Goal: Task Accomplishment & Management: Manage account settings

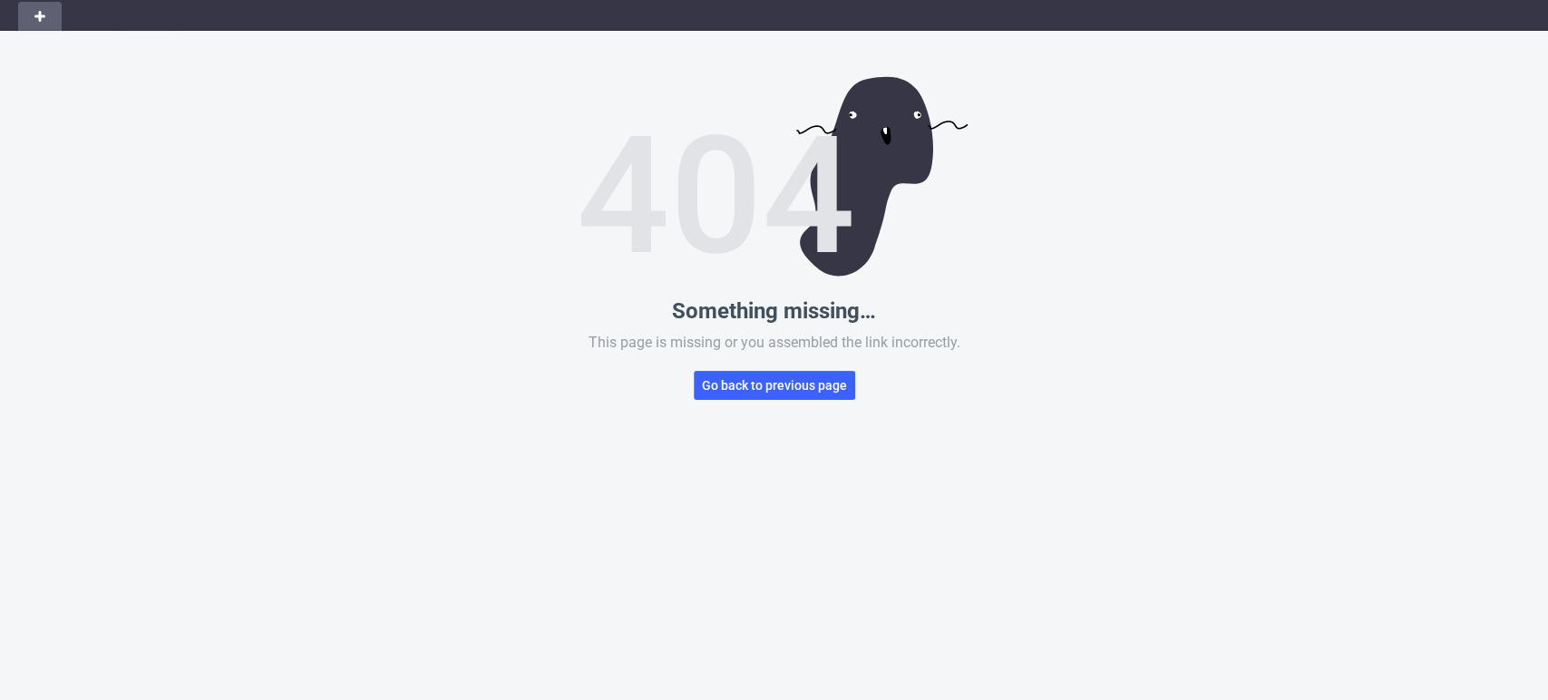
scroll to position [87, 0]
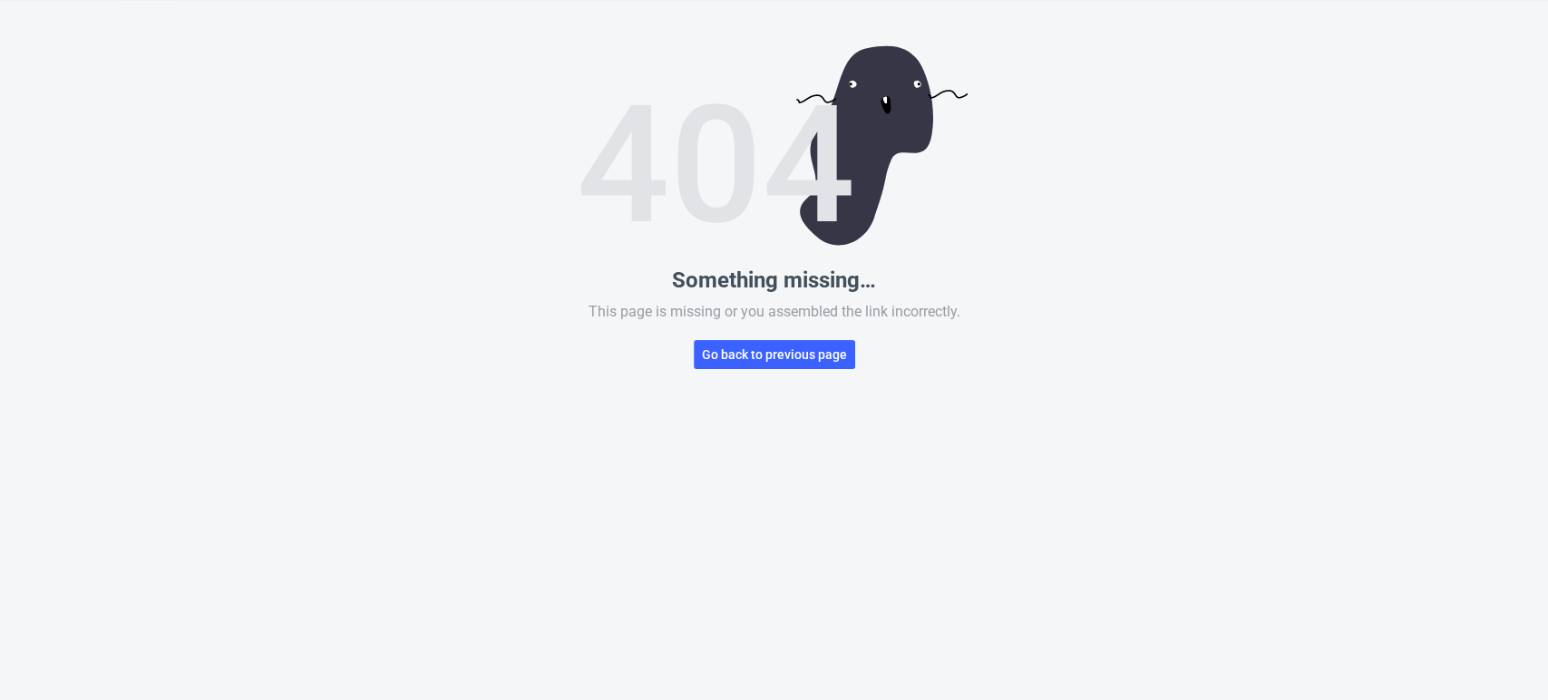
click at [1451, 405] on div "Something missing… This page is missing or you assembled the link incorrectly. …" at bounding box center [774, 350] width 1548 height 700
click at [792, 355] on span "Go back to previous page" at bounding box center [774, 354] width 145 height 13
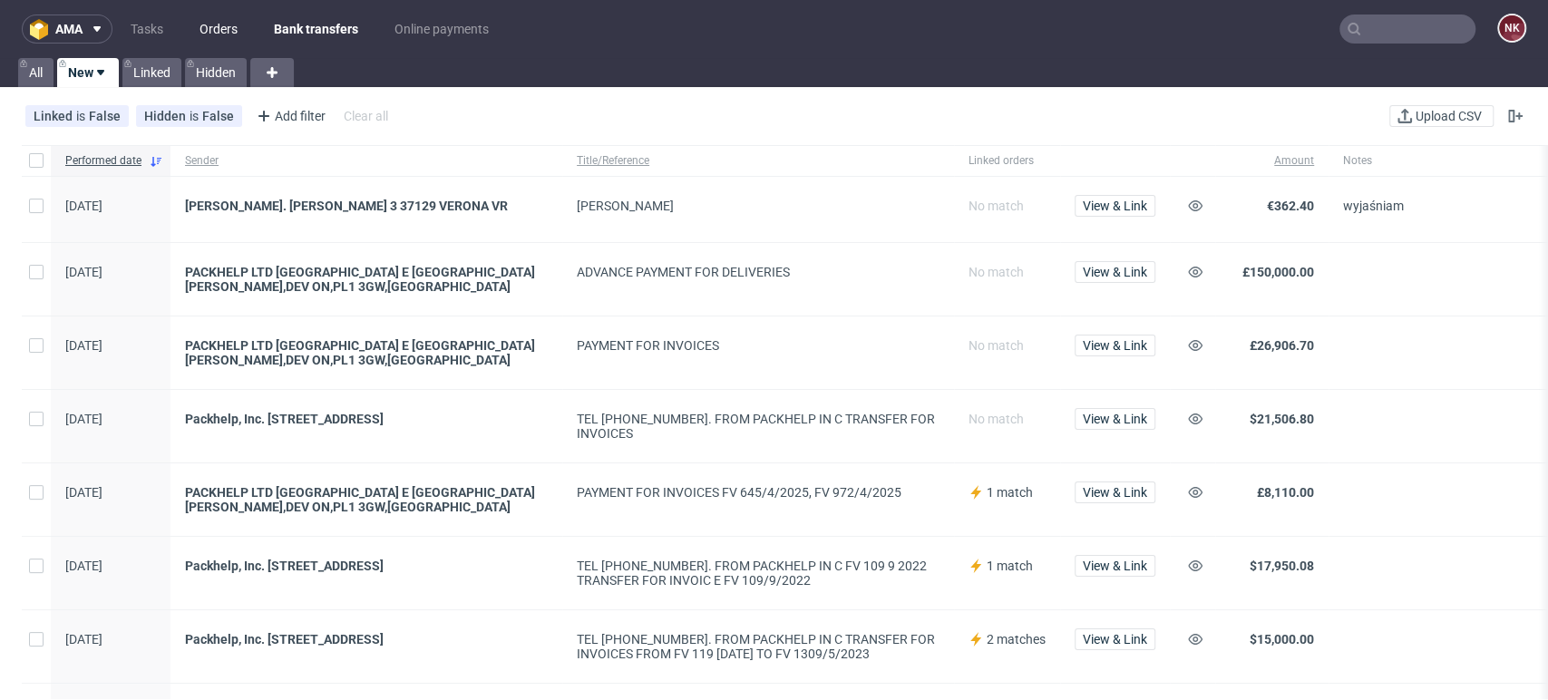
click at [218, 25] on link "Orders" at bounding box center [219, 29] width 60 height 29
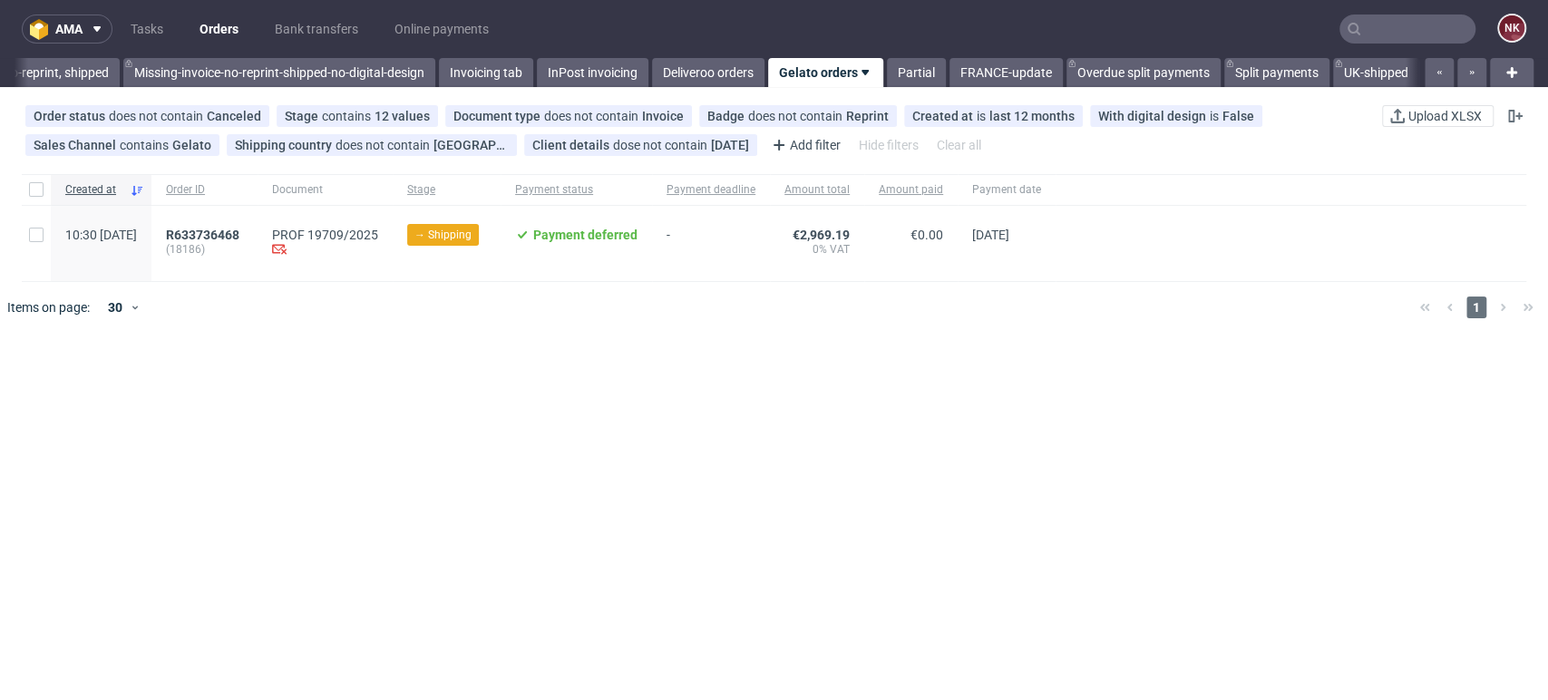
scroll to position [0, 2996]
click at [684, 66] on link "Deliveroo orders" at bounding box center [708, 72] width 112 height 29
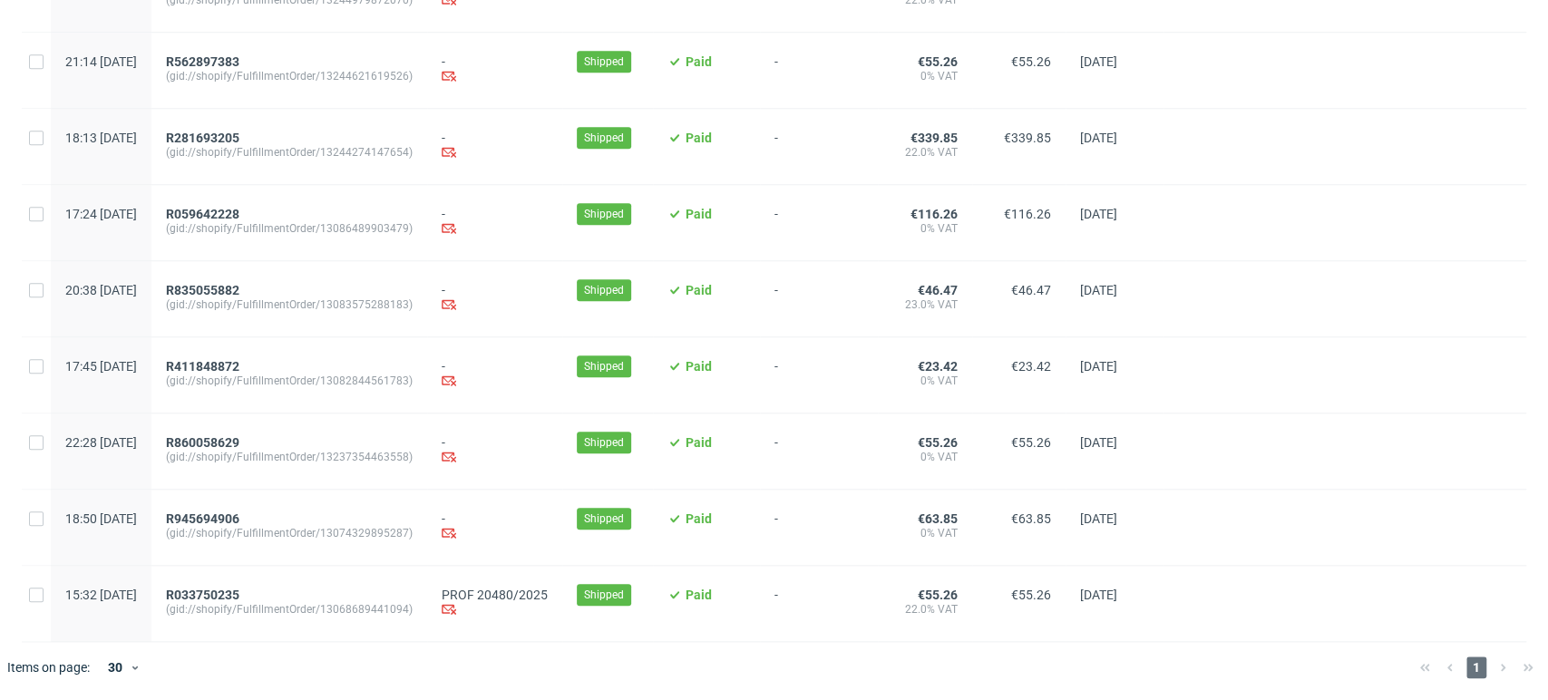
scroll to position [1017, 0]
click at [1446, 270] on div at bounding box center [1344, 298] width 363 height 75
click at [239, 520] on span "R945694906" at bounding box center [202, 518] width 73 height 15
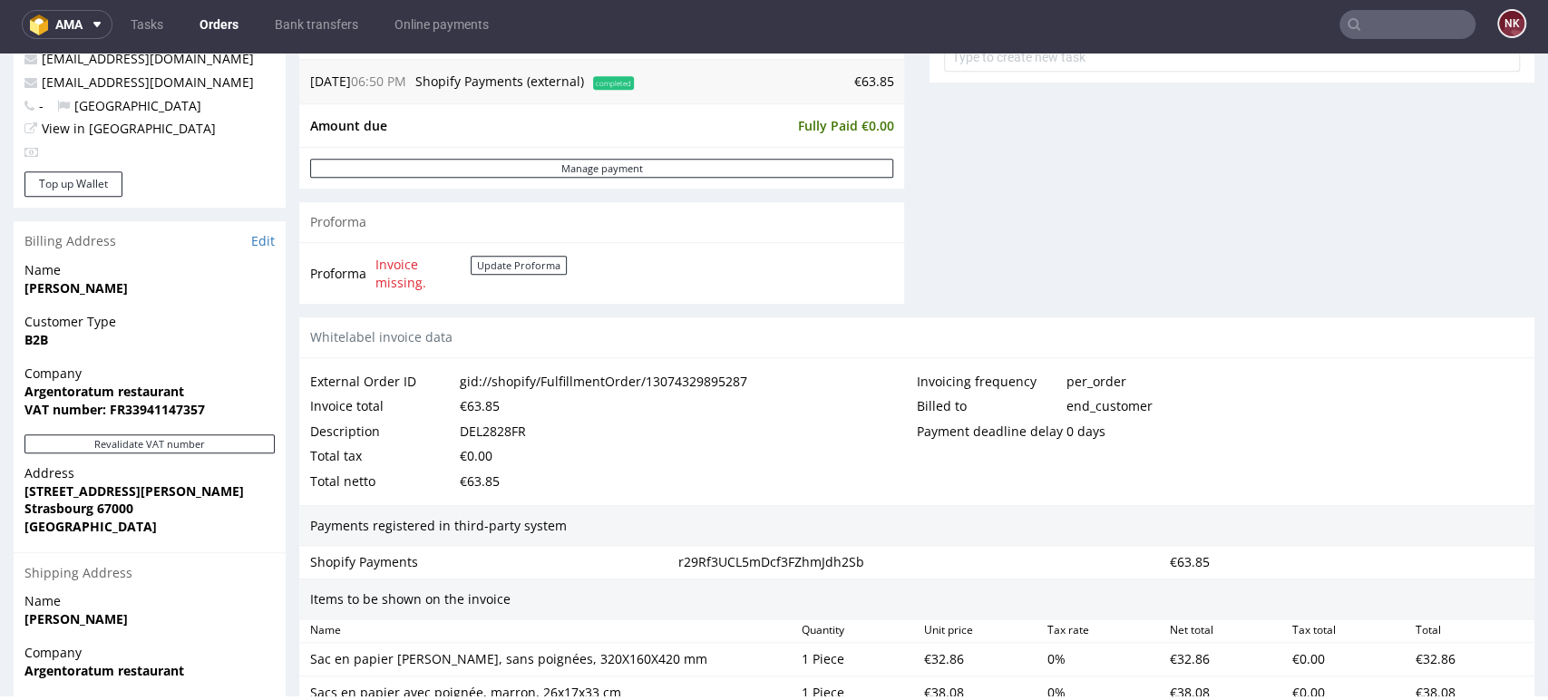
scroll to position [849, 0]
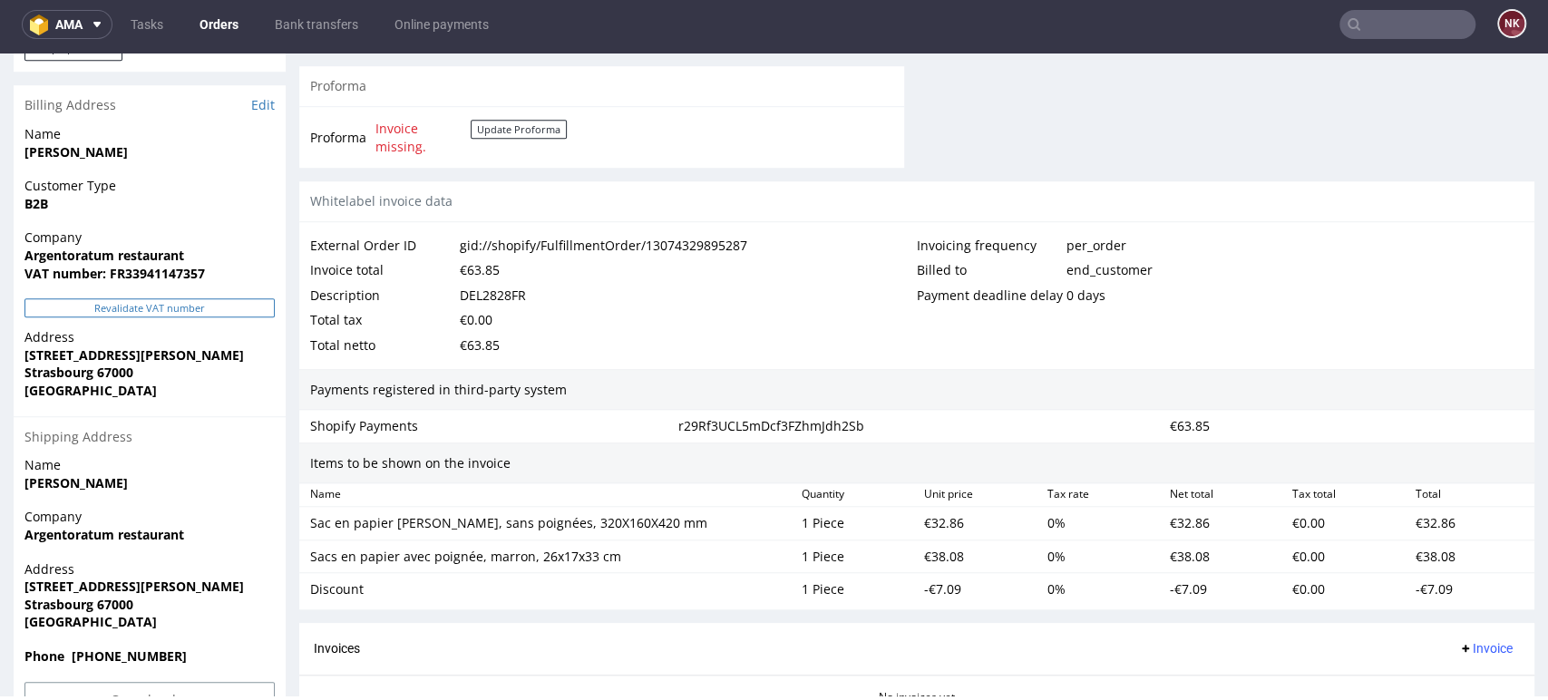
click at [248, 308] on button "Revalidate VAT number" at bounding box center [149, 307] width 250 height 19
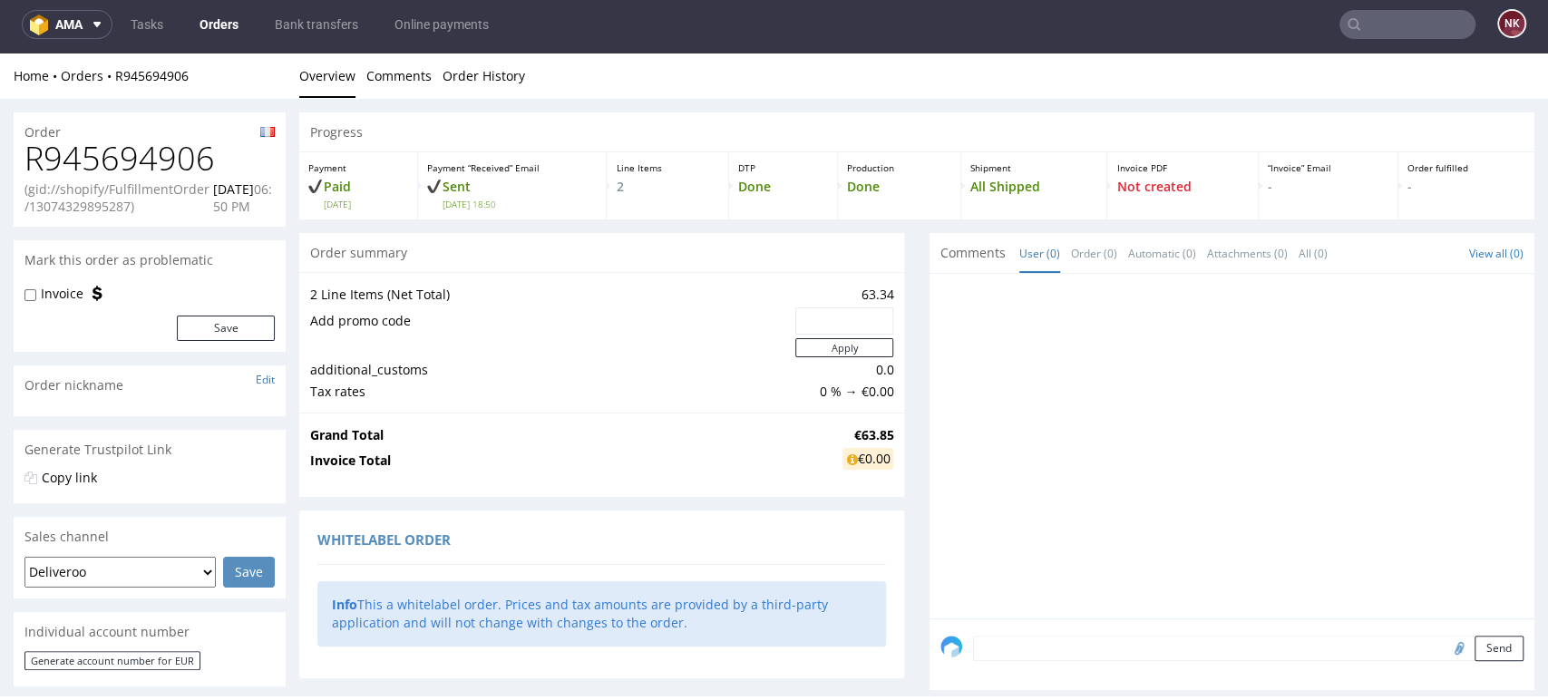
scroll to position [875, 0]
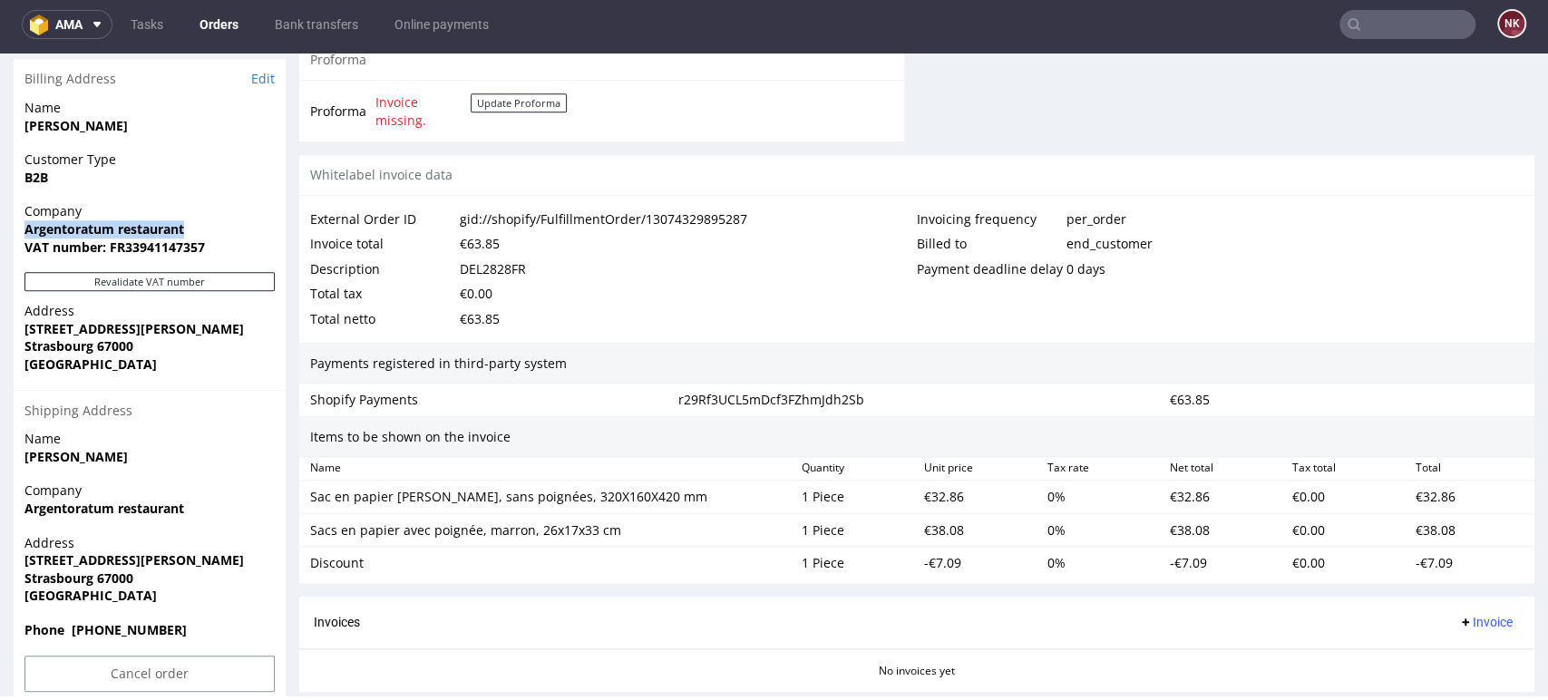
drag, startPoint x: 198, startPoint y: 221, endPoint x: 22, endPoint y: 229, distance: 176.1
click at [22, 229] on div "Company Argentoratum restaurant VAT number: FR33941147357" at bounding box center [150, 237] width 272 height 70
copy strong "Argentoratum restaurant"
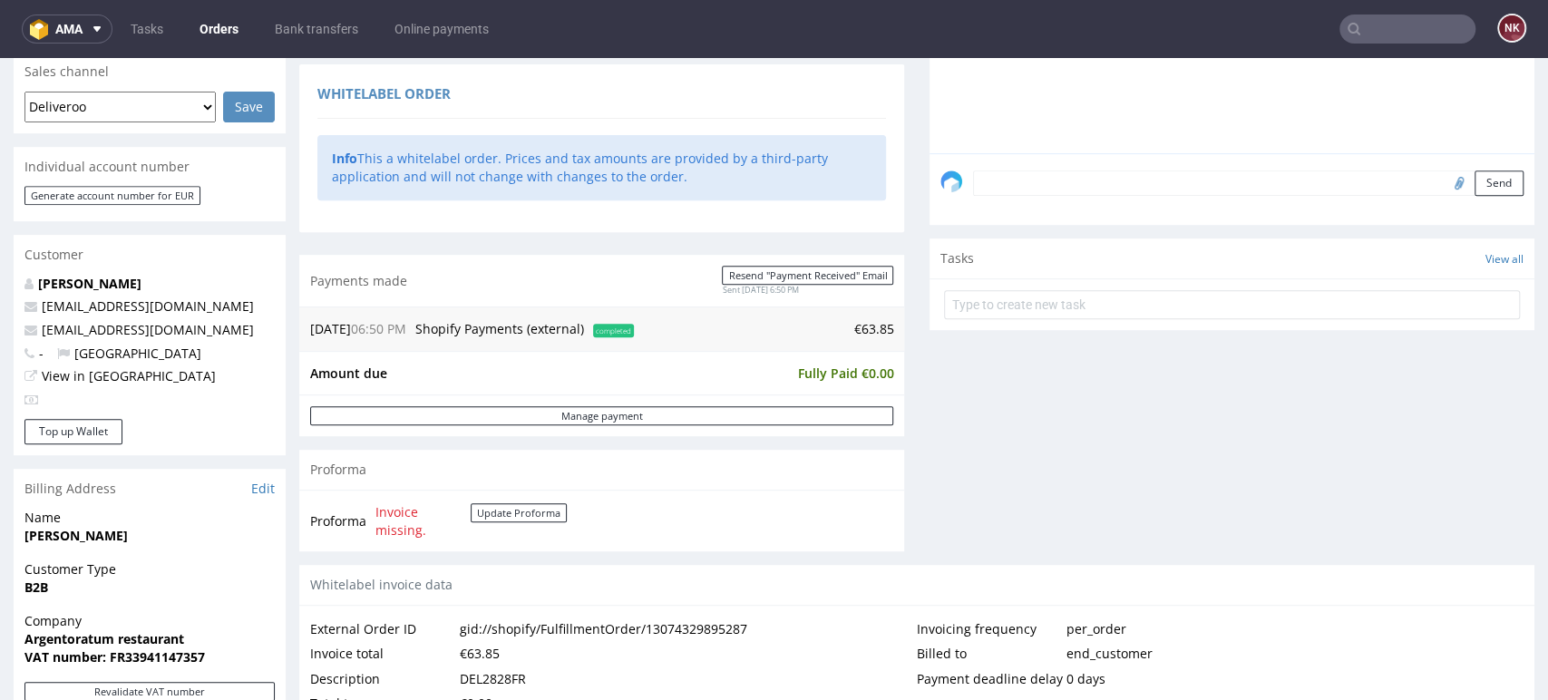
scroll to position [719, 0]
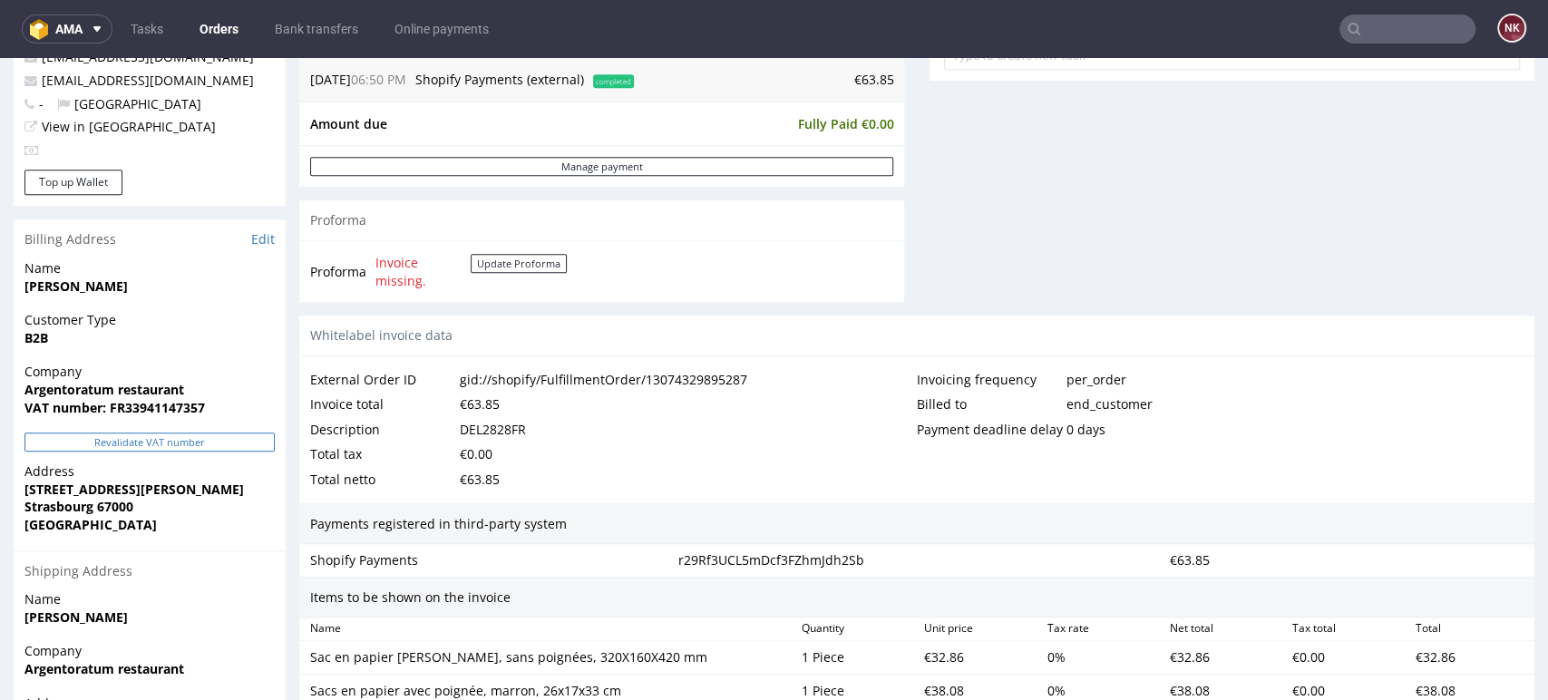
click at [237, 442] on button "Revalidate VAT number" at bounding box center [149, 442] width 250 height 19
click at [866, 79] on td "€63.85" at bounding box center [765, 80] width 255 height 22
copy td "63.85"
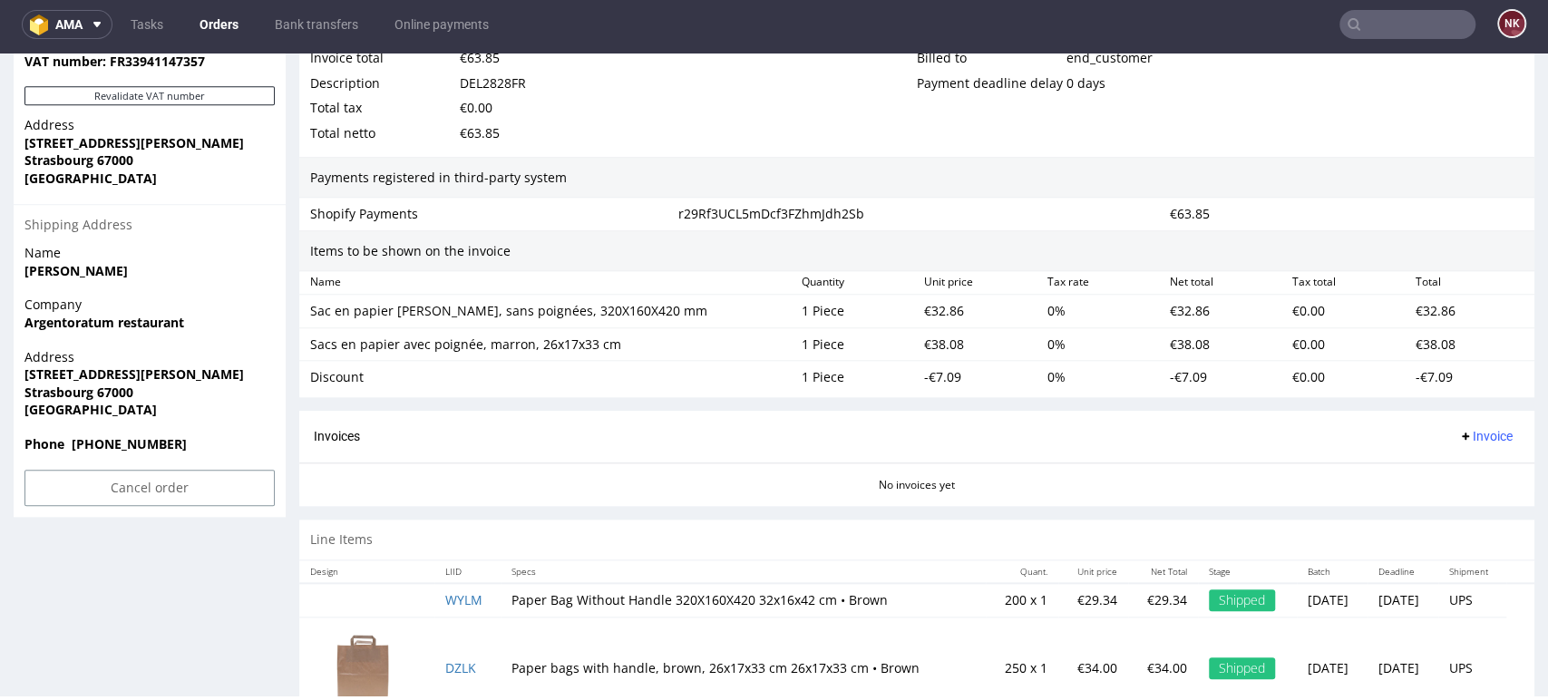
scroll to position [1119, 0]
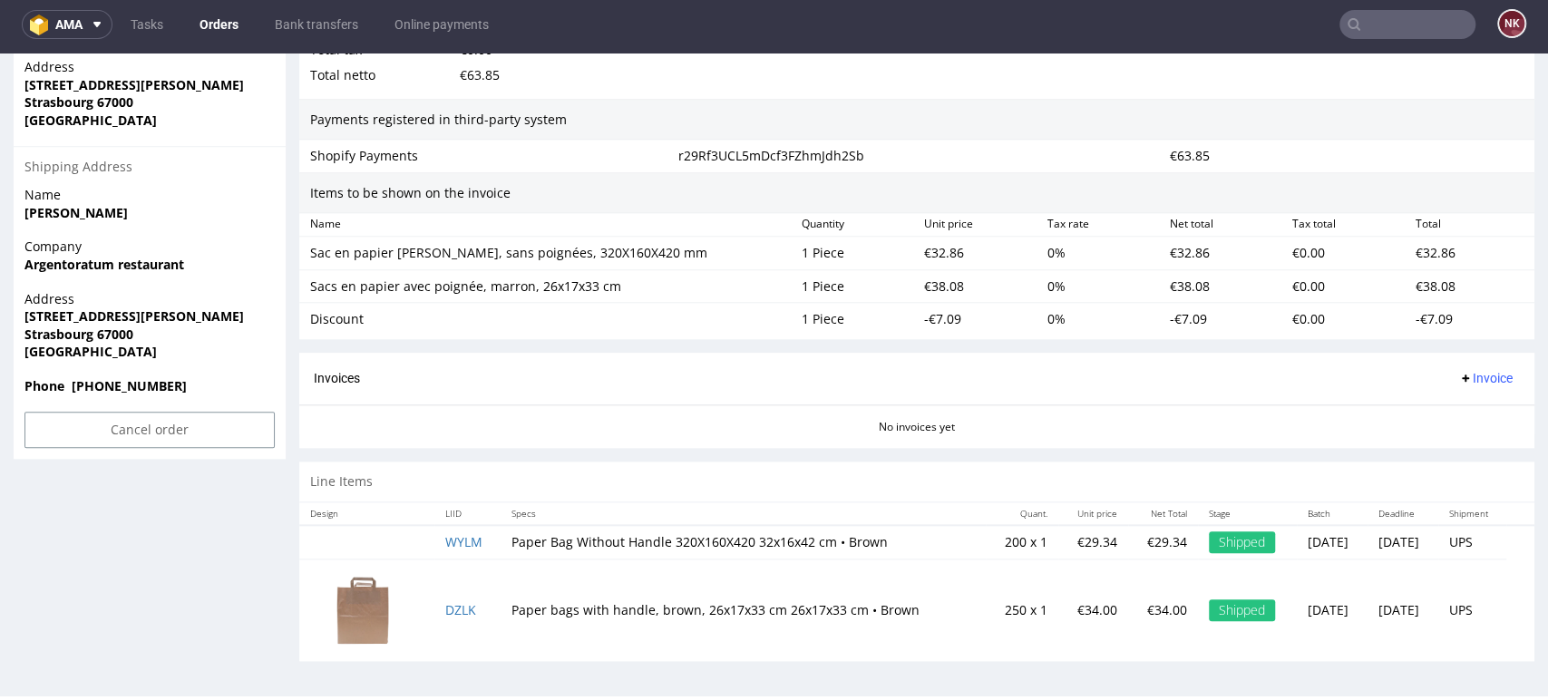
click at [1458, 375] on span "Invoice" at bounding box center [1485, 378] width 54 height 15
click at [1441, 433] on li "Upload" at bounding box center [1446, 448] width 117 height 33
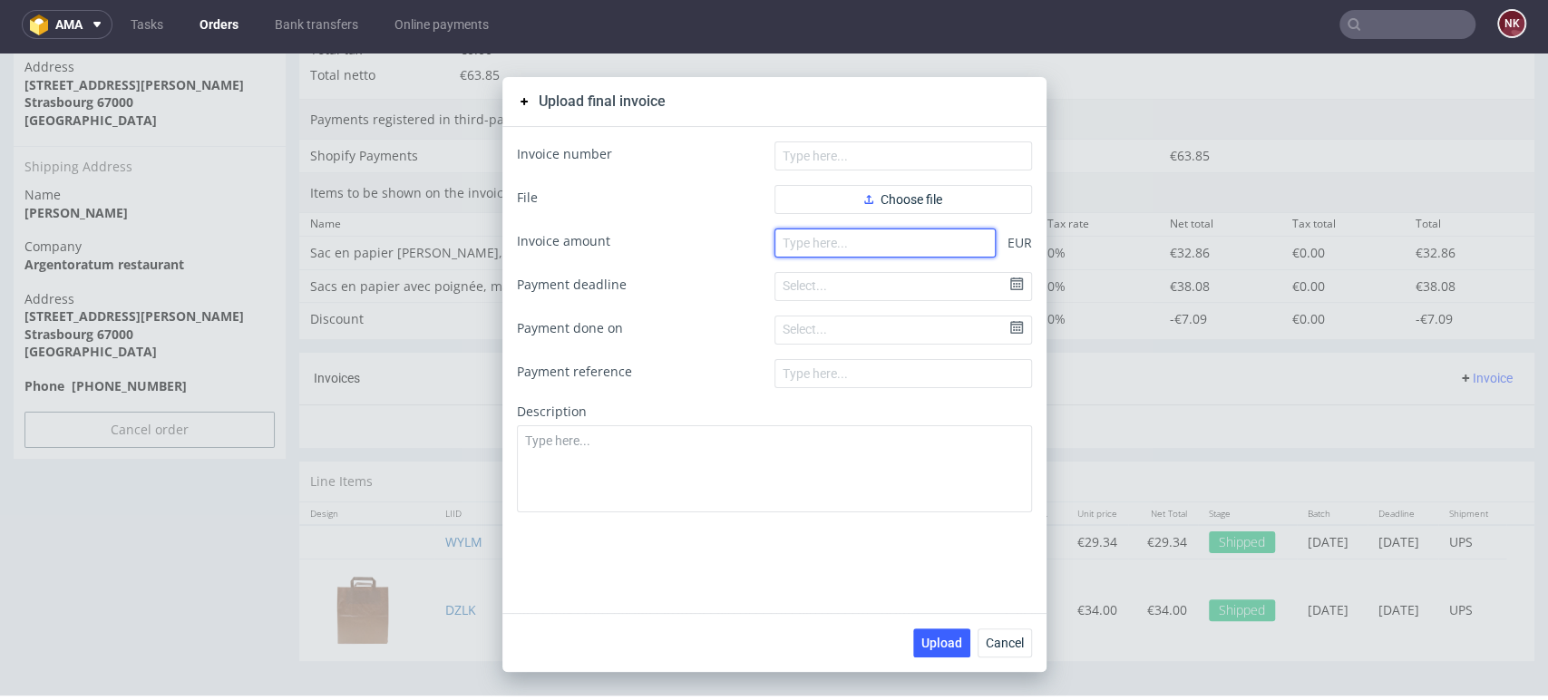
click at [923, 255] on input "number" at bounding box center [884, 243] width 221 height 29
paste input "63.85"
type input "63.85"
click at [987, 631] on button "Cancel" at bounding box center [1005, 642] width 54 height 29
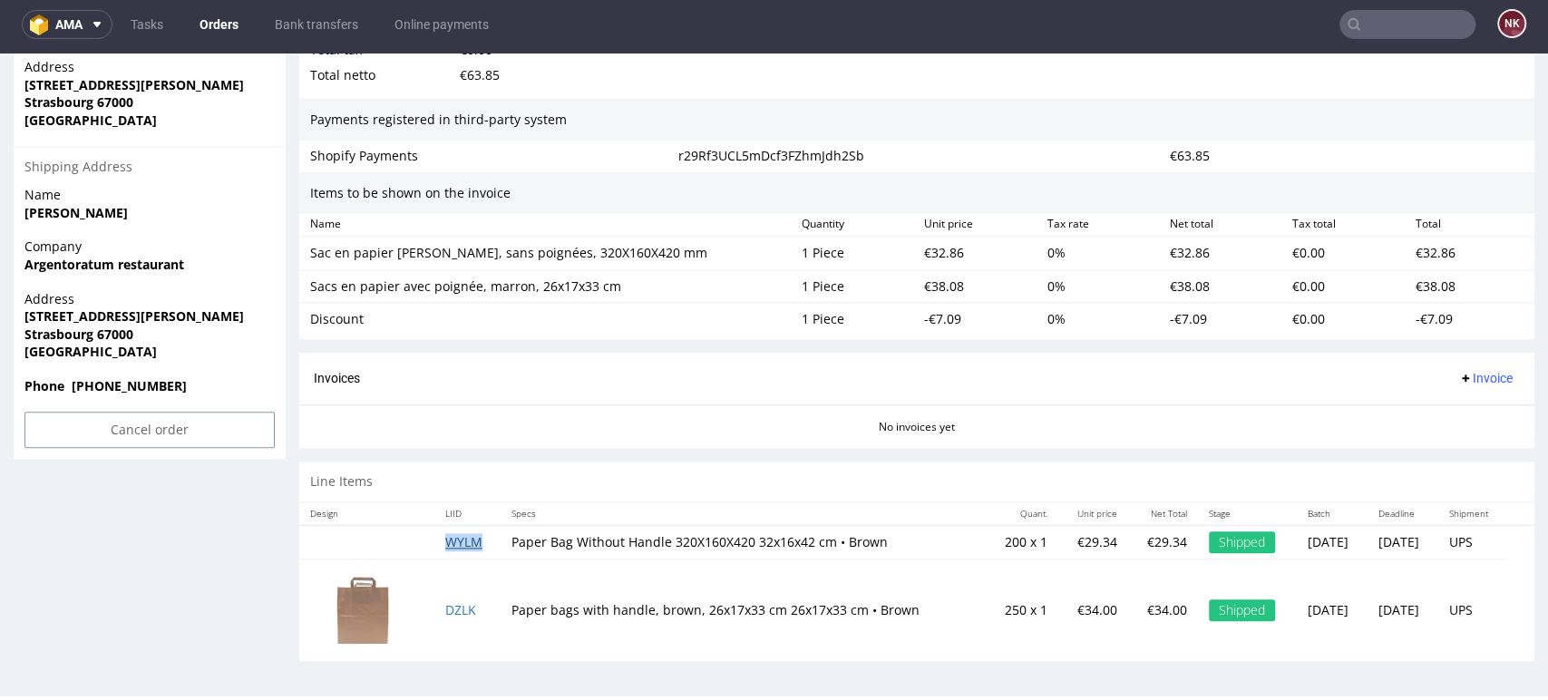
scroll to position [862, 0]
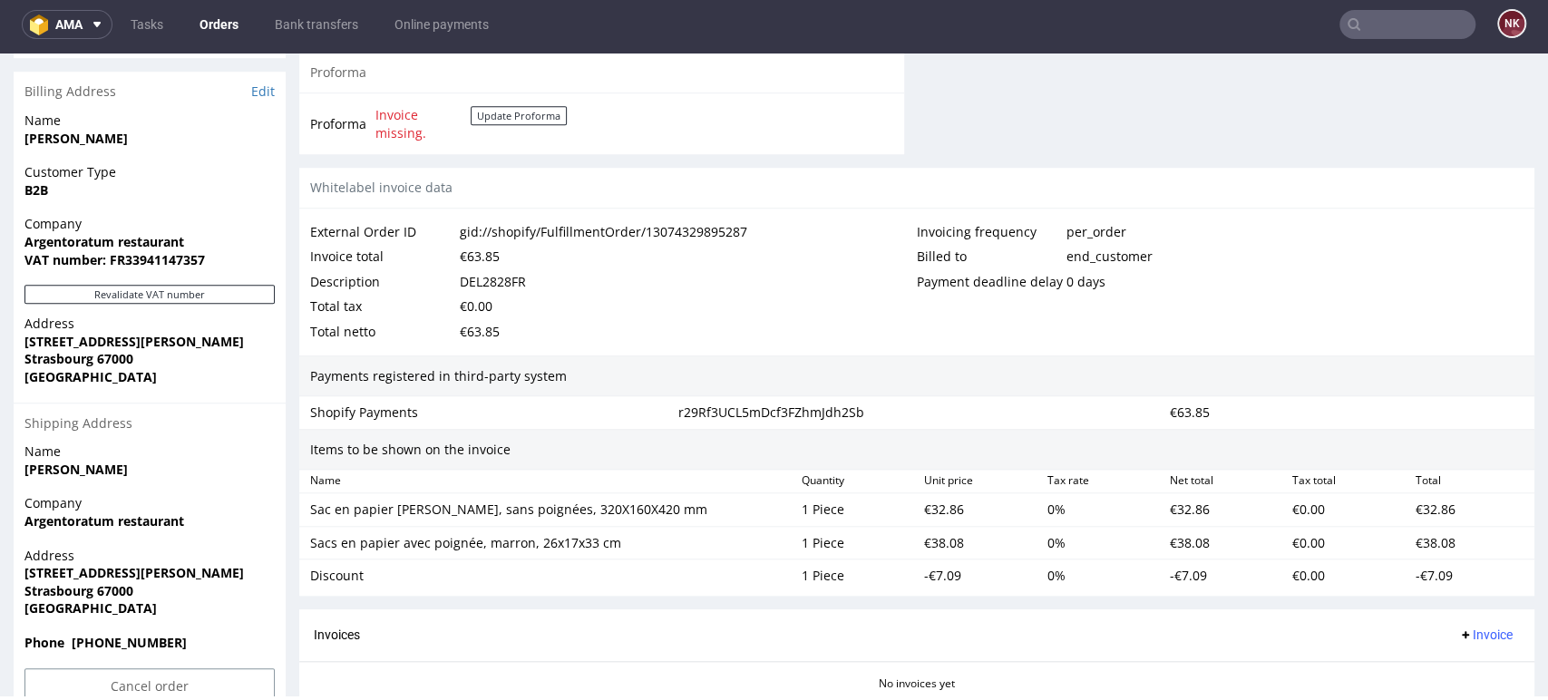
click at [477, 257] on div "€63.85" at bounding box center [480, 256] width 40 height 25
copy div "63.85"
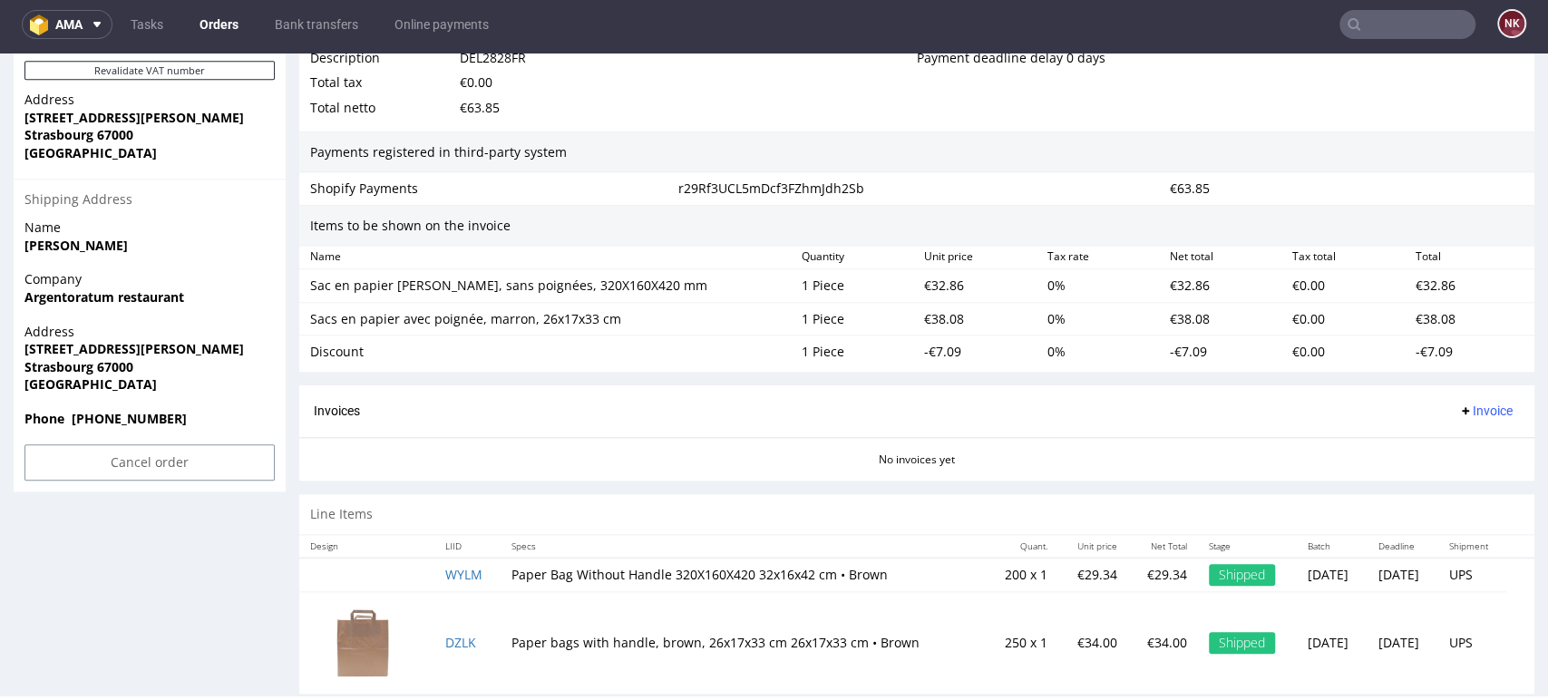
scroll to position [1087, 0]
click at [1458, 404] on span "Invoice" at bounding box center [1485, 410] width 54 height 15
click at [1449, 472] on span "Upload" at bounding box center [1454, 480] width 88 height 18
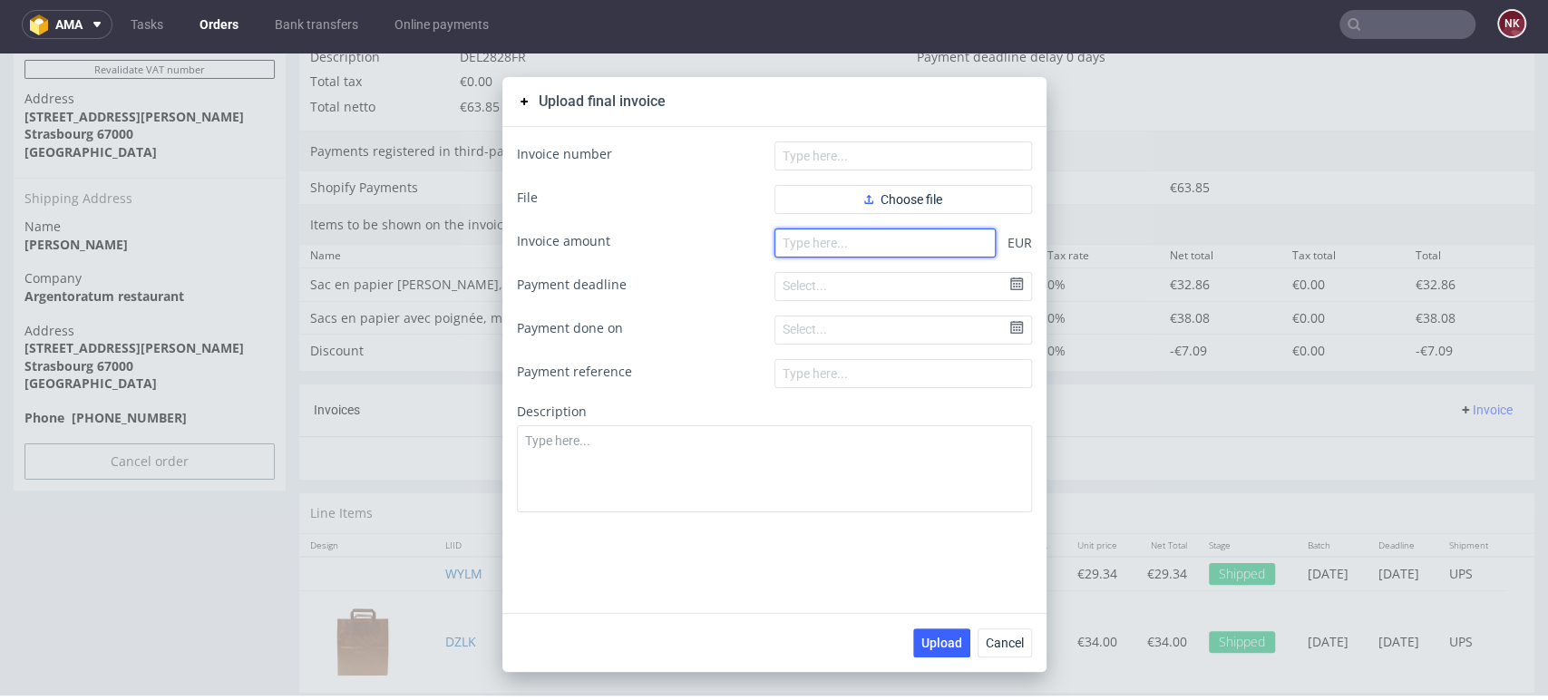
click at [950, 244] on input "number" at bounding box center [884, 243] width 221 height 29
paste input "63.85"
type input "63.85"
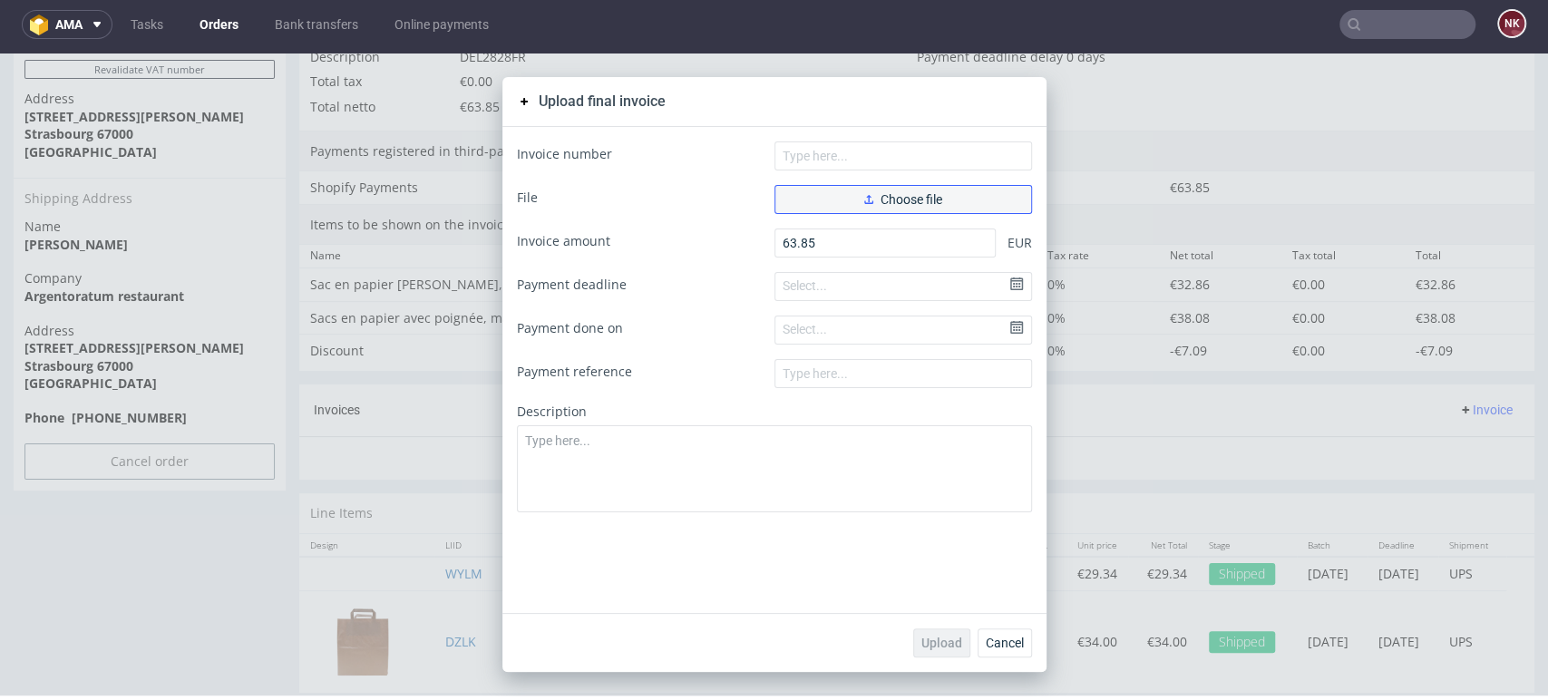
click at [920, 190] on button "Choose file" at bounding box center [903, 199] width 258 height 29
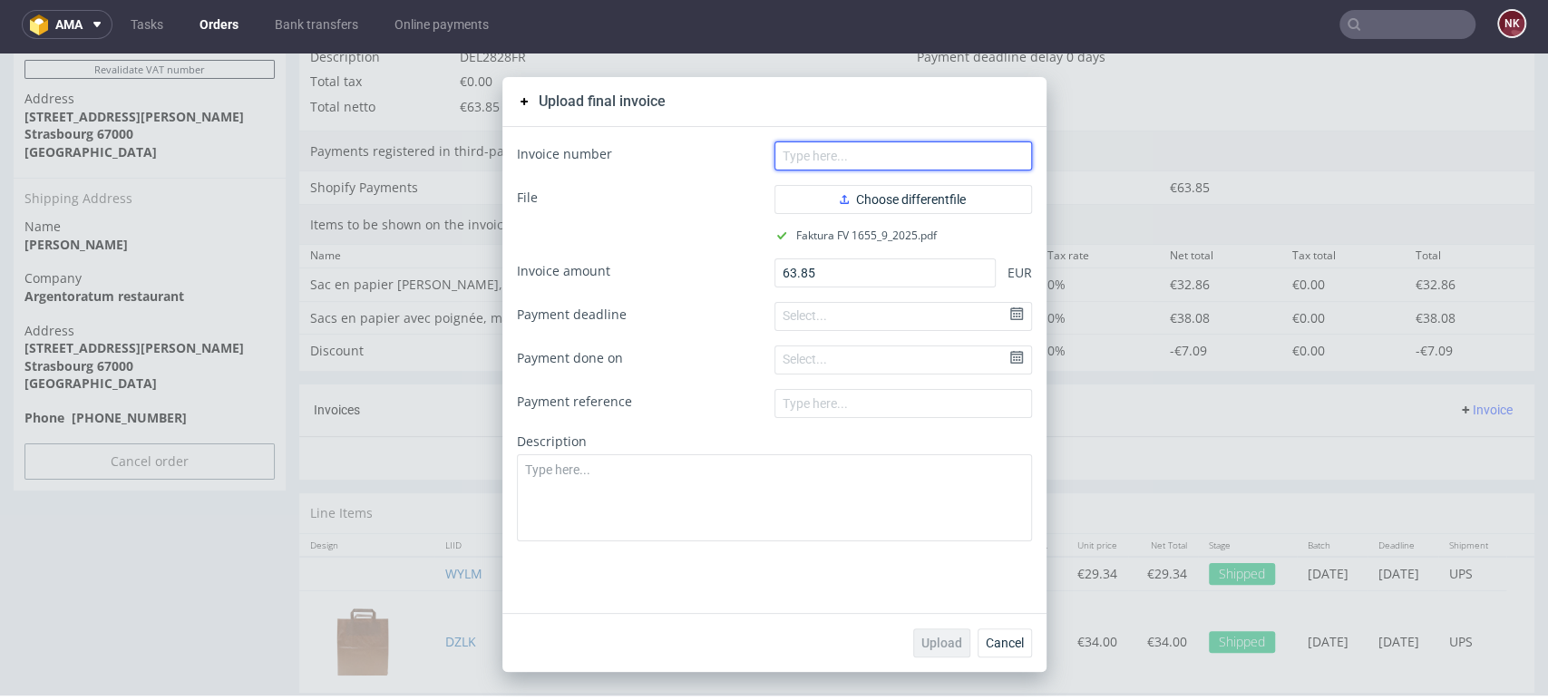
click at [842, 154] on input "text" at bounding box center [903, 155] width 258 height 29
type input "FV 1655/9/2025"
click at [933, 639] on span "Upload" at bounding box center [941, 643] width 41 height 13
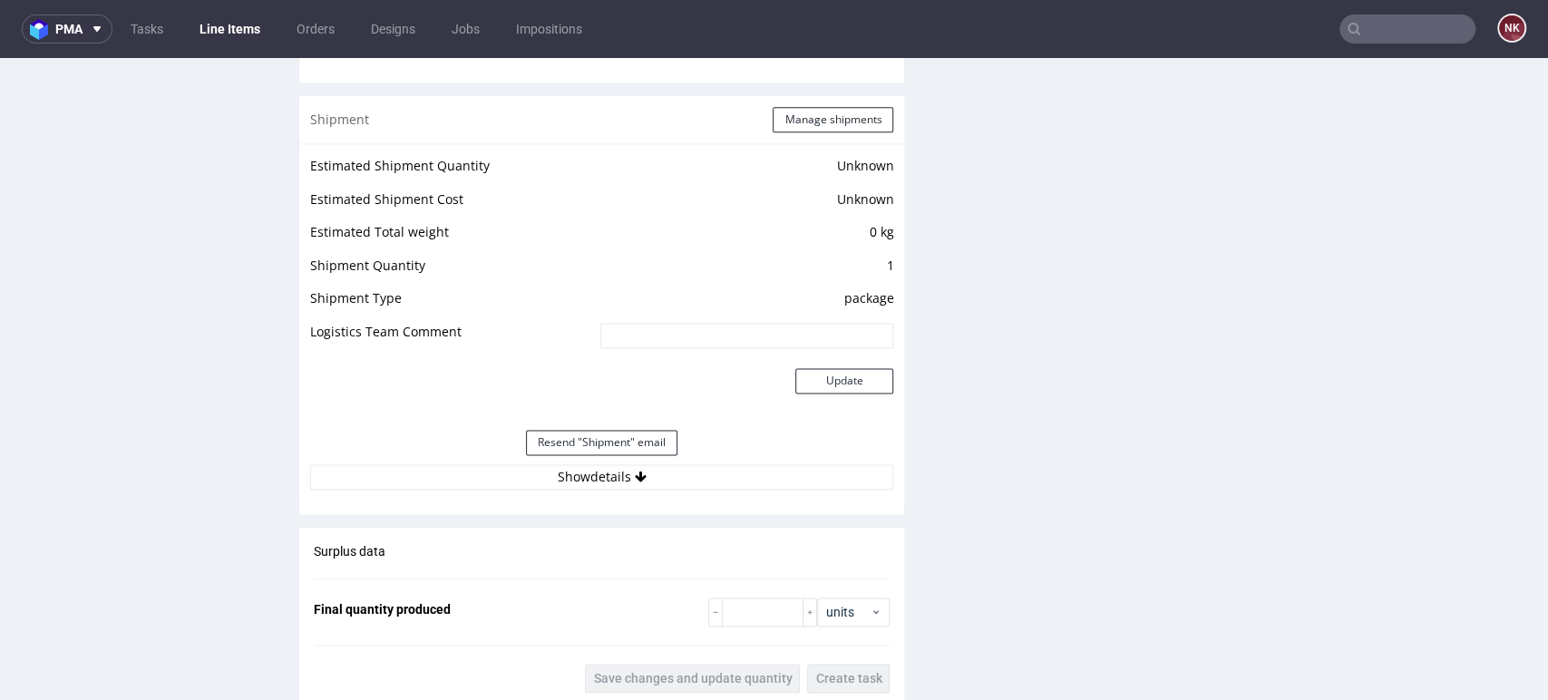
scroll to position [1652, 0]
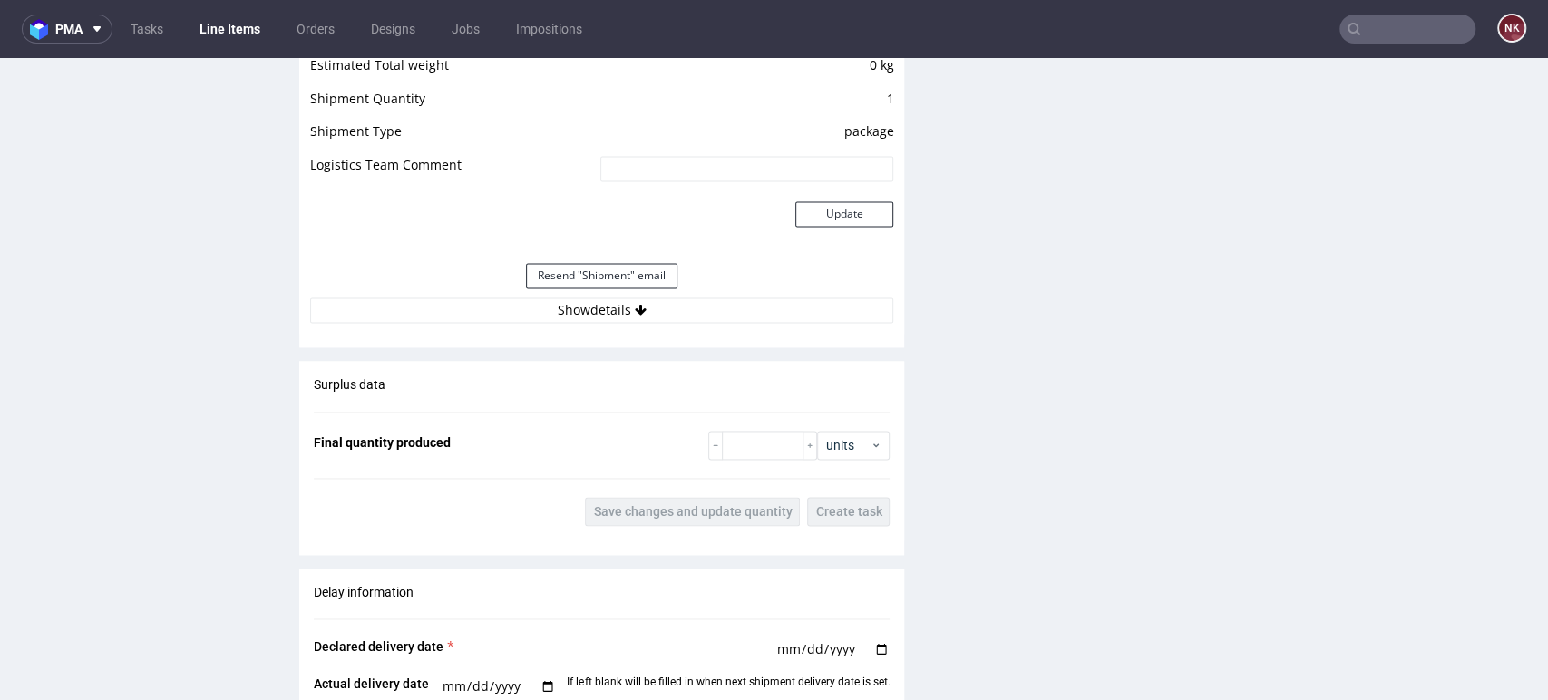
click at [686, 295] on div "Resend "Shipment" email" at bounding box center [601, 276] width 583 height 44
click at [685, 315] on button "Show details" at bounding box center [601, 309] width 583 height 25
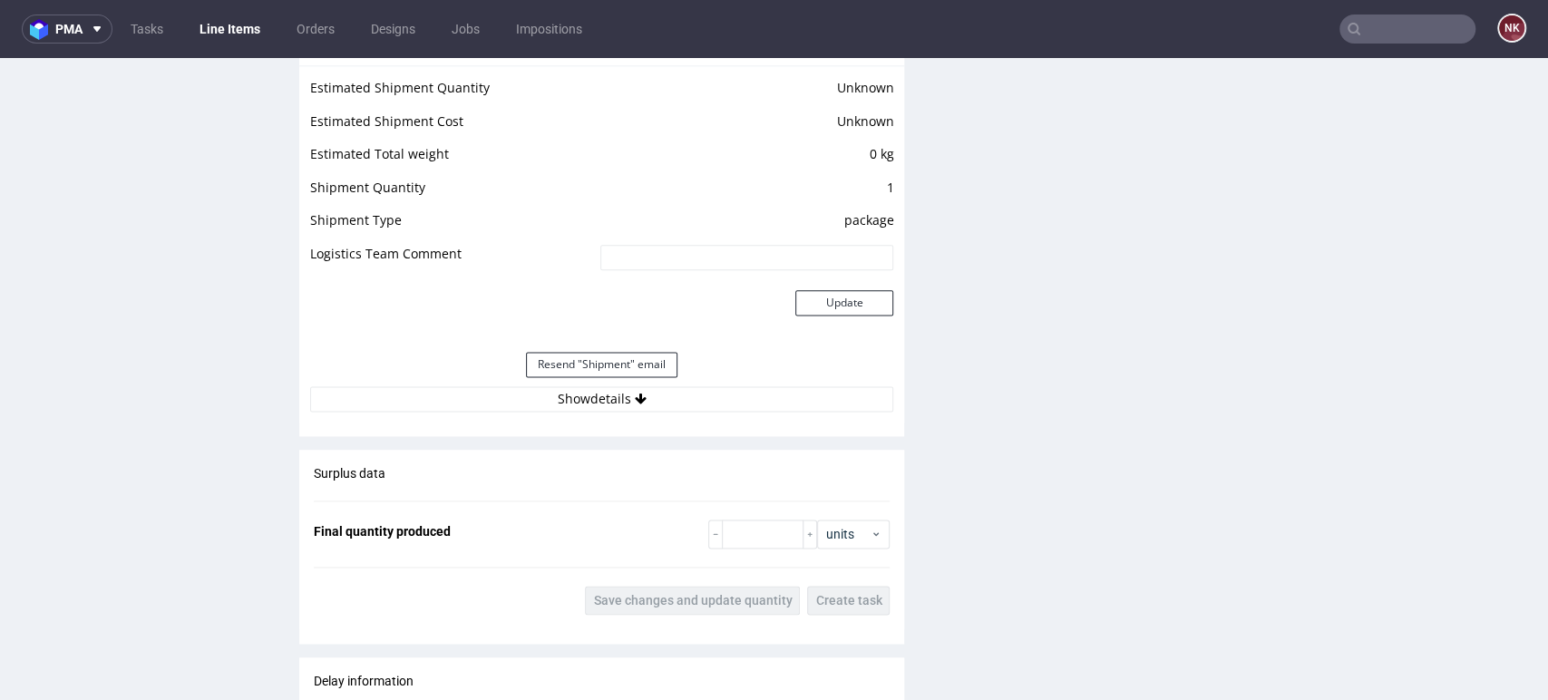
scroll to position [1495, 0]
click at [672, 394] on button "Show details" at bounding box center [601, 397] width 583 height 25
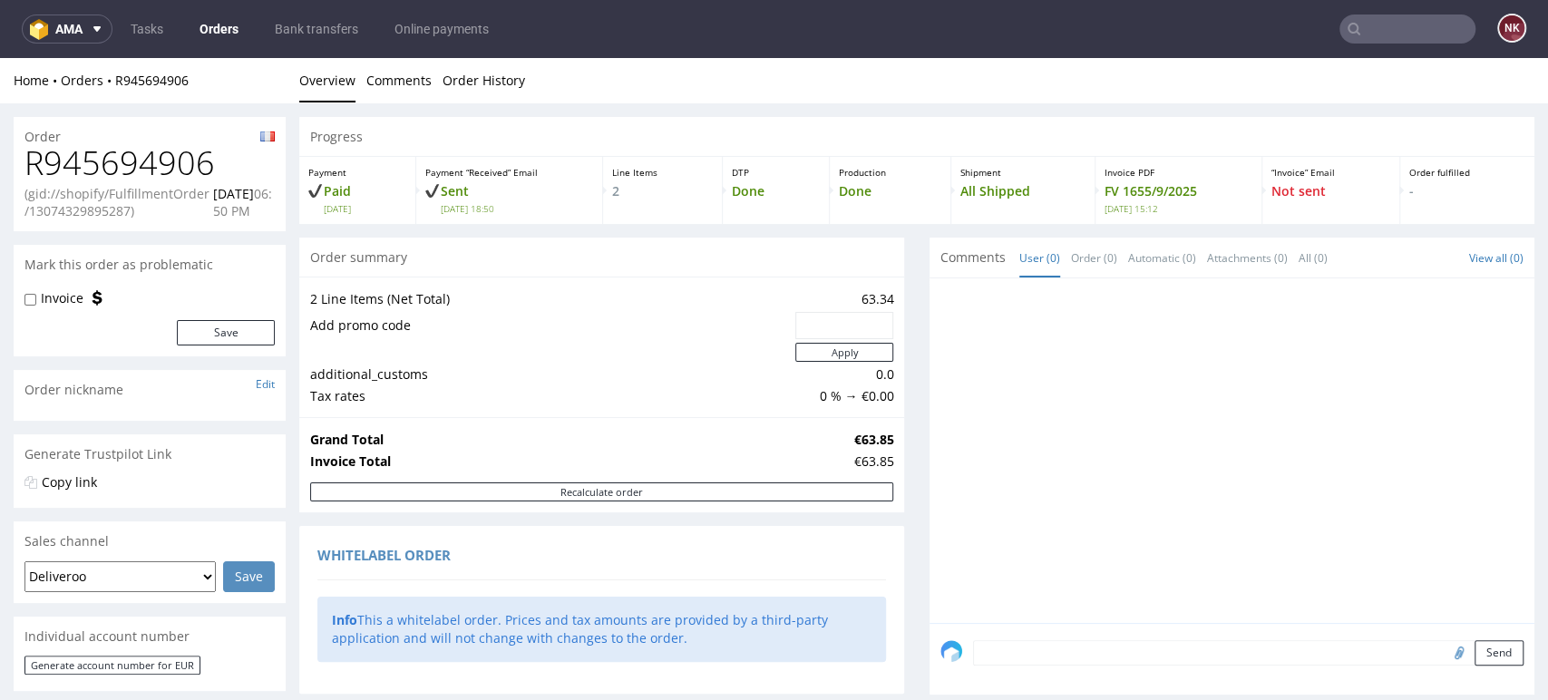
click at [226, 15] on link "Orders" at bounding box center [219, 29] width 61 height 29
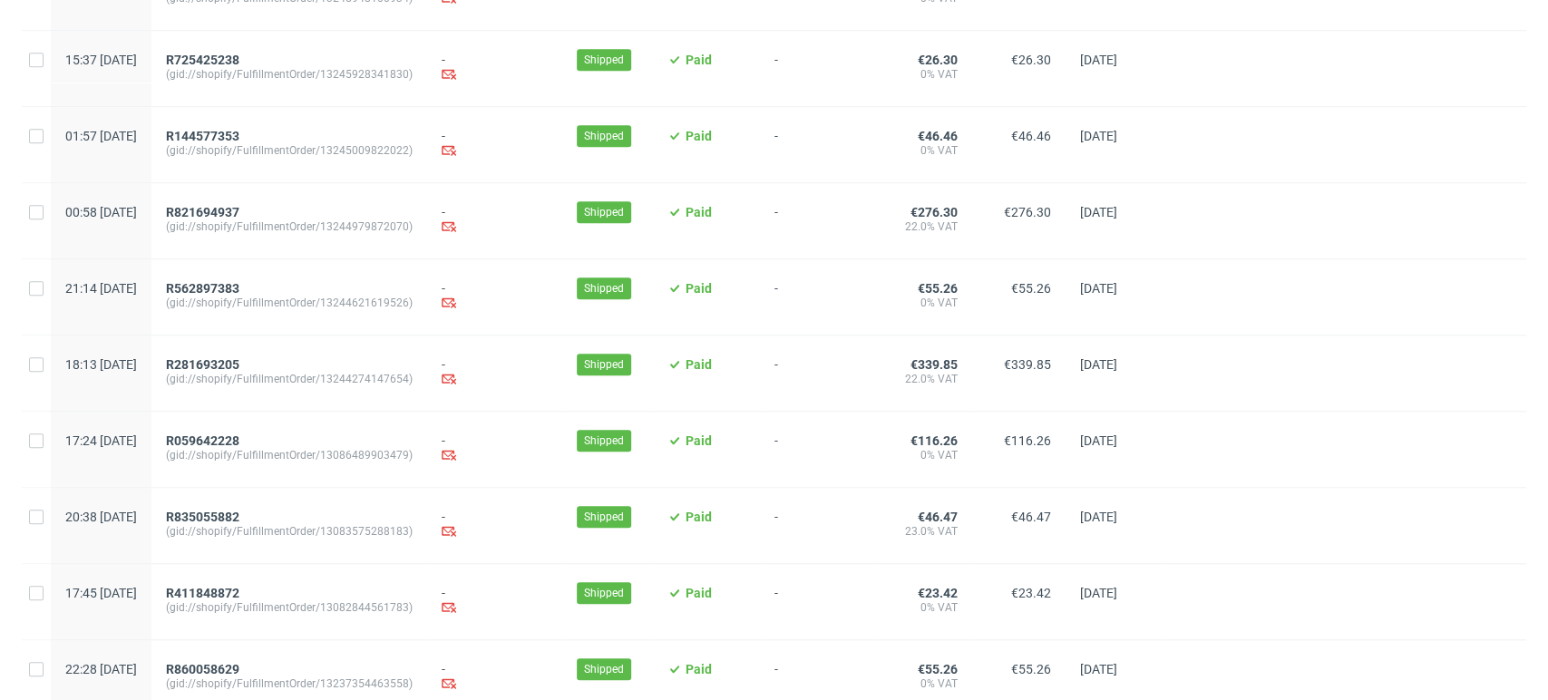
scroll to position [941, 0]
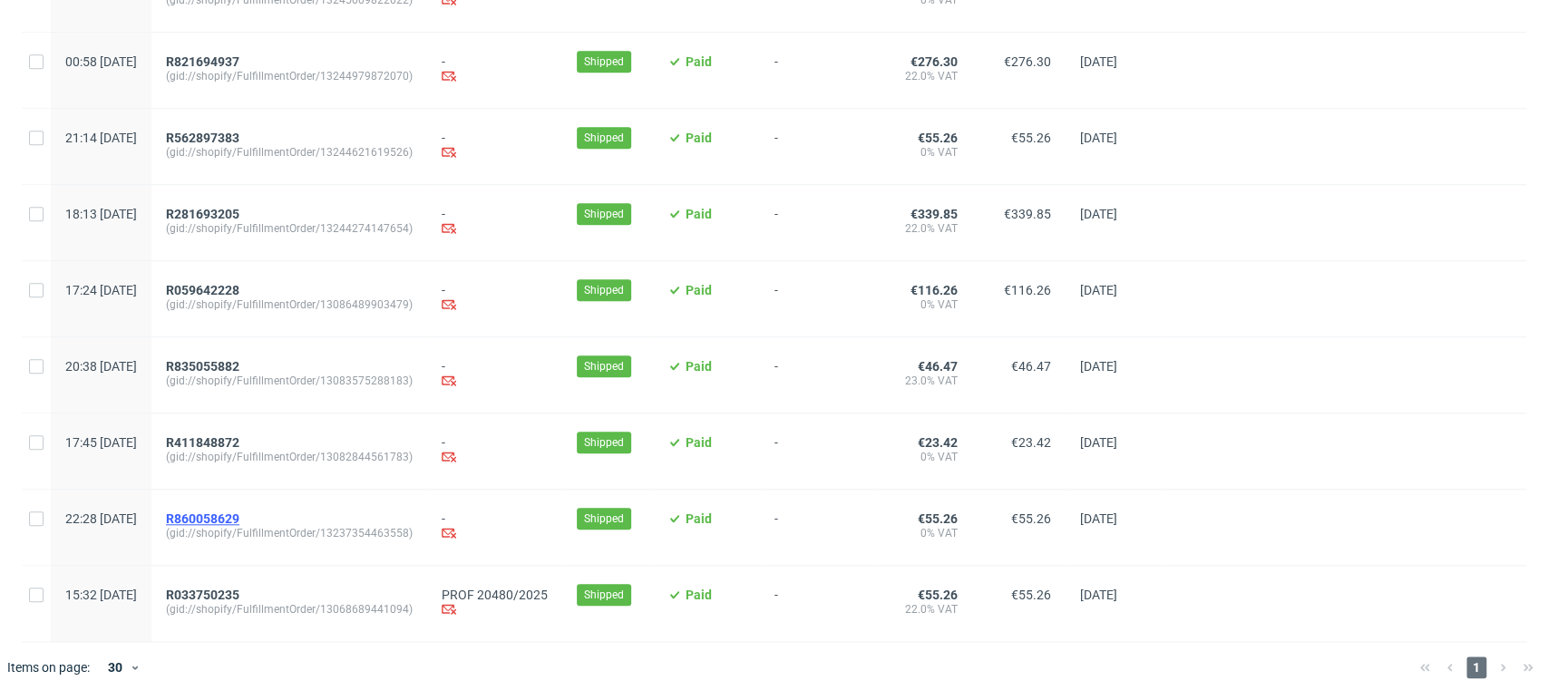
click at [238, 515] on span "R860058629" at bounding box center [202, 518] width 73 height 15
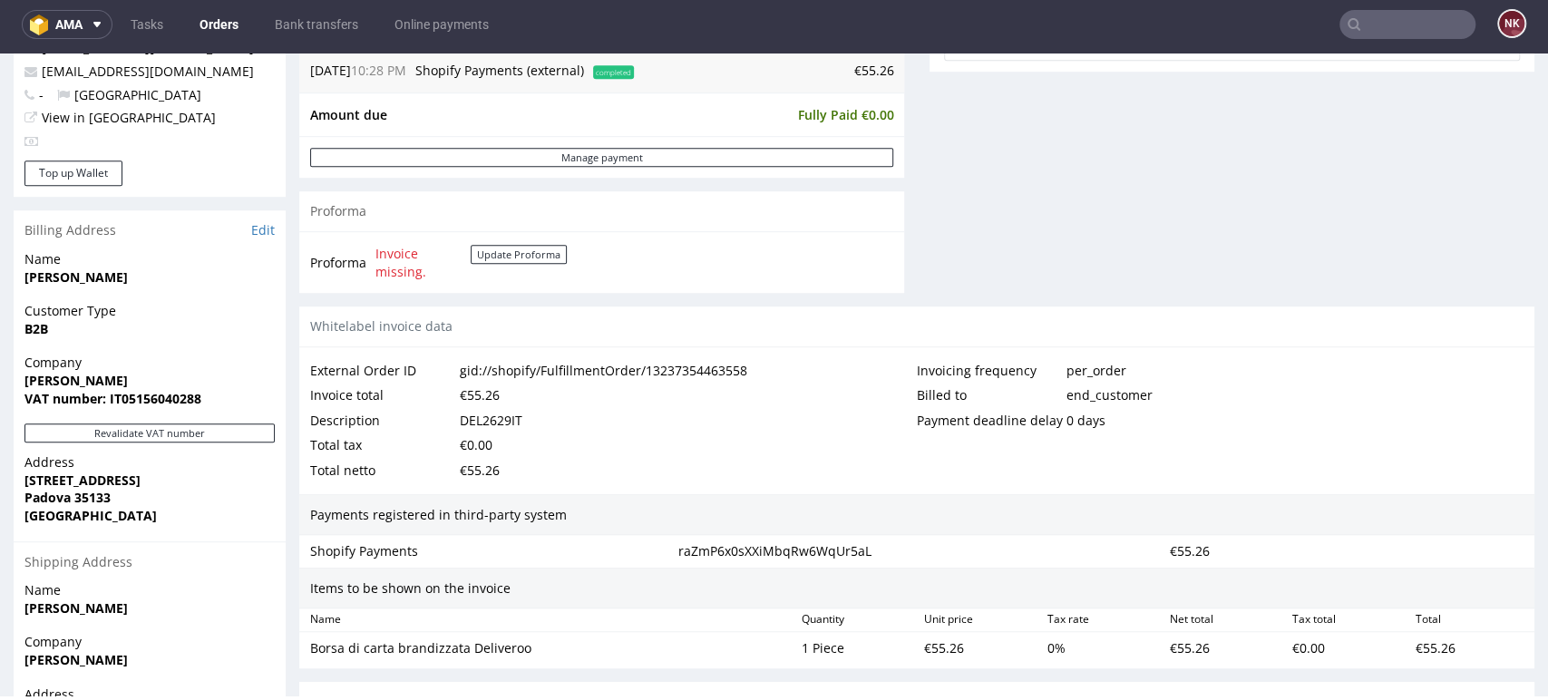
scroll to position [921, 0]
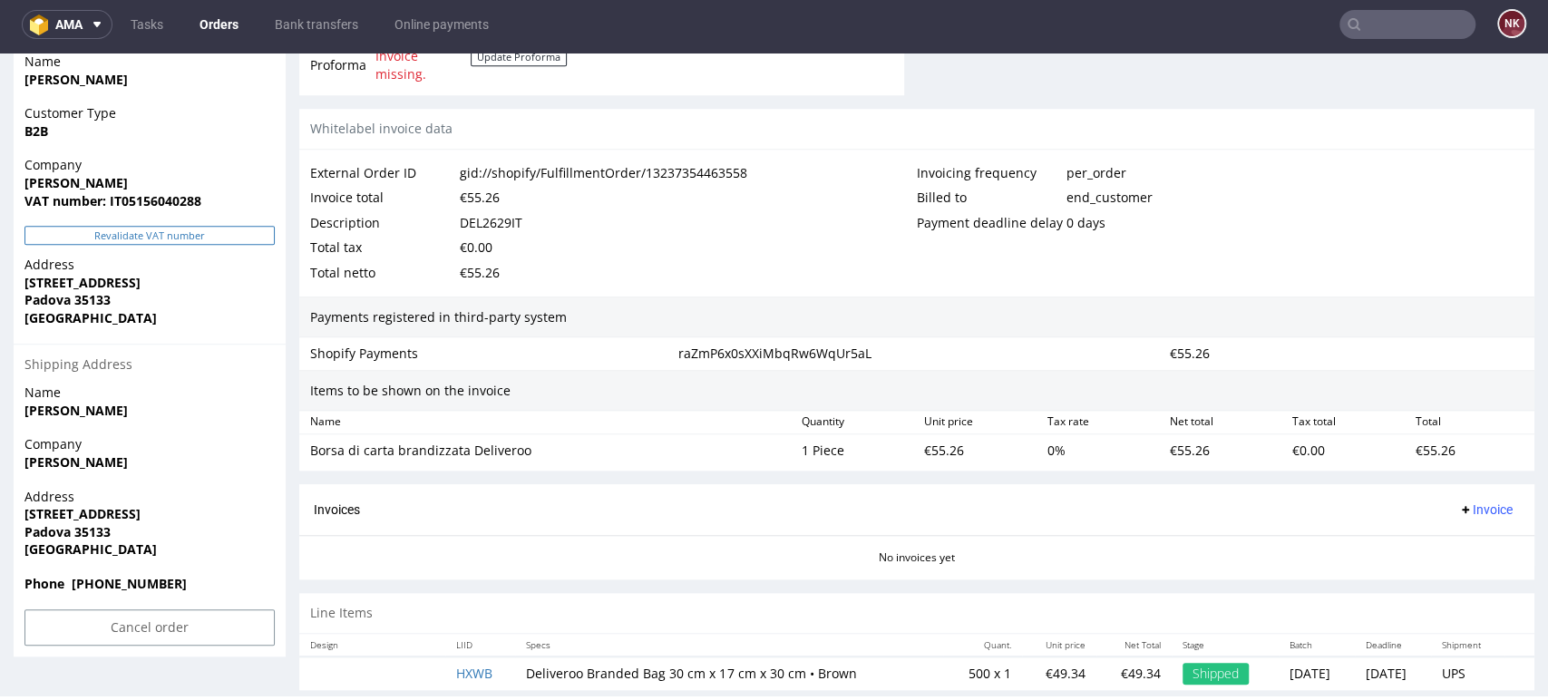
click at [223, 238] on button "Revalidate VAT number" at bounding box center [149, 235] width 250 height 19
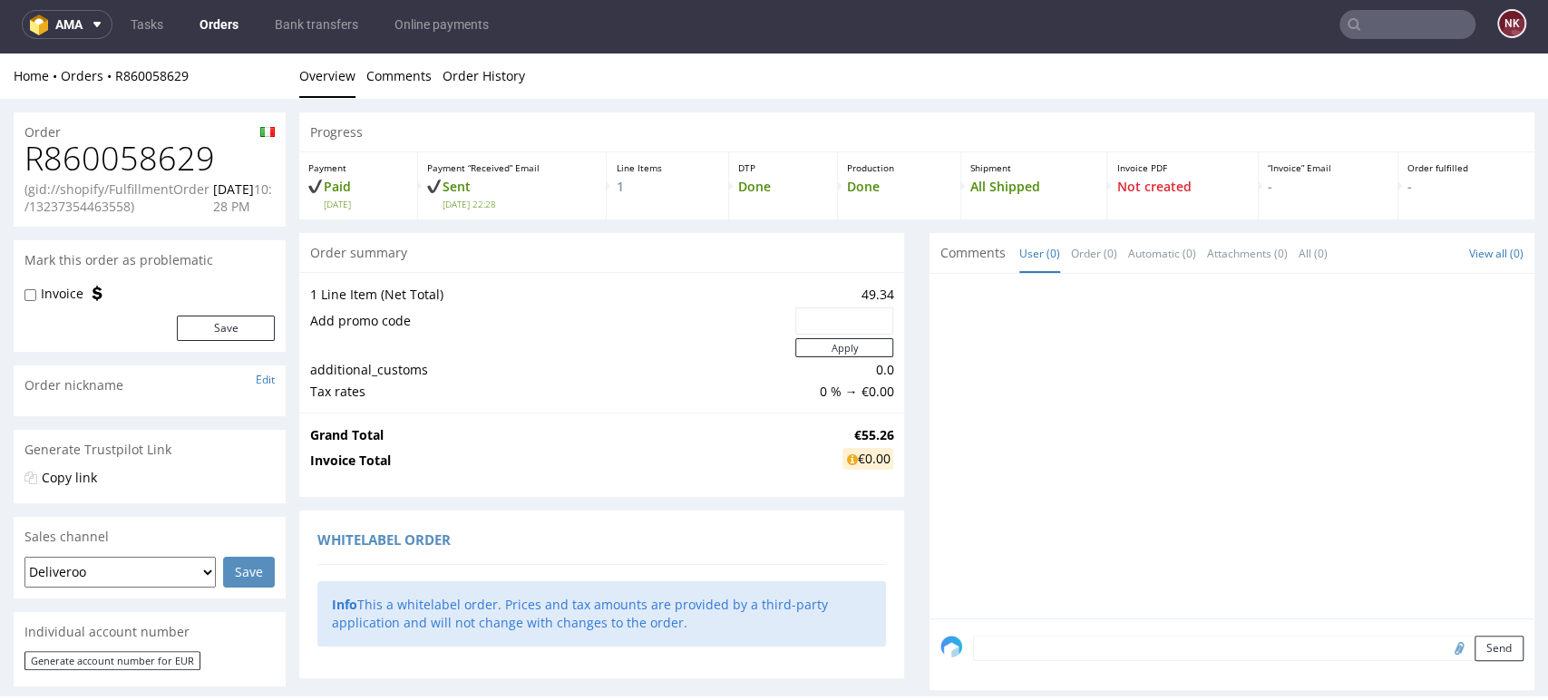
scroll to position [885, 0]
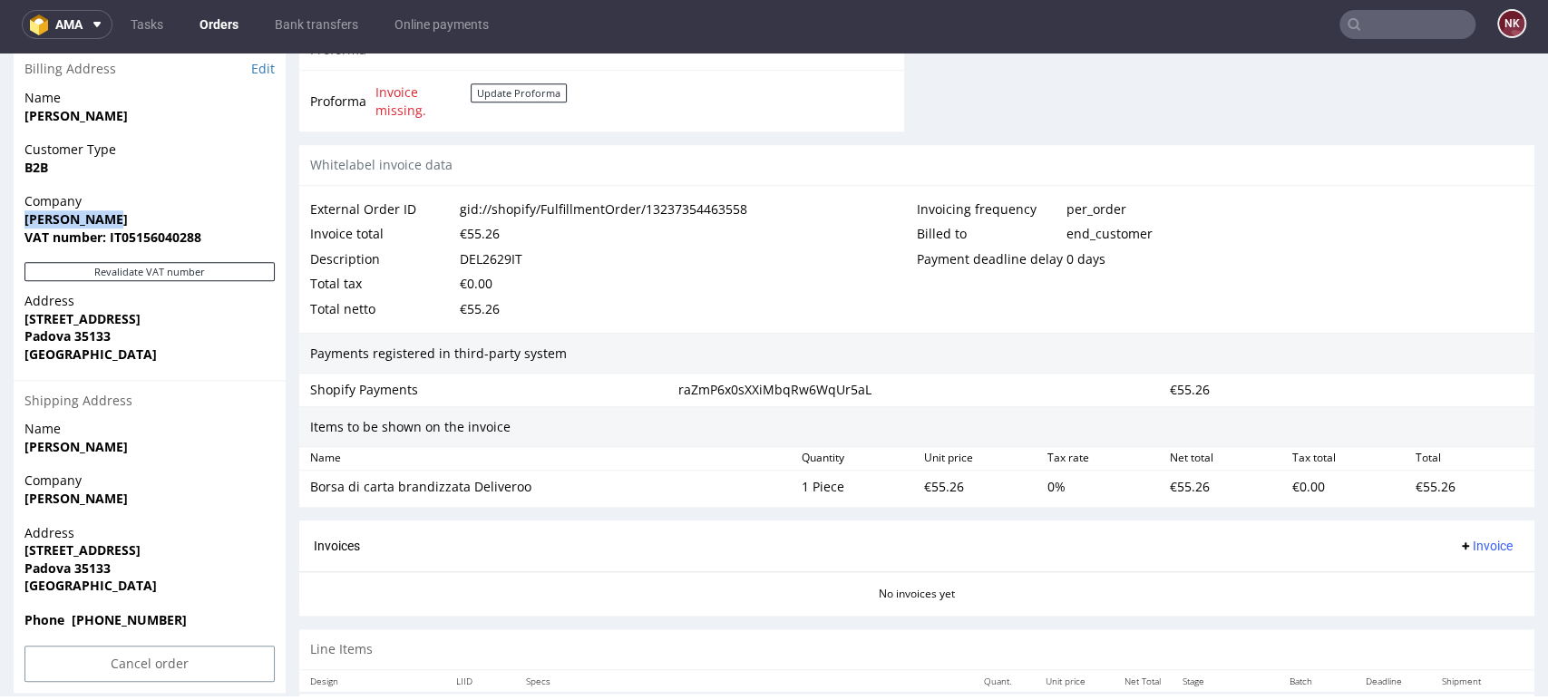
drag, startPoint x: 126, startPoint y: 211, endPoint x: 10, endPoint y: 219, distance: 116.3
copy strong "[PERSON_NAME]"
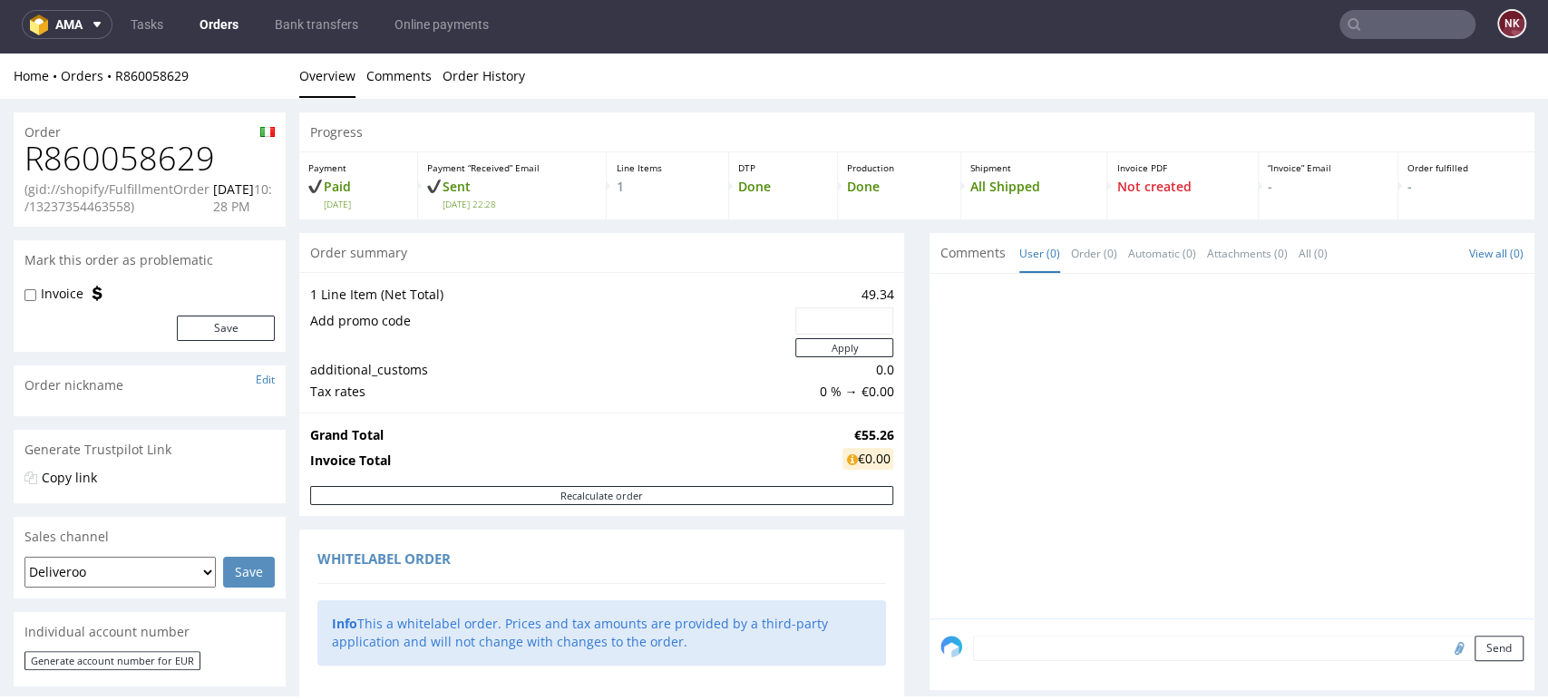
click at [138, 165] on h1 "R860058629" at bounding box center [149, 159] width 250 height 36
copy h1 "R860058629"
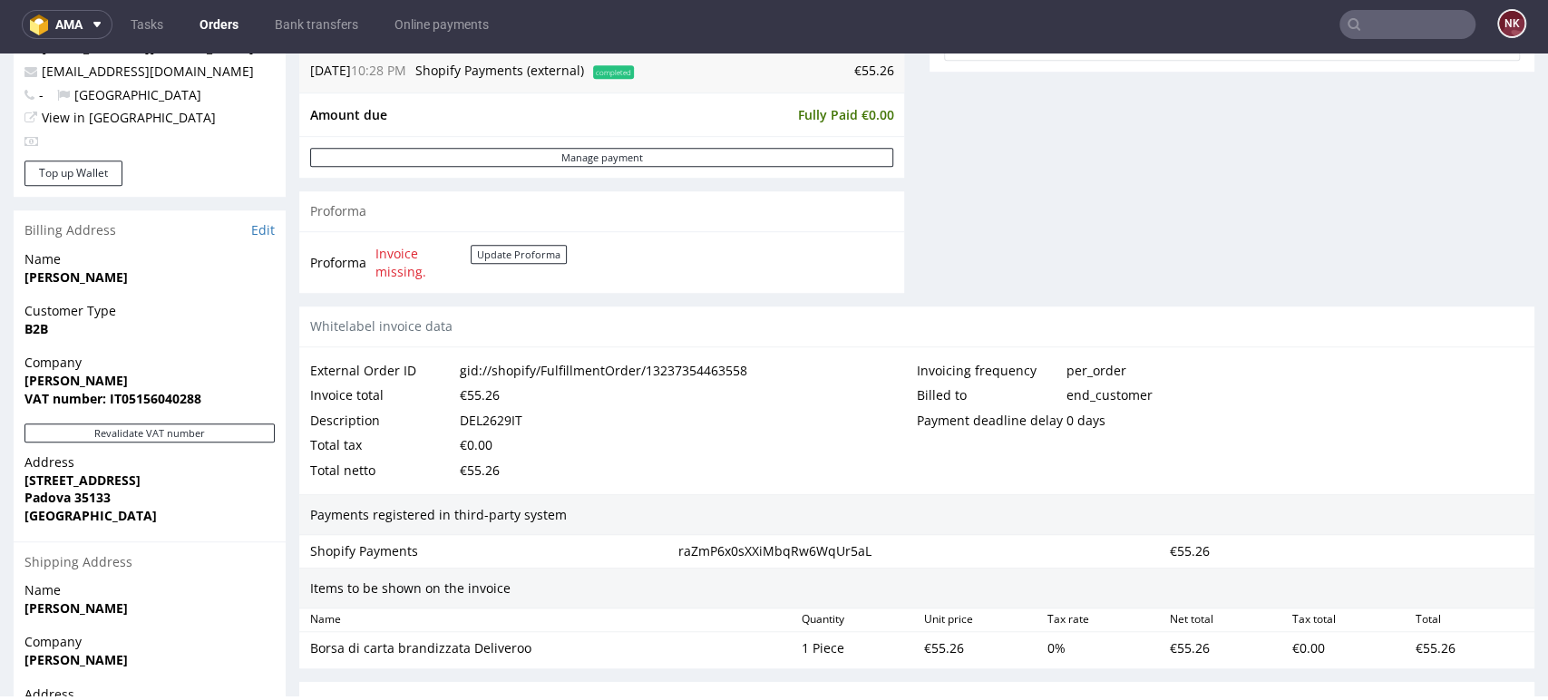
scroll to position [725, 0]
click at [494, 420] on div "DEL2629IT" at bounding box center [491, 419] width 63 height 25
copy div "DEL2629IT"
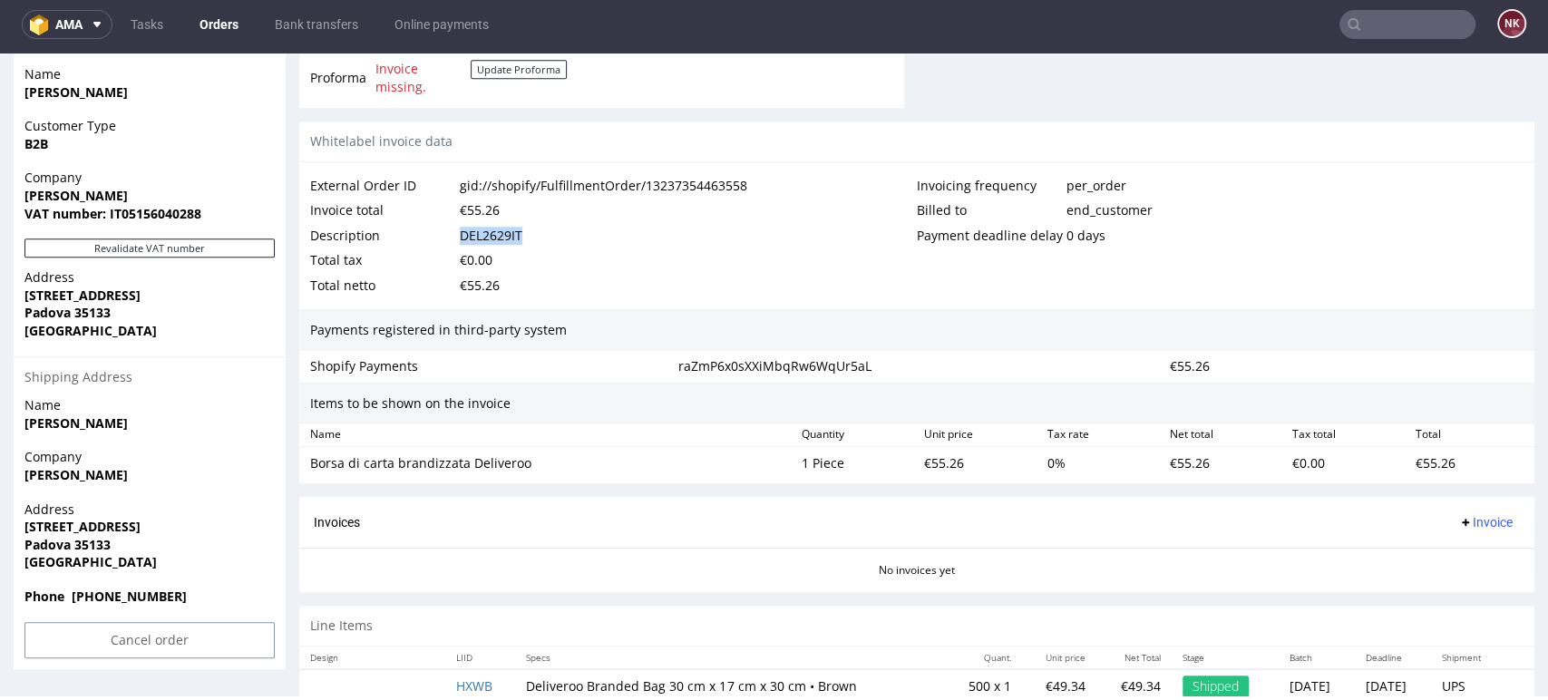
scroll to position [921, 0]
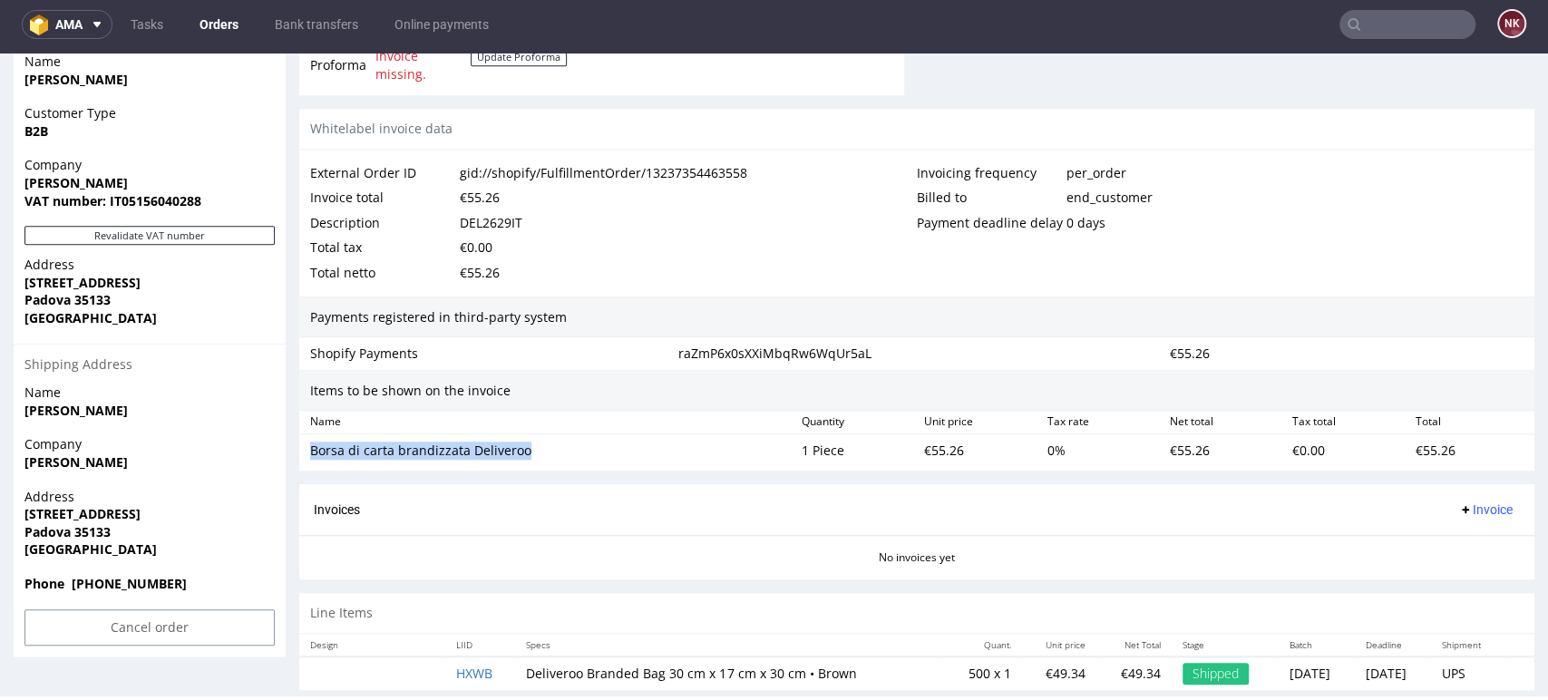
drag, startPoint x: 538, startPoint y: 445, endPoint x: 302, endPoint y: 447, distance: 235.8
click at [303, 447] on div "Borsa di carta brandizzata Deliveroo" at bounding box center [548, 450] width 491 height 25
copy div "Borsa di carta brandizzata Deliveroo"
click at [929, 457] on div "€55.26" at bounding box center [978, 450] width 122 height 25
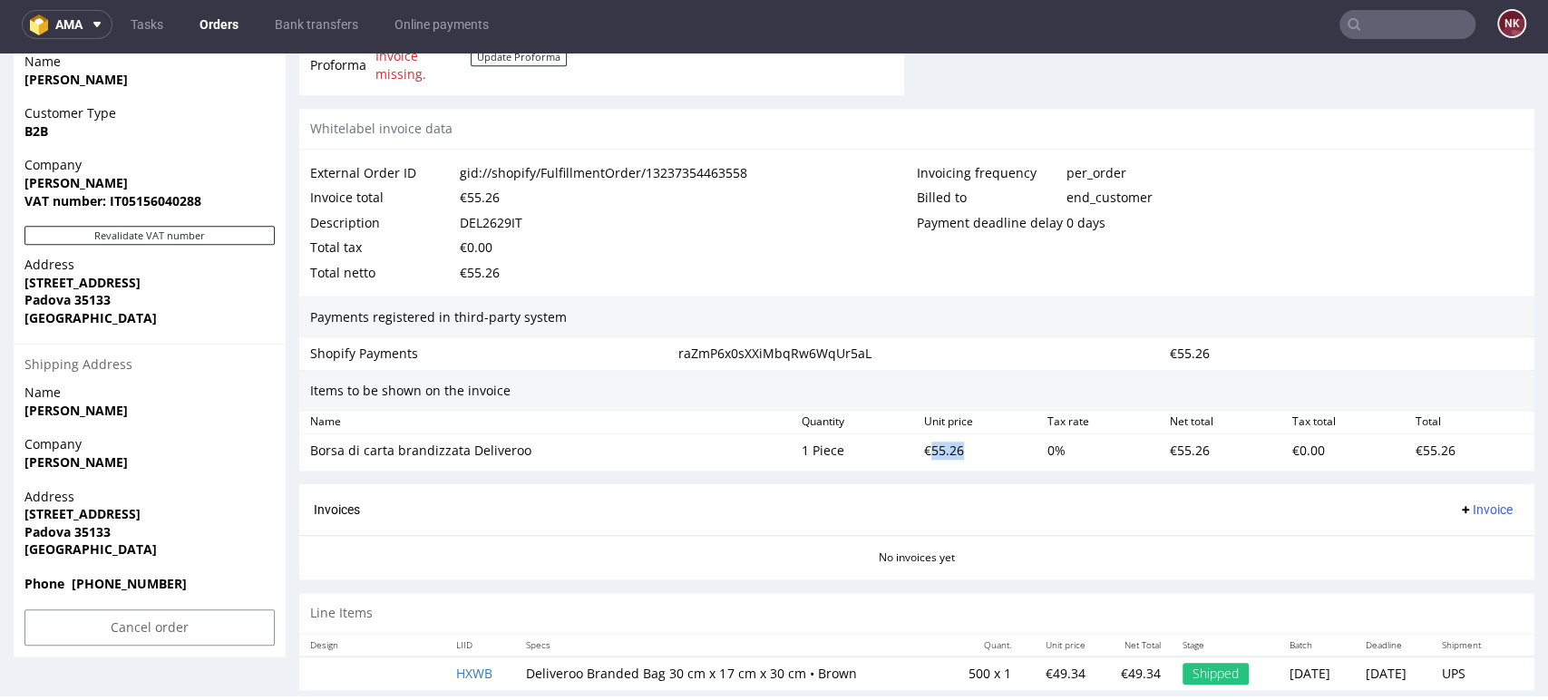
copy div "55.26"
click at [1447, 172] on div "Invoicing frequency per_order" at bounding box center [1220, 173] width 607 height 25
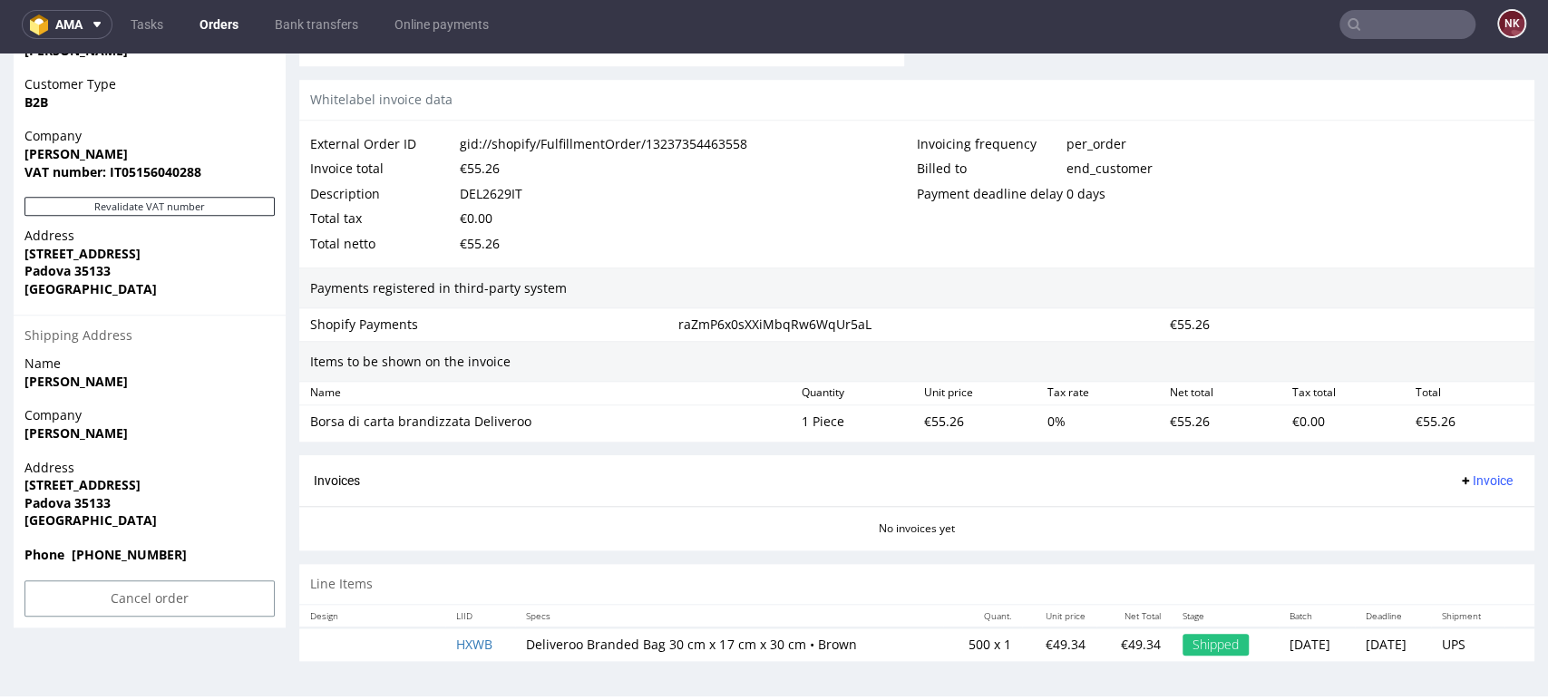
click at [1172, 428] on div "€55.26" at bounding box center [1224, 421] width 122 height 25
copy div "55.26"
click at [1457, 463] on div "Invoices Invoice" at bounding box center [916, 481] width 1235 height 52
click at [1459, 474] on span "Invoice" at bounding box center [1485, 480] width 54 height 15
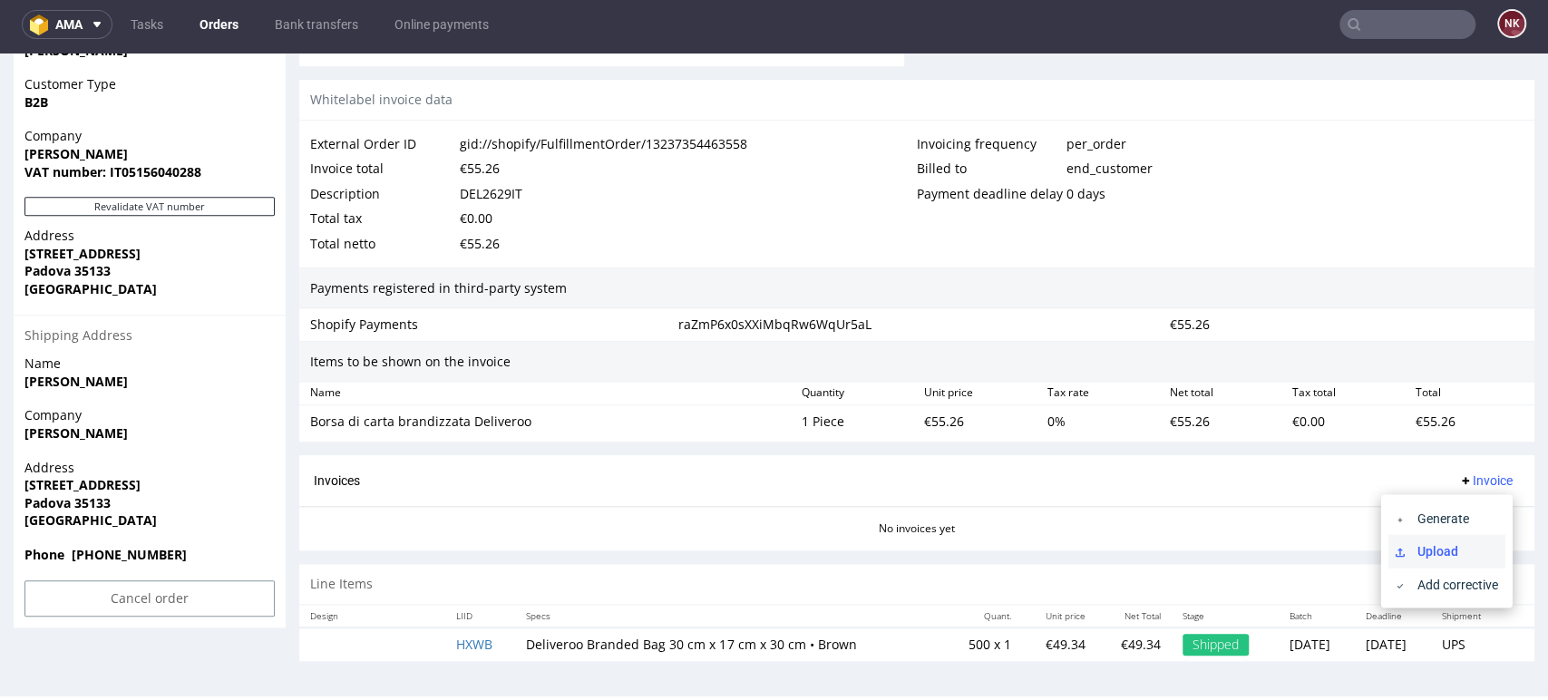
click at [1429, 559] on span "Upload" at bounding box center [1454, 550] width 88 height 18
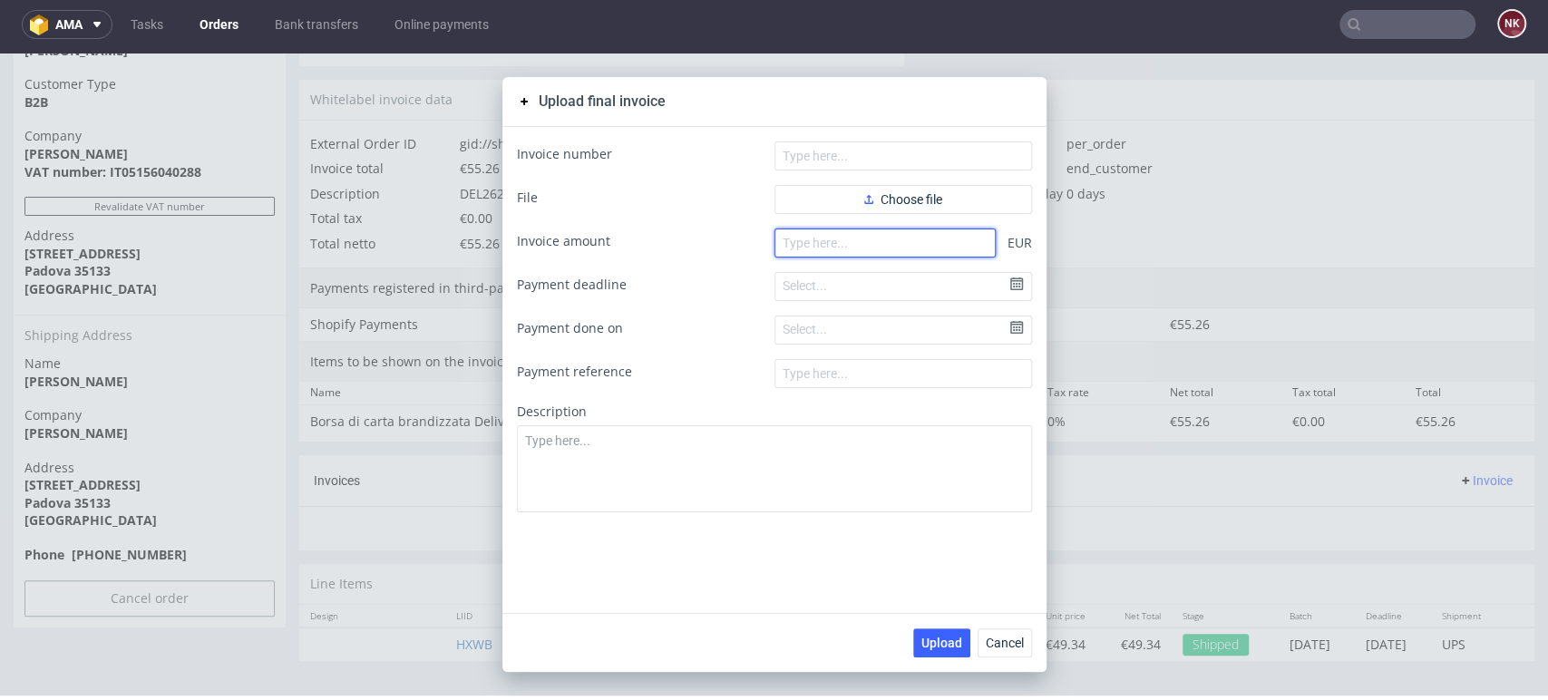
click at [959, 233] on input "number" at bounding box center [884, 243] width 221 height 29
paste input "55.26"
type input "55.26"
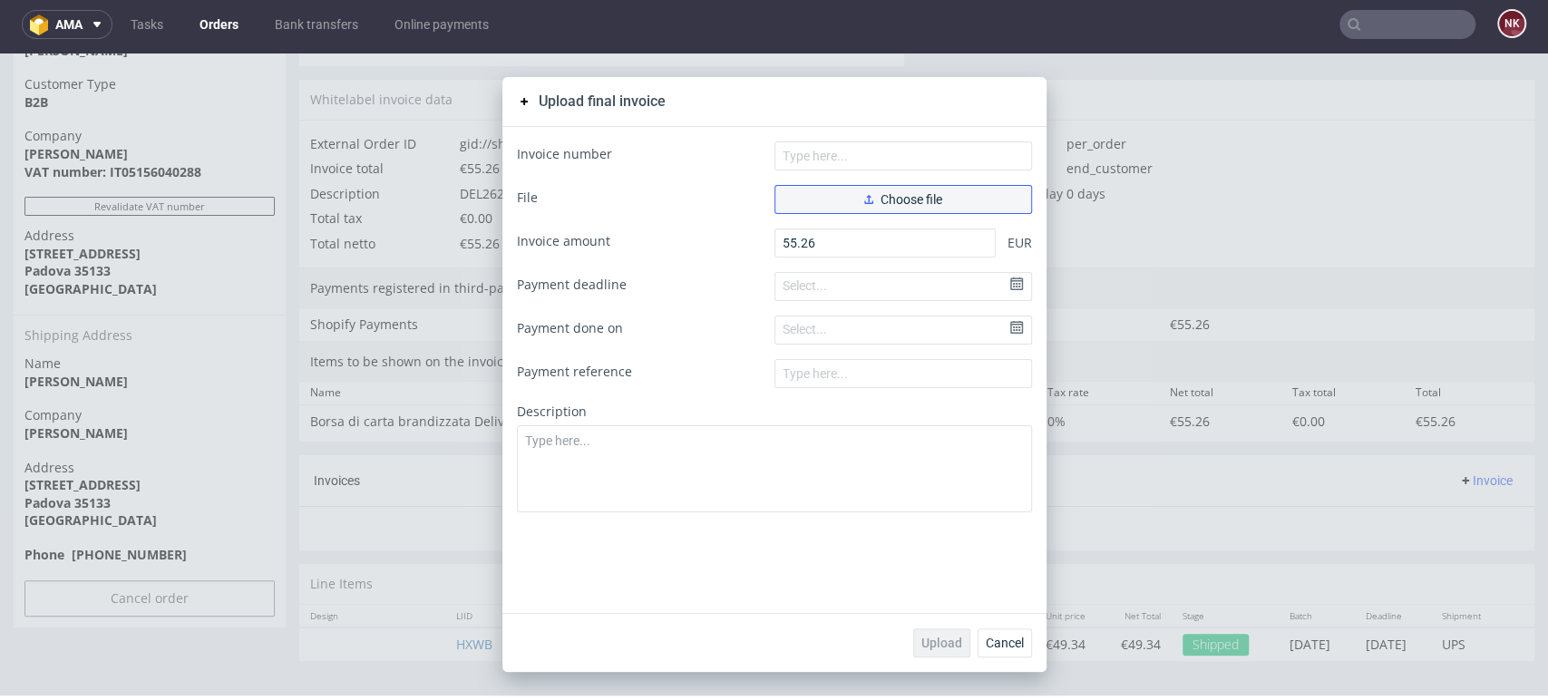
click at [924, 211] on button "Choose file" at bounding box center [903, 199] width 258 height 29
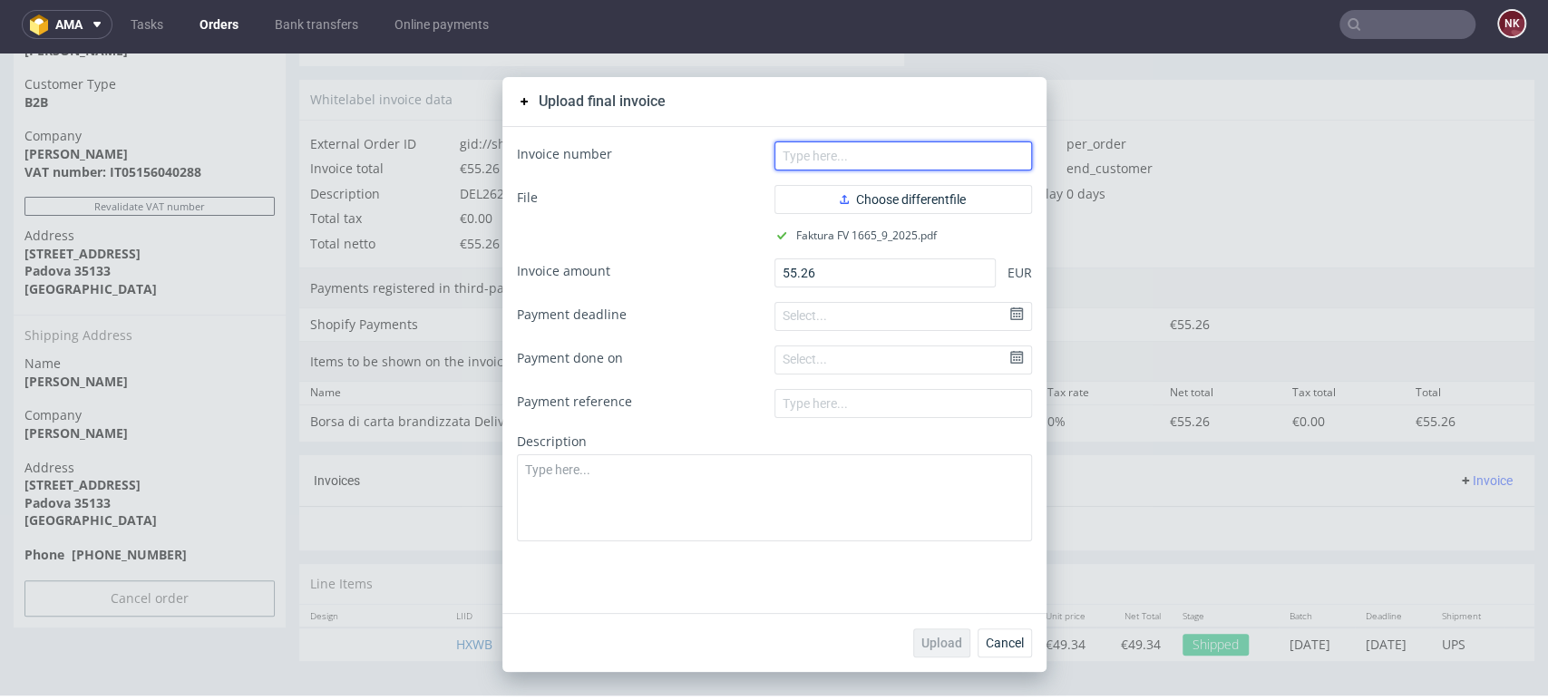
click at [882, 164] on input "text" at bounding box center [903, 155] width 258 height 29
type input "FV 1665/9/2025"
click at [939, 648] on span "Upload" at bounding box center [941, 643] width 41 height 13
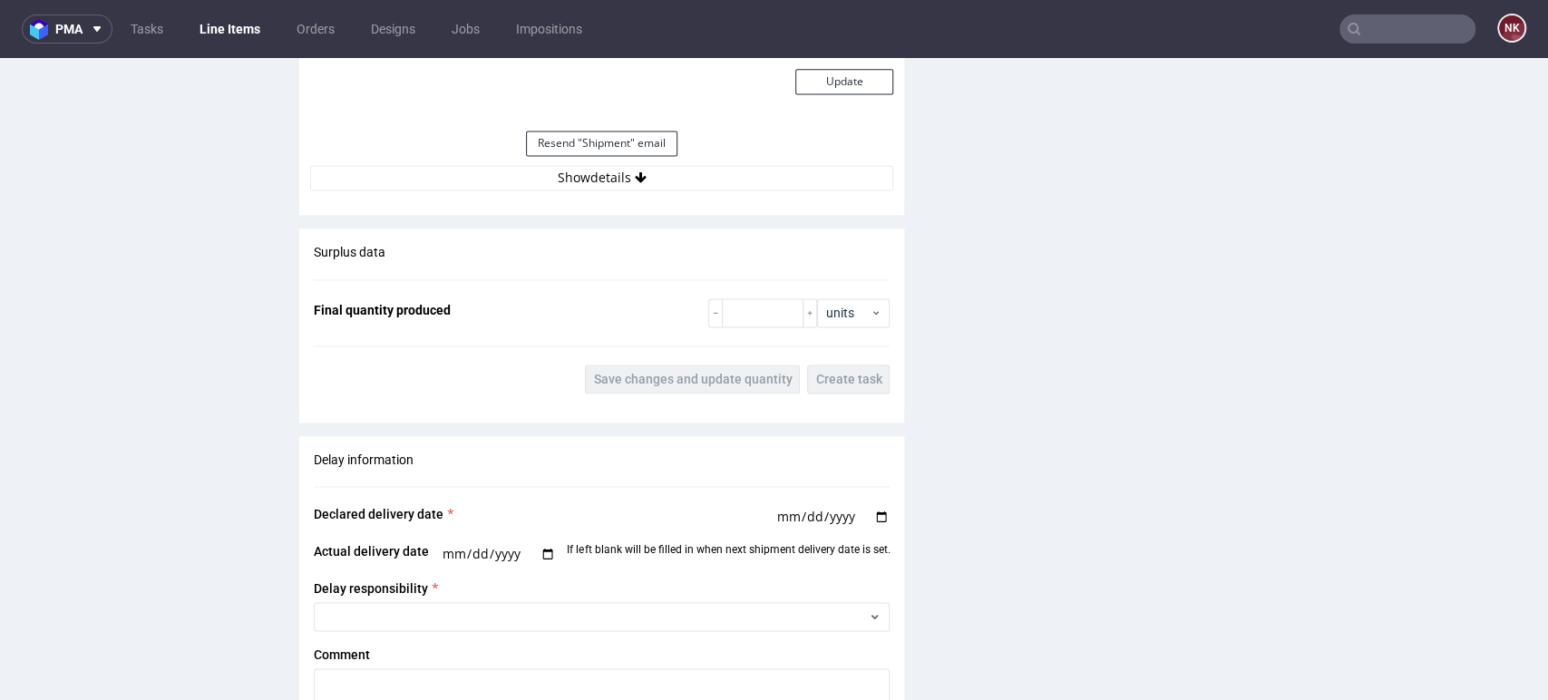
scroll to position [1717, 0]
click at [699, 180] on button "Show details" at bounding box center [601, 176] width 583 height 25
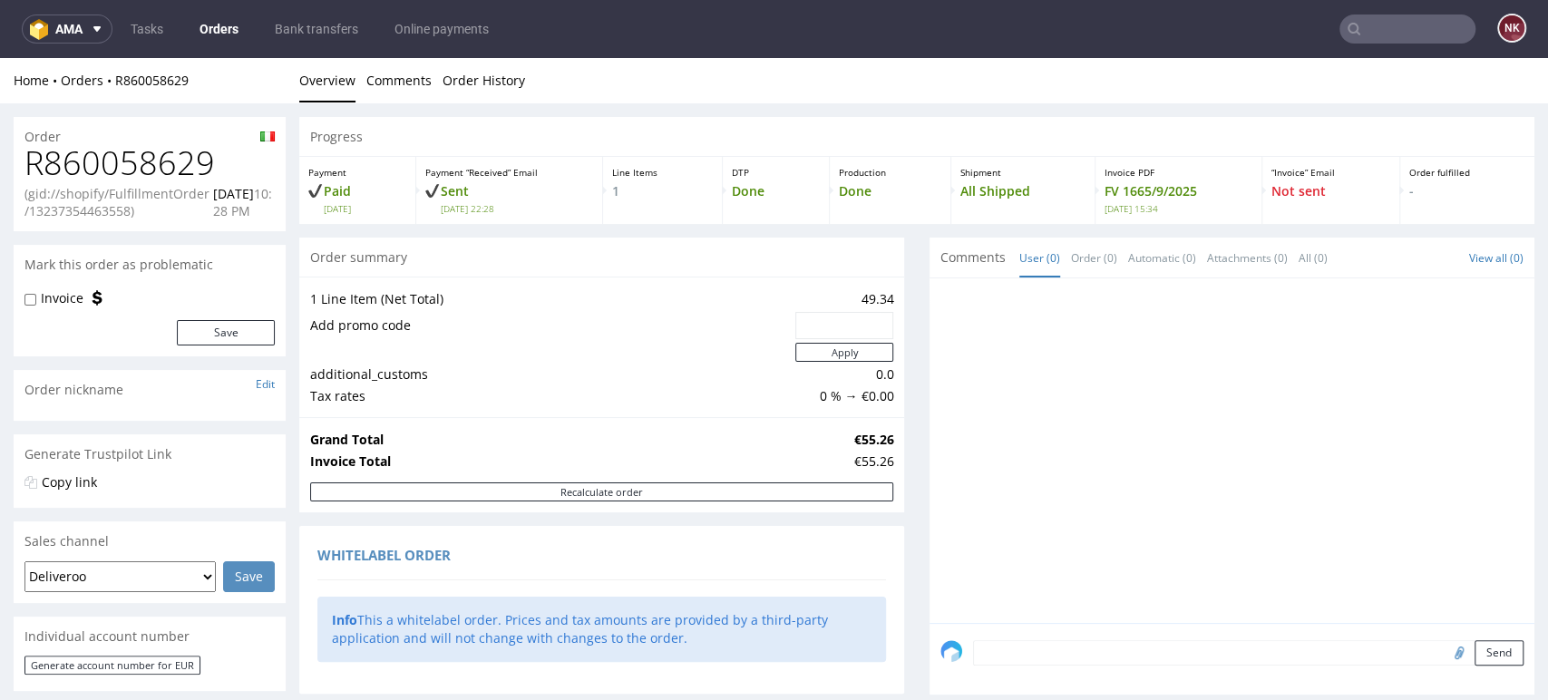
click at [233, 24] on link "Orders" at bounding box center [219, 29] width 61 height 29
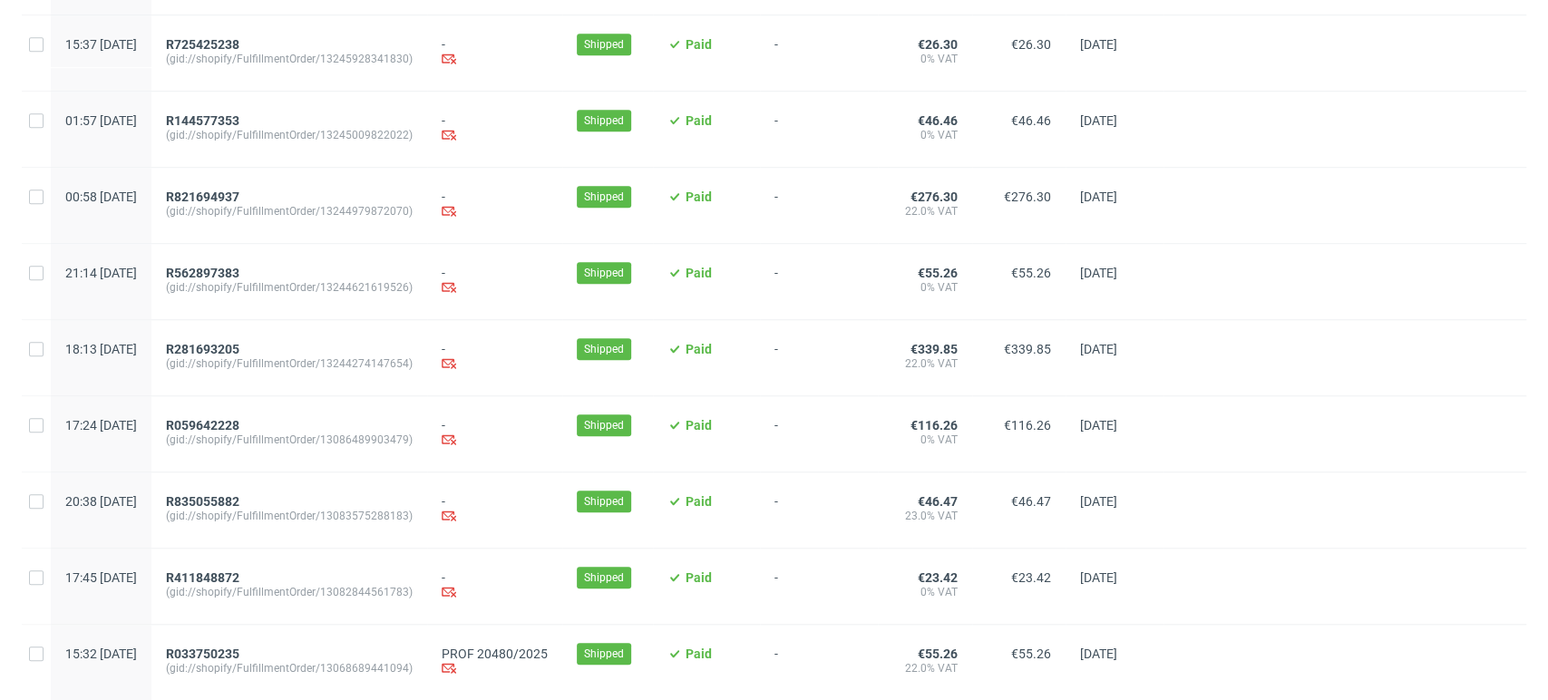
scroll to position [864, 0]
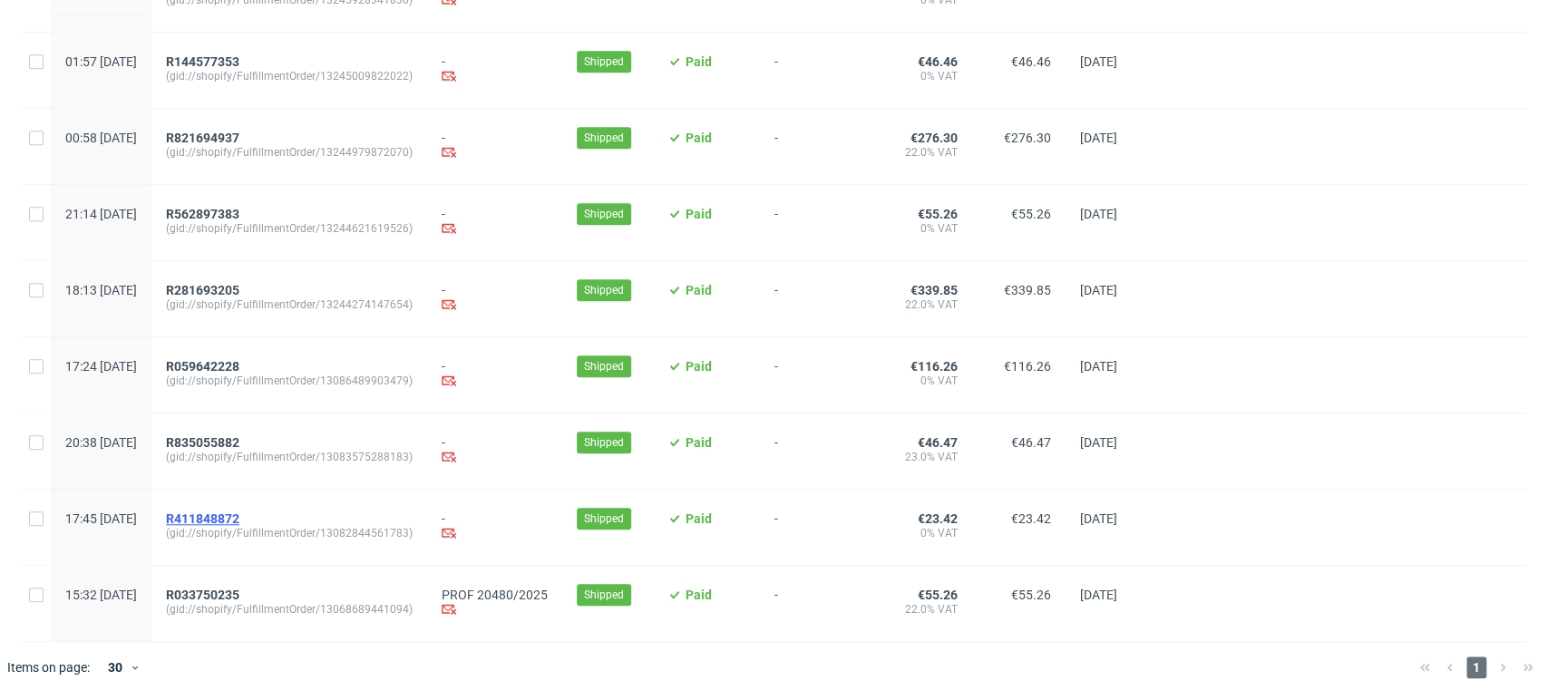
click at [239, 515] on span "R411848872" at bounding box center [202, 518] width 73 height 15
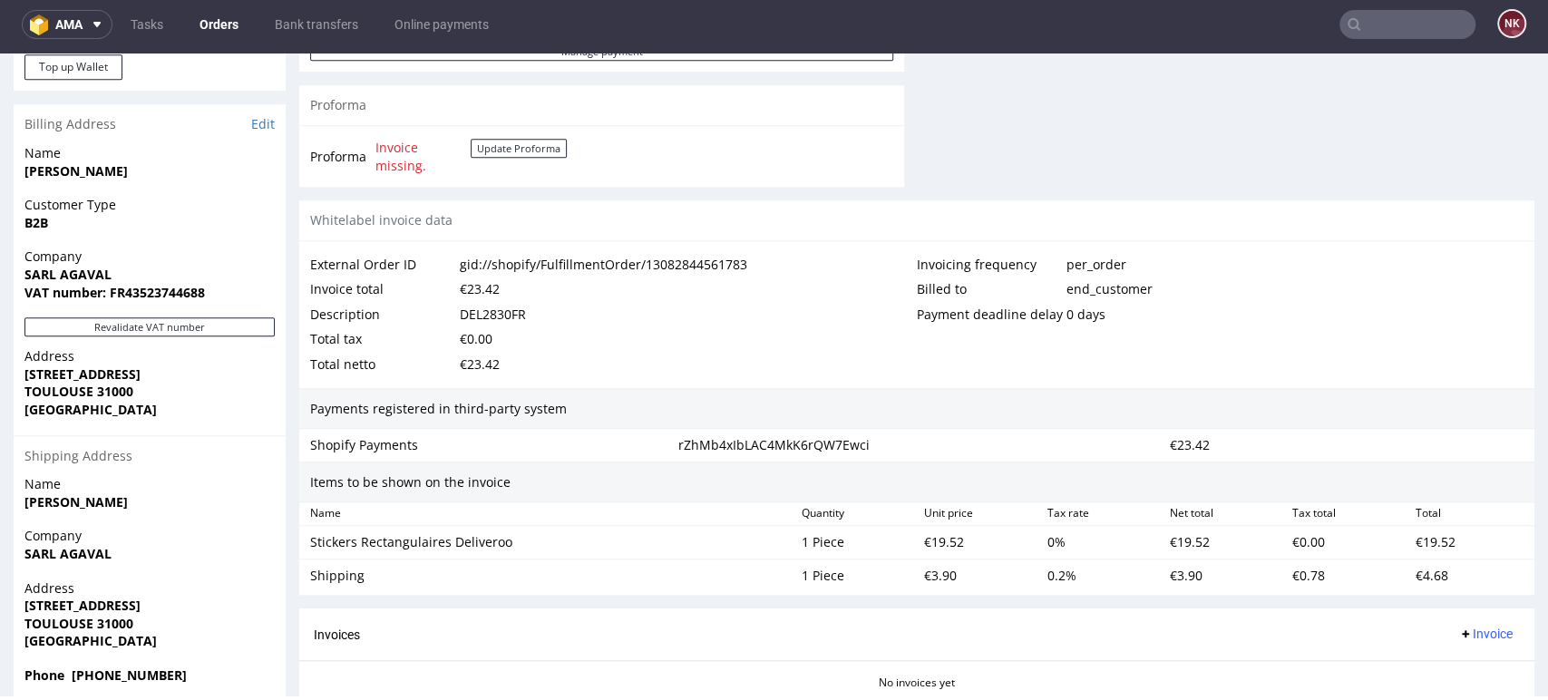
scroll to position [833, 0]
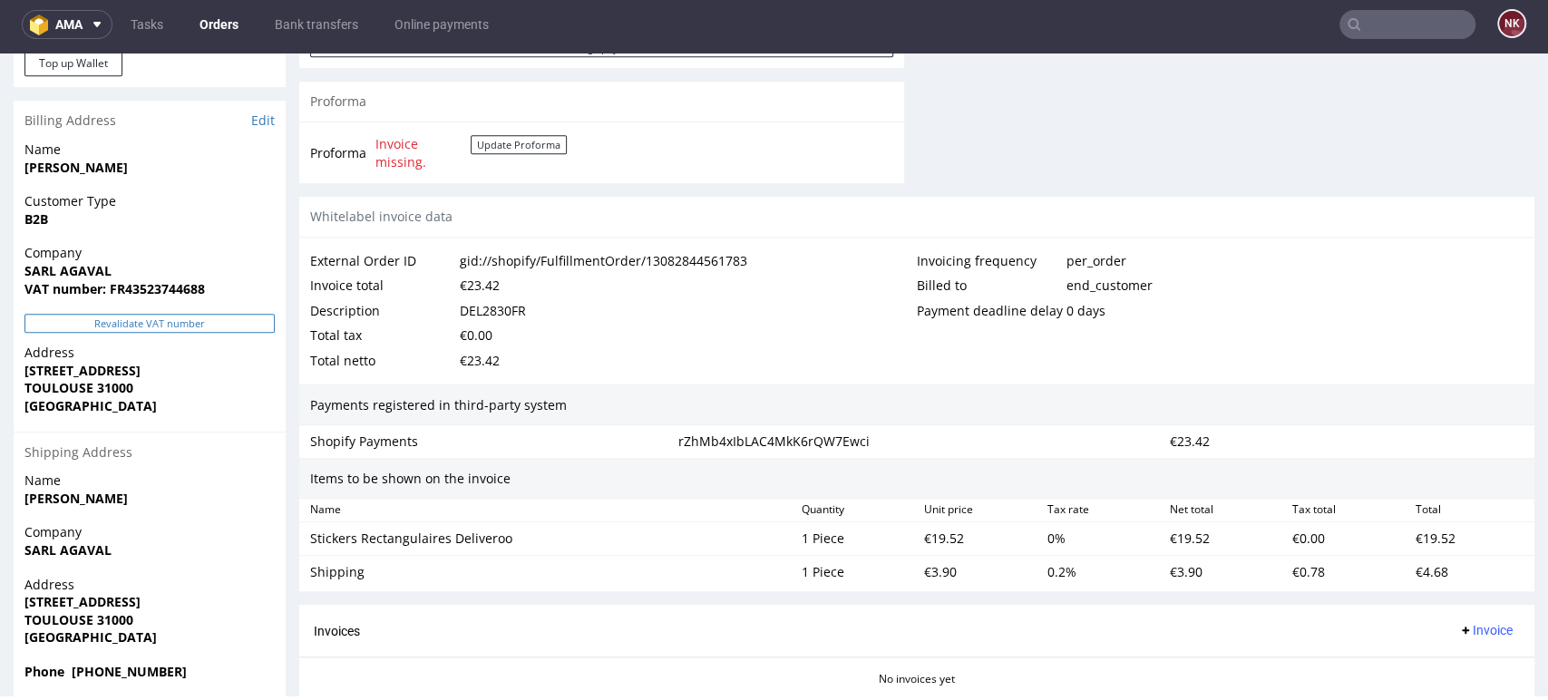
click at [157, 326] on button "Revalidate VAT number" at bounding box center [149, 323] width 250 height 19
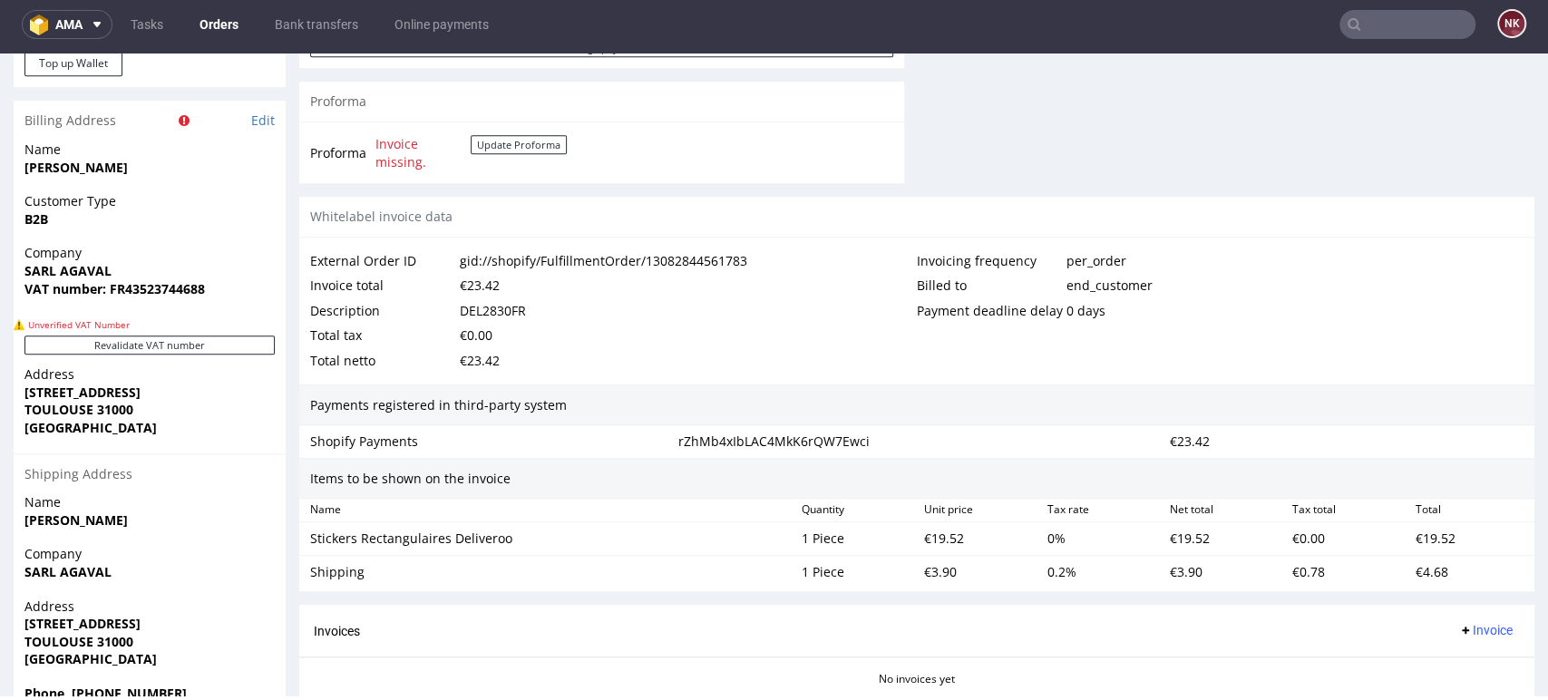
click at [157, 326] on p "Unverified VAT Number" at bounding box center [150, 324] width 272 height 13
click at [159, 342] on button "Revalidate VAT number" at bounding box center [149, 345] width 250 height 19
click at [218, 16] on link "Orders" at bounding box center [219, 24] width 61 height 29
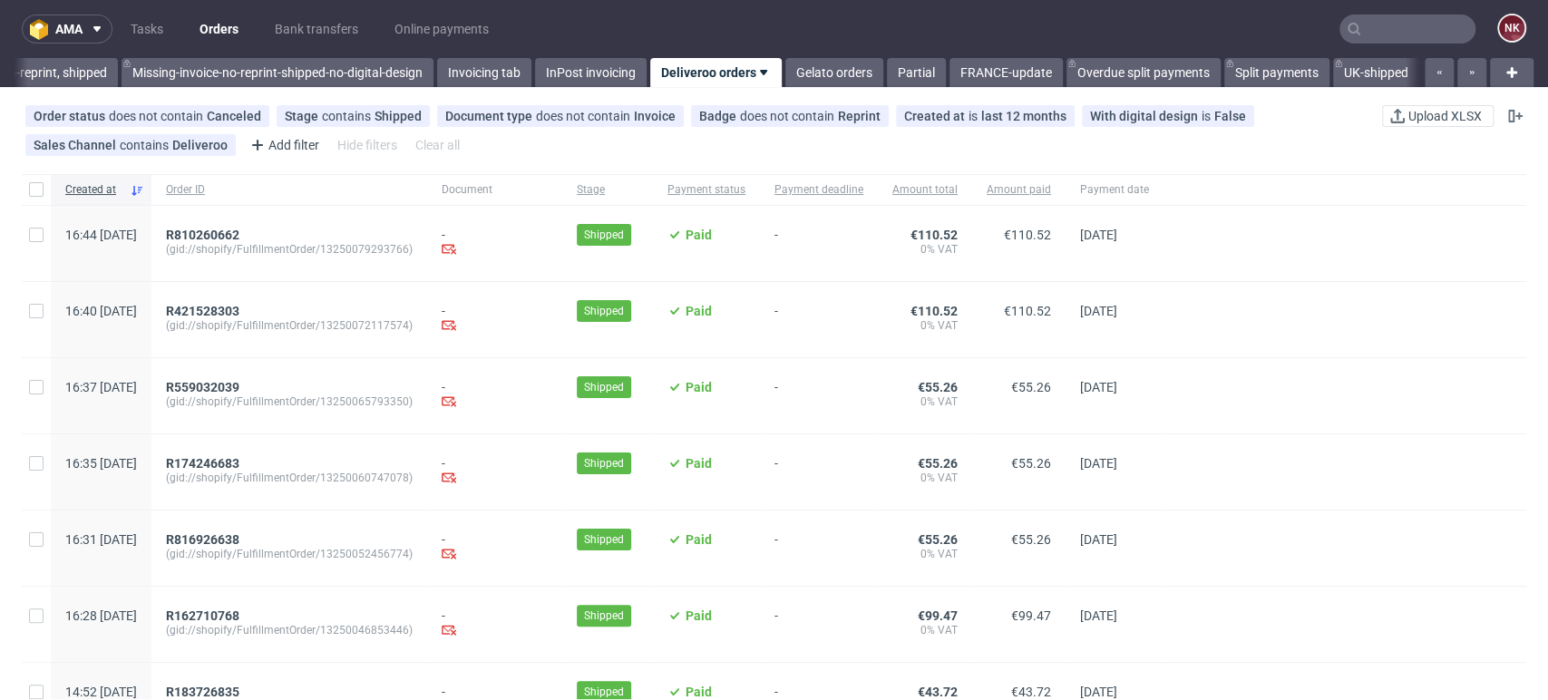
scroll to position [864, 0]
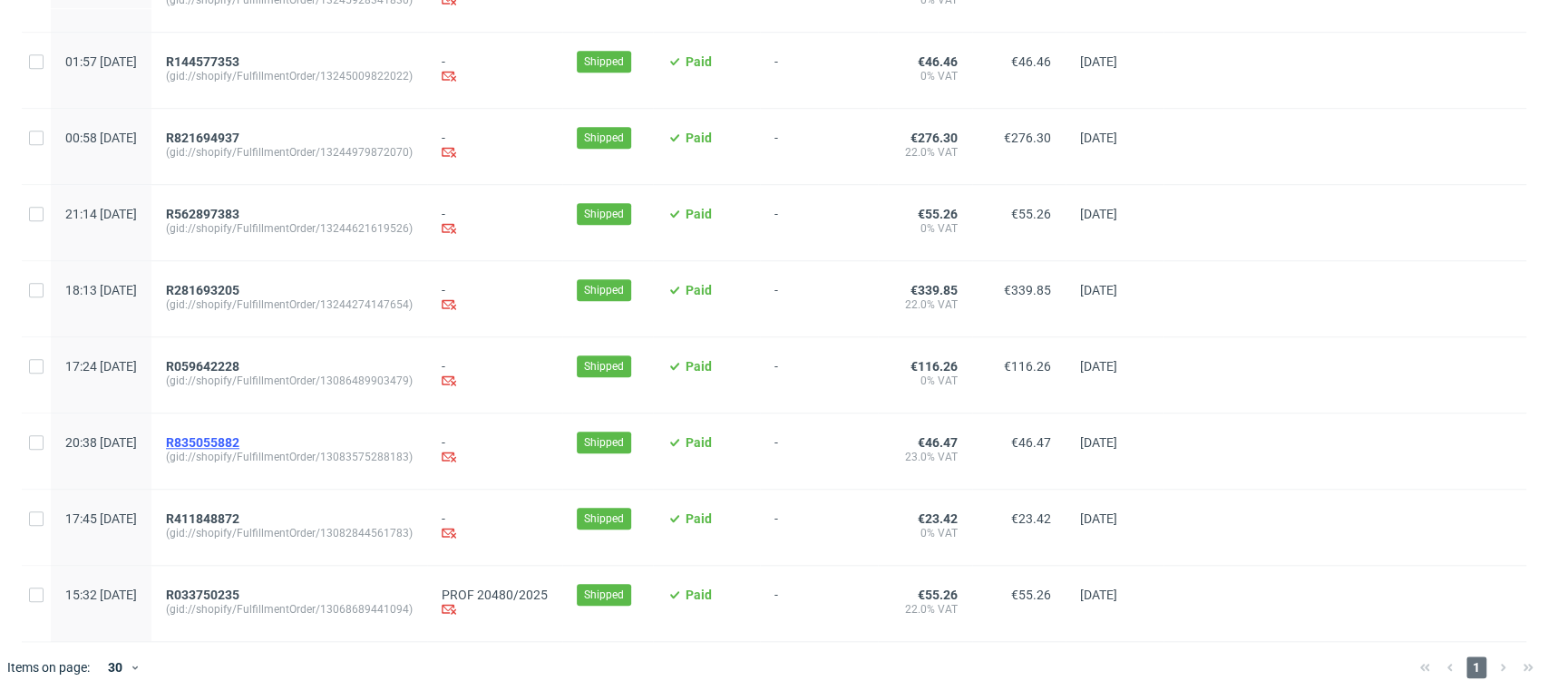
click at [235, 440] on span "R835055882" at bounding box center [202, 442] width 73 height 15
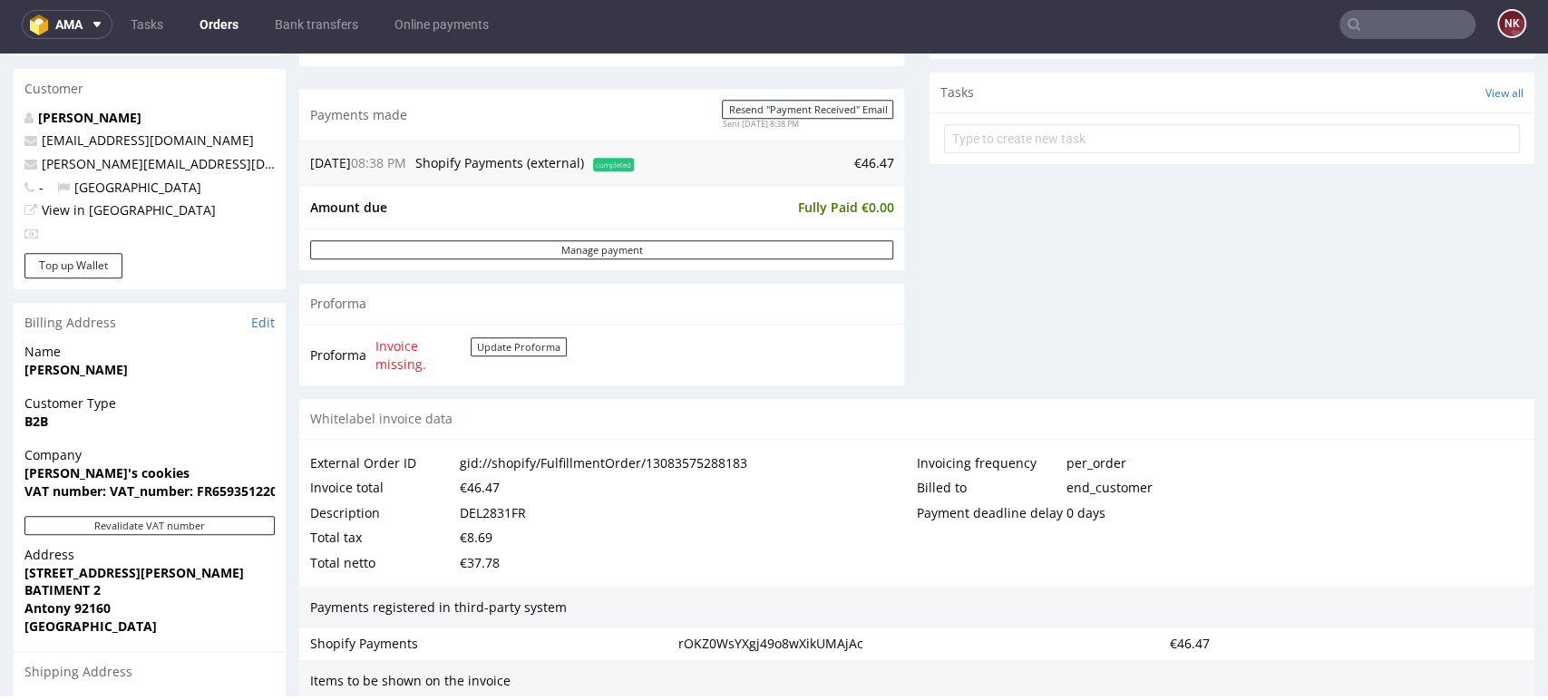
scroll to position [637, 0]
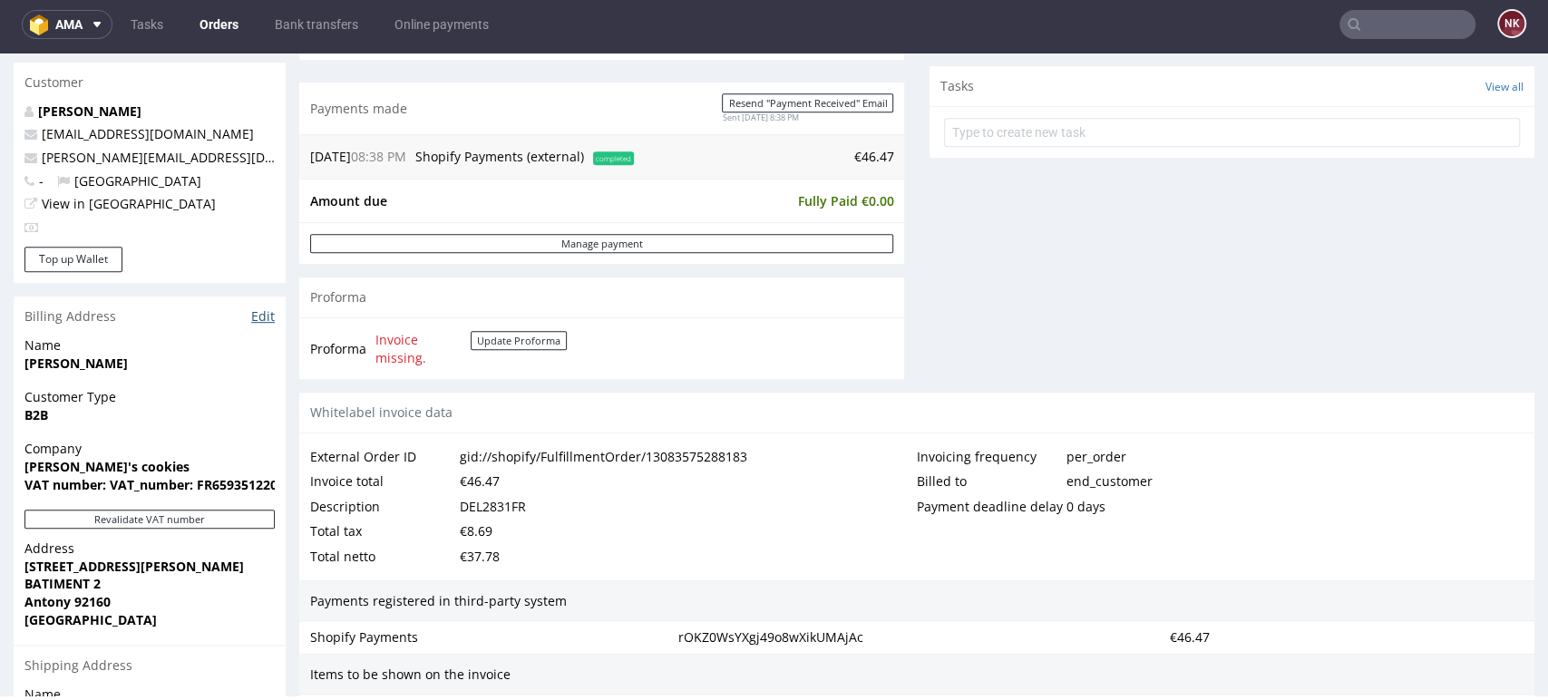
click at [264, 309] on link "Edit" at bounding box center [263, 316] width 24 height 18
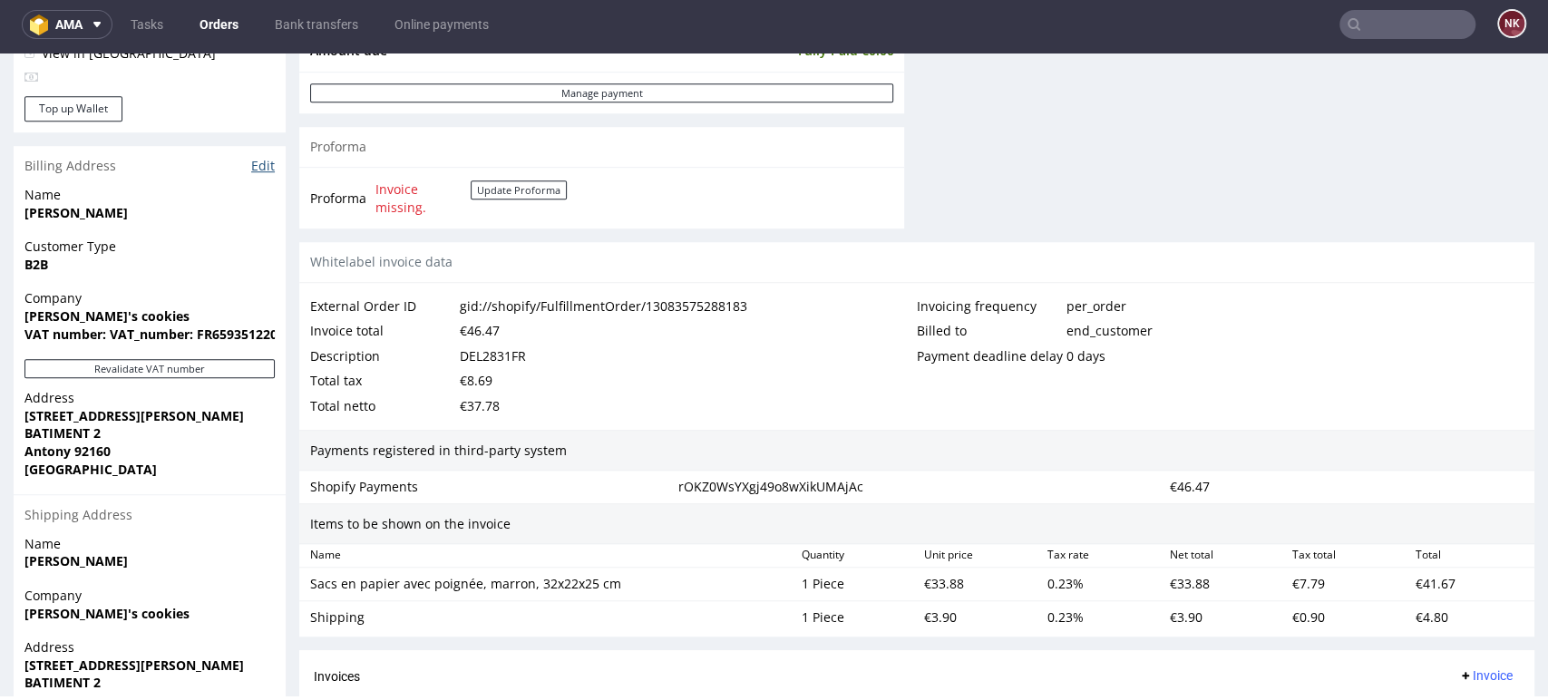
scroll to position [793, 0]
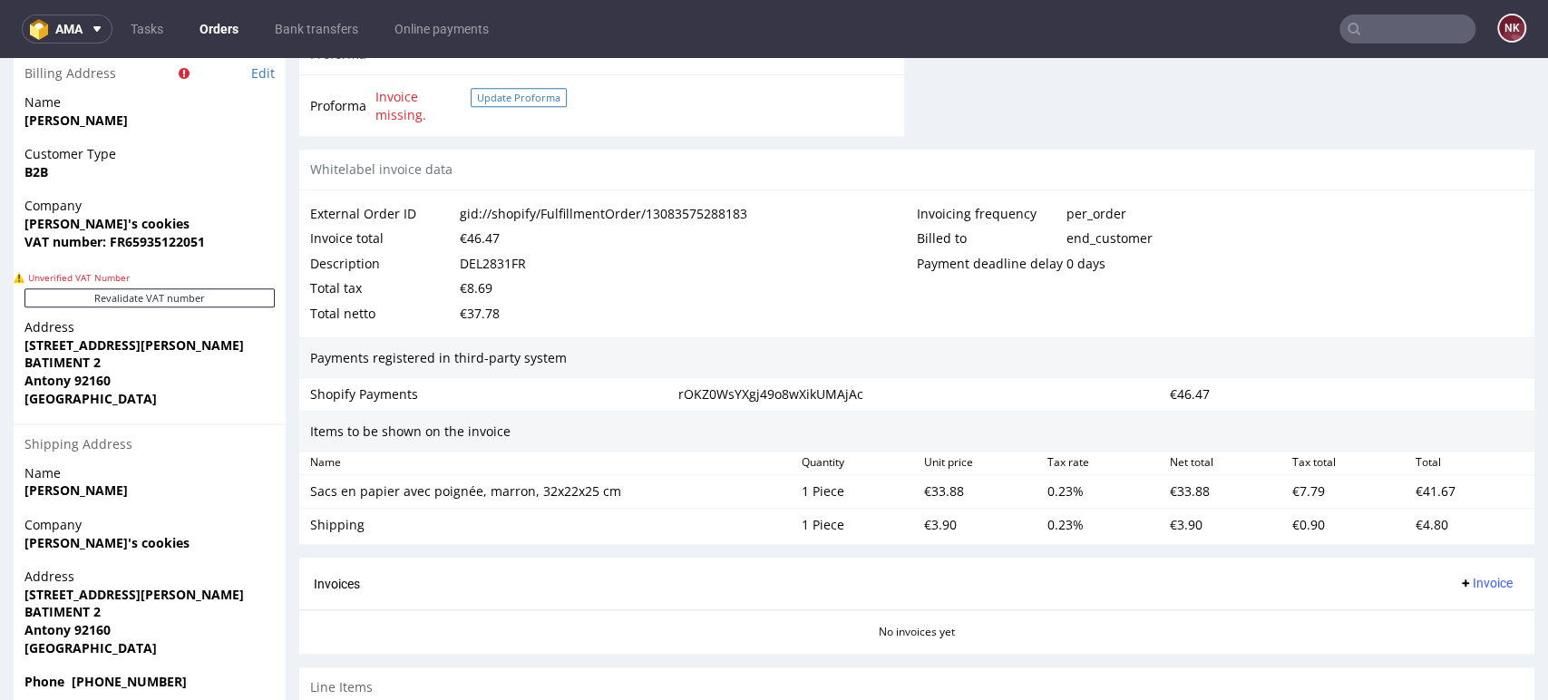
scroll to position [886, 0]
click at [211, 290] on button "Revalidate VAT number" at bounding box center [149, 296] width 250 height 19
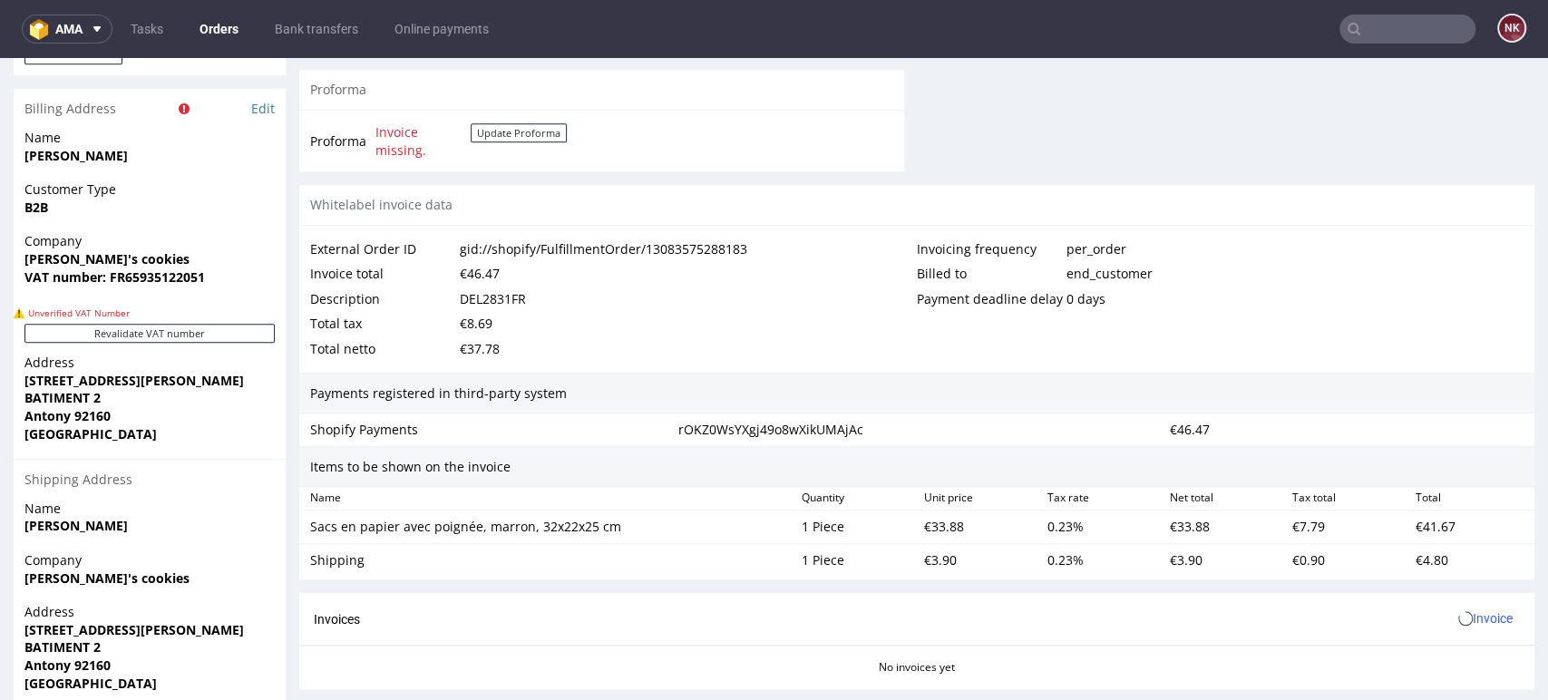
scroll to position [876, 0]
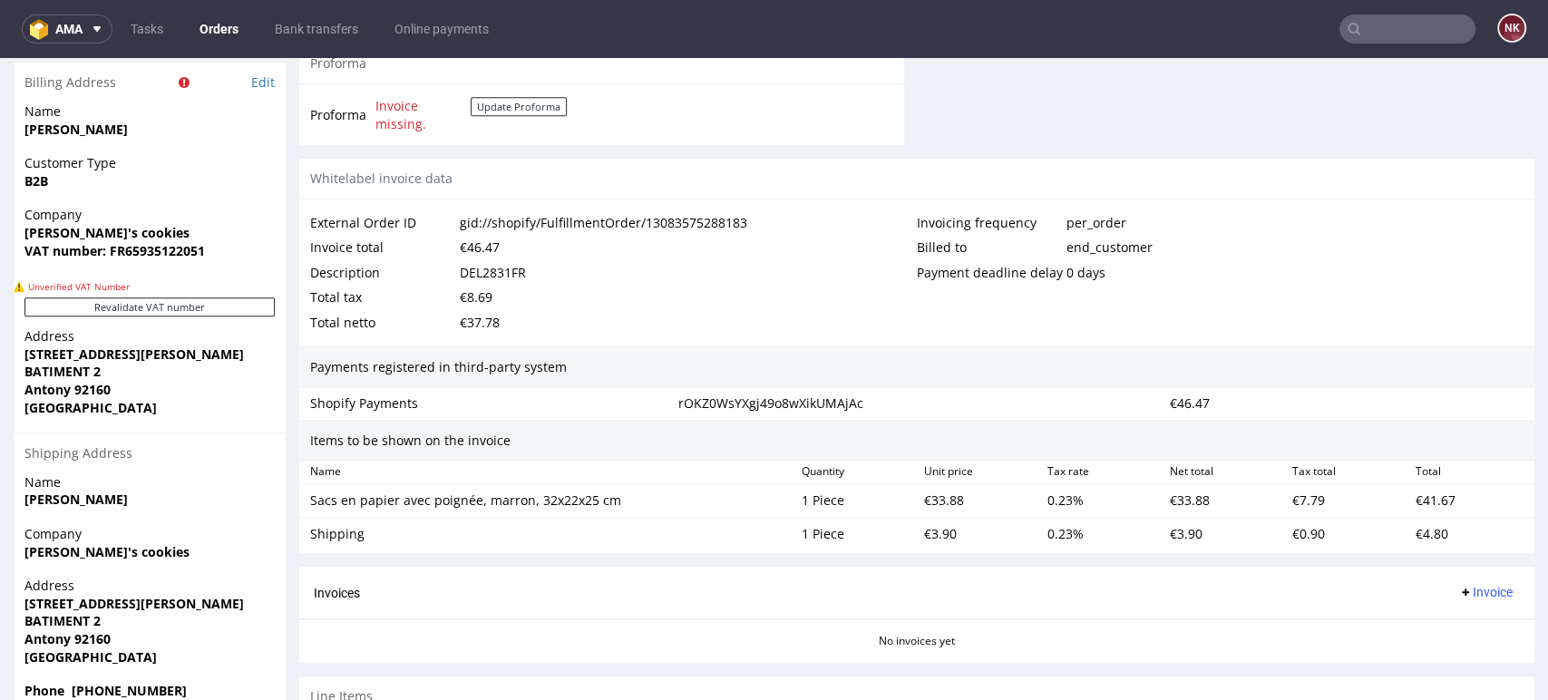
click at [219, 22] on link "Orders" at bounding box center [219, 29] width 61 height 29
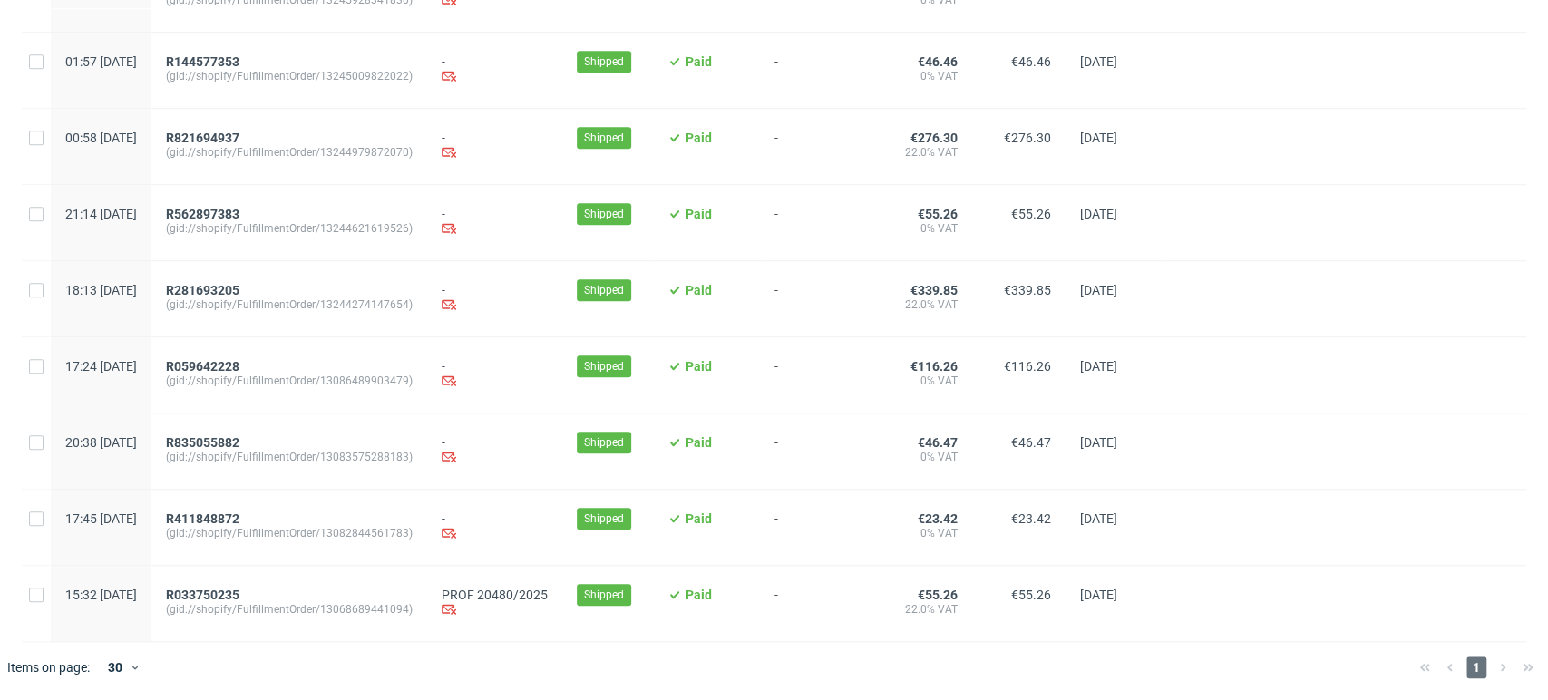
scroll to position [0, 2990]
click at [239, 363] on span "R059642228" at bounding box center [202, 366] width 73 height 15
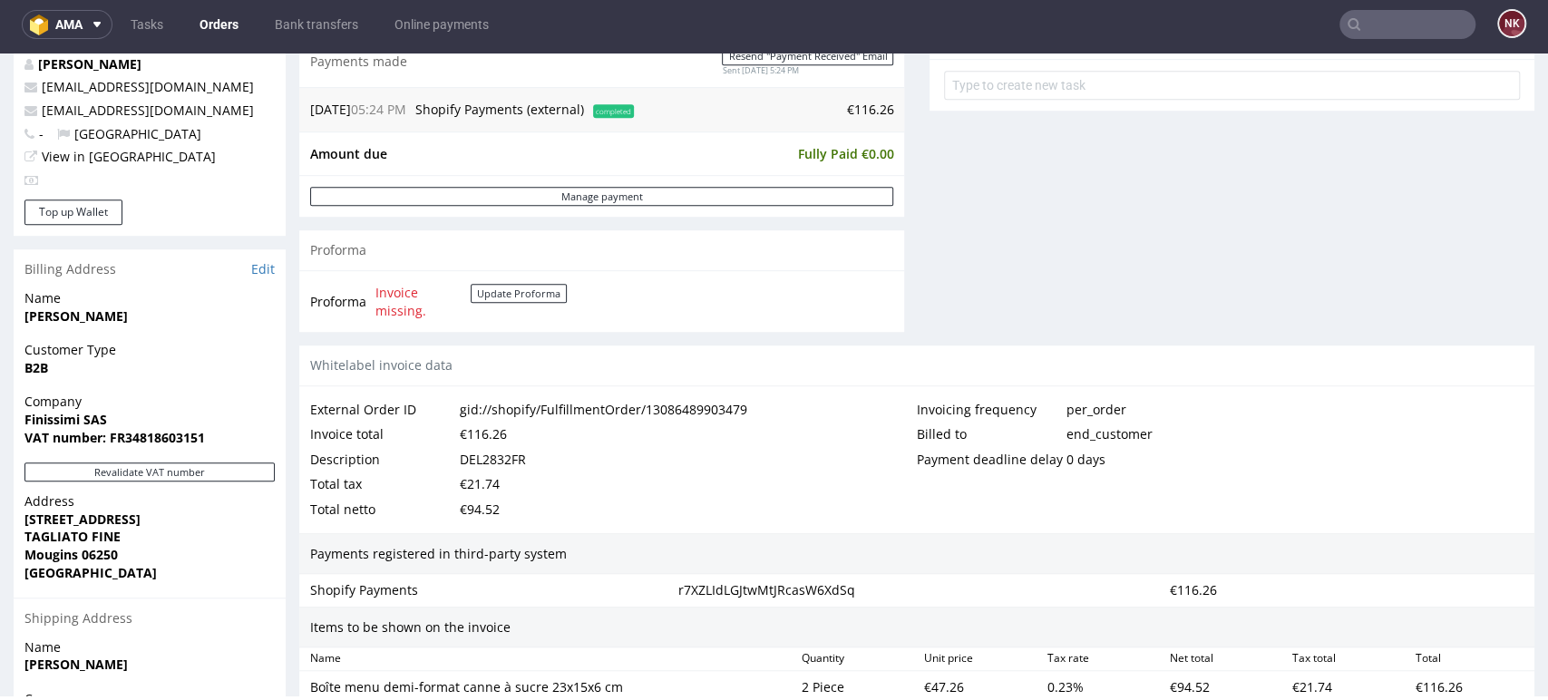
scroll to position [699, 0]
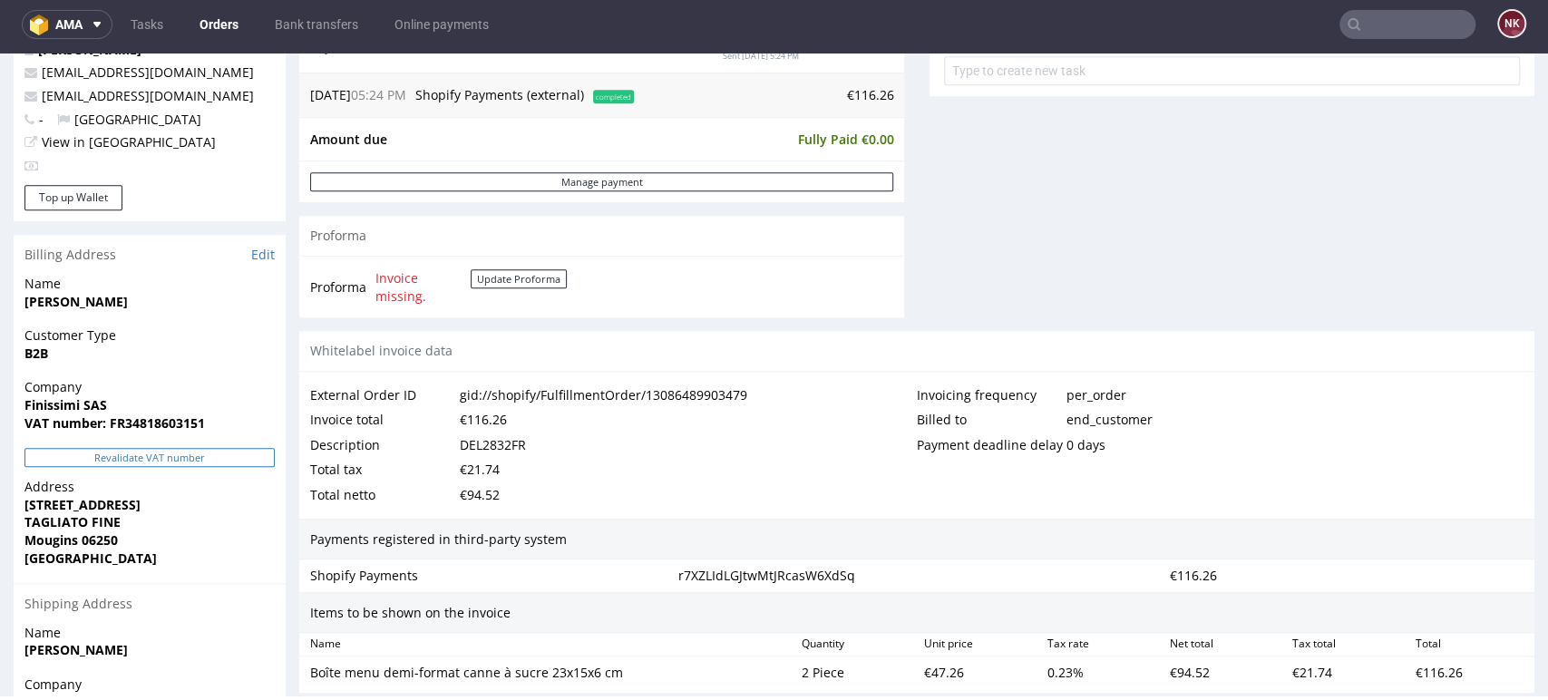
click at [203, 458] on button "Revalidate VAT number" at bounding box center [149, 457] width 250 height 19
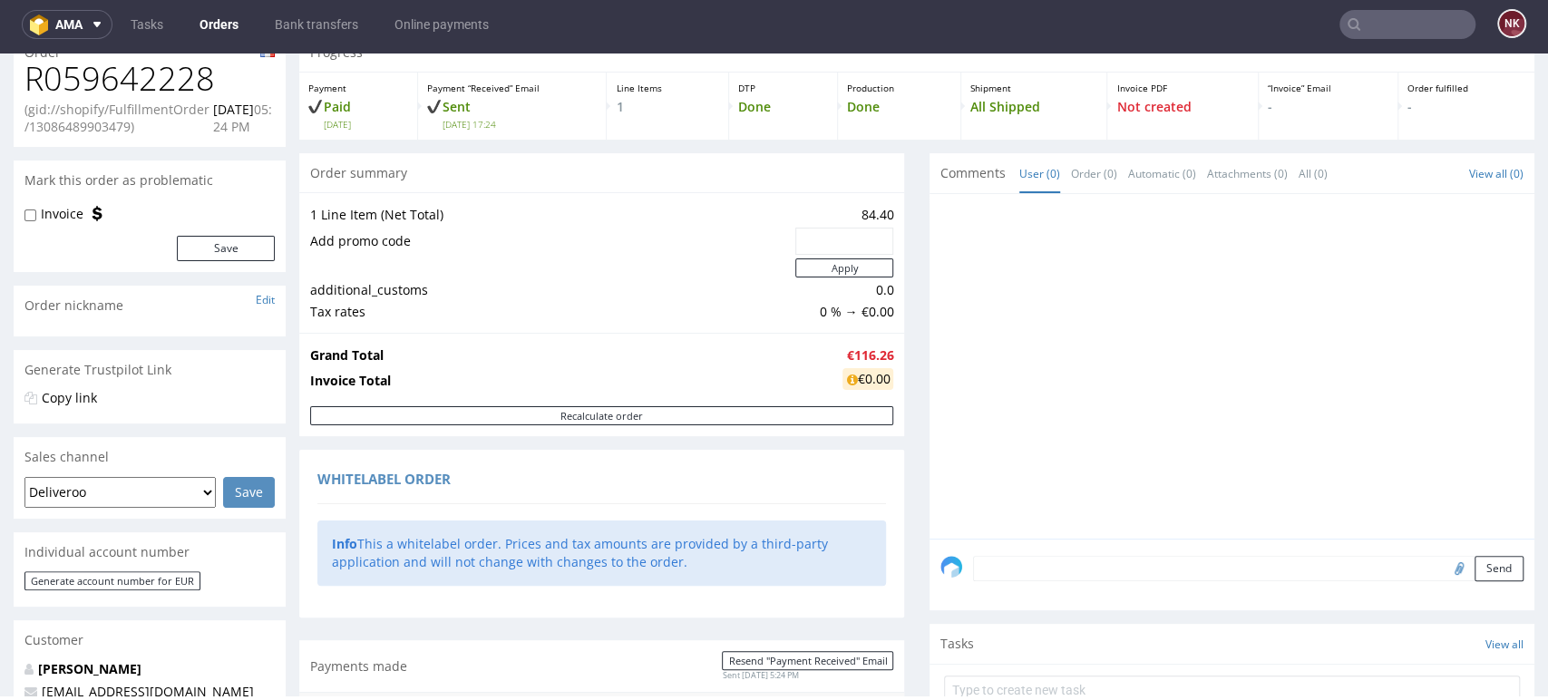
scroll to position [0, 0]
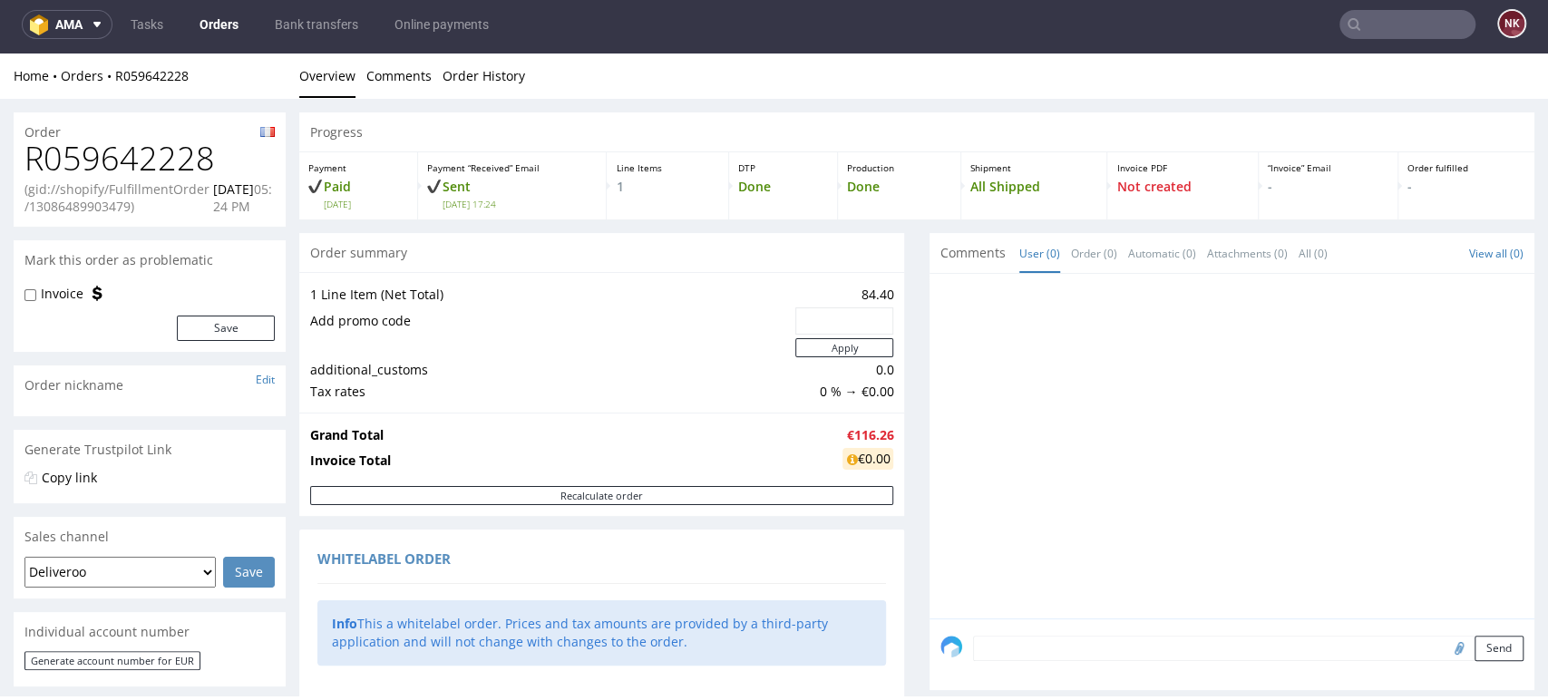
click at [212, 15] on link "Orders" at bounding box center [219, 24] width 61 height 29
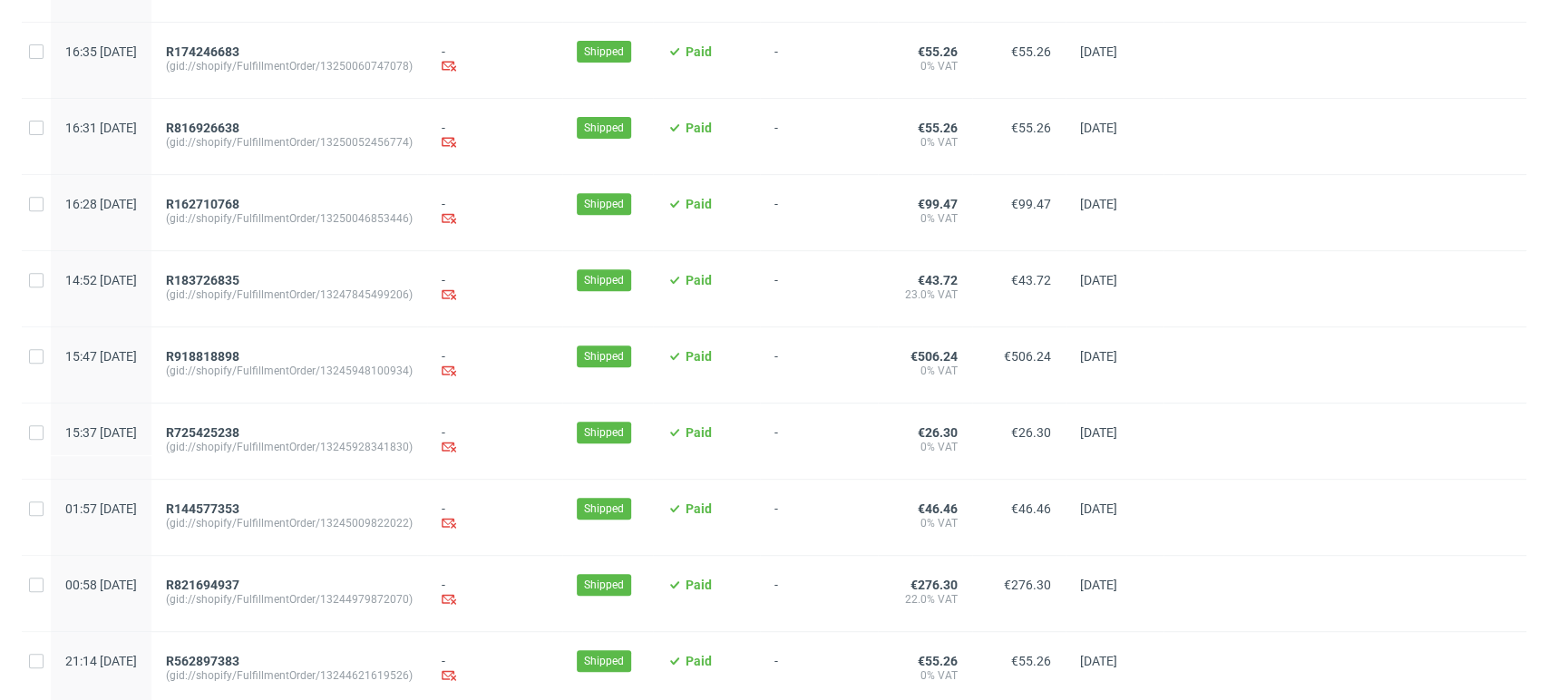
scroll to position [864, 0]
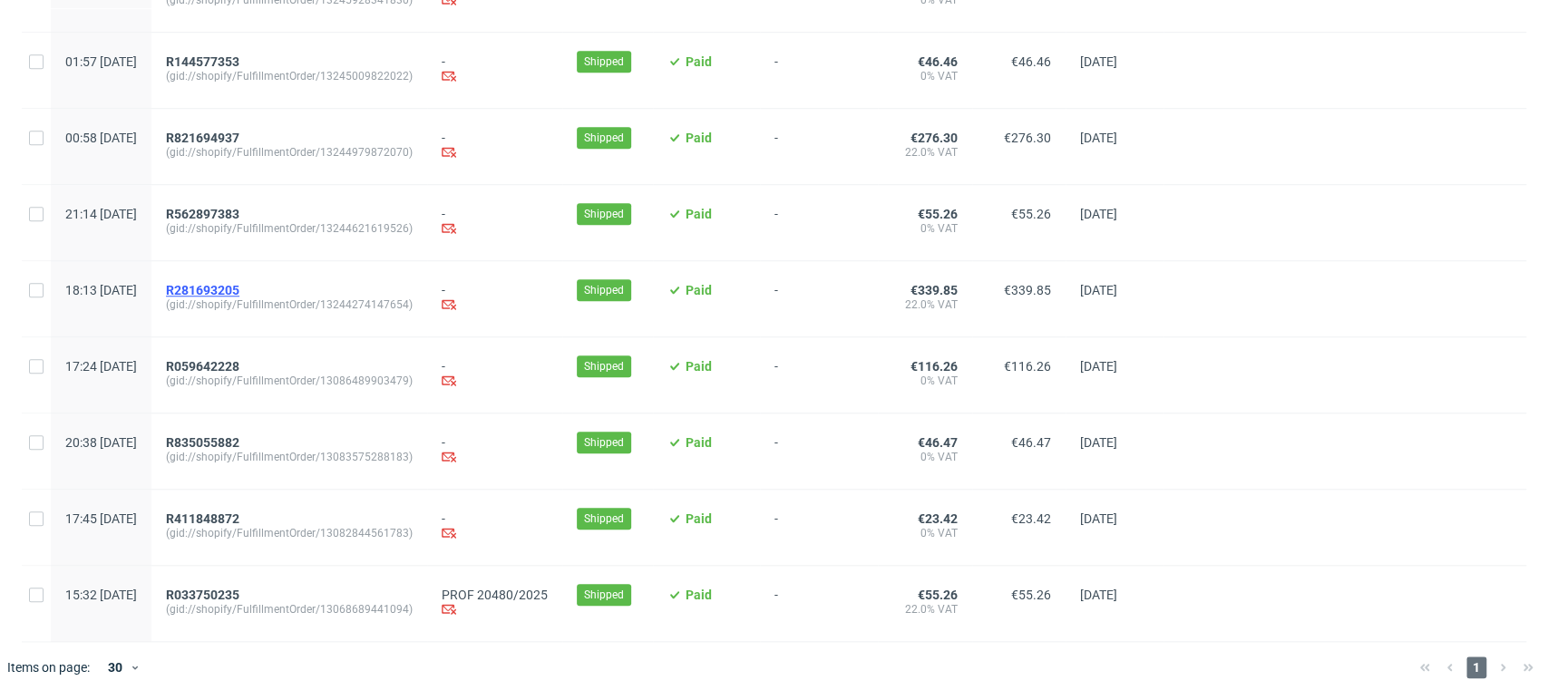
click at [239, 287] on span "R281693205" at bounding box center [202, 290] width 73 height 15
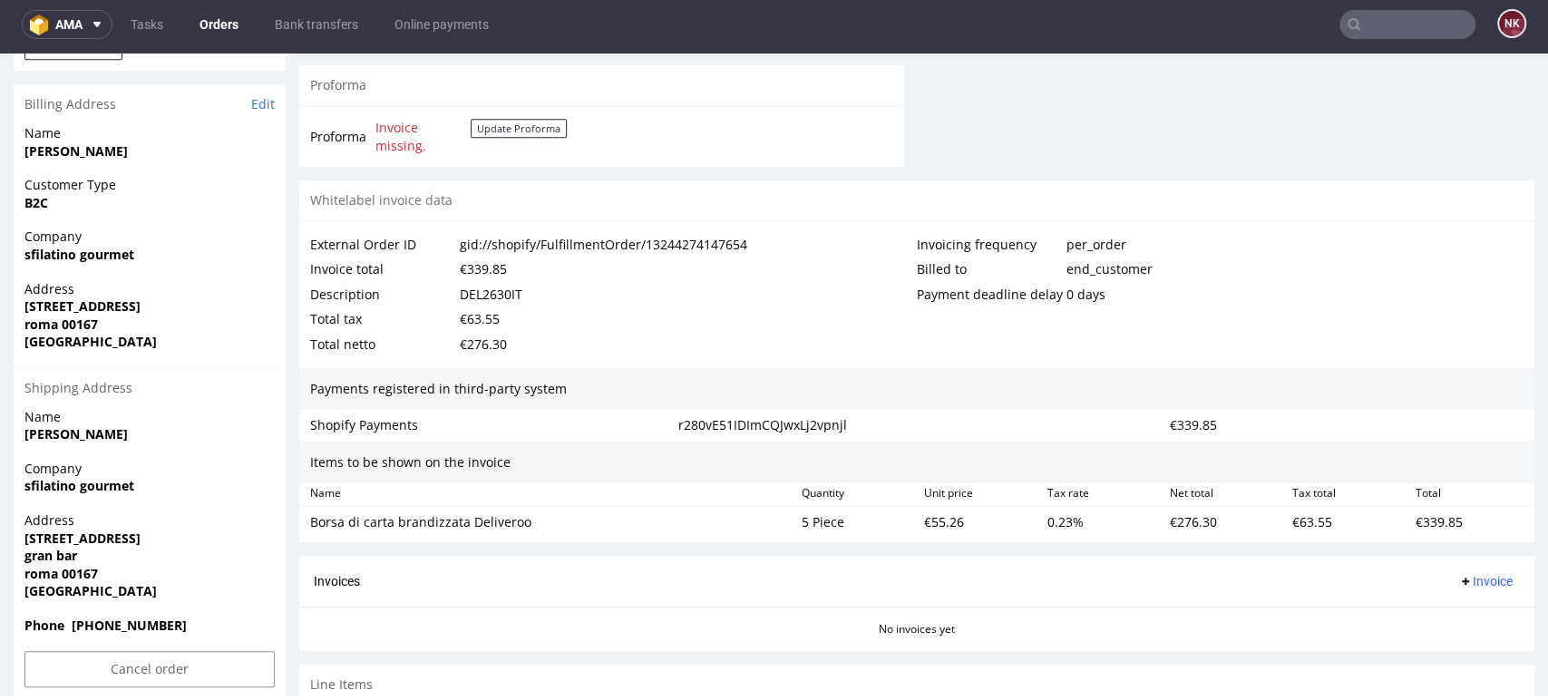
scroll to position [846, 0]
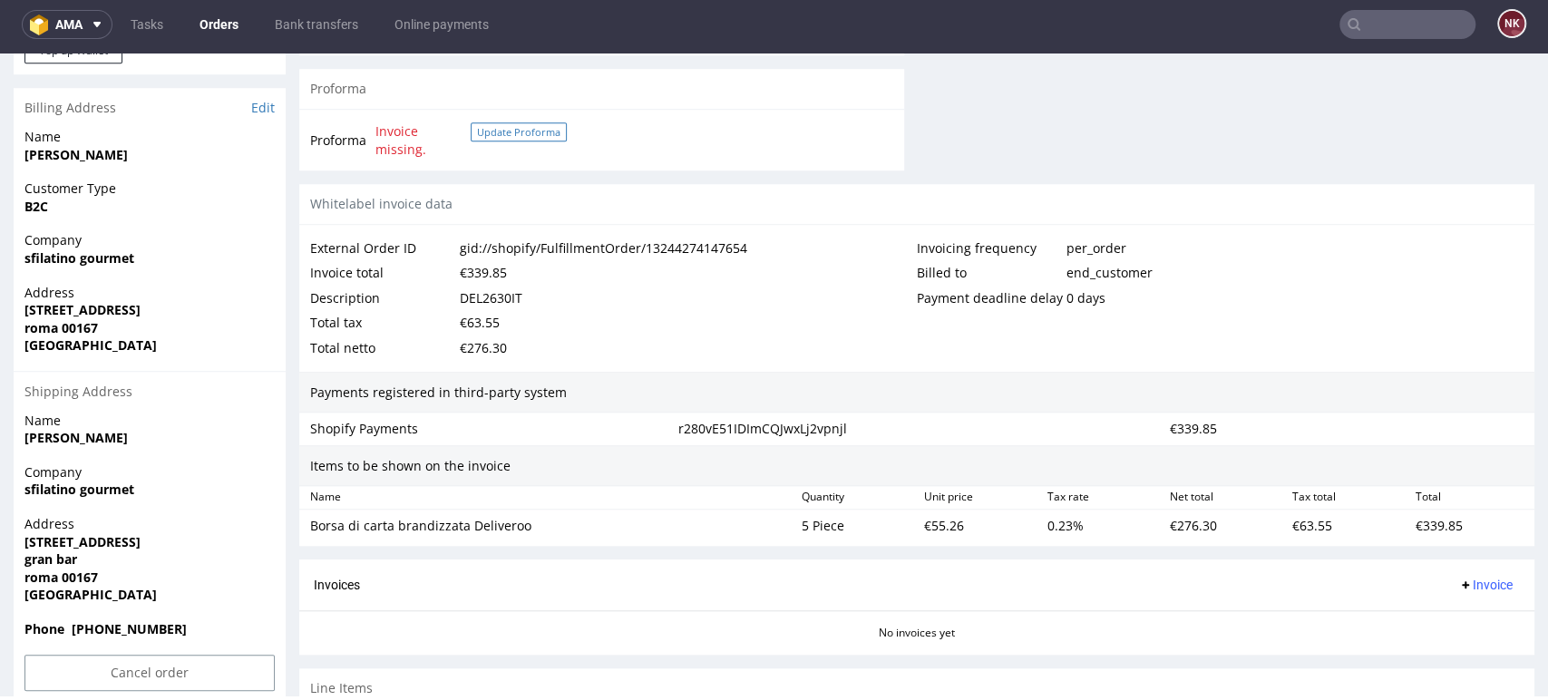
click at [517, 133] on button "Update Proforma" at bounding box center [519, 131] width 96 height 19
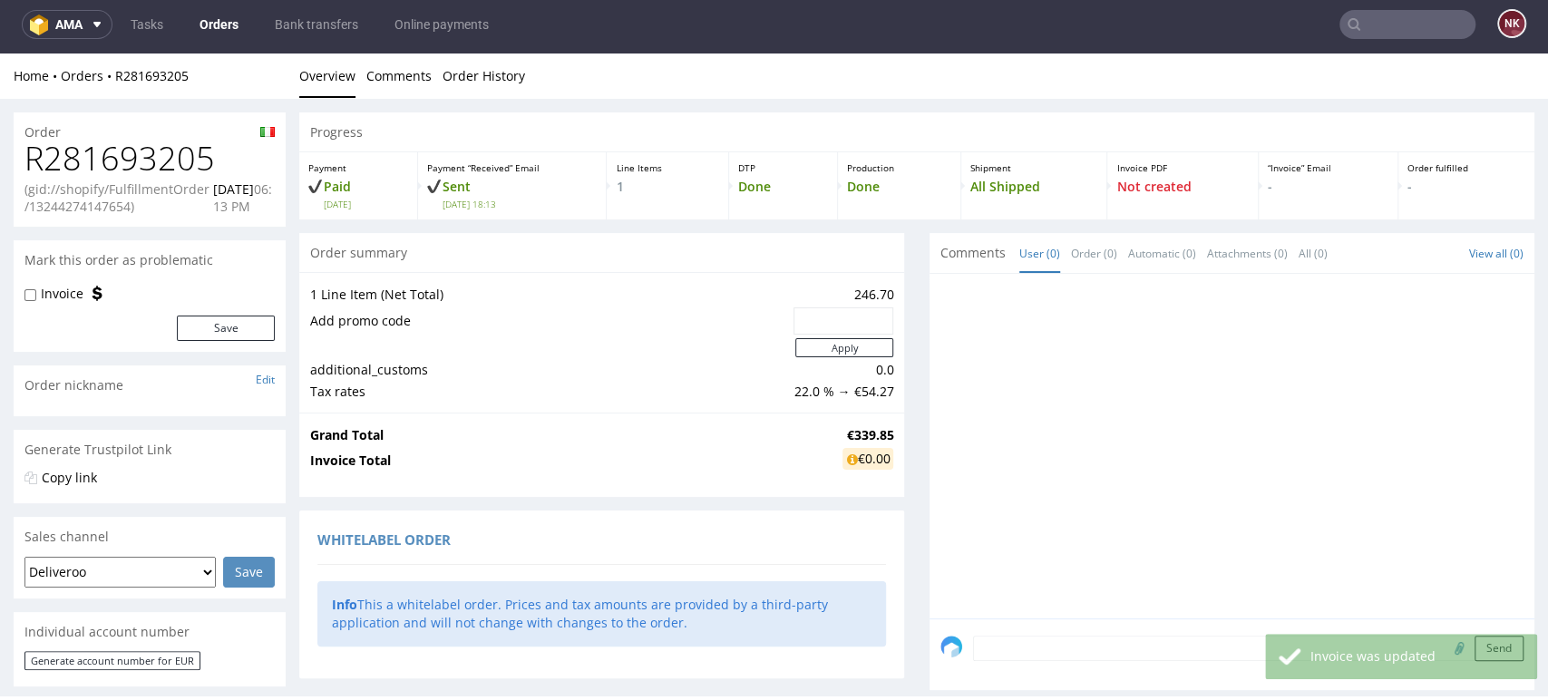
scroll to position [0, 0]
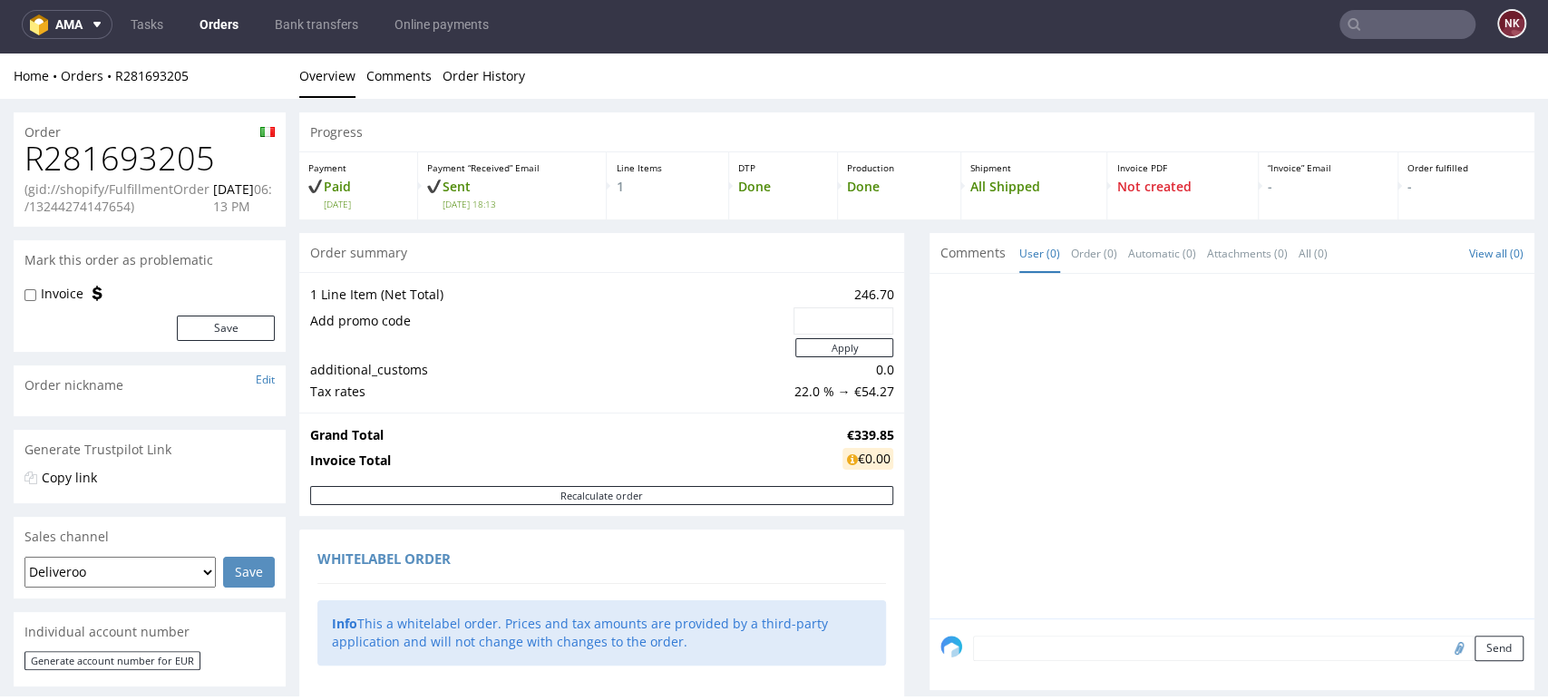
click at [223, 18] on link "Orders" at bounding box center [219, 24] width 61 height 29
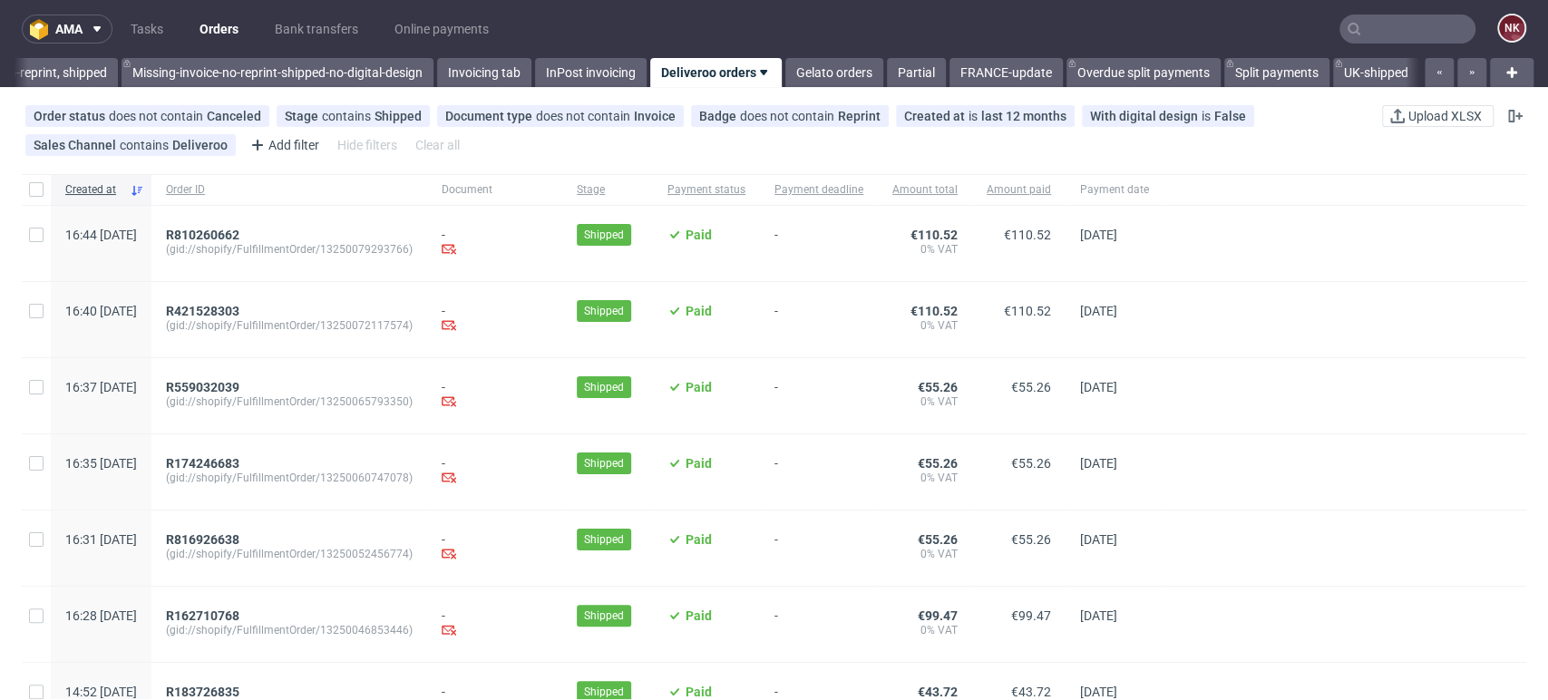
scroll to position [864, 0]
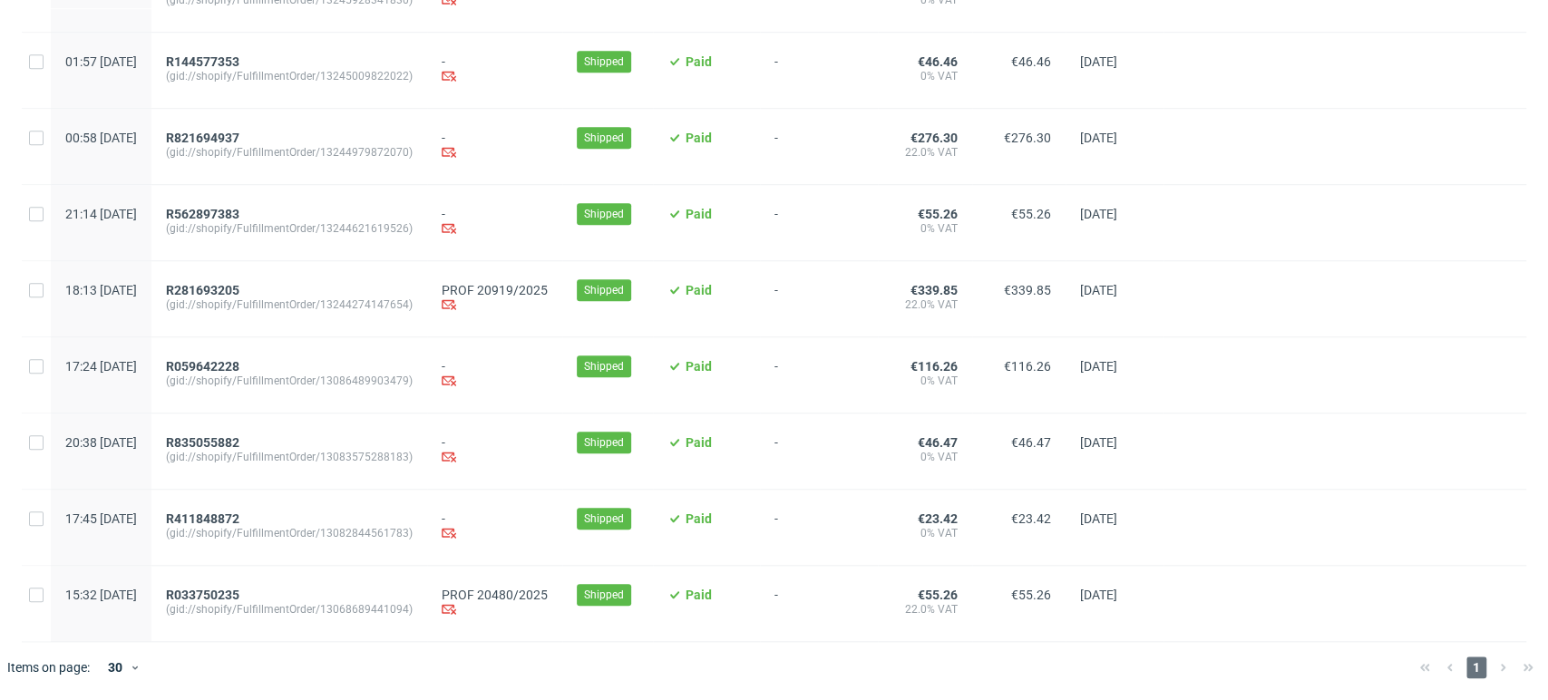
click at [1474, 404] on div at bounding box center [1344, 374] width 363 height 75
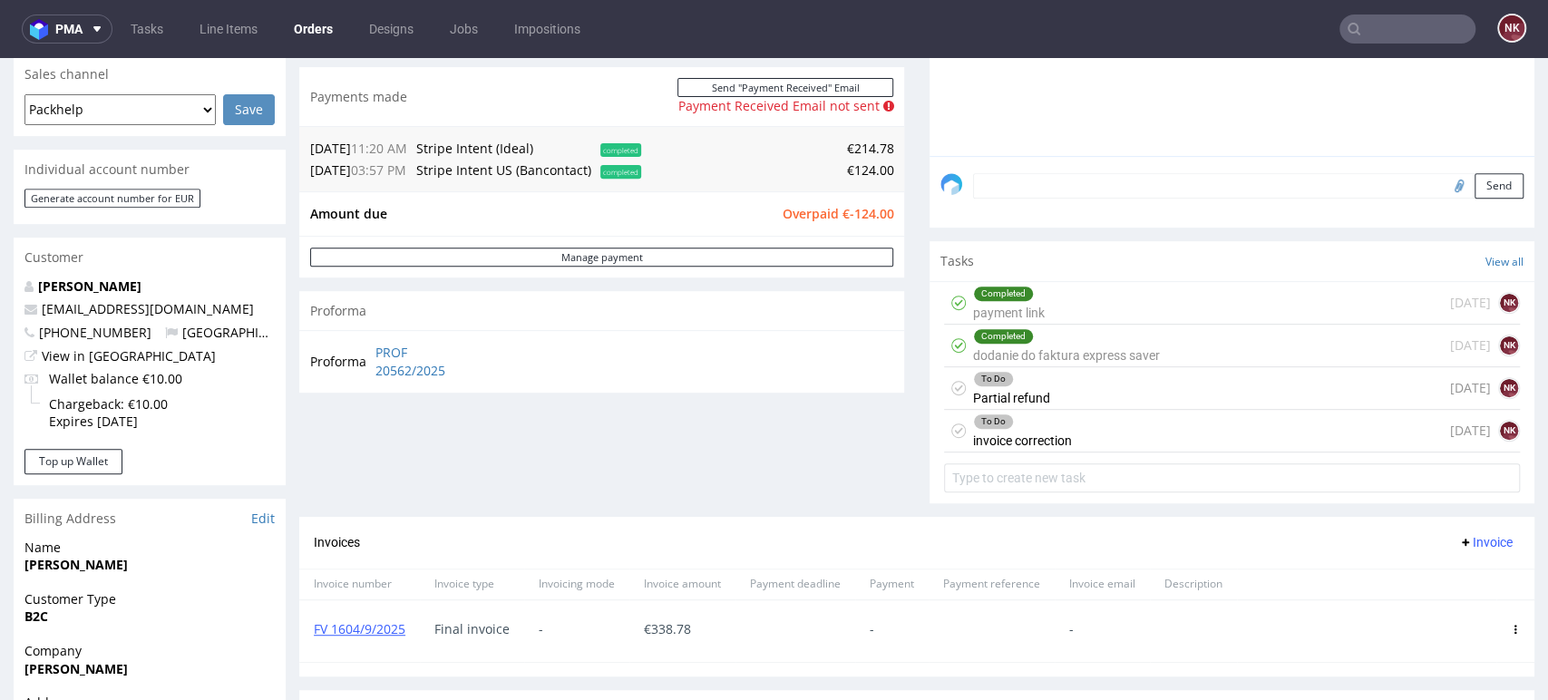
scroll to position [438, 0]
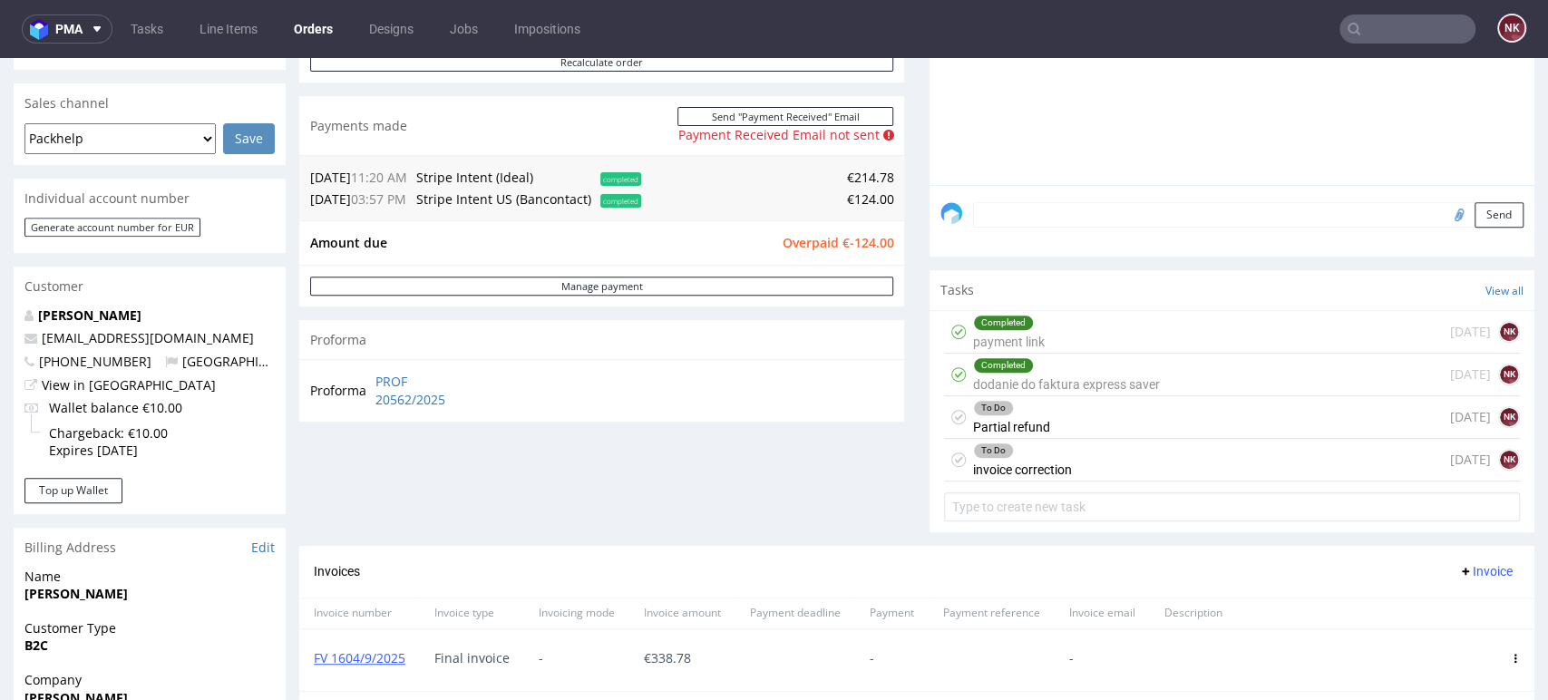
click at [1137, 375] on div "Completed dodanie do faktura express saver" at bounding box center [1066, 375] width 187 height 42
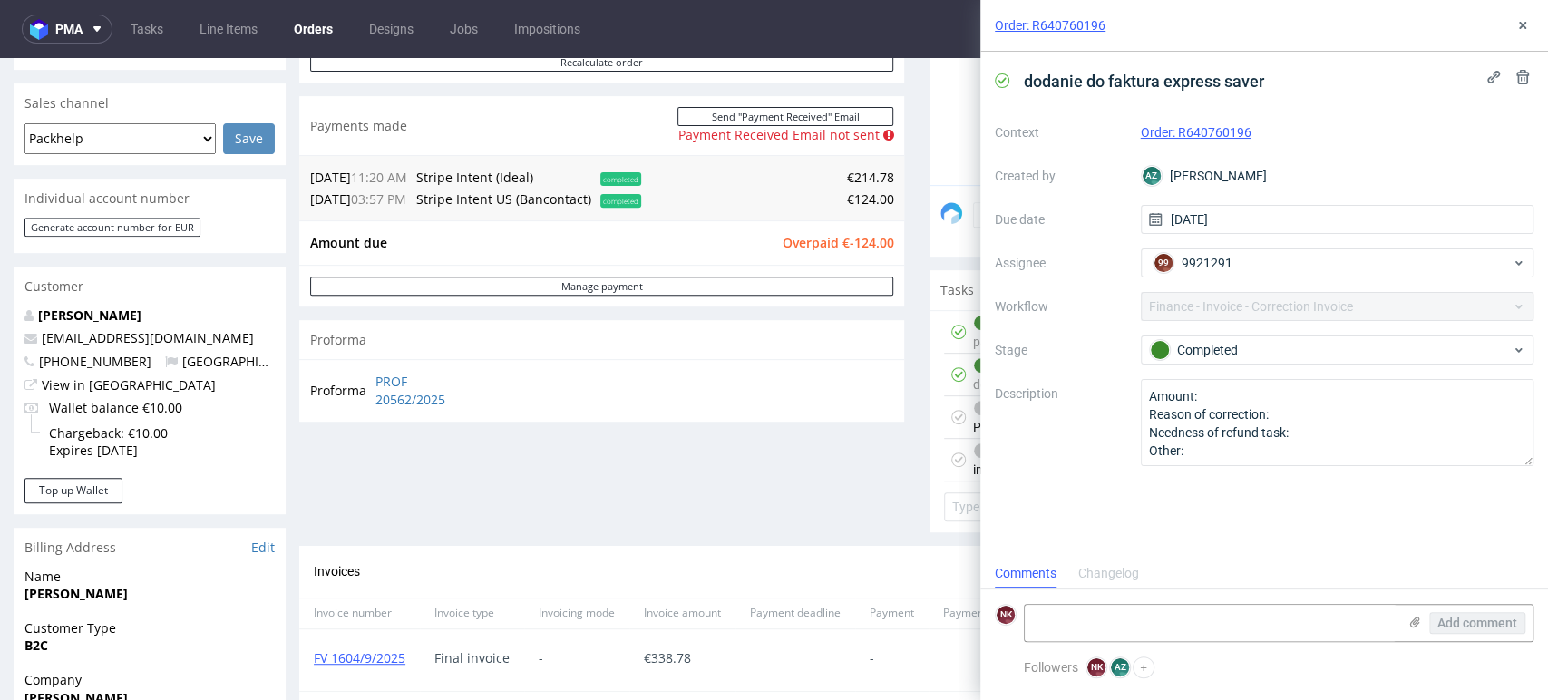
scroll to position [15, 0]
click at [1524, 25] on icon at bounding box center [1522, 25] width 15 height 15
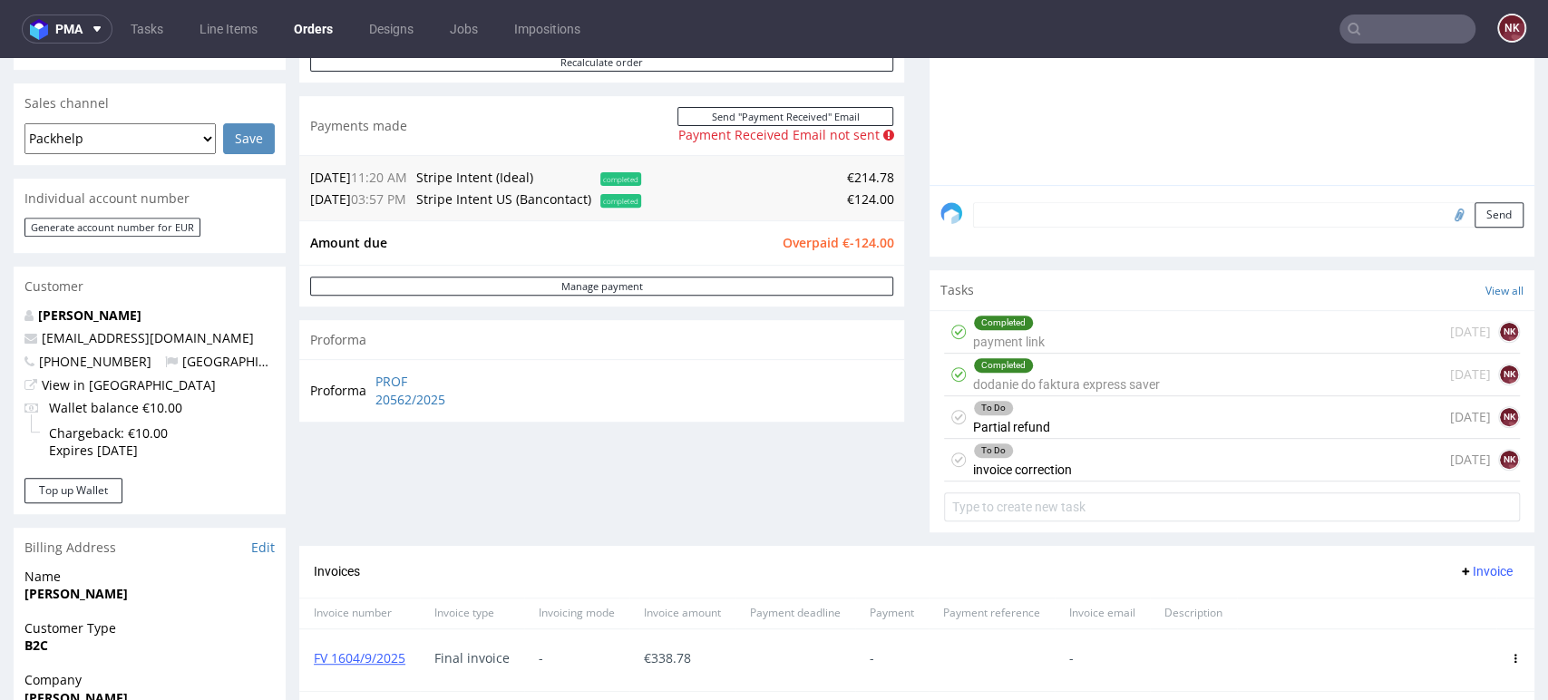
click at [1426, 530] on div "Comments User (2) Order (1) Automatic (1) Attachments (0) All (3) View all (3) …" at bounding box center [1231, 173] width 605 height 746
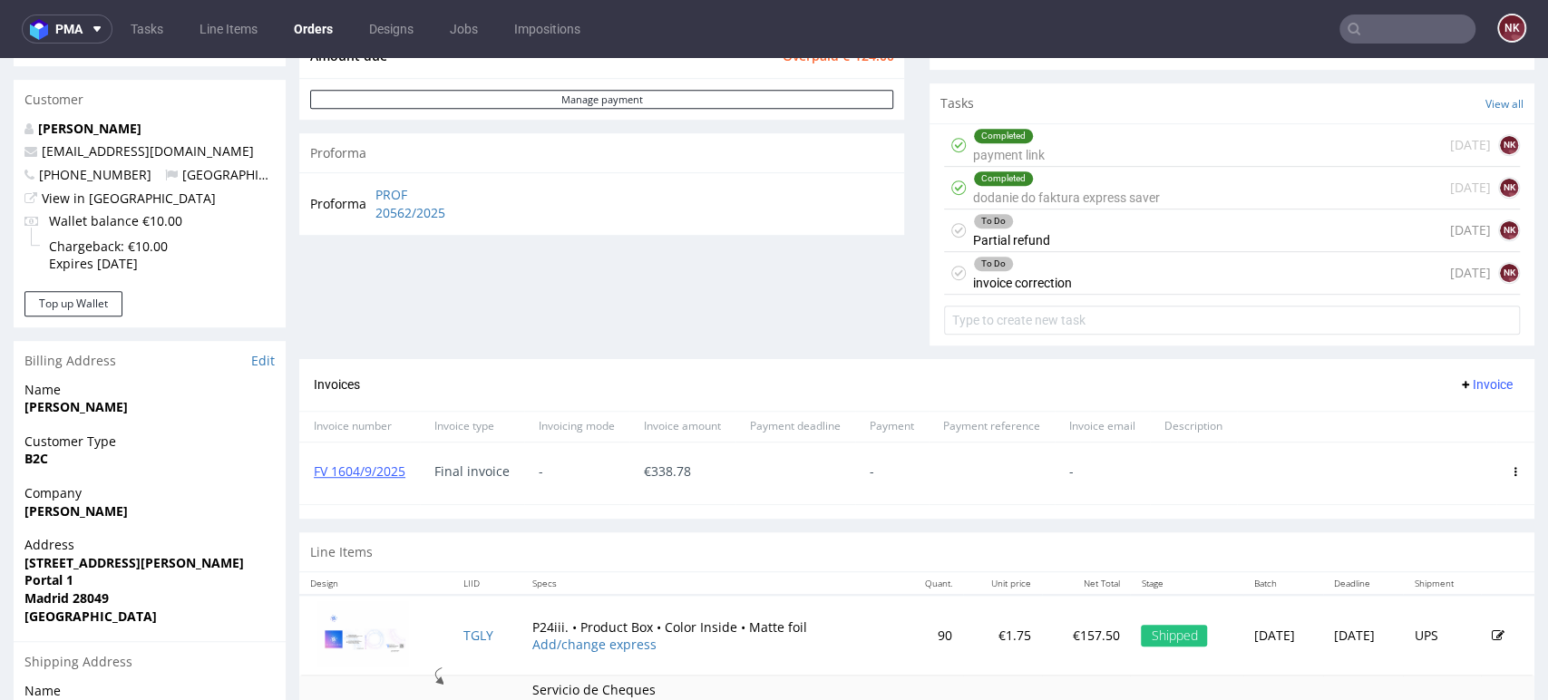
scroll to position [626, 0]
drag, startPoint x: 420, startPoint y: 473, endPoint x: 310, endPoint y: 476, distance: 109.8
click at [310, 476] on div "FV 1604/9/2025 Final invoice - € 338.78 - -" at bounding box center [916, 472] width 1235 height 63
copy link "FV 1604/9/2025"
click at [892, 373] on div "Invoices Invoice" at bounding box center [917, 384] width 1206 height 23
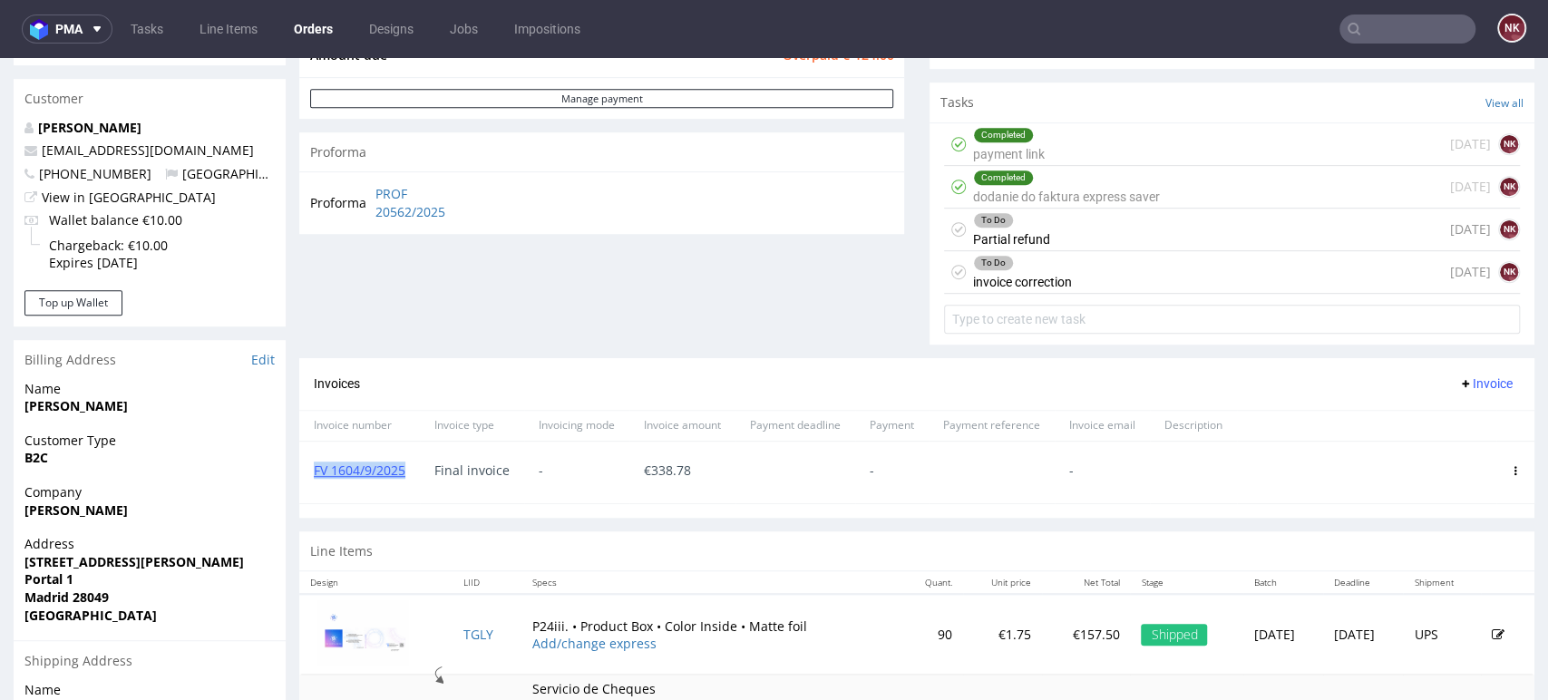
drag, startPoint x: 414, startPoint y: 472, endPoint x: 307, endPoint y: 477, distance: 108.0
click at [307, 477] on div "FV 1604/9/2025" at bounding box center [359, 473] width 121 height 62
copy link "FV 1604/9/2025"
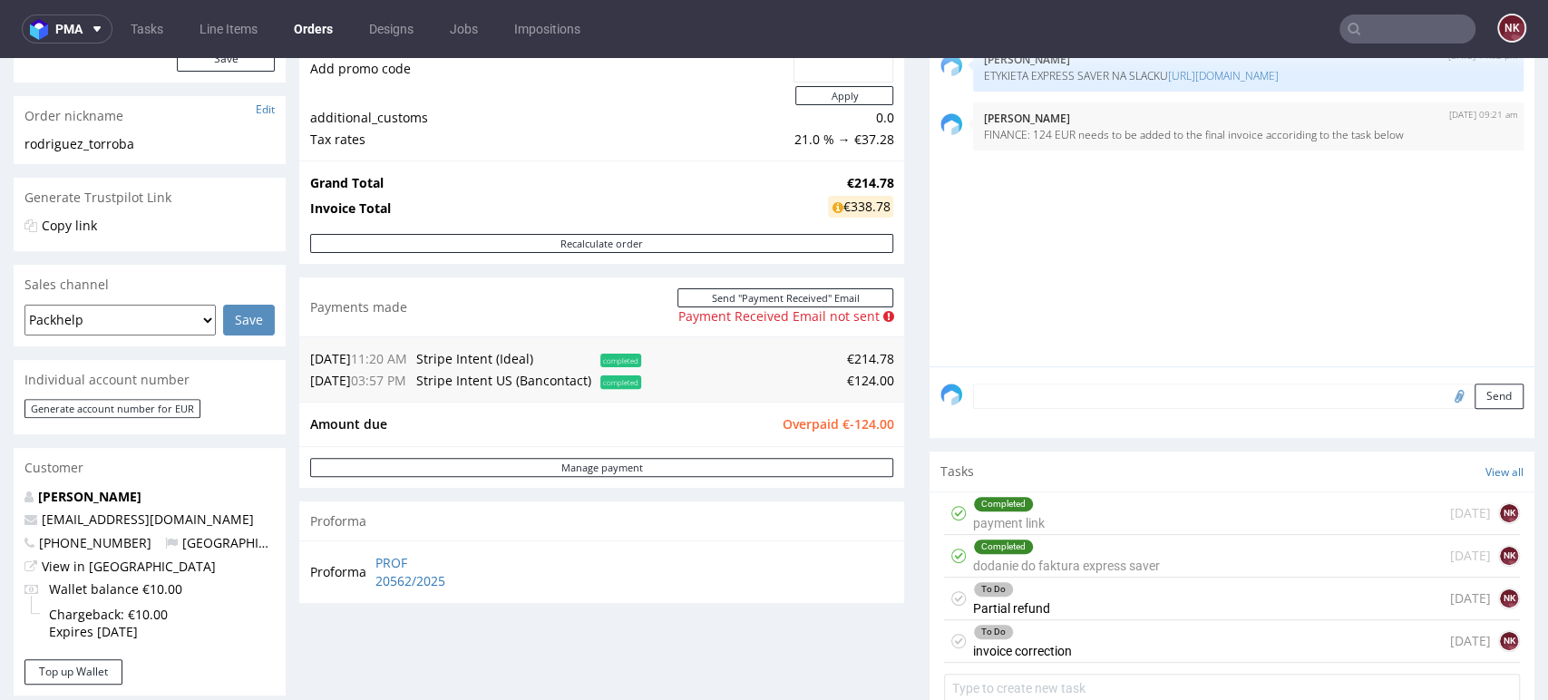
scroll to position [0, 0]
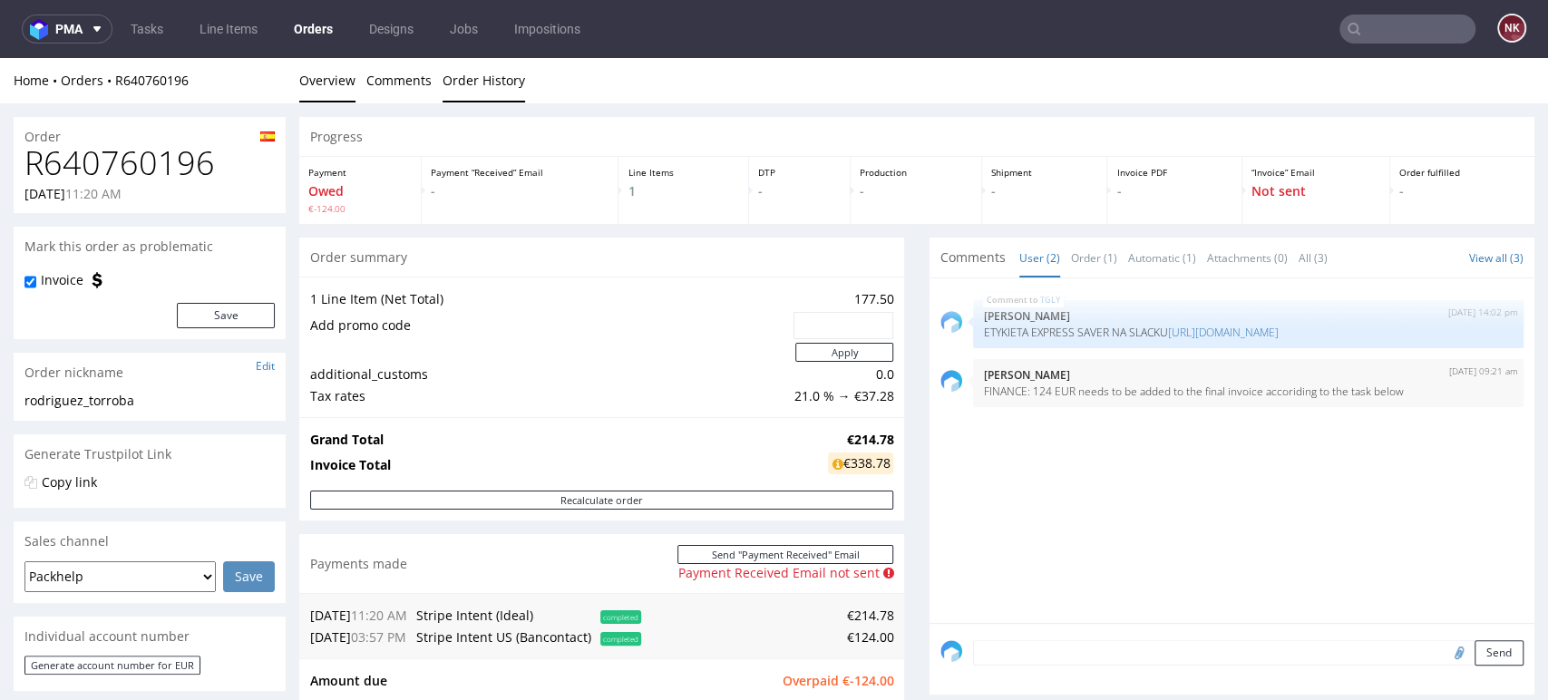
click at [494, 75] on link "Order History" at bounding box center [484, 80] width 83 height 44
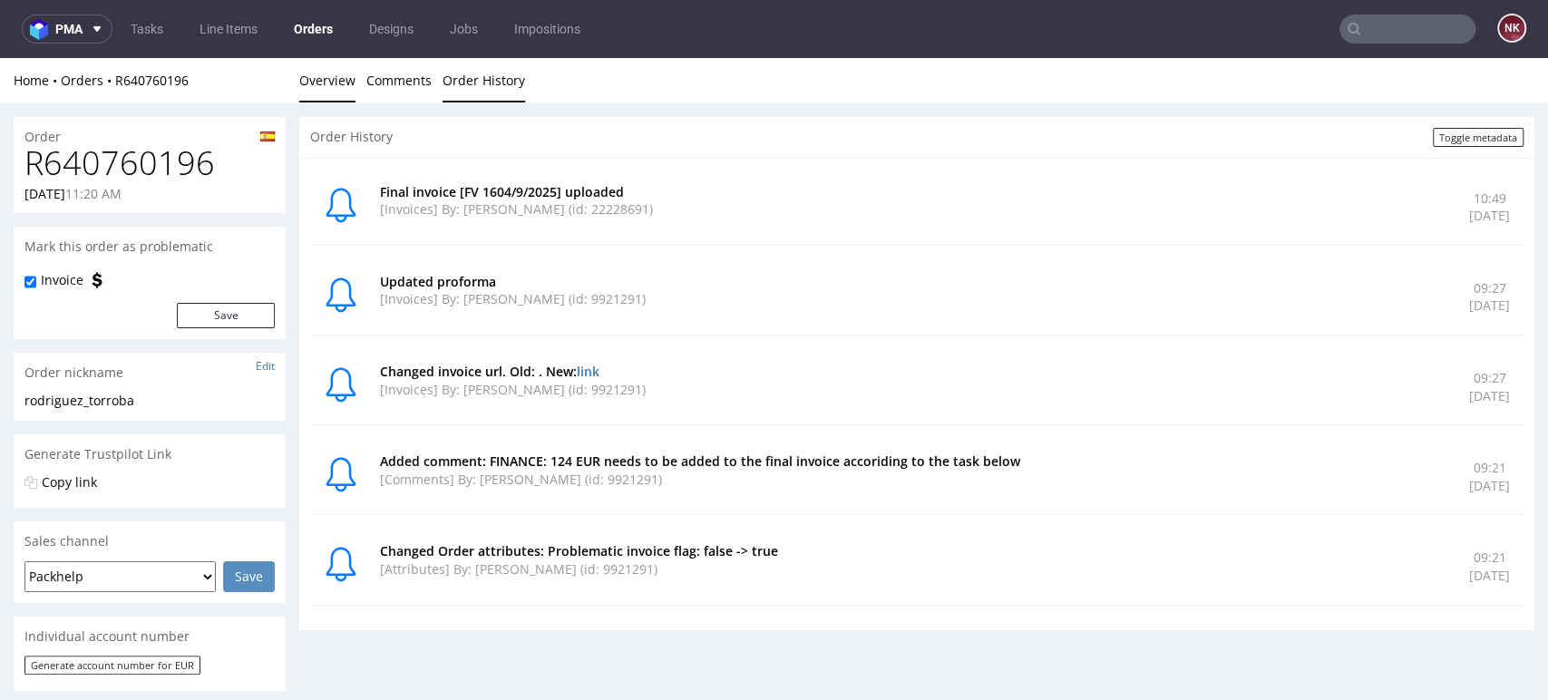
click at [336, 85] on link "Overview" at bounding box center [327, 80] width 56 height 44
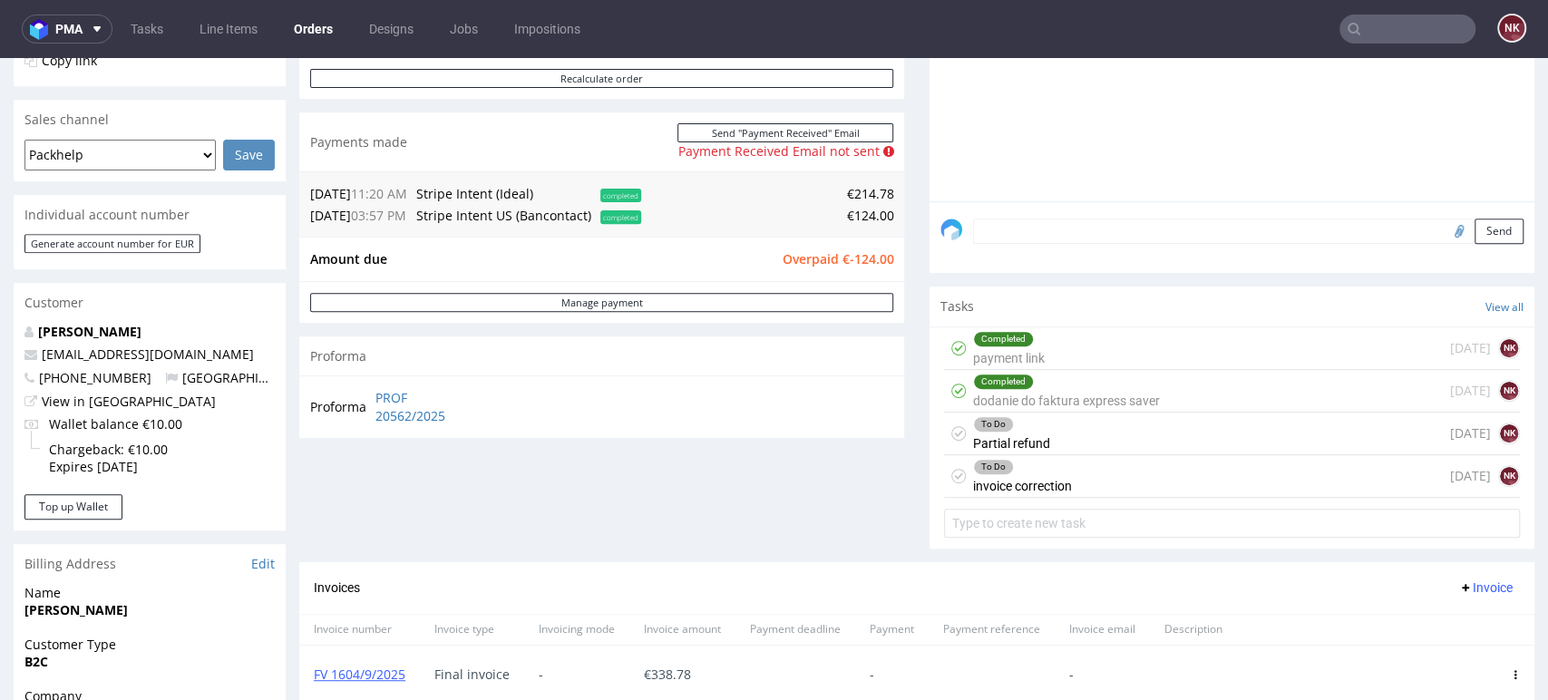
scroll to position [423, 0]
click at [1060, 434] on div "To Do Partial refund today NK" at bounding box center [1232, 432] width 576 height 43
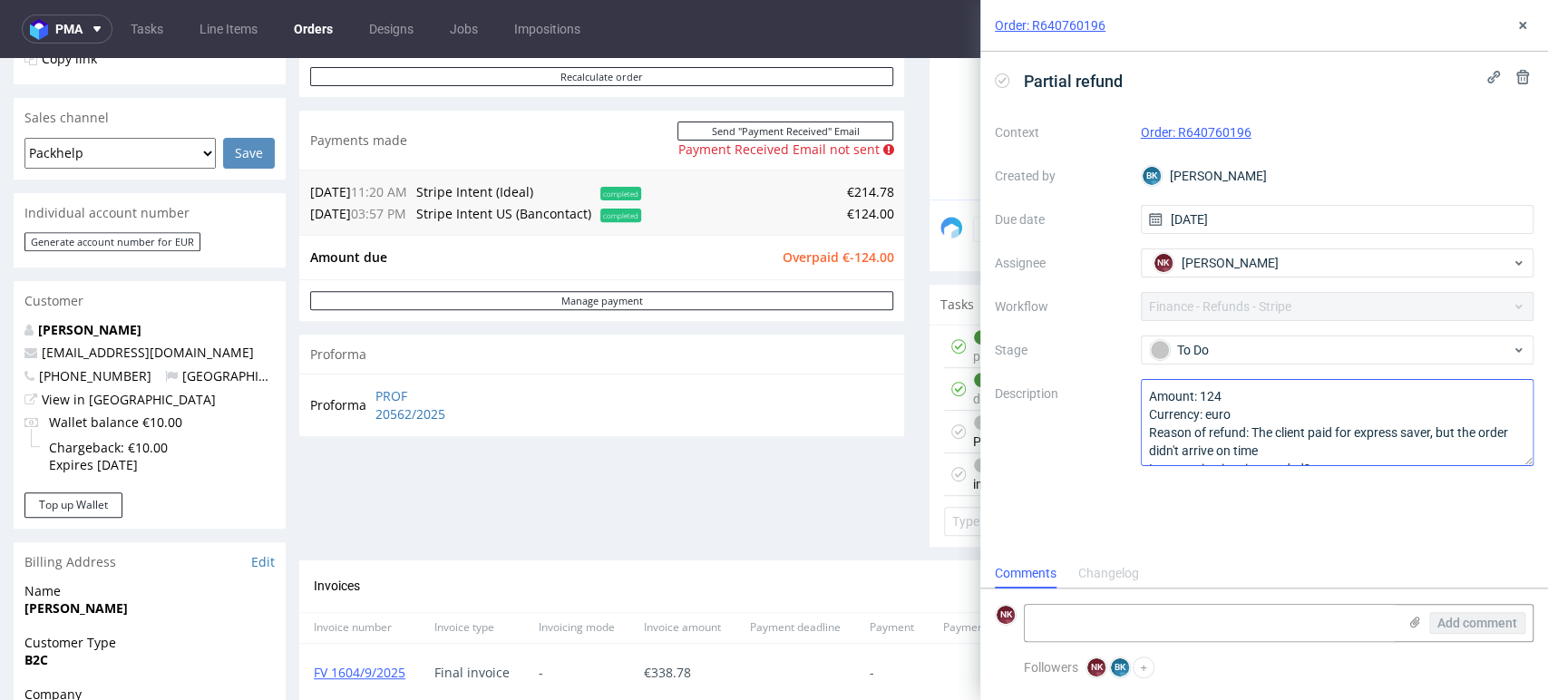
scroll to position [37, 0]
click at [1523, 27] on icon at bounding box center [1522, 25] width 15 height 15
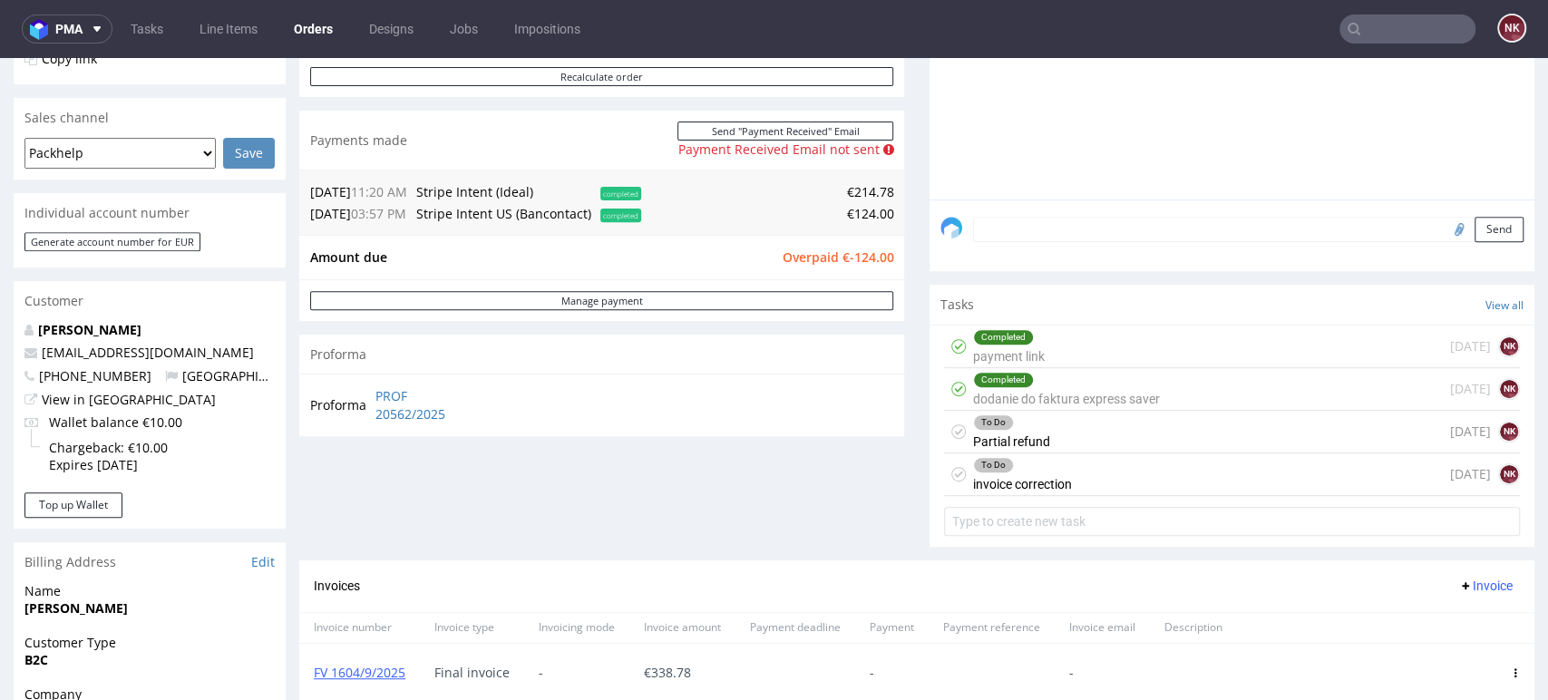
click at [892, 448] on div "Progress Payment Owed €-124.00 Payment “Received” Email - Line Items 1 DTP - Pr…" at bounding box center [916, 333] width 1235 height 1280
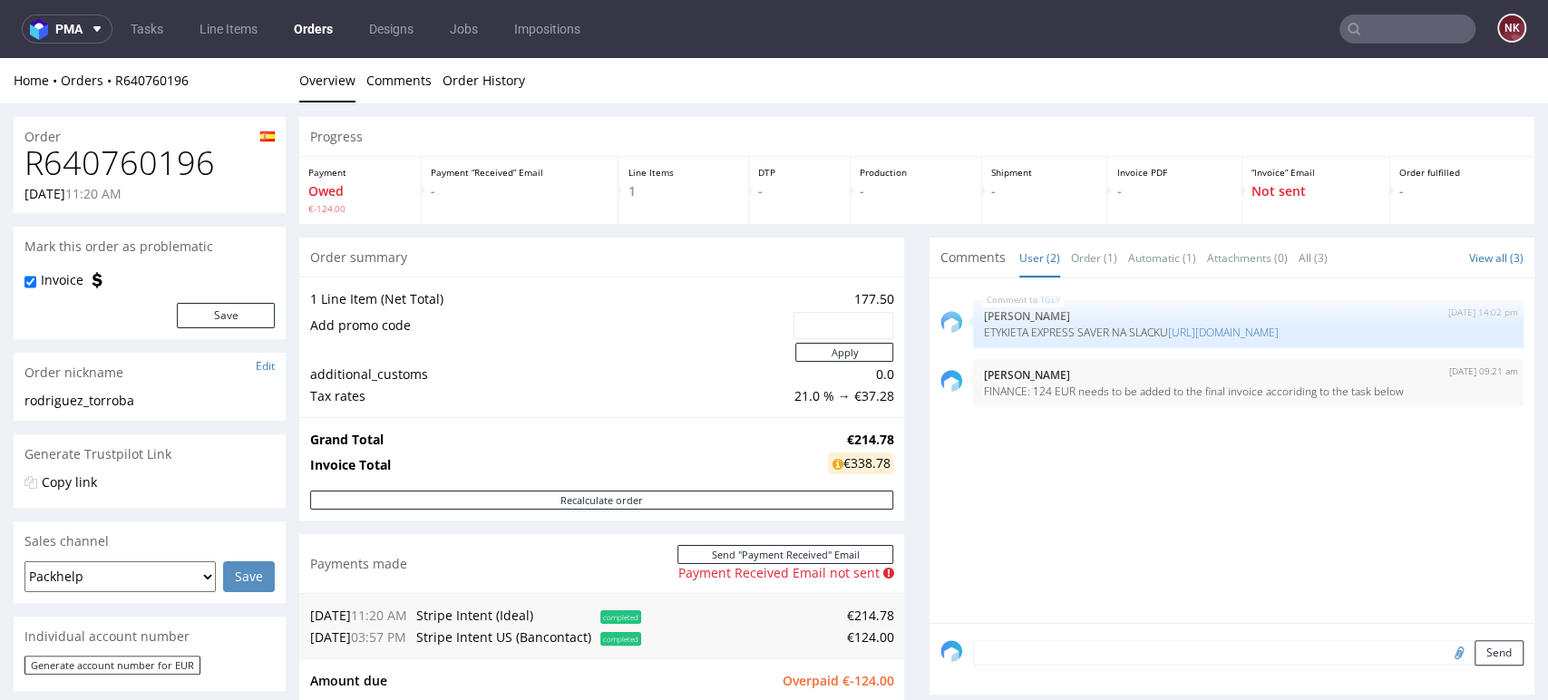
click at [152, 168] on h1 "R640760196" at bounding box center [149, 163] width 250 height 36
copy h1 "R640760196"
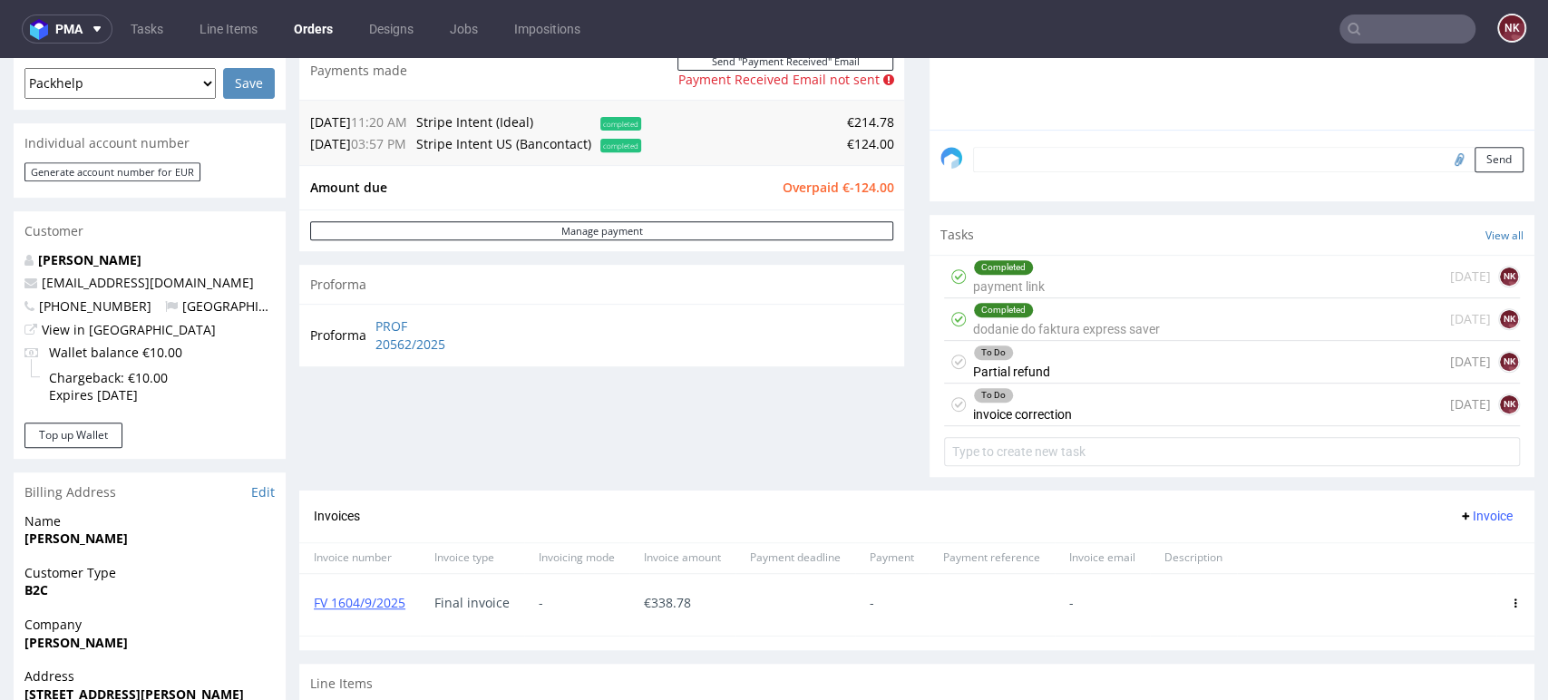
scroll to position [534, 0]
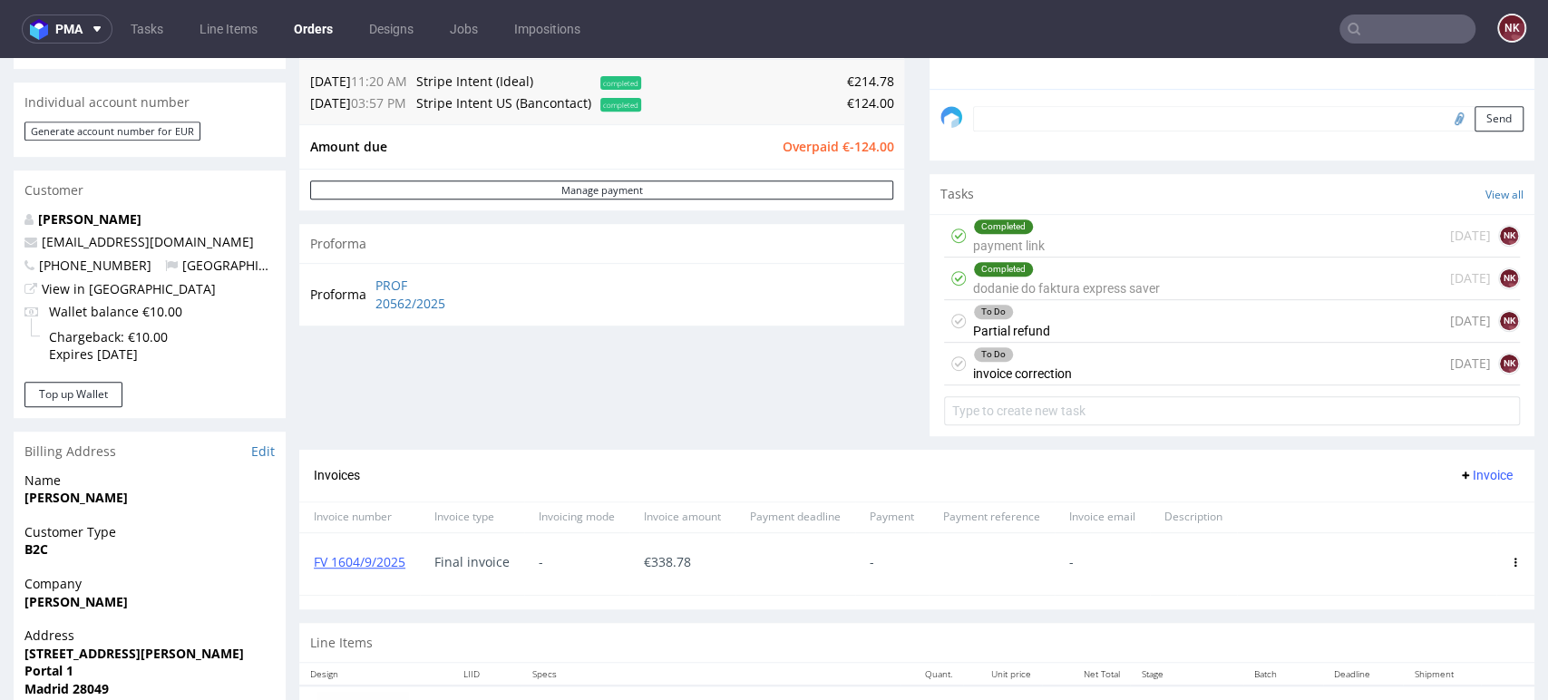
click at [1460, 478] on span "Invoice" at bounding box center [1485, 475] width 54 height 15
click at [1439, 540] on span "Add corrective" at bounding box center [1455, 546] width 91 height 18
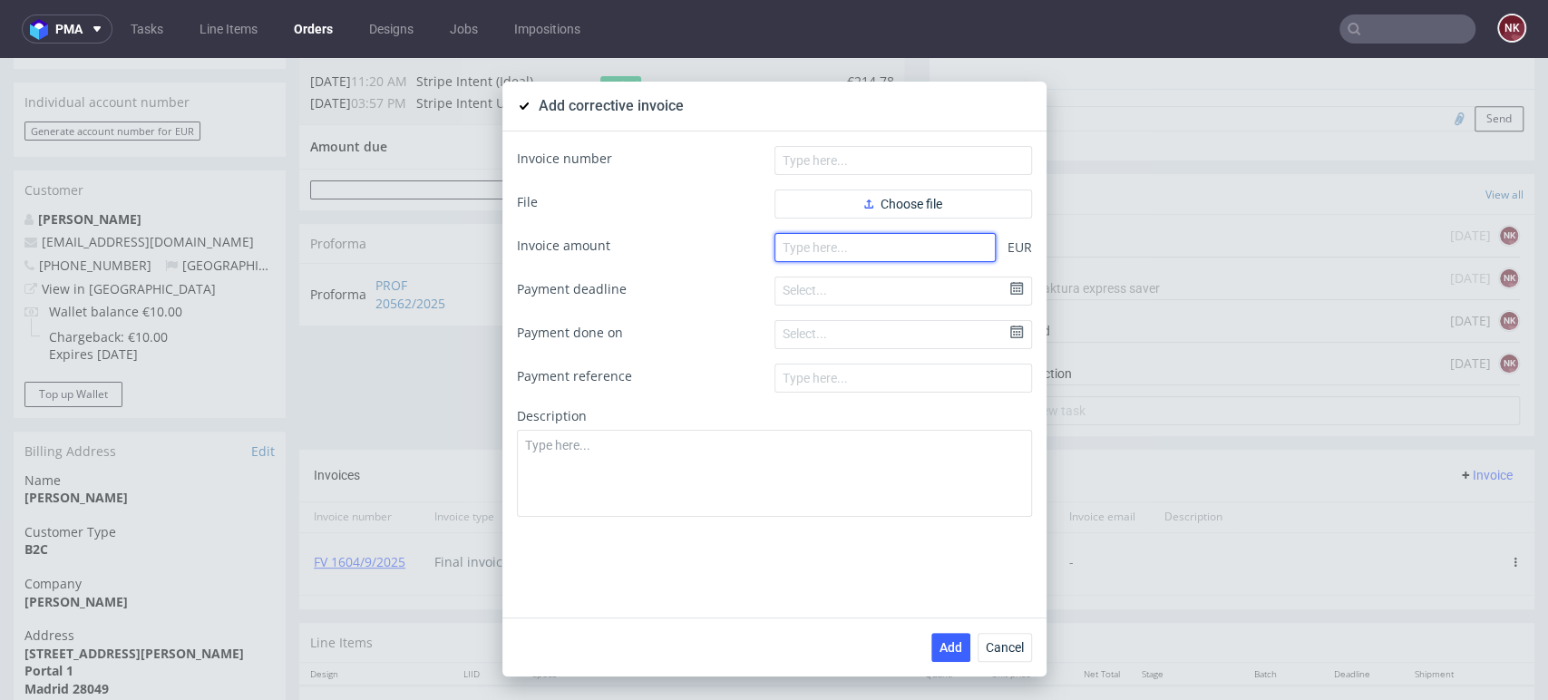
click at [847, 248] on input "number" at bounding box center [884, 247] width 221 height 29
type input "-124"
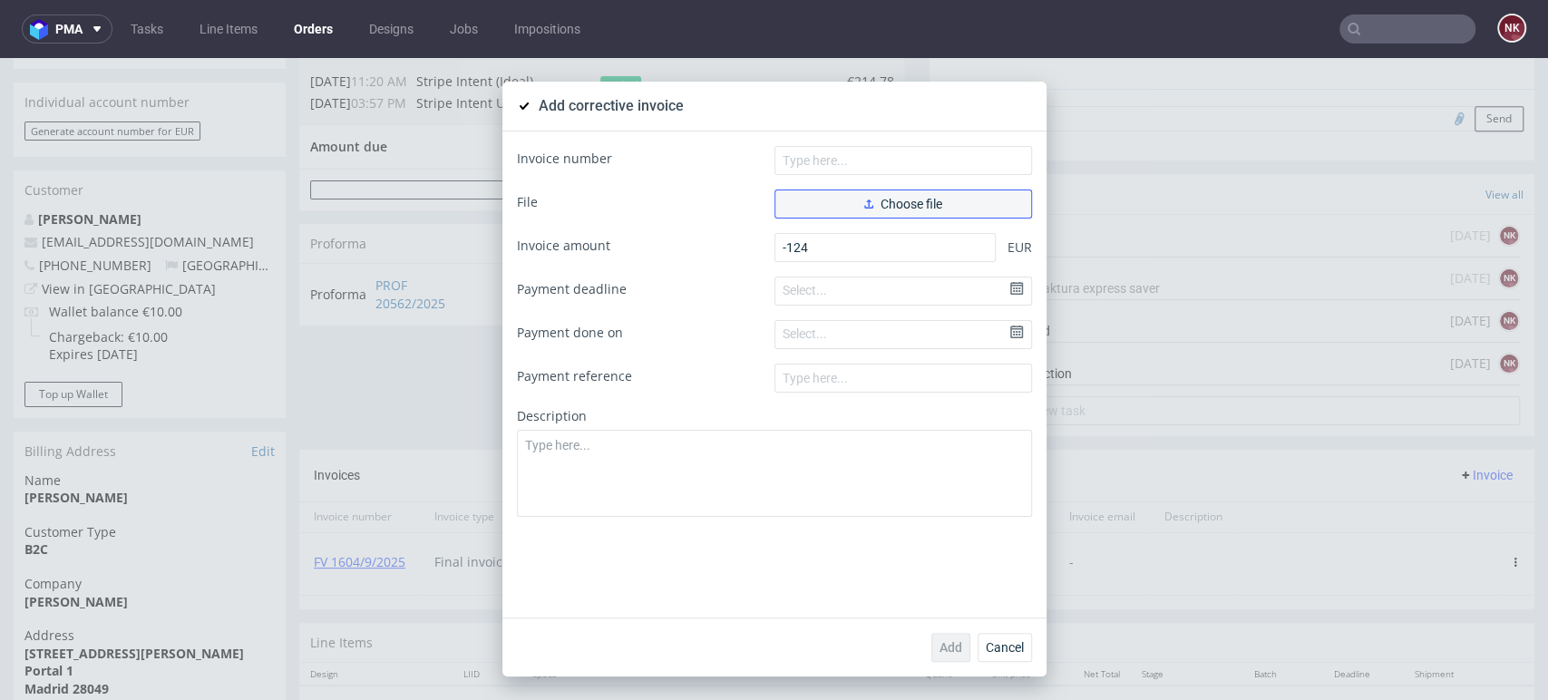
click at [866, 196] on button "Choose file" at bounding box center [903, 204] width 258 height 29
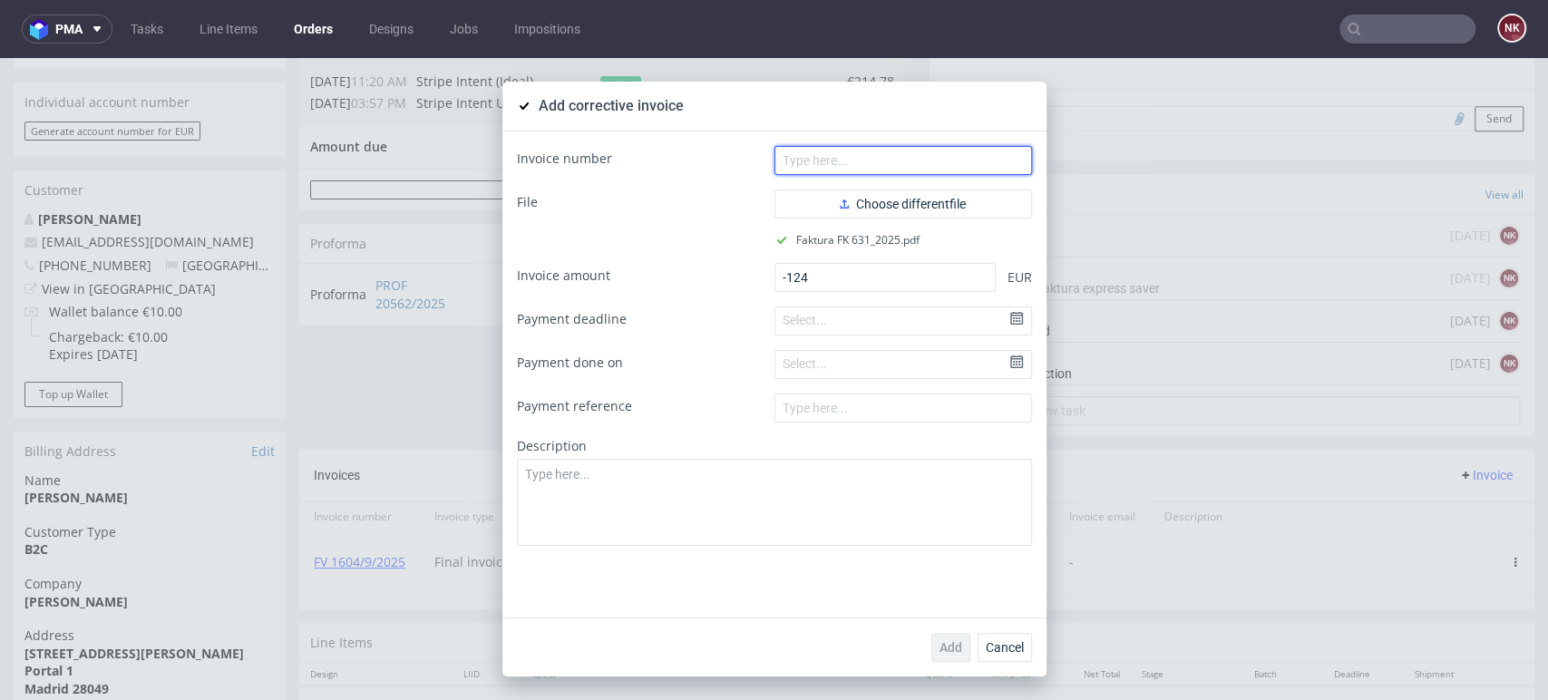
click at [871, 166] on input "text" at bounding box center [903, 160] width 258 height 29
type input "FK 631/2025"
click at [945, 648] on span "Add" at bounding box center [950, 647] width 23 height 13
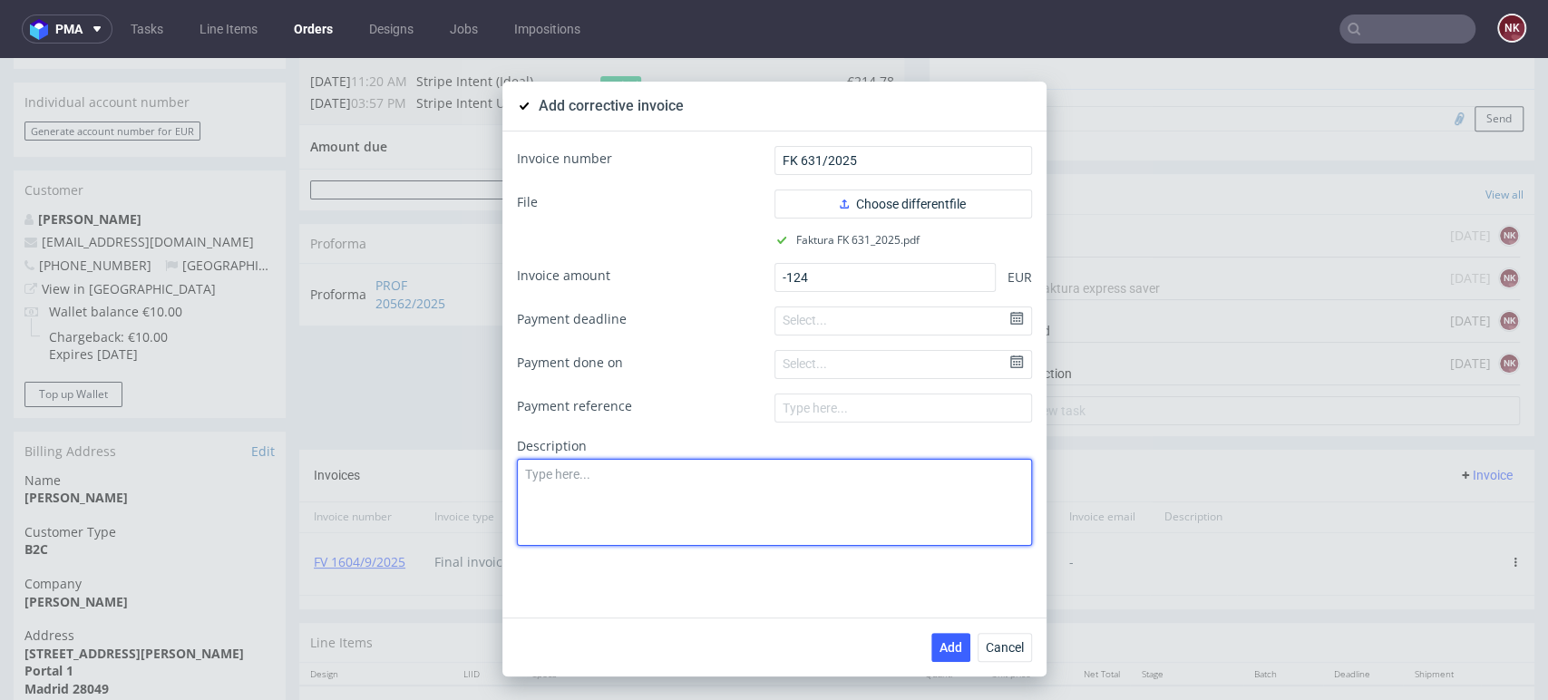
click at [621, 484] on textarea at bounding box center [774, 502] width 515 height 87
paste textarea "Production issue. Delay."
type textarea "Production issue. Delay."
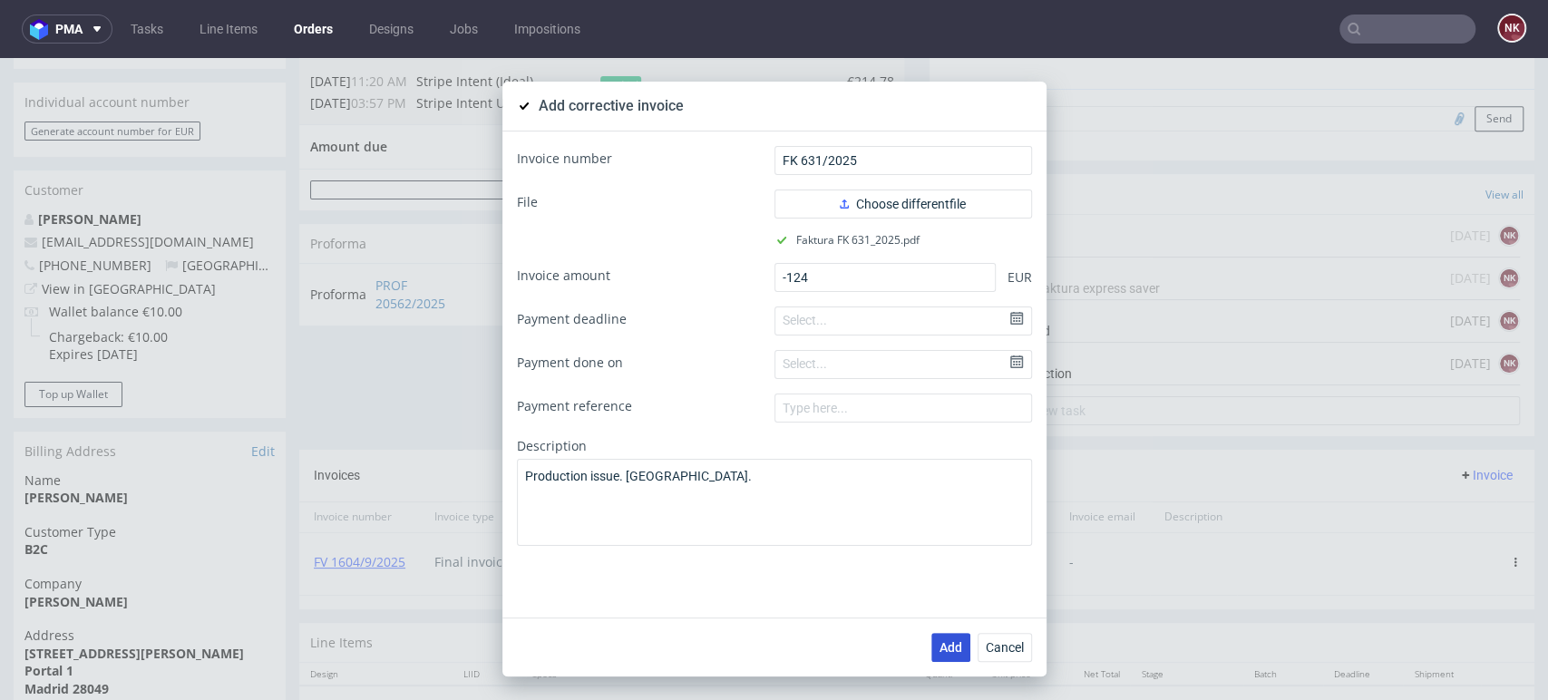
click at [939, 647] on span "Add" at bounding box center [950, 647] width 23 height 13
click at [1003, 644] on span "Cancel" at bounding box center [1005, 647] width 38 height 13
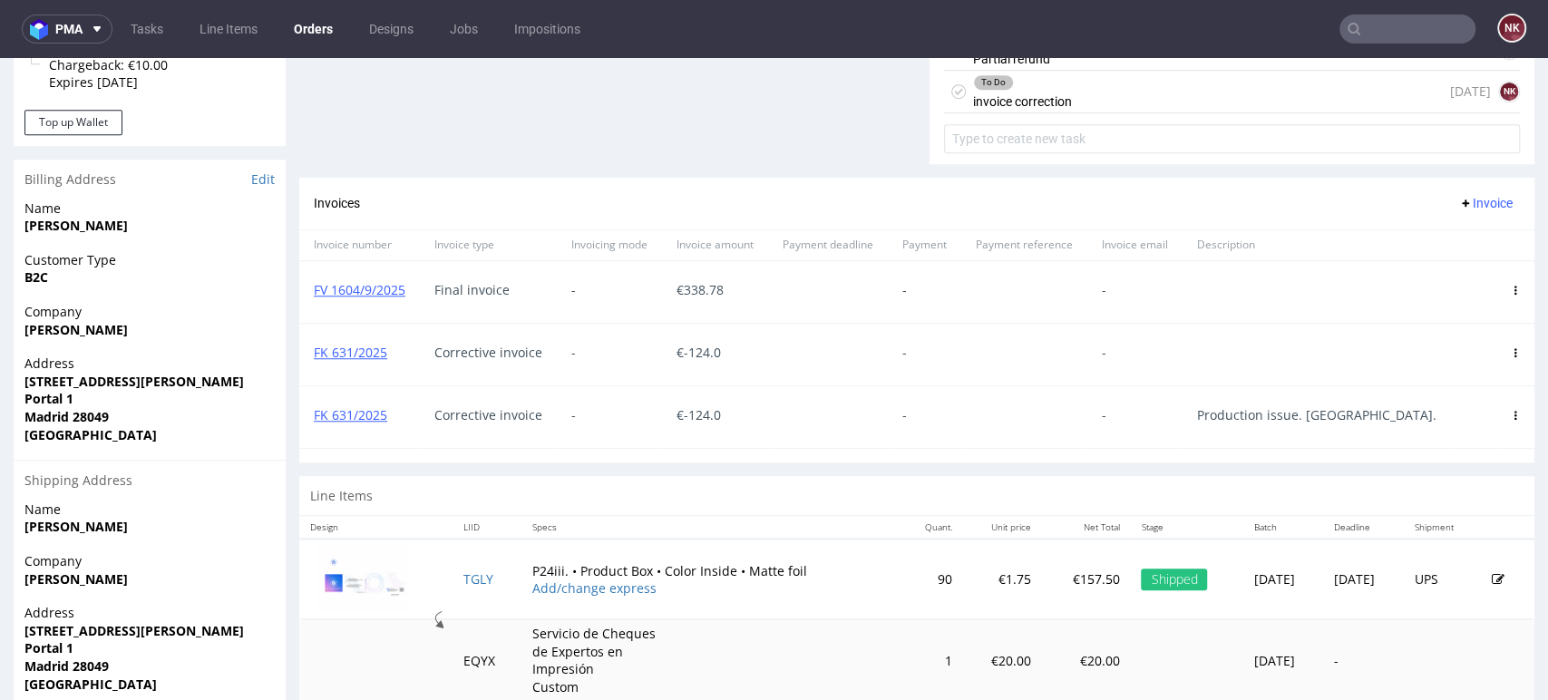
scroll to position [808, 0]
click at [1511, 346] on icon at bounding box center [1515, 350] width 9 height 9
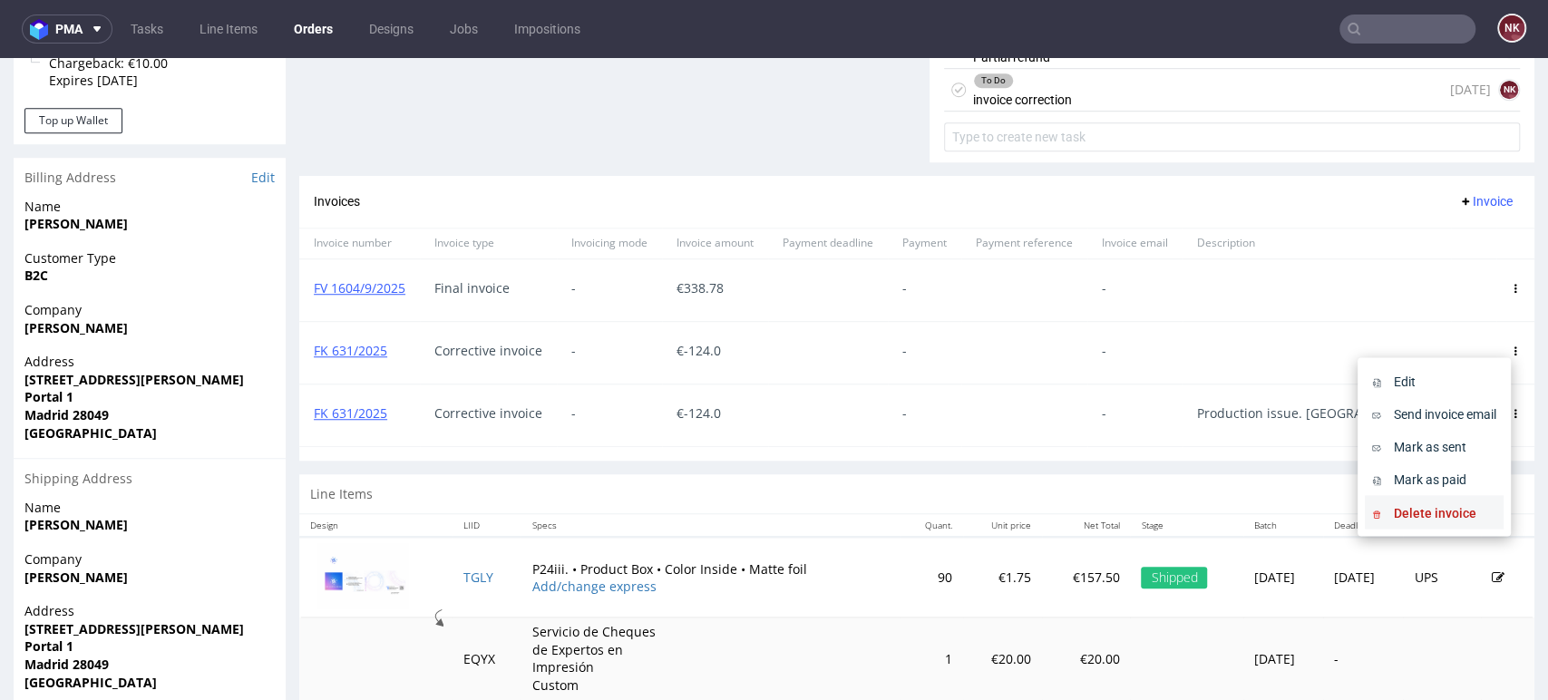
click at [1410, 511] on span "Delete invoice" at bounding box center [1442, 512] width 110 height 18
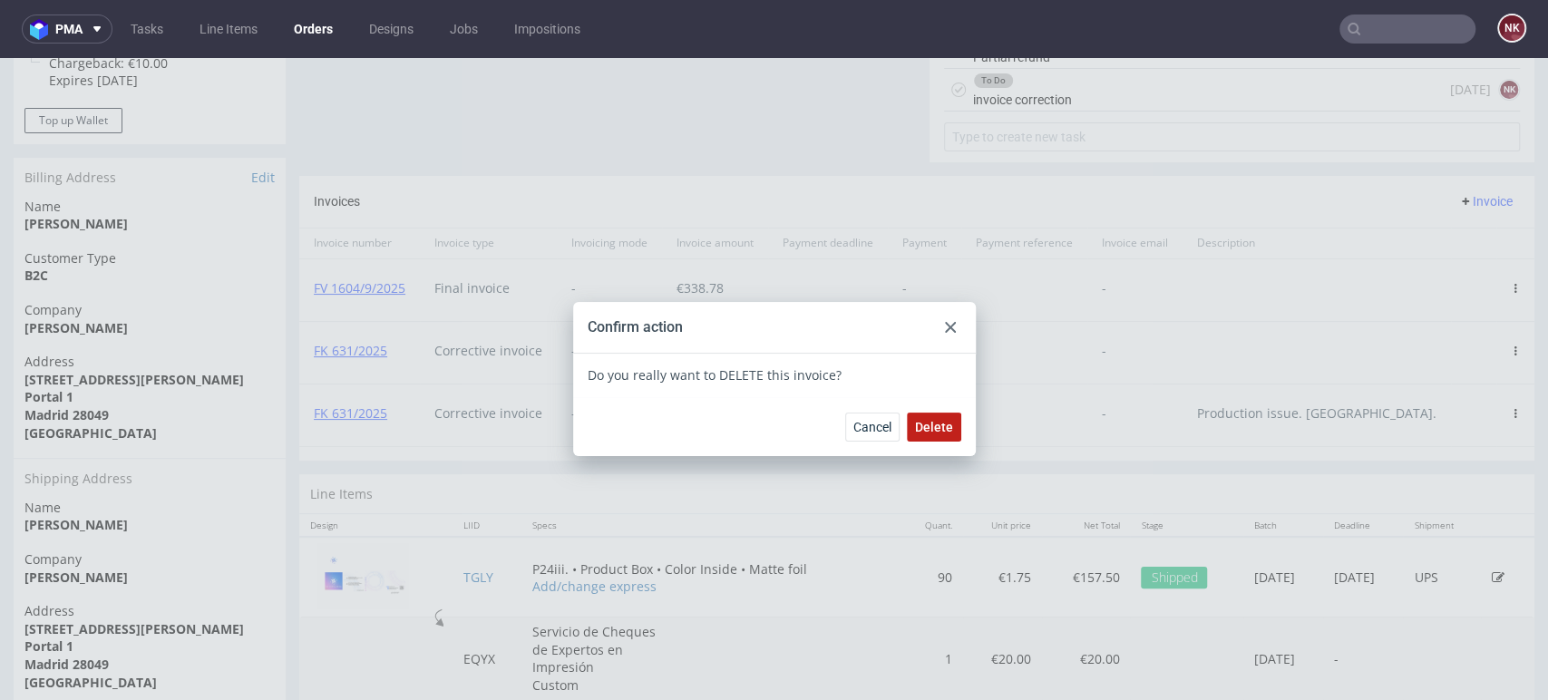
click at [933, 423] on span "Delete" at bounding box center [934, 427] width 38 height 13
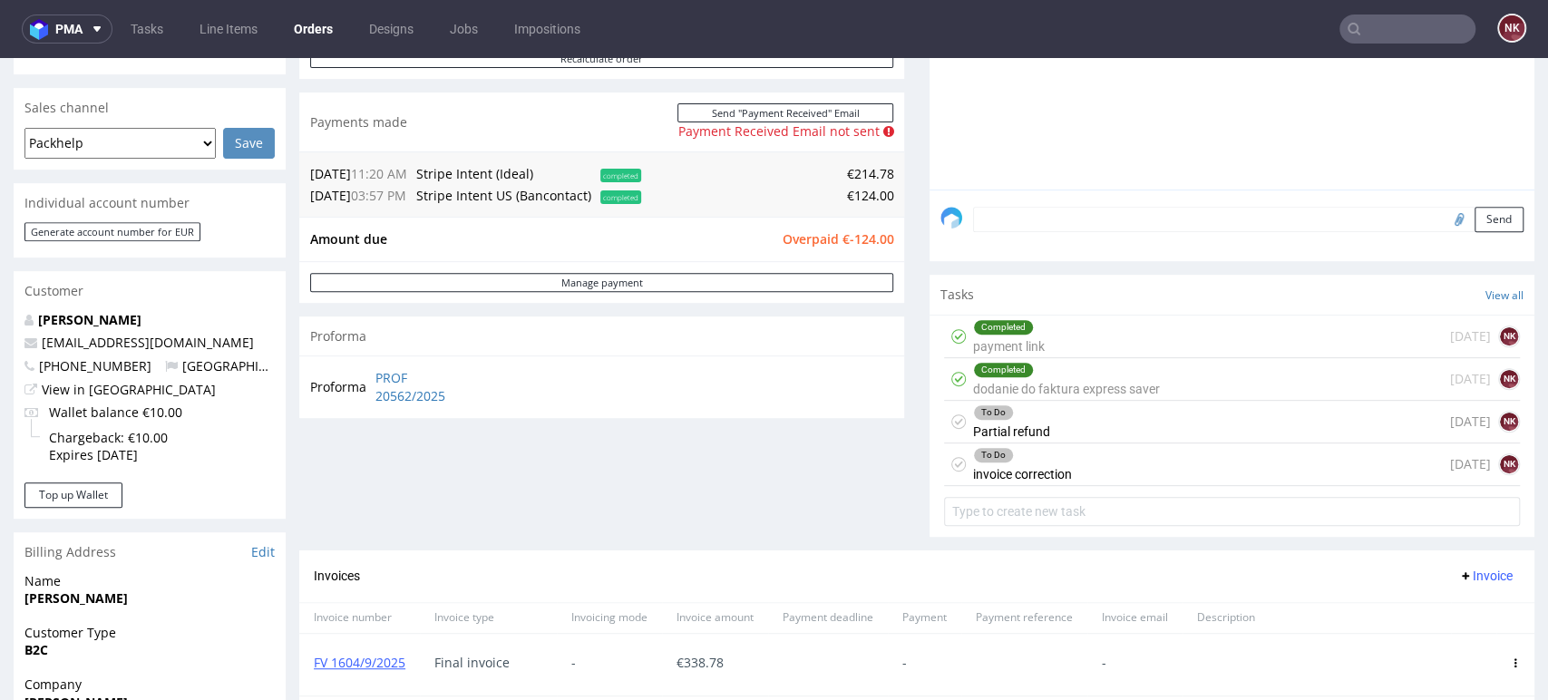
scroll to position [434, 0]
click at [1088, 456] on div "To Do invoice correction today NK" at bounding box center [1232, 464] width 576 height 43
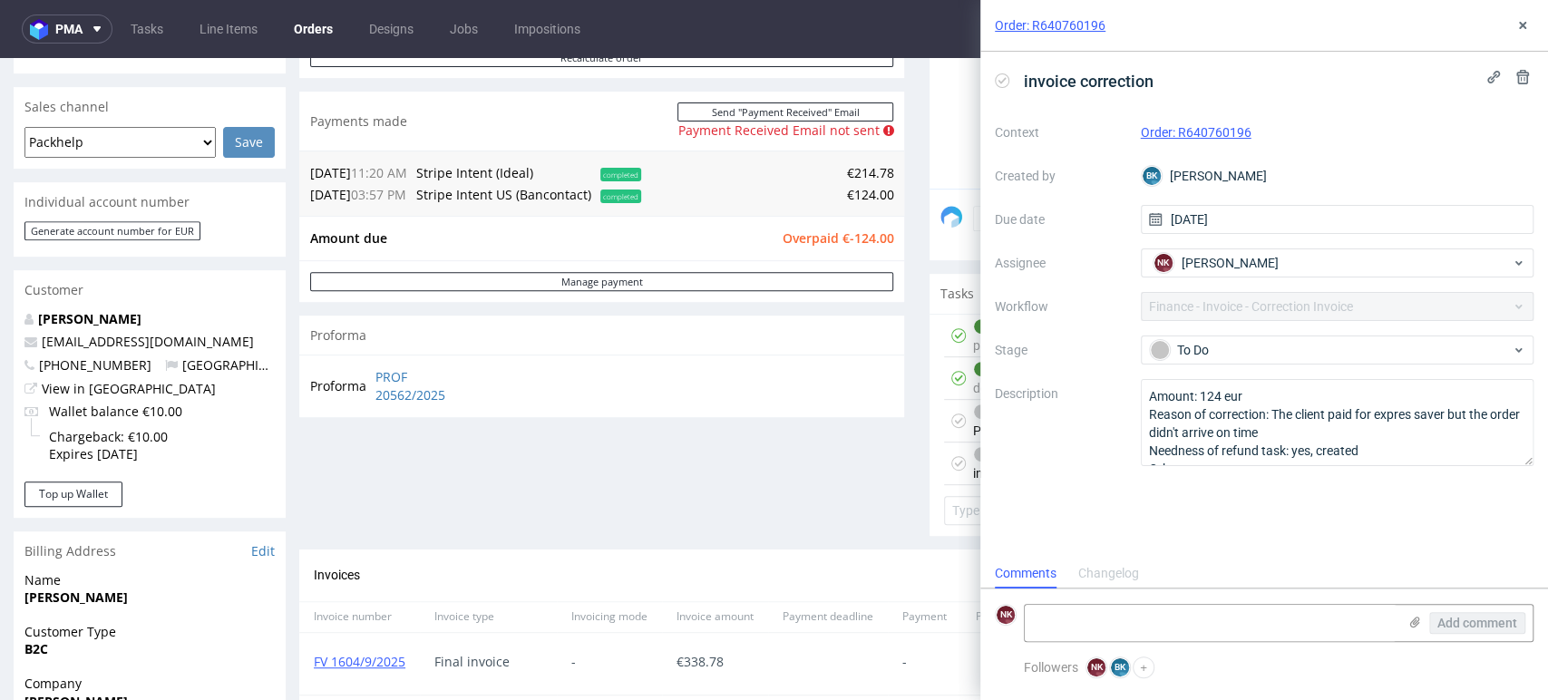
scroll to position [15, 0]
click at [1228, 345] on div "To Do" at bounding box center [1330, 350] width 361 height 20
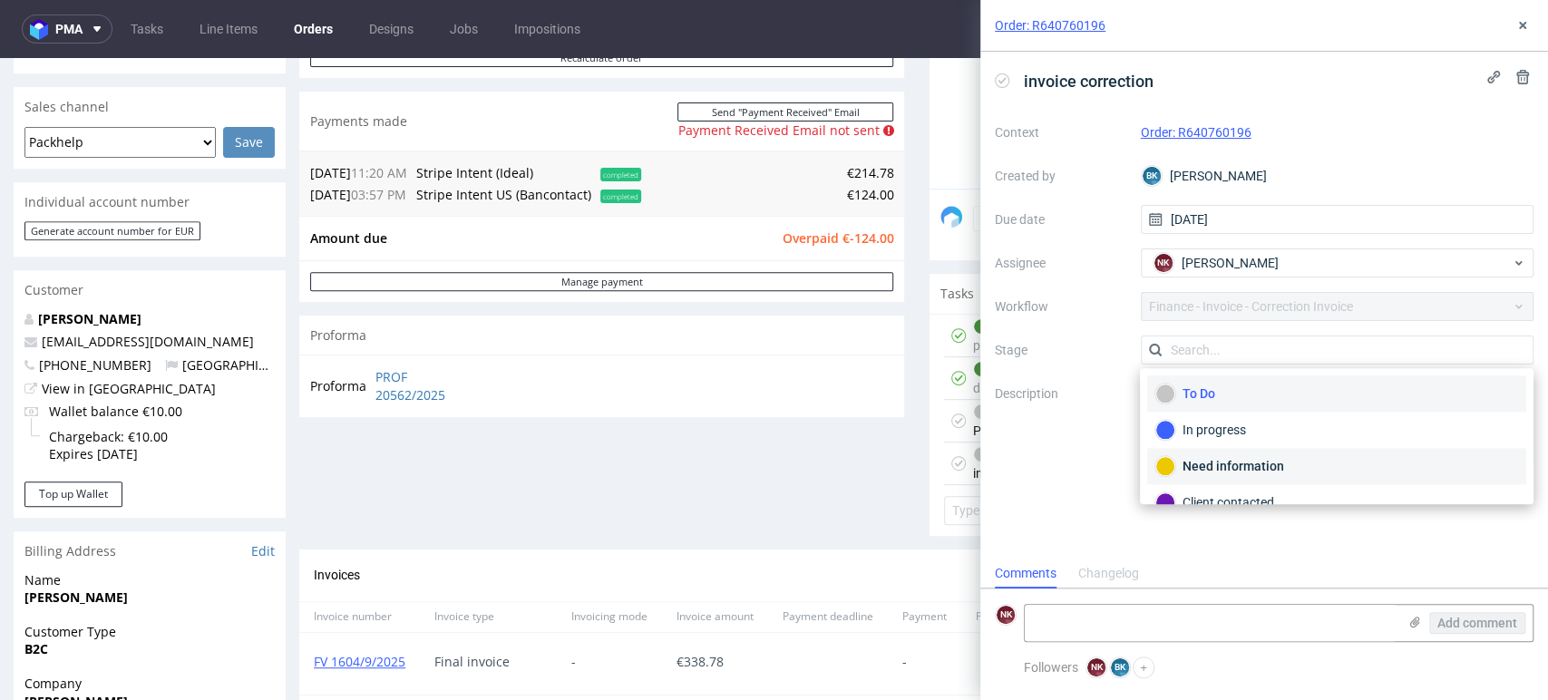
scroll to position [203, 0]
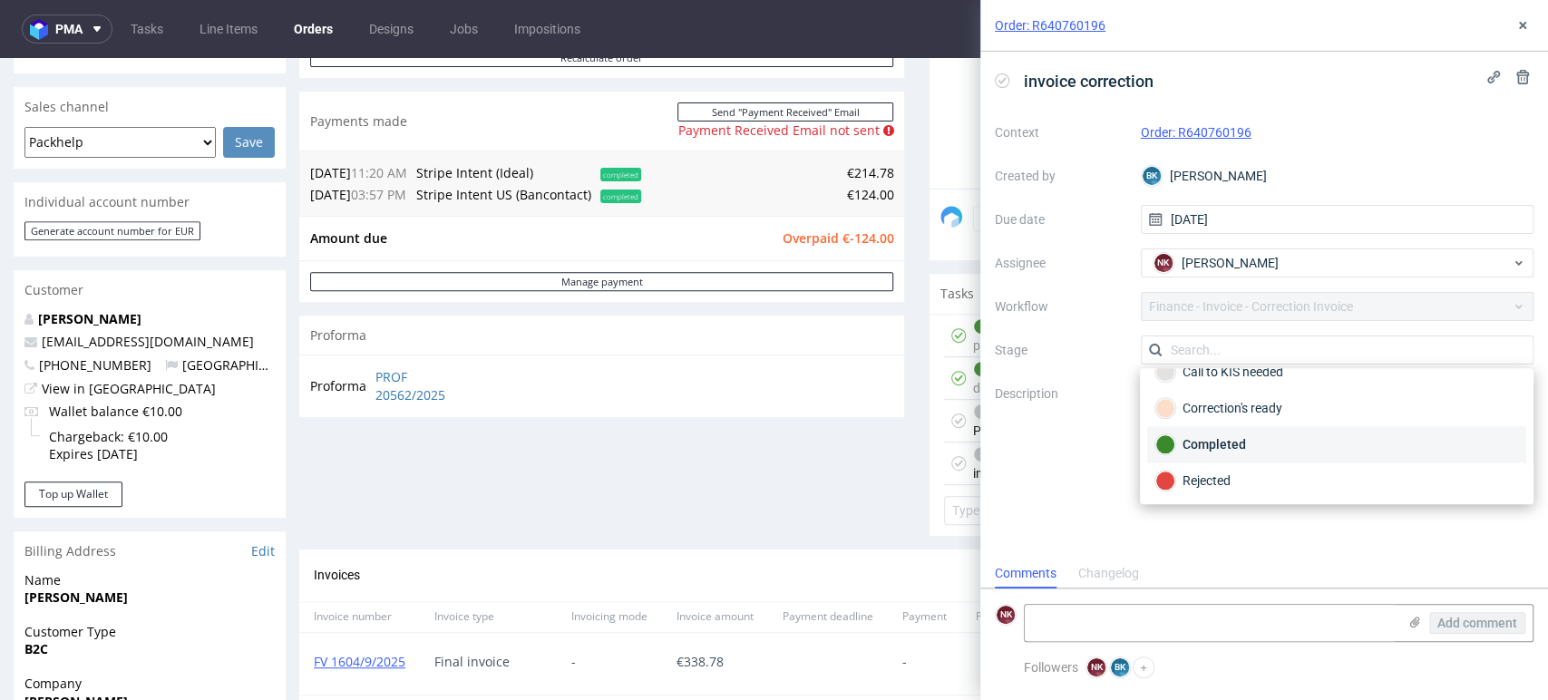
click at [1232, 448] on div "Completed" at bounding box center [1336, 444] width 363 height 20
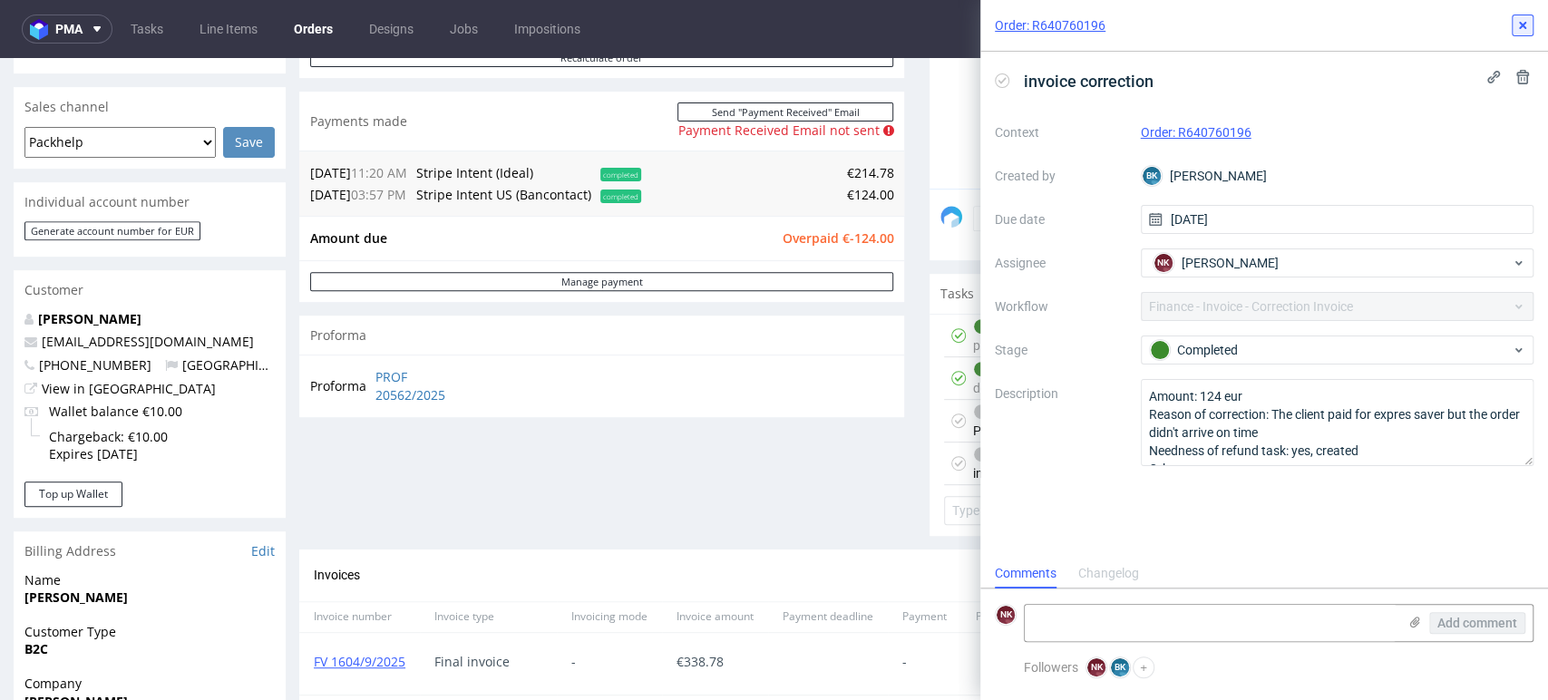
click at [1523, 24] on use at bounding box center [1522, 25] width 7 height 7
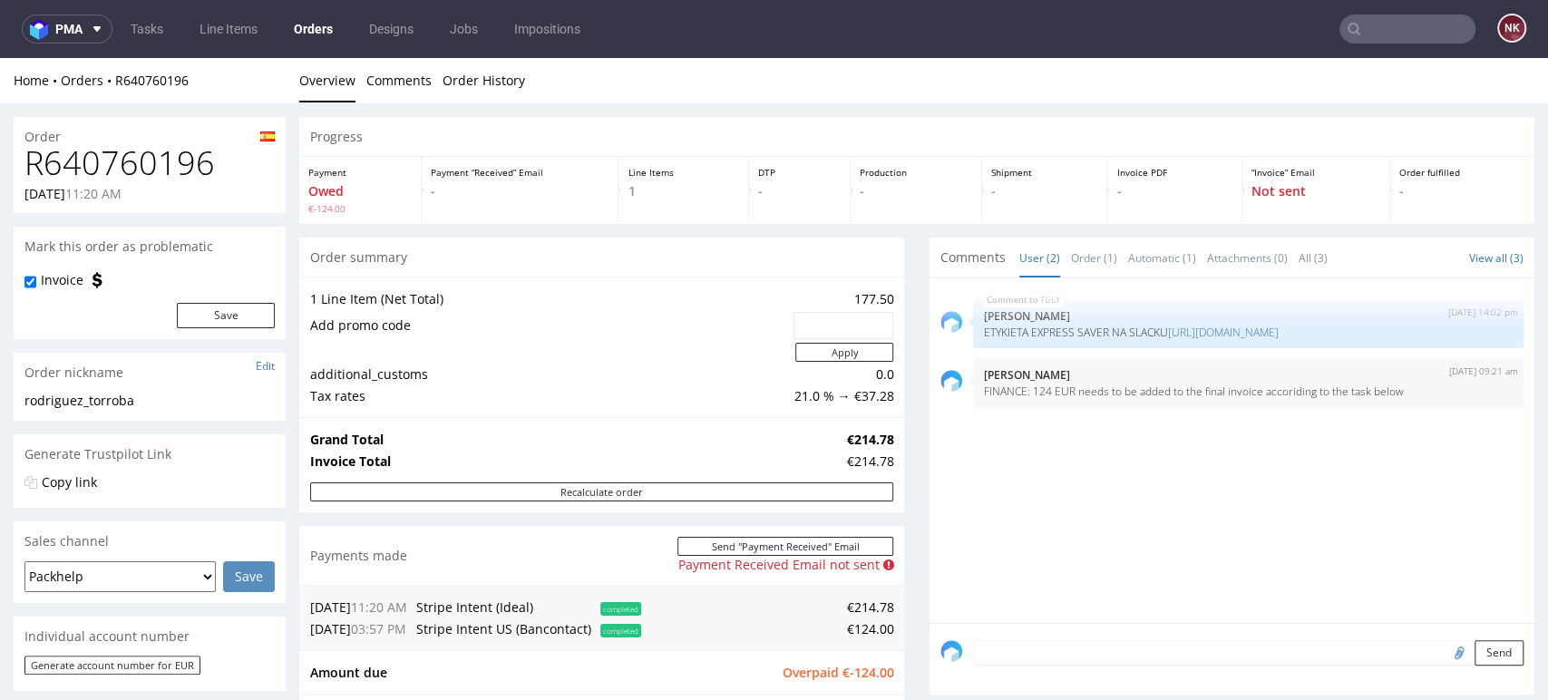
click at [141, 167] on h1 "R640760196" at bounding box center [149, 163] width 250 height 36
copy h1 "R640760196"
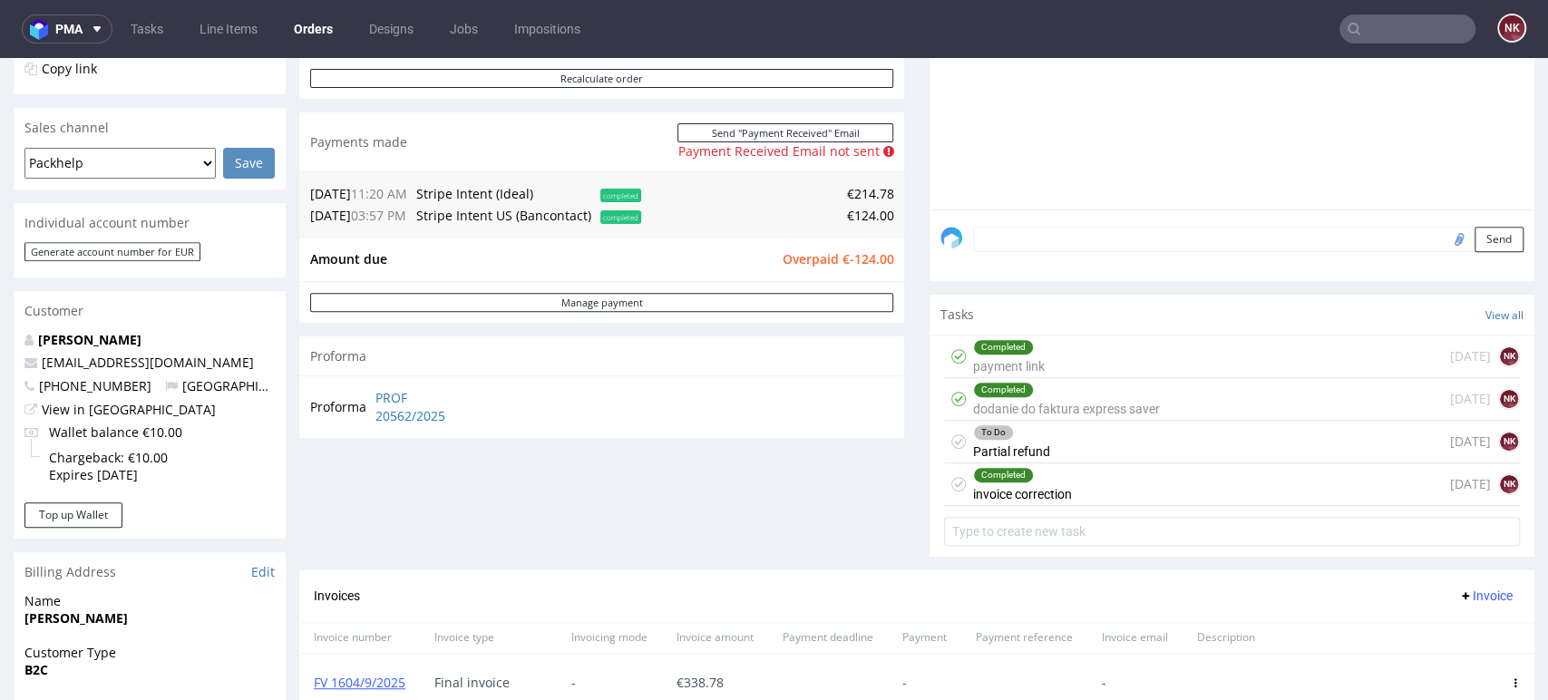
scroll to position [417, 0]
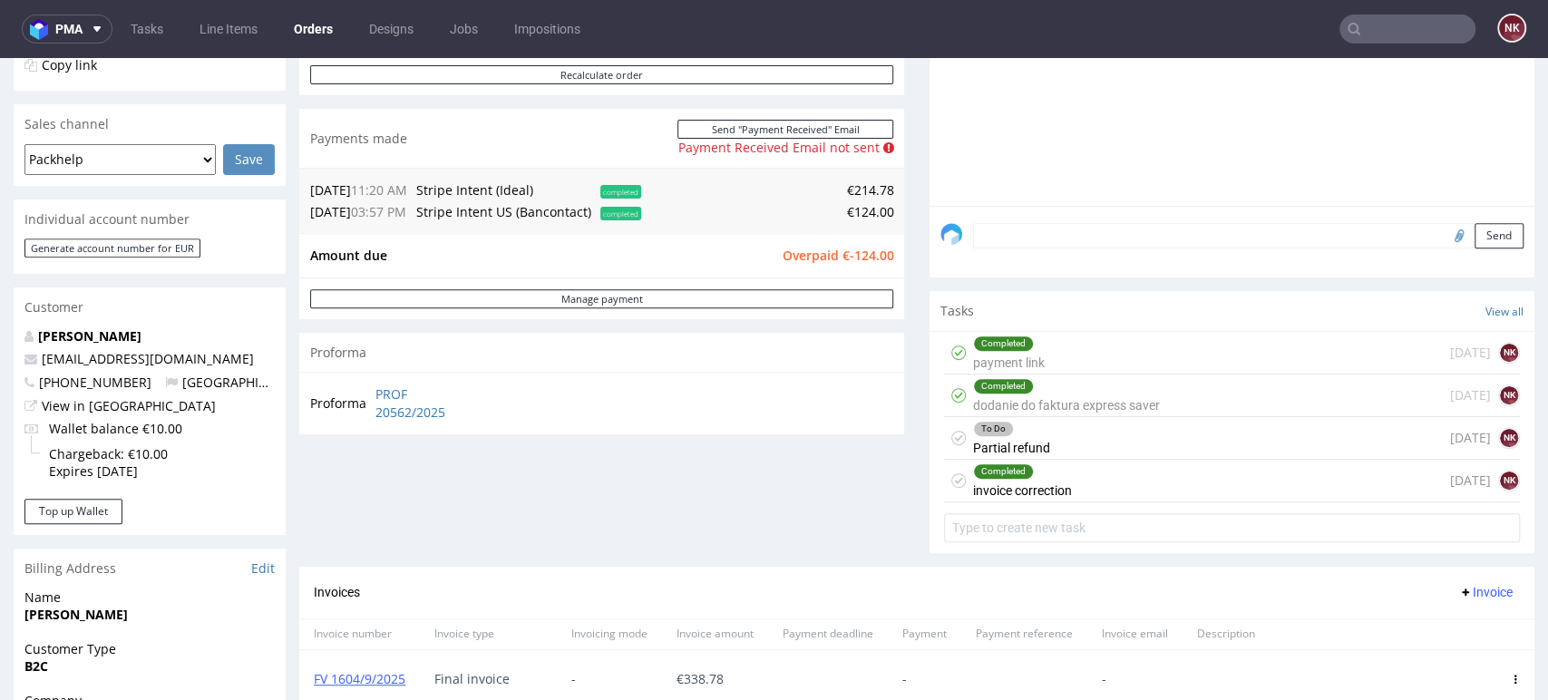
click at [1030, 451] on div "To Do Partial refund" at bounding box center [1011, 438] width 77 height 42
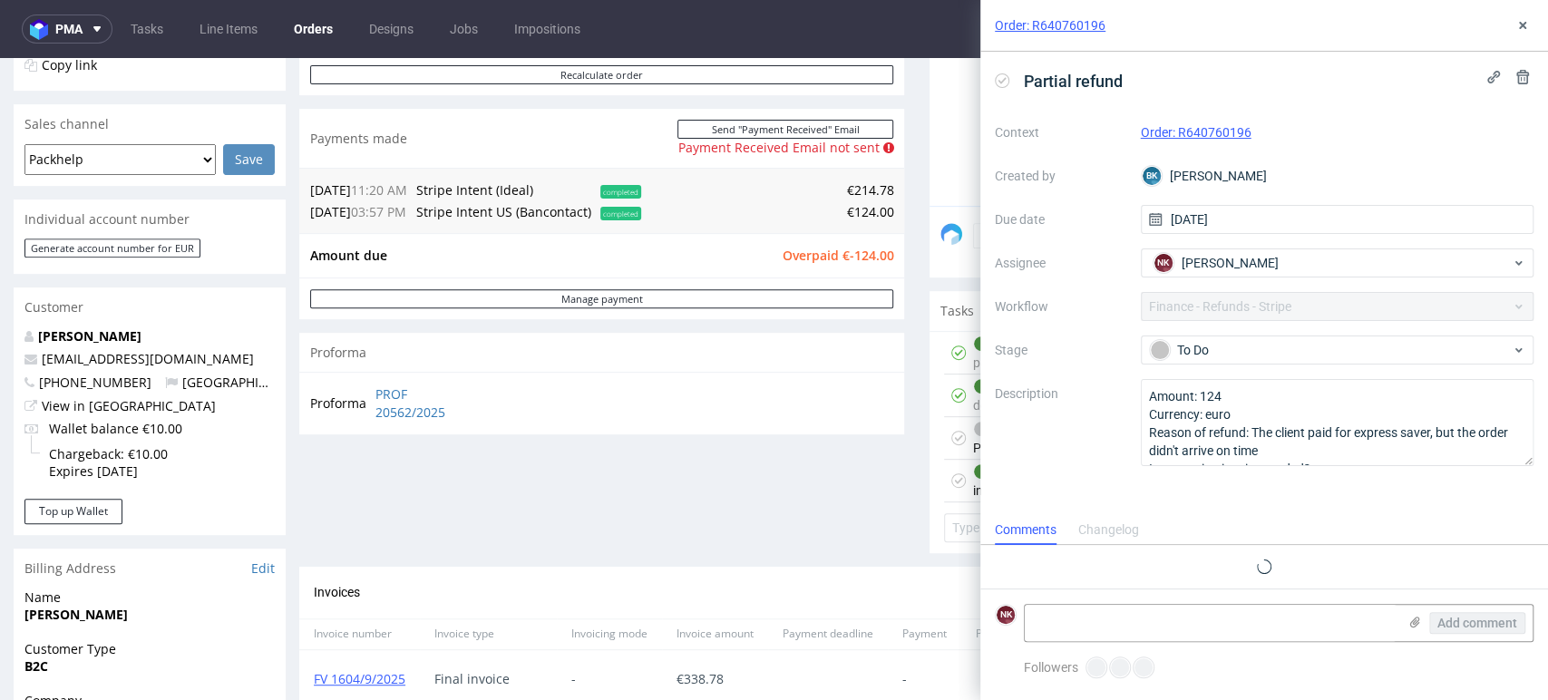
scroll to position [15, 0]
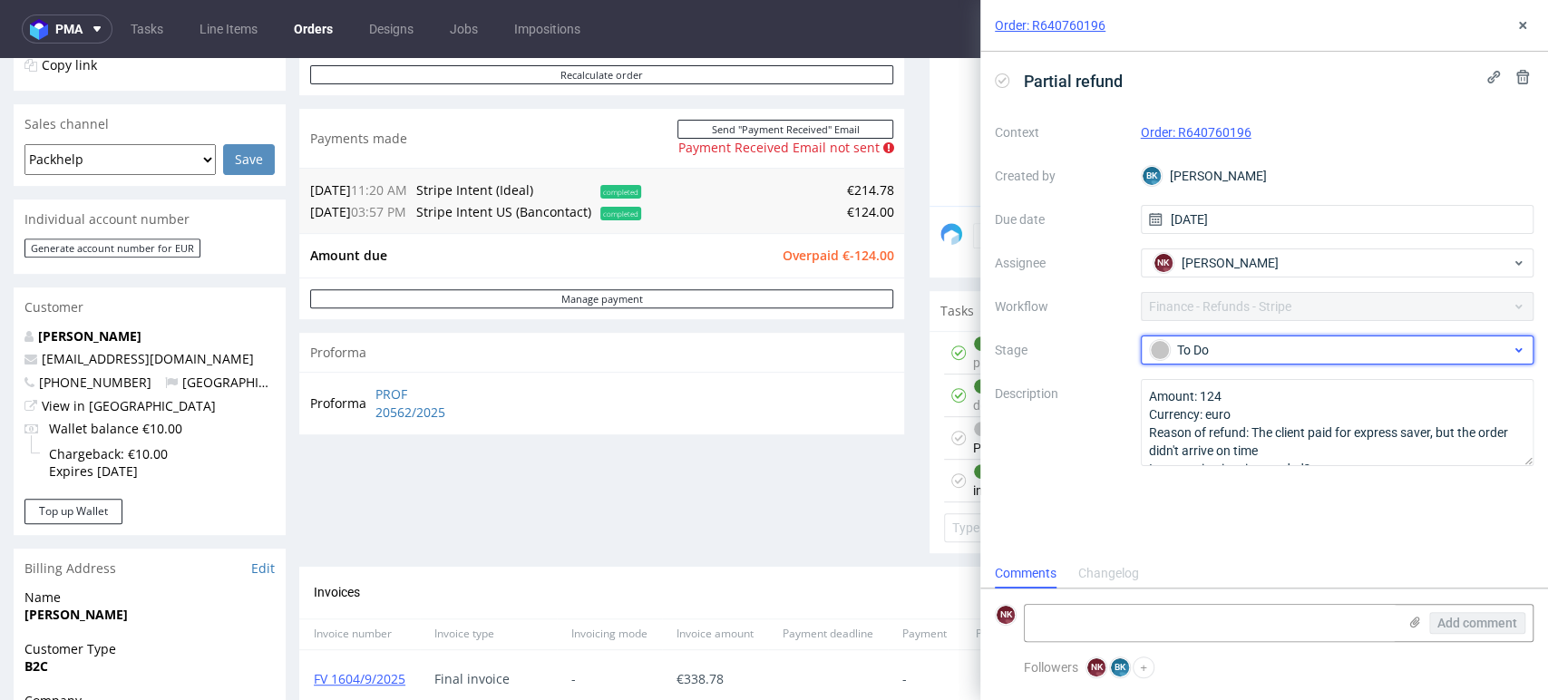
click at [1275, 346] on div "To Do" at bounding box center [1330, 350] width 361 height 20
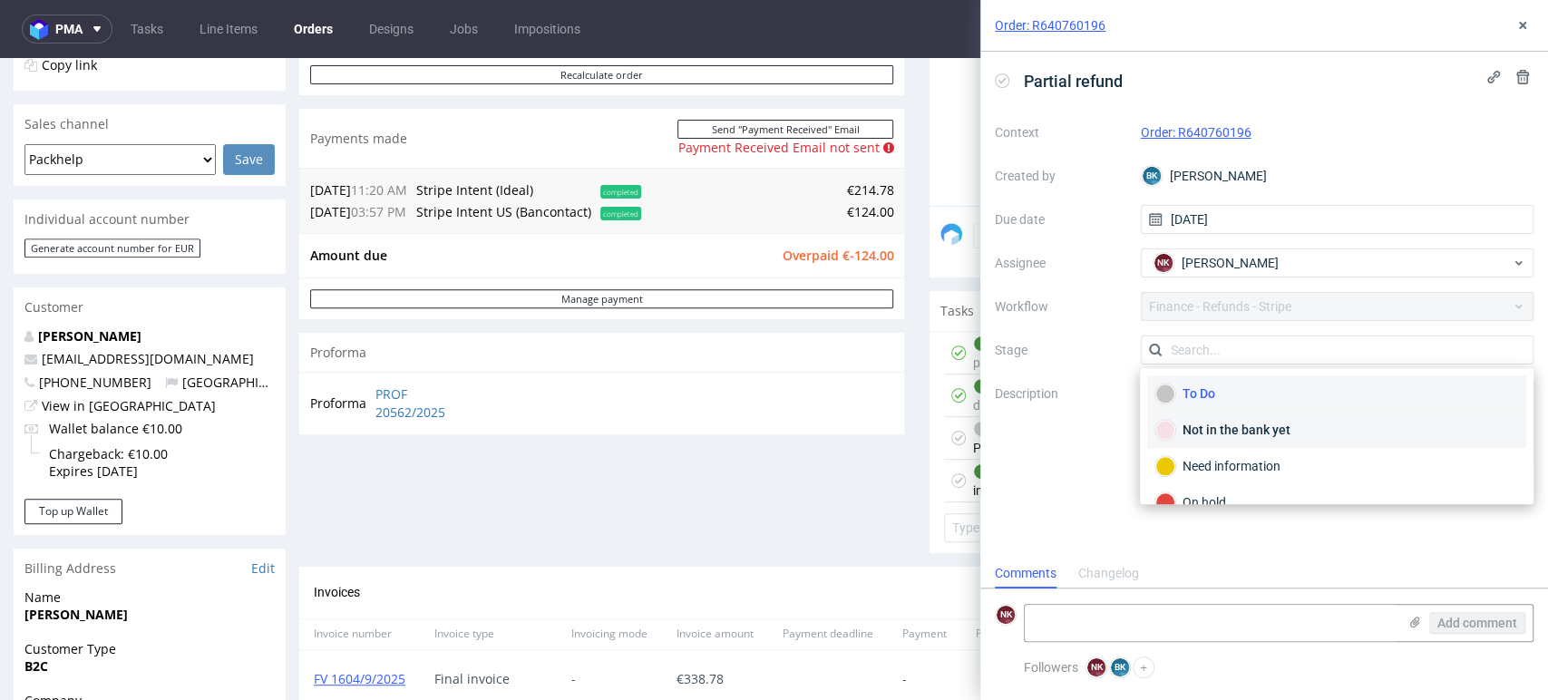
scroll to position [131, 0]
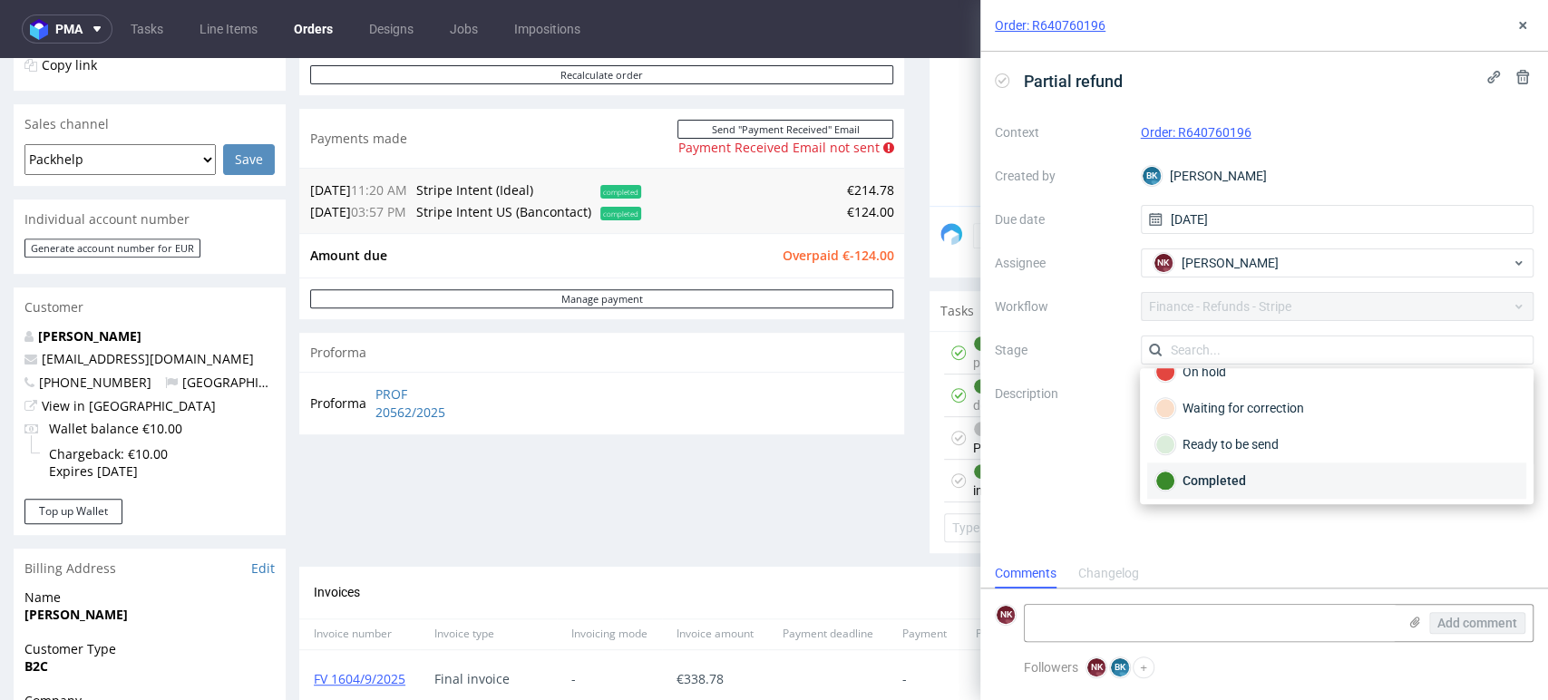
click at [1224, 477] on div "Completed" at bounding box center [1336, 481] width 363 height 20
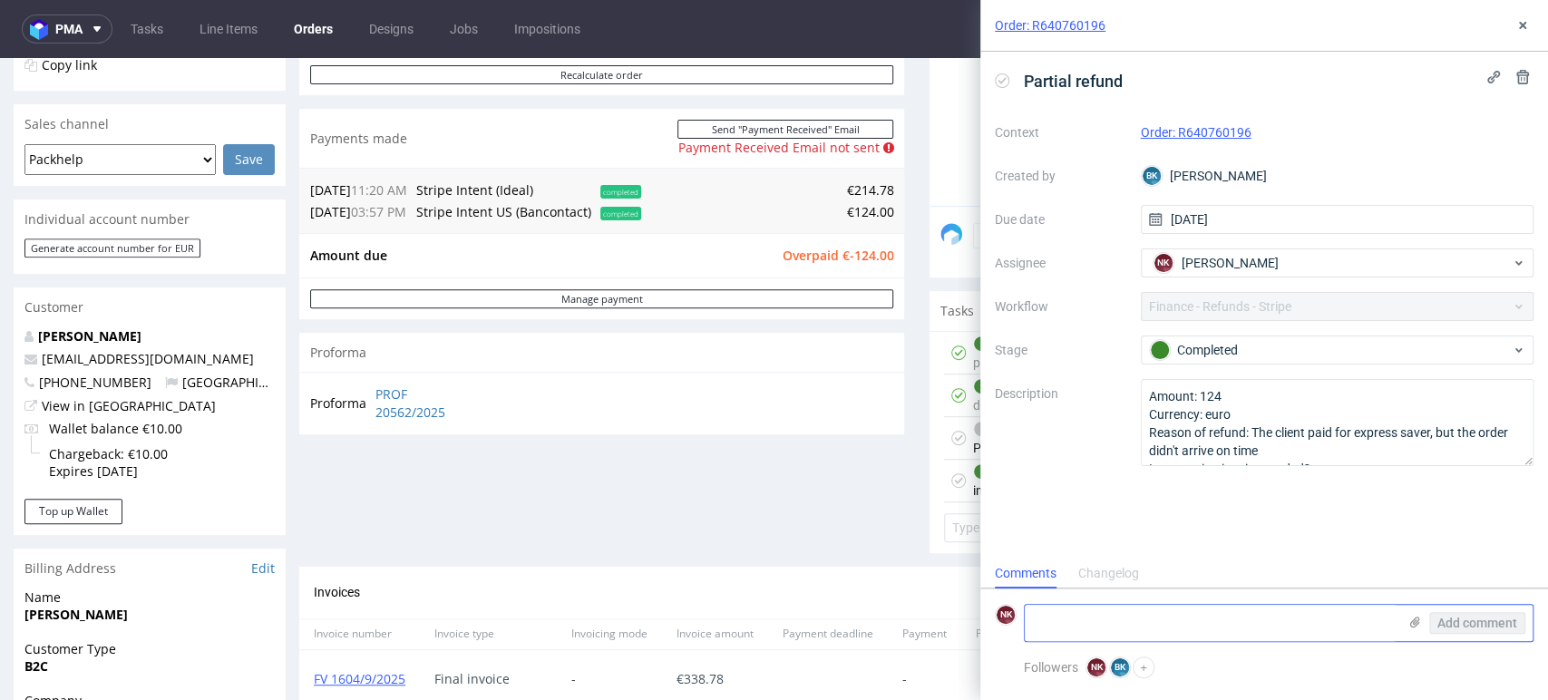
click at [1059, 617] on textarea at bounding box center [1211, 623] width 372 height 36
type textarea "refunded 29/09/2025"
click at [1476, 625] on span "Add comment" at bounding box center [1477, 623] width 80 height 13
click at [1465, 627] on span "Add comment" at bounding box center [1477, 623] width 80 height 13
drag, startPoint x: 1161, startPoint y: 617, endPoint x: 995, endPoint y: 622, distance: 166.0
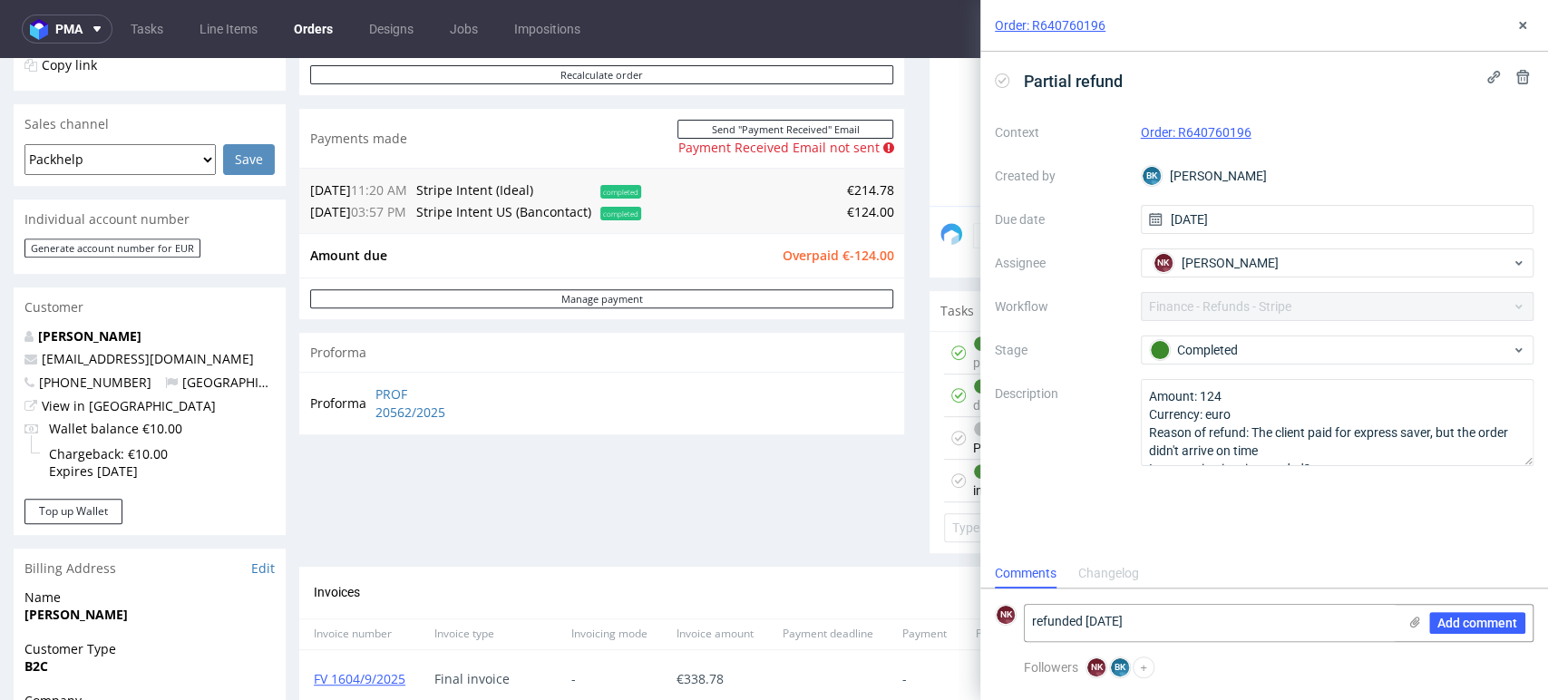
click at [995, 622] on div "NK refunded 29/09/2025 Add comment" at bounding box center [1264, 623] width 539 height 38
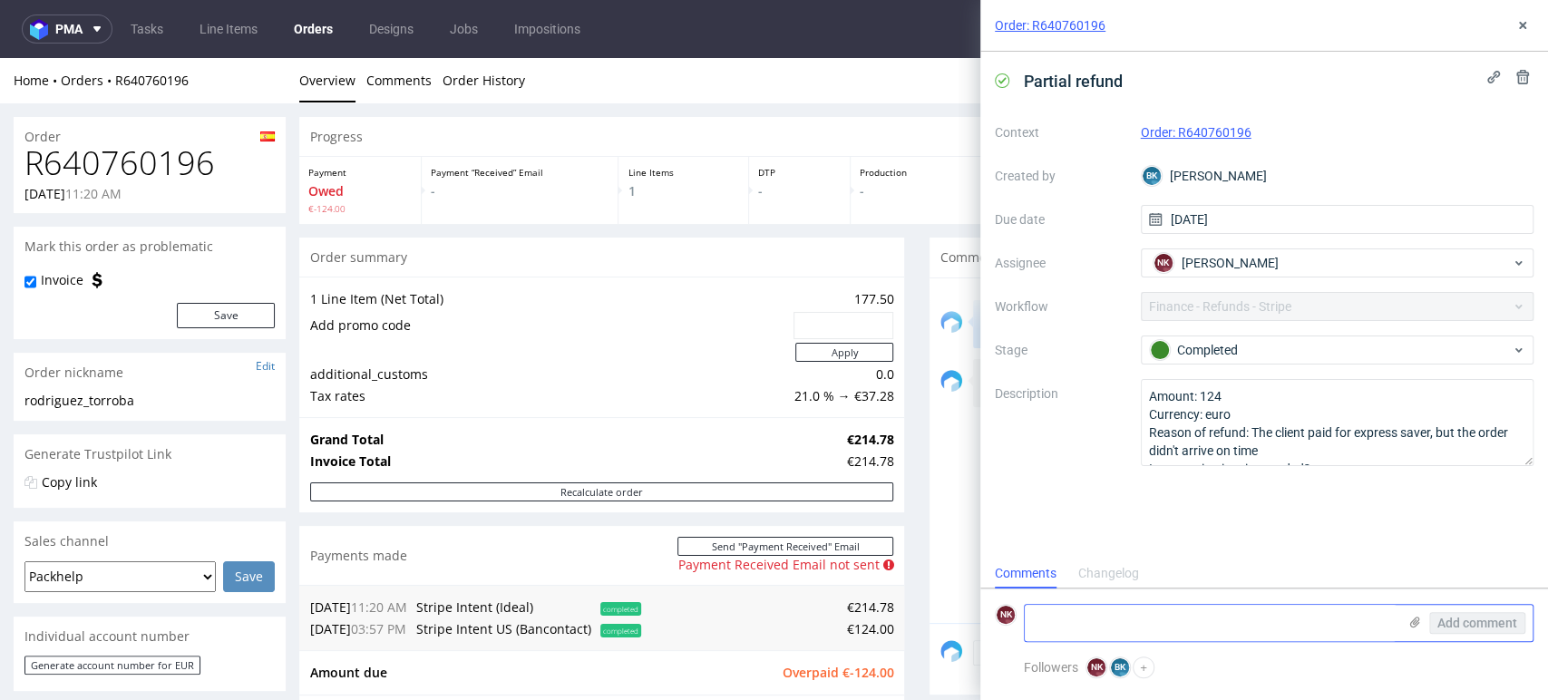
click at [1169, 628] on textarea at bounding box center [1211, 623] width 372 height 36
paste textarea "refunded [DATE]"
type textarea "refunded [DATE]"
click at [1472, 626] on span "Add comment" at bounding box center [1477, 623] width 80 height 13
click at [1519, 29] on icon at bounding box center [1522, 25] width 15 height 15
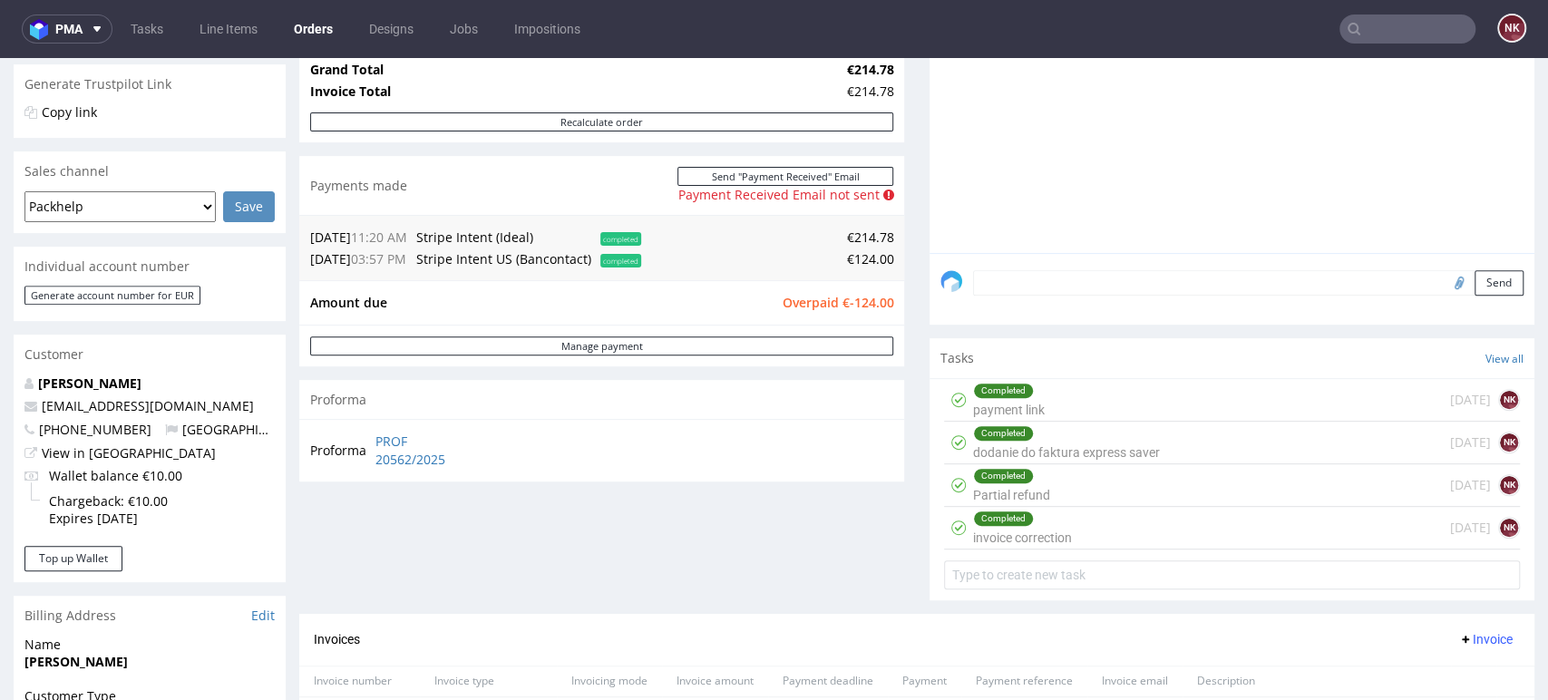
scroll to position [370, 0]
click at [710, 346] on link "Manage payment" at bounding box center [601, 345] width 583 height 19
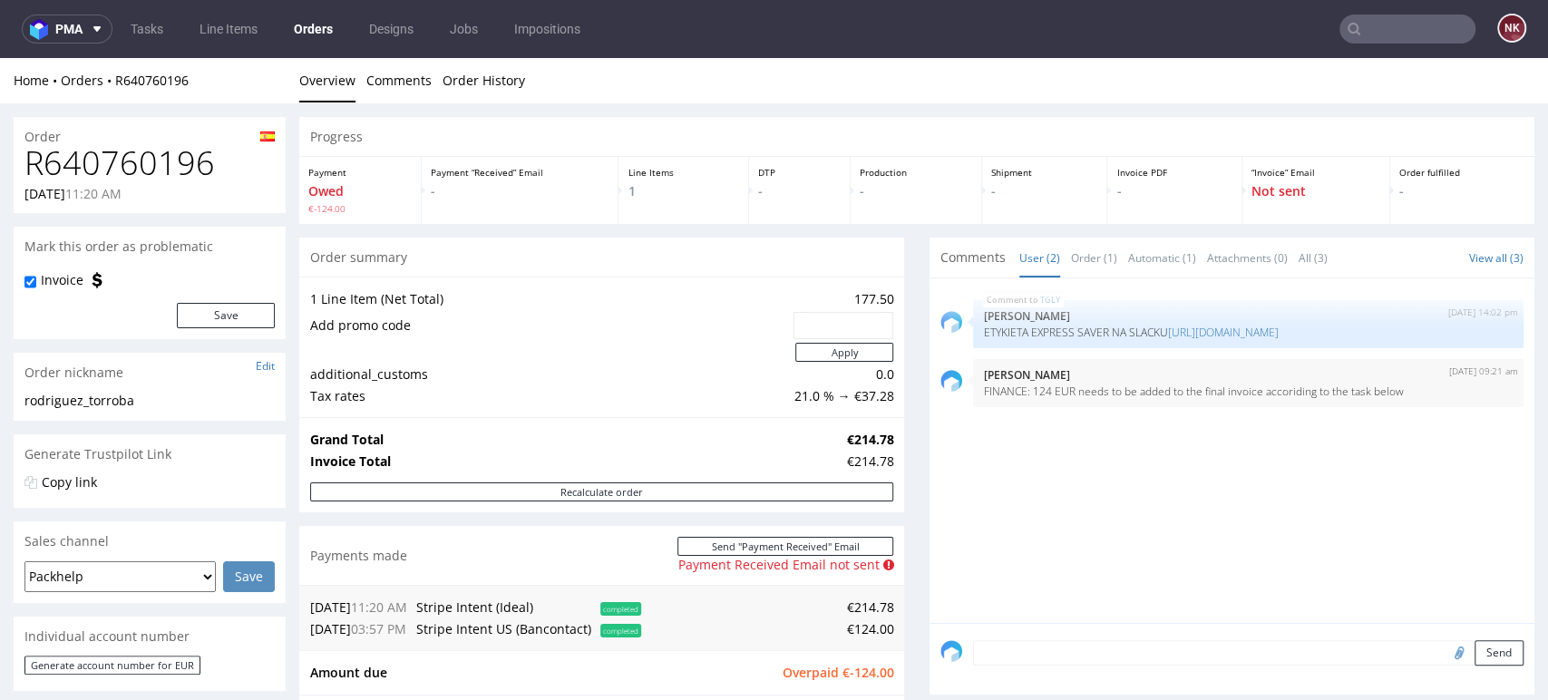
click at [1458, 502] on div "TGLY [DATE] 14:02 pm [PERSON_NAME] ETYKIETA EXPRESS SAVER NA SLACKU [URL][DOMAI…" at bounding box center [1237, 456] width 594 height 334
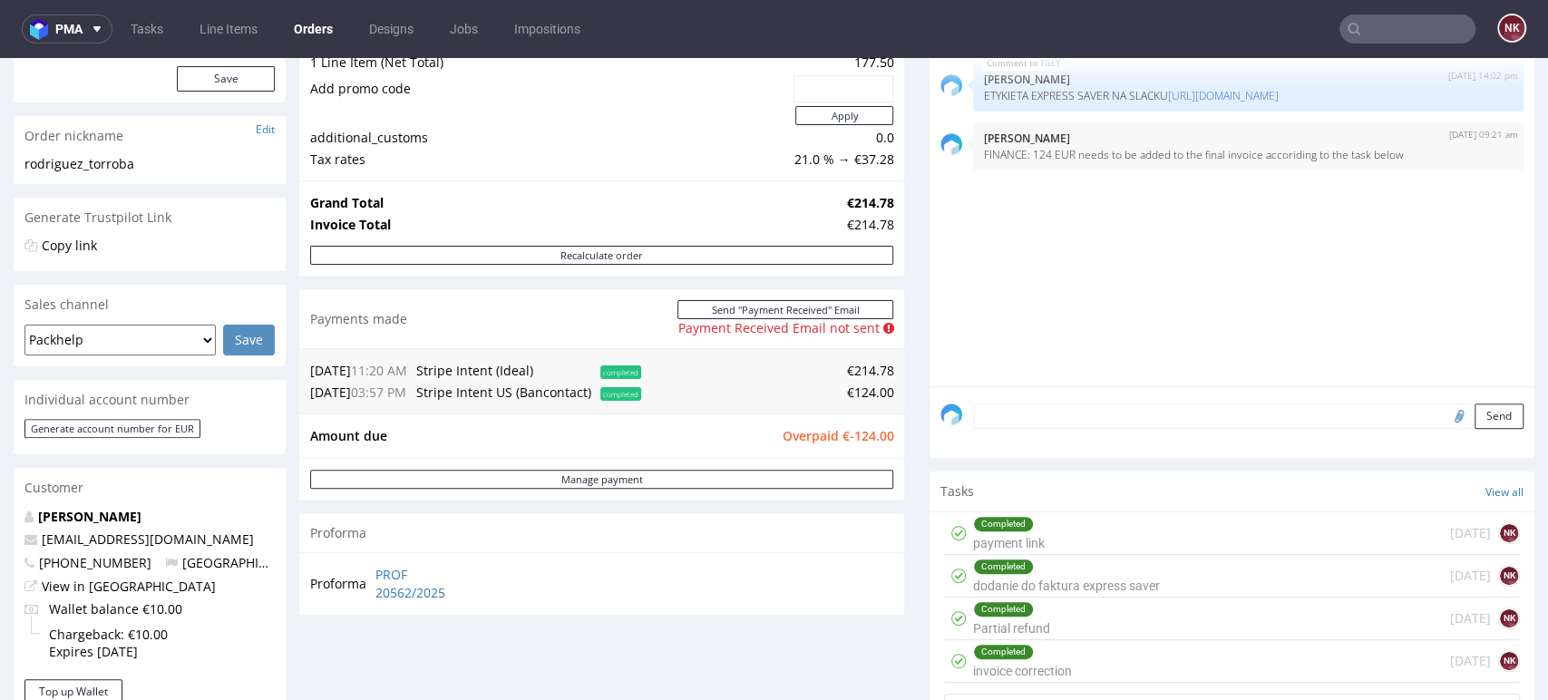
scroll to position [241, 0]
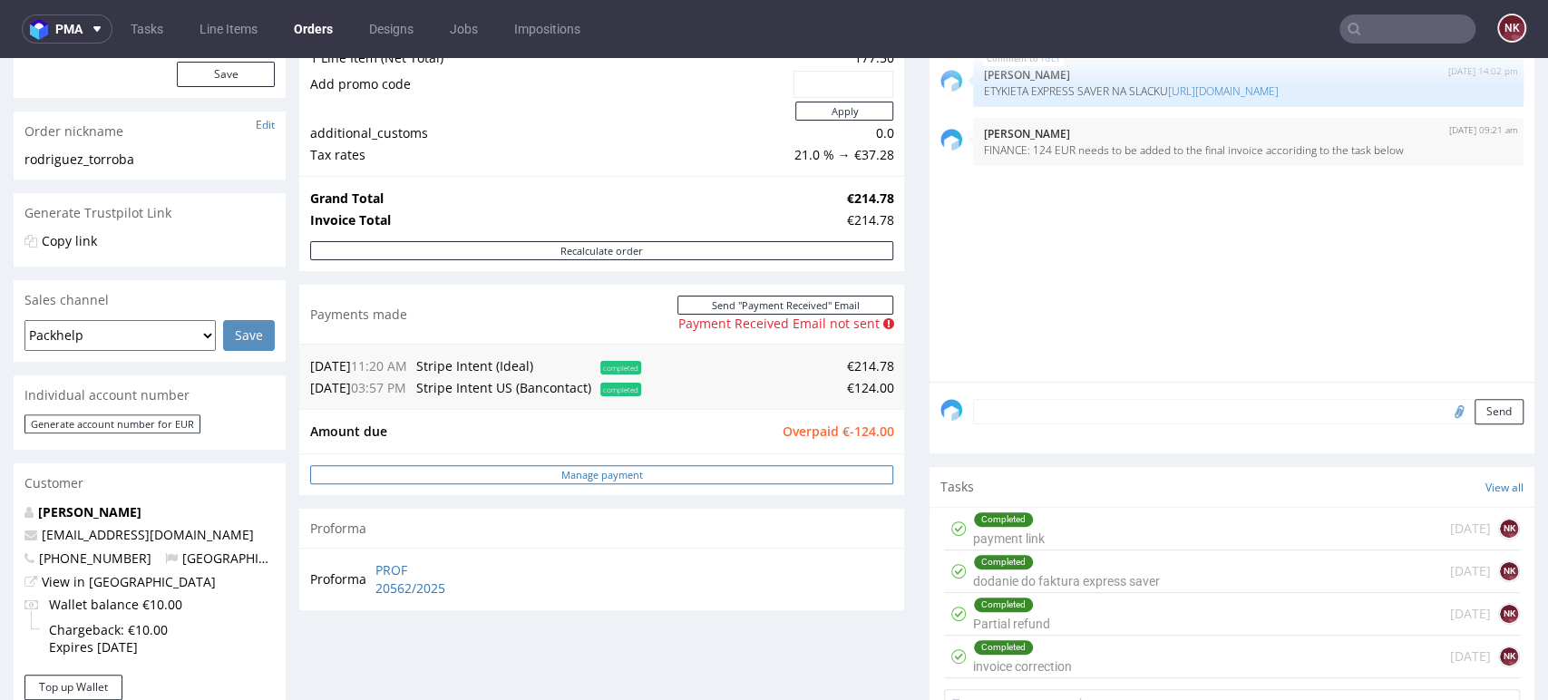
click at [736, 476] on link "Manage payment" at bounding box center [601, 474] width 583 height 19
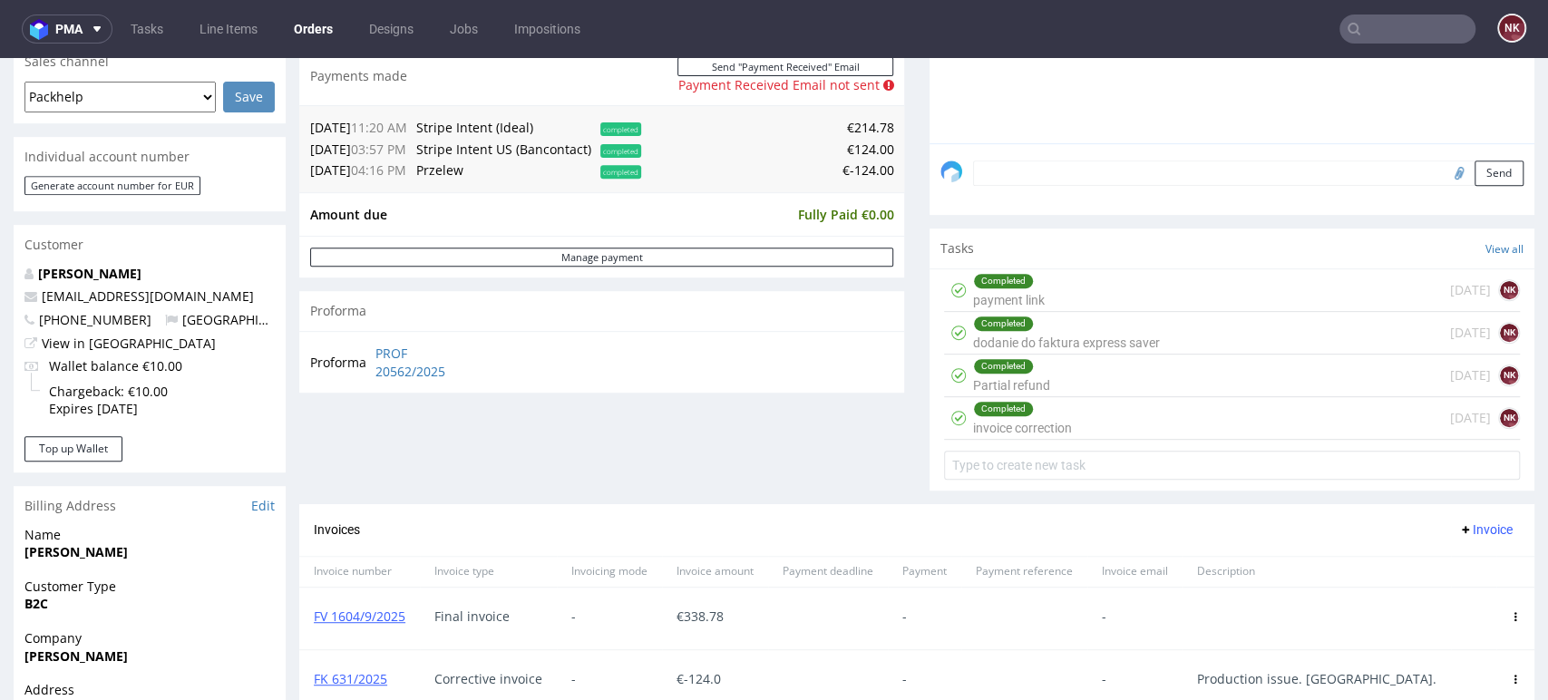
scroll to position [484, 0]
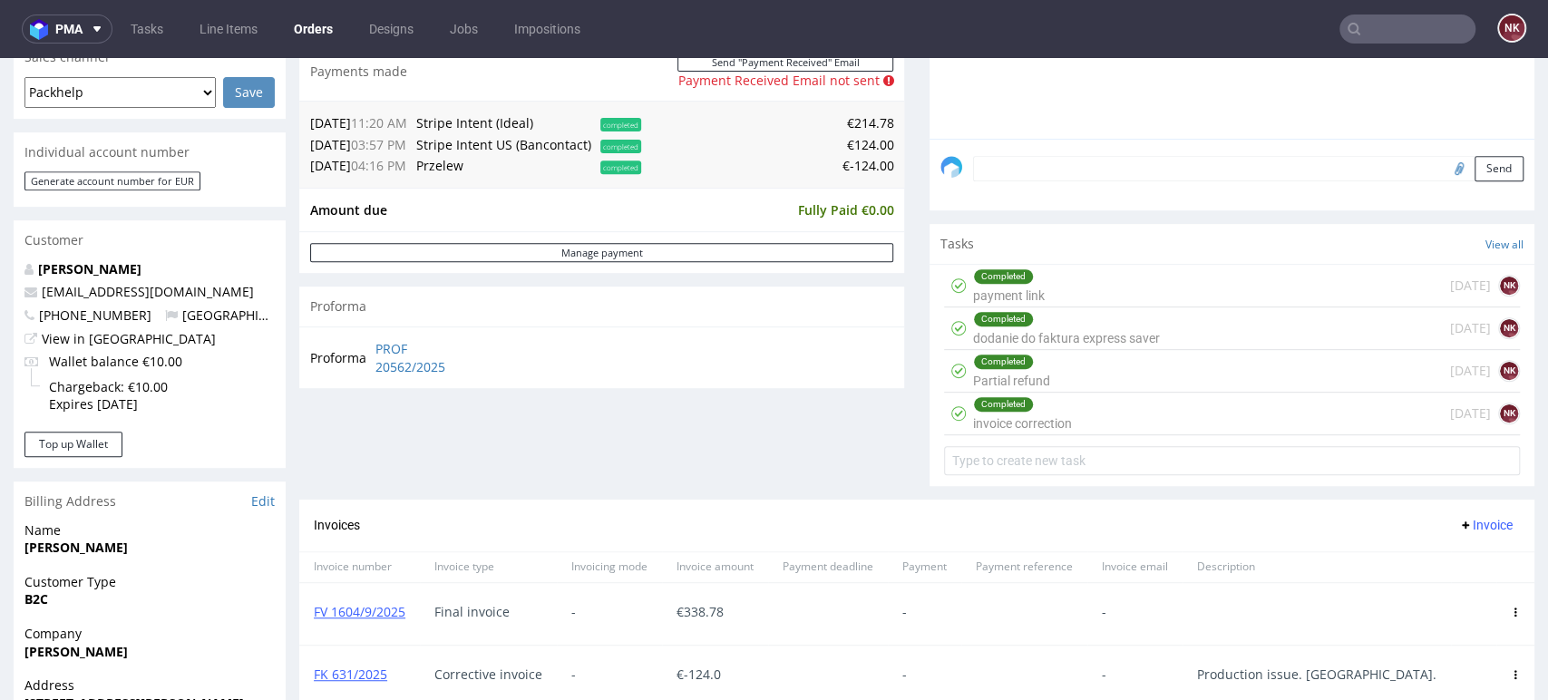
click at [1052, 366] on div "Completed Partial refund today NK" at bounding box center [1232, 371] width 576 height 43
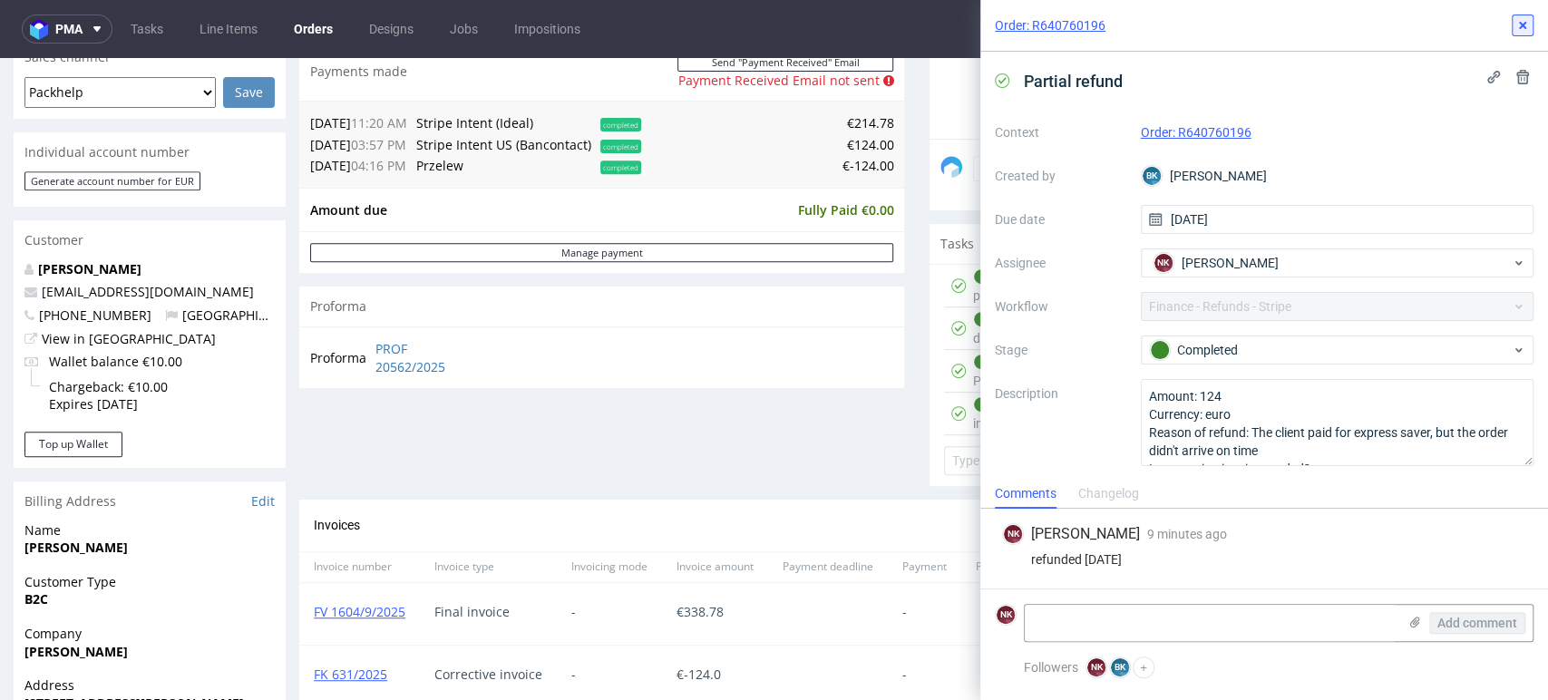
click at [1517, 22] on icon at bounding box center [1522, 25] width 15 height 15
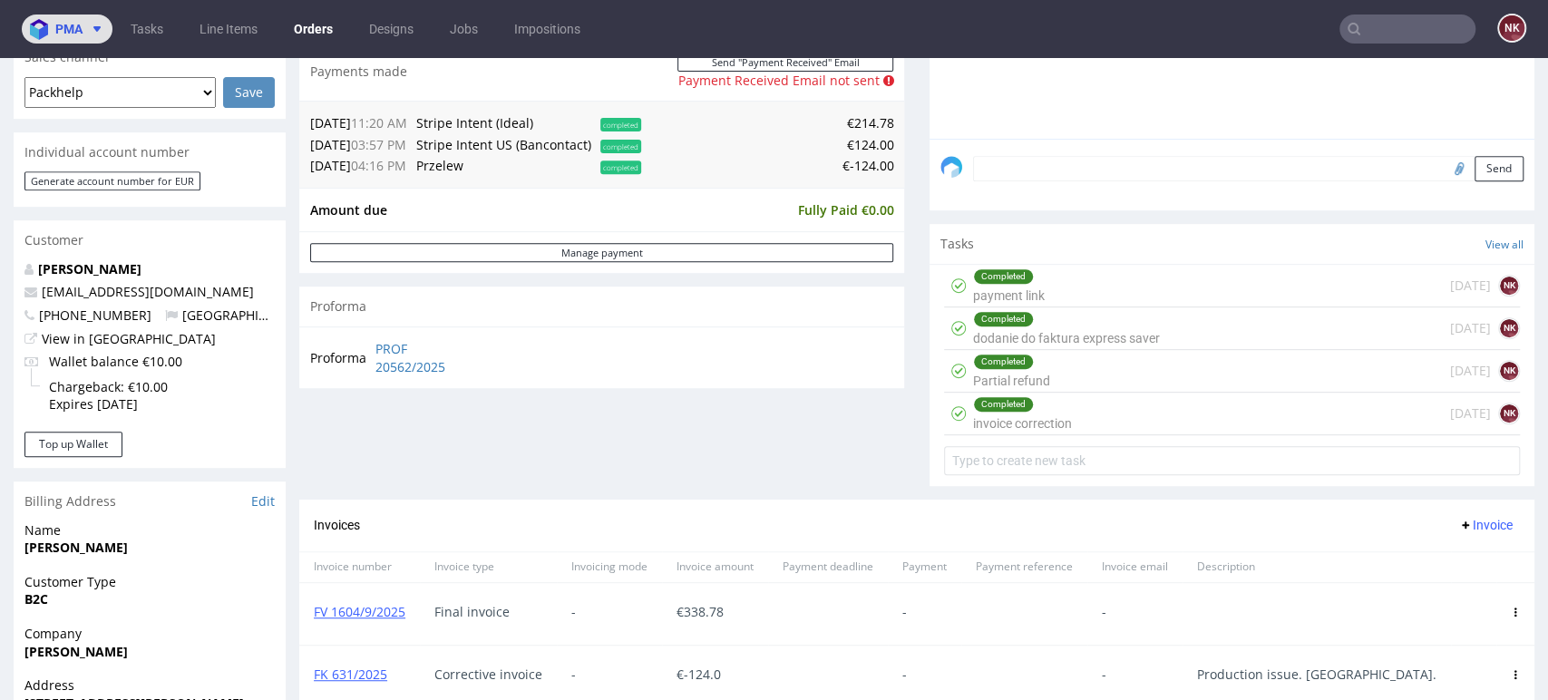
click at [108, 28] on button "pma" at bounding box center [67, 29] width 91 height 29
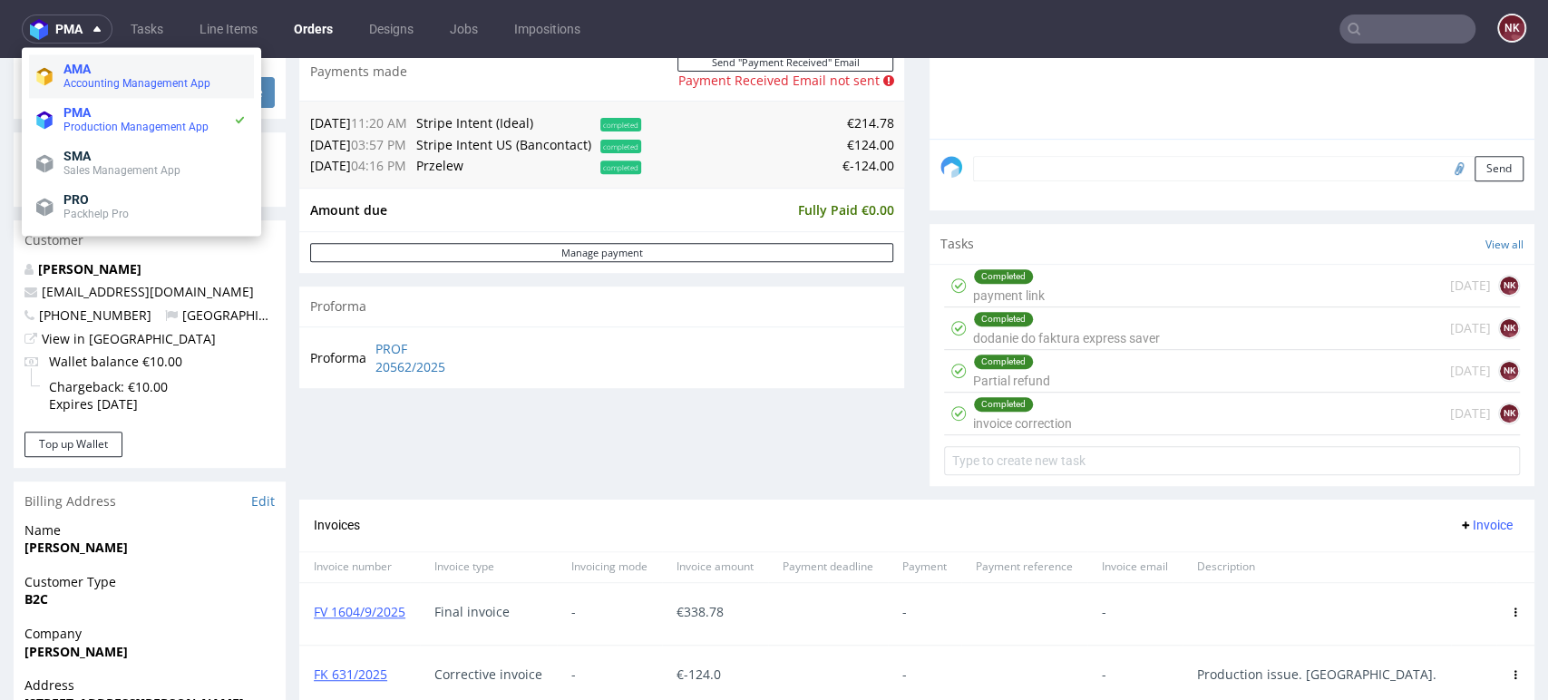
click at [123, 63] on span "AMA" at bounding box center [154, 69] width 183 height 15
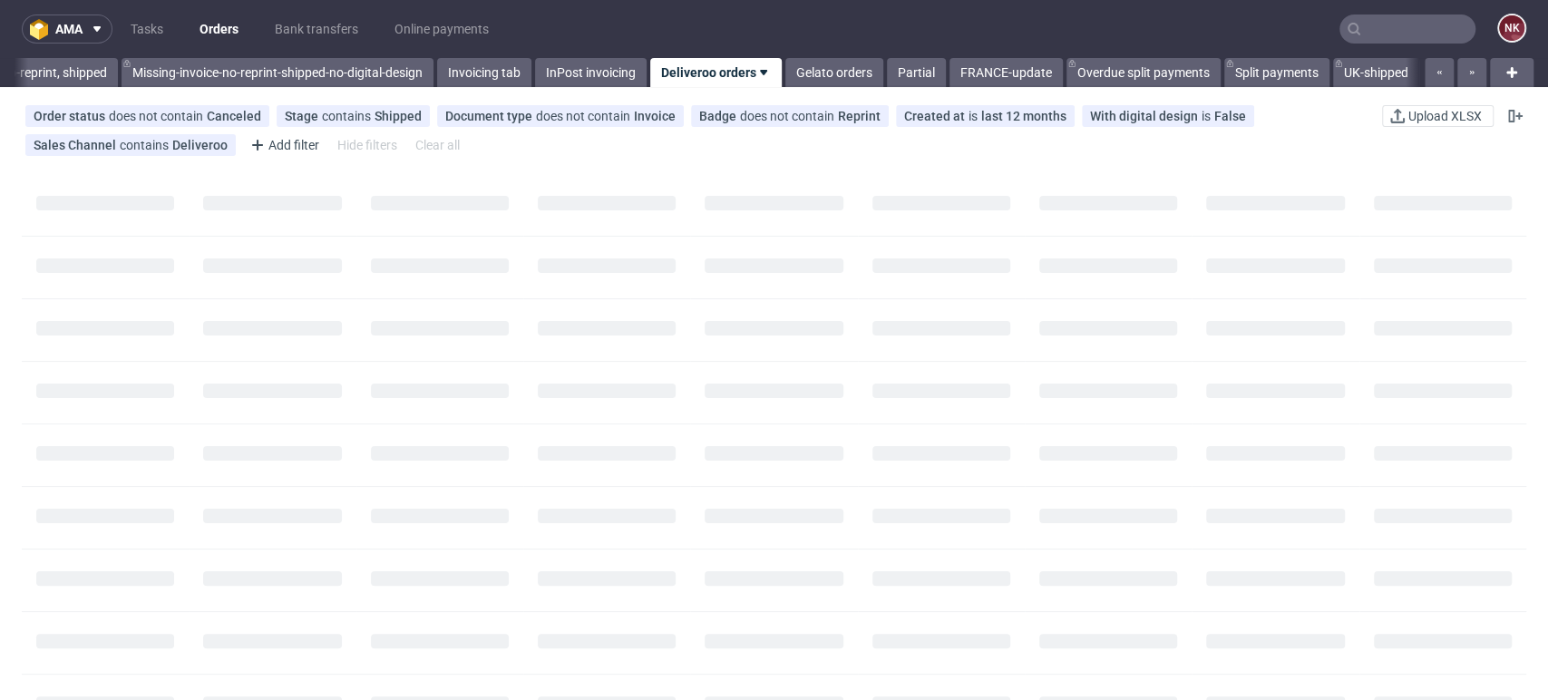
scroll to position [0, 2990]
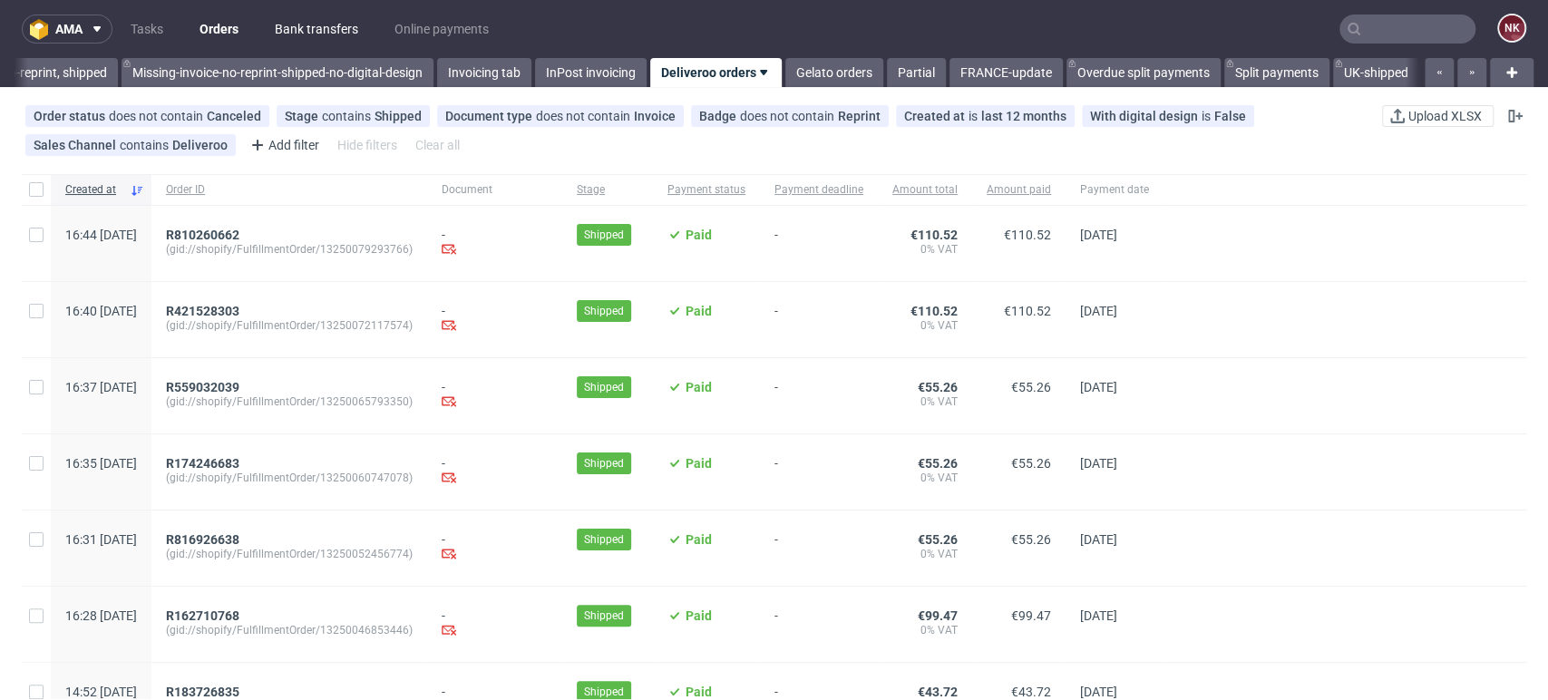
click at [348, 28] on link "Bank transfers" at bounding box center [316, 29] width 105 height 29
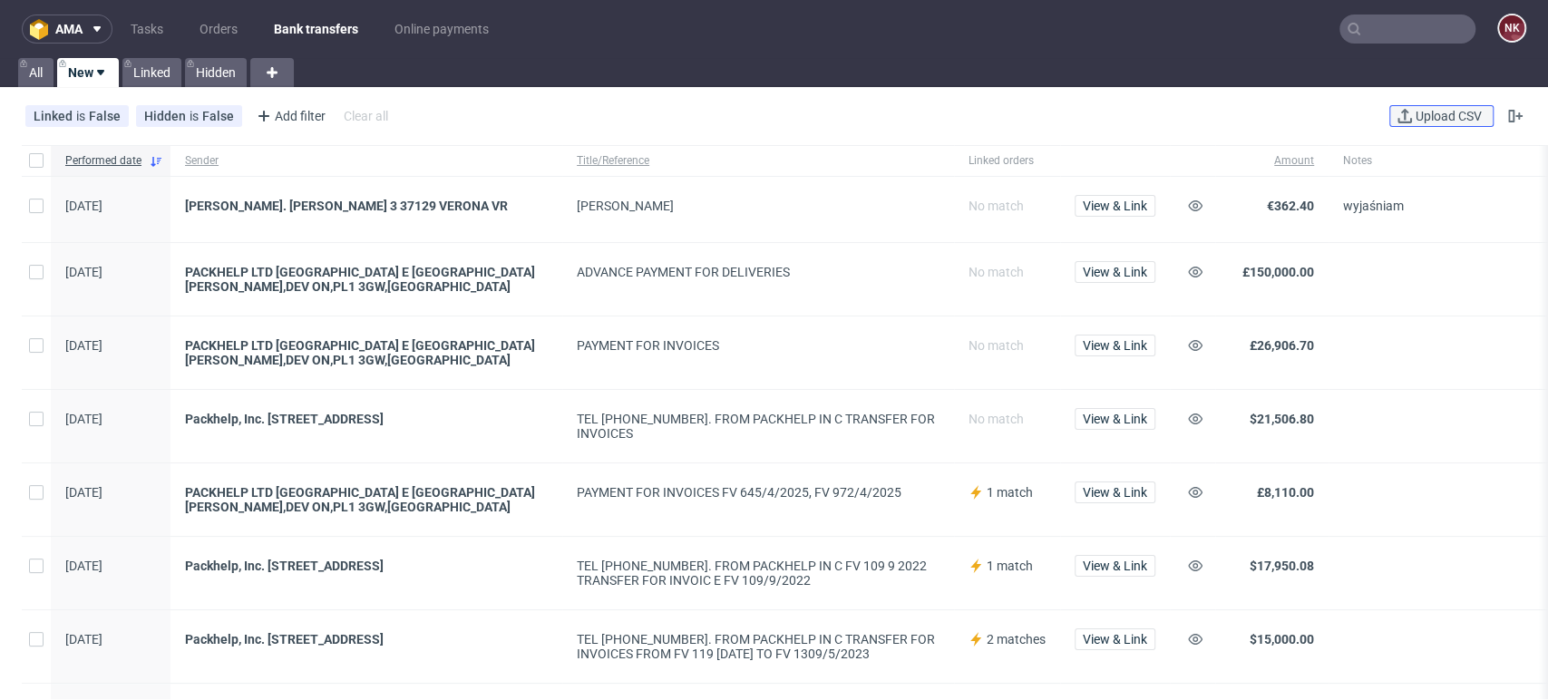
click at [1416, 106] on button "Upload CSV" at bounding box center [1441, 116] width 104 height 22
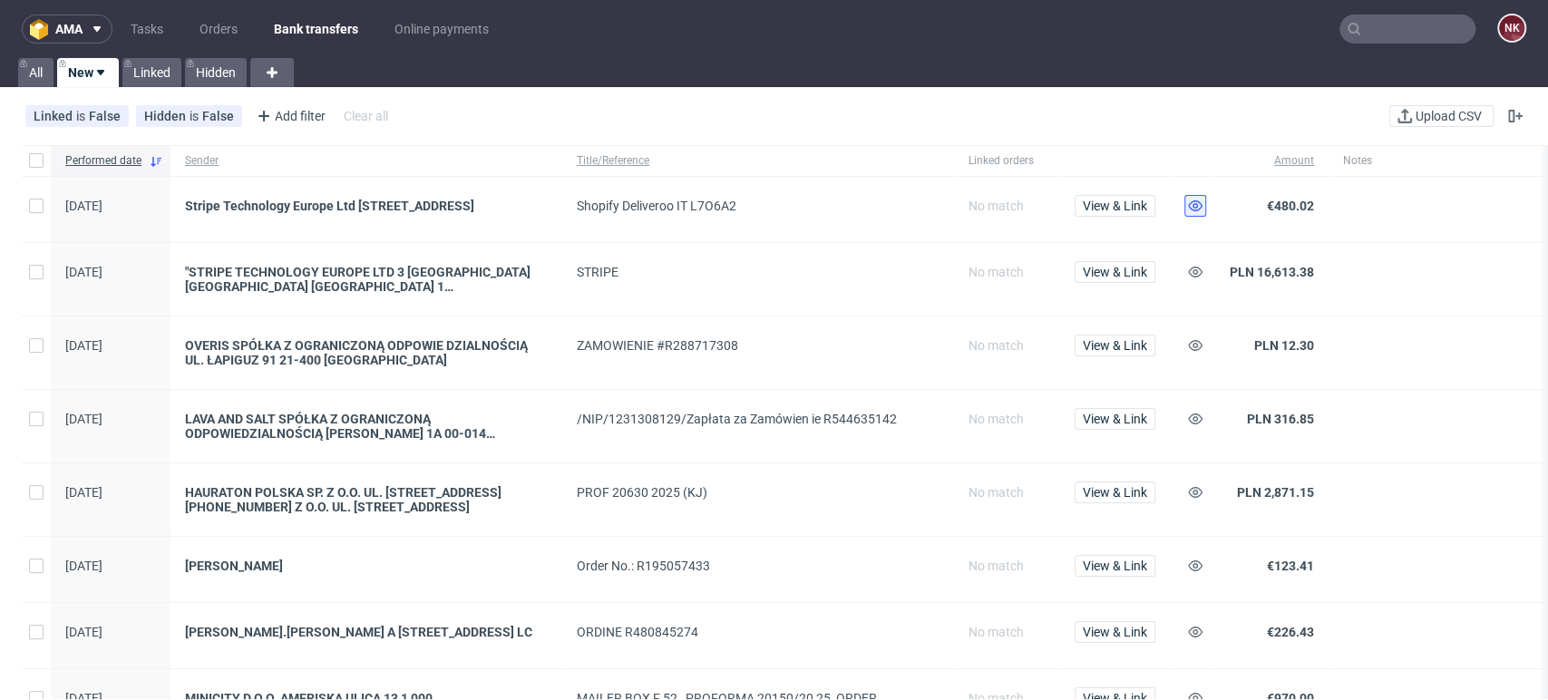
click at [1196, 201] on icon at bounding box center [1195, 206] width 15 height 15
click at [1197, 275] on use at bounding box center [1195, 272] width 15 height 11
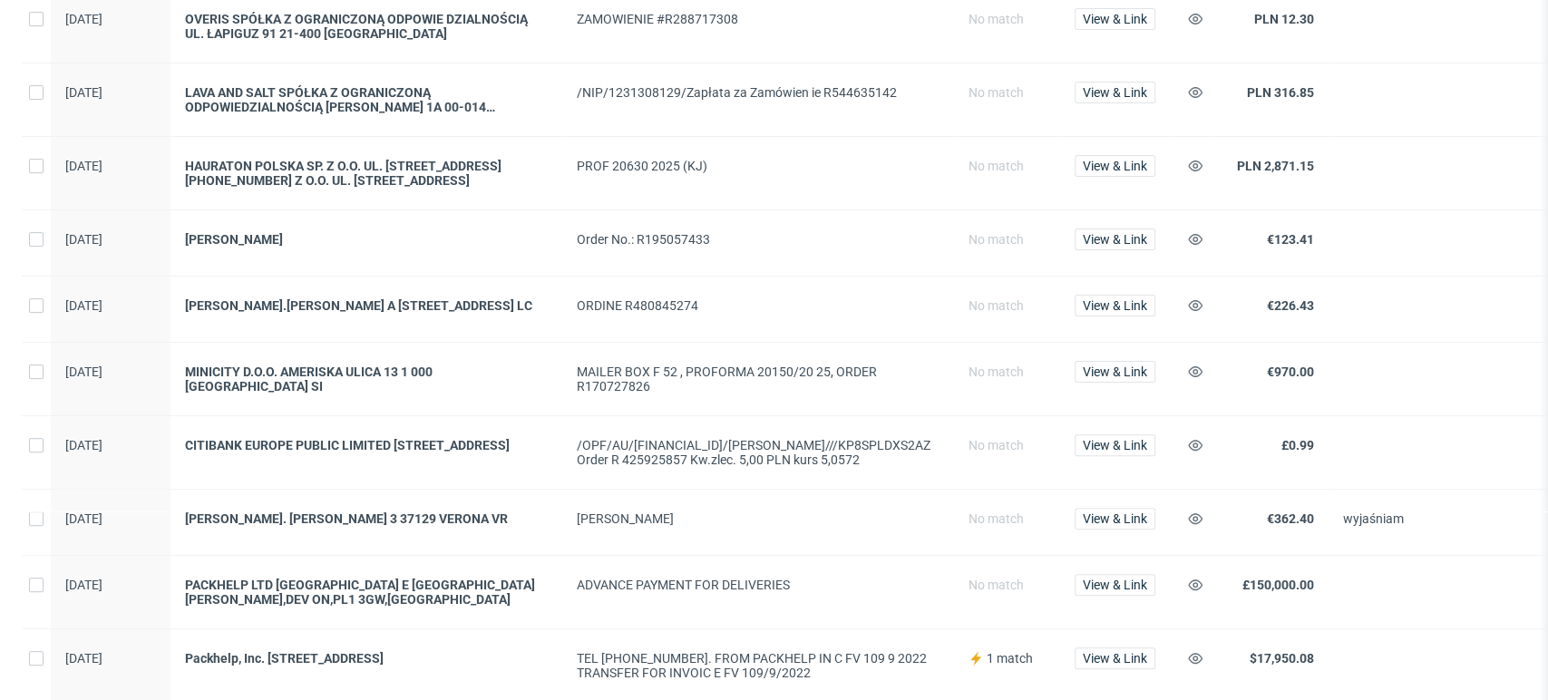
scroll to position [328, 0]
click at [1124, 371] on div "View & Link" at bounding box center [1115, 377] width 110 height 73
click at [1133, 307] on span "View & Link" at bounding box center [1115, 303] width 64 height 13
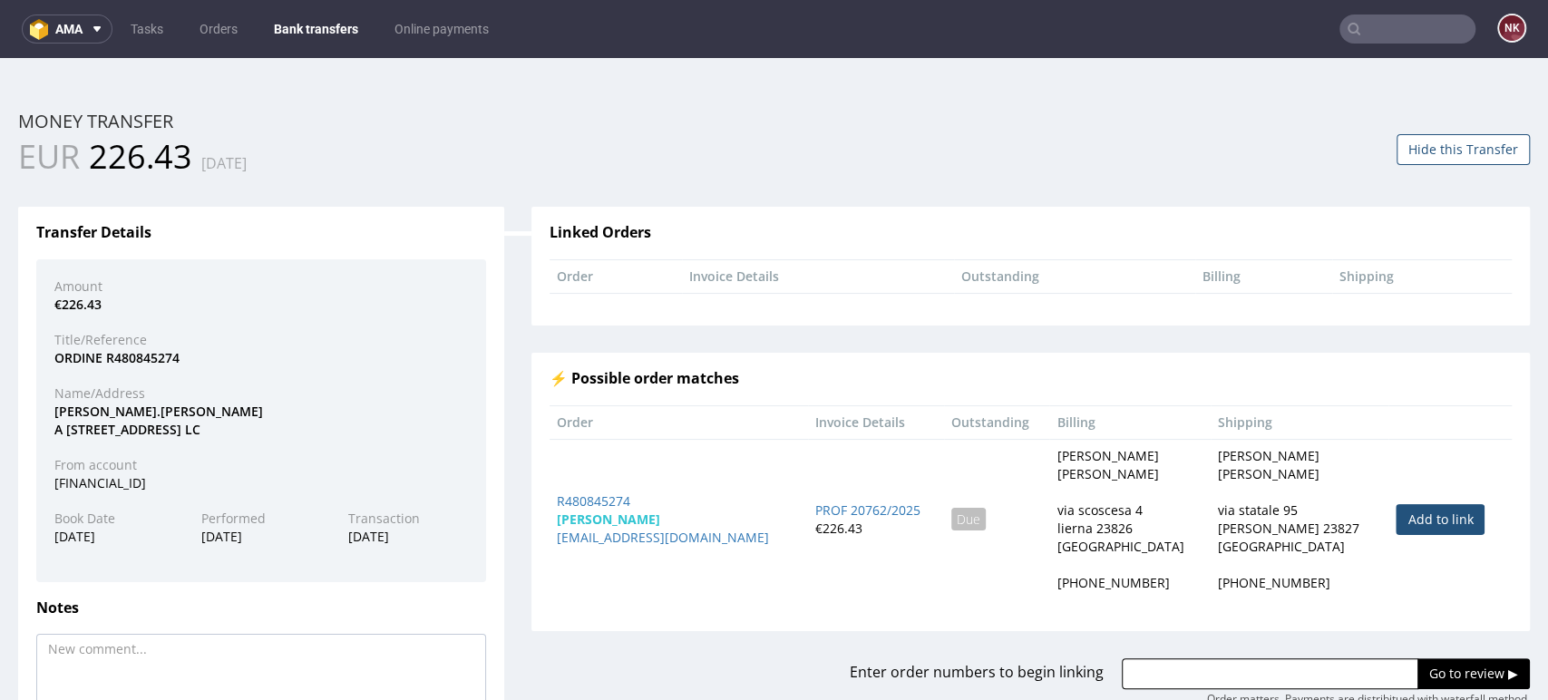
scroll to position [144, 0]
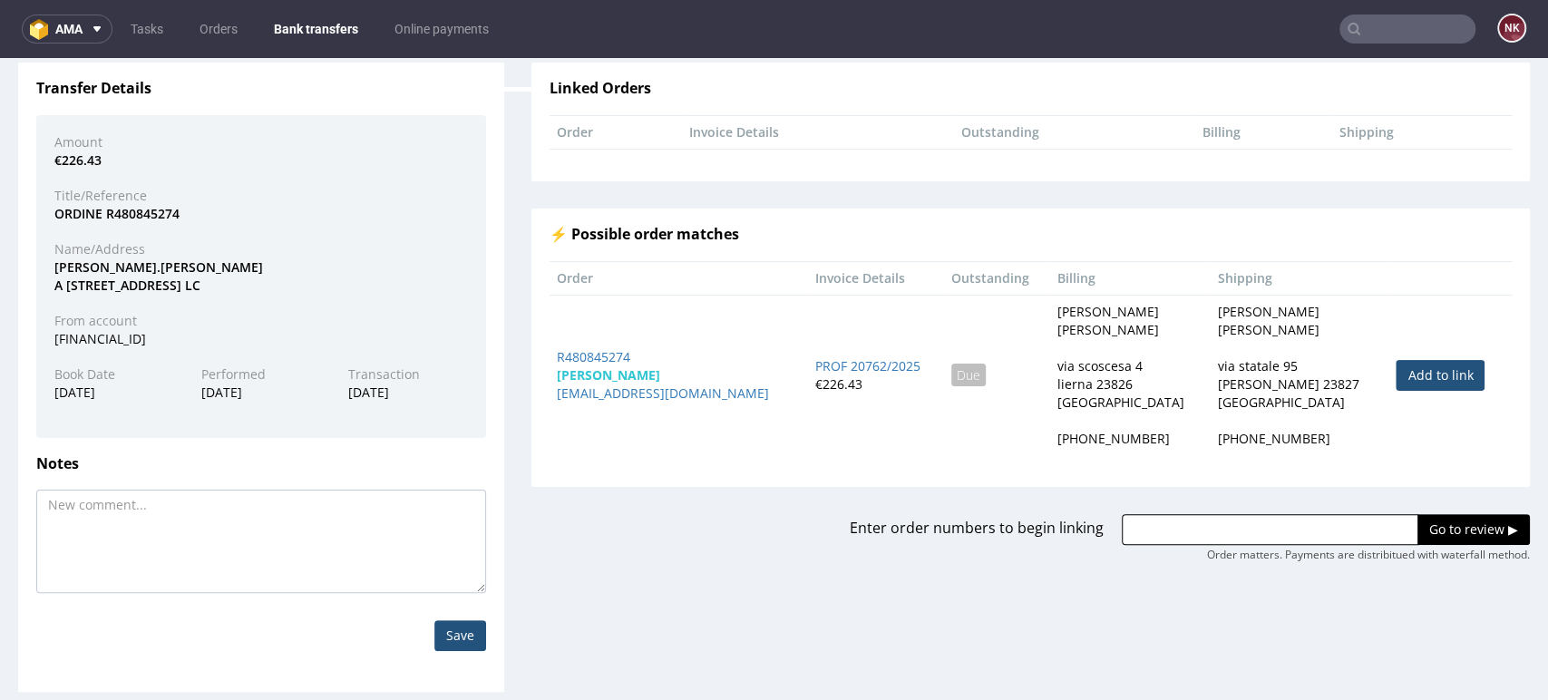
click at [1396, 373] on link "Add to link" at bounding box center [1440, 375] width 89 height 31
type input "R480845274"
click at [1418, 529] on input "Go to review ▶" at bounding box center [1473, 529] width 112 height 31
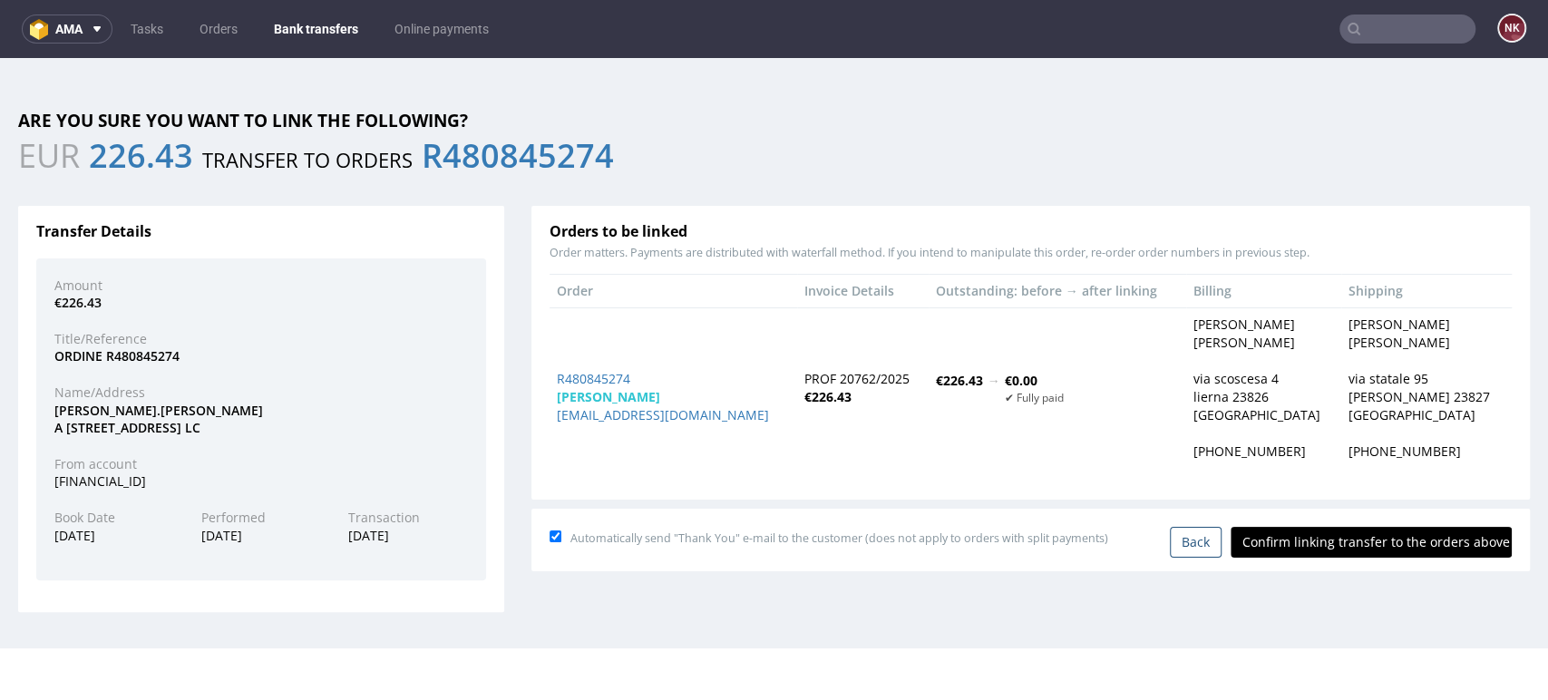
scroll to position [0, 0]
click at [1359, 550] on input "Confirm linking transfer to the orders above" at bounding box center [1371, 542] width 281 height 31
type input "In progress..."
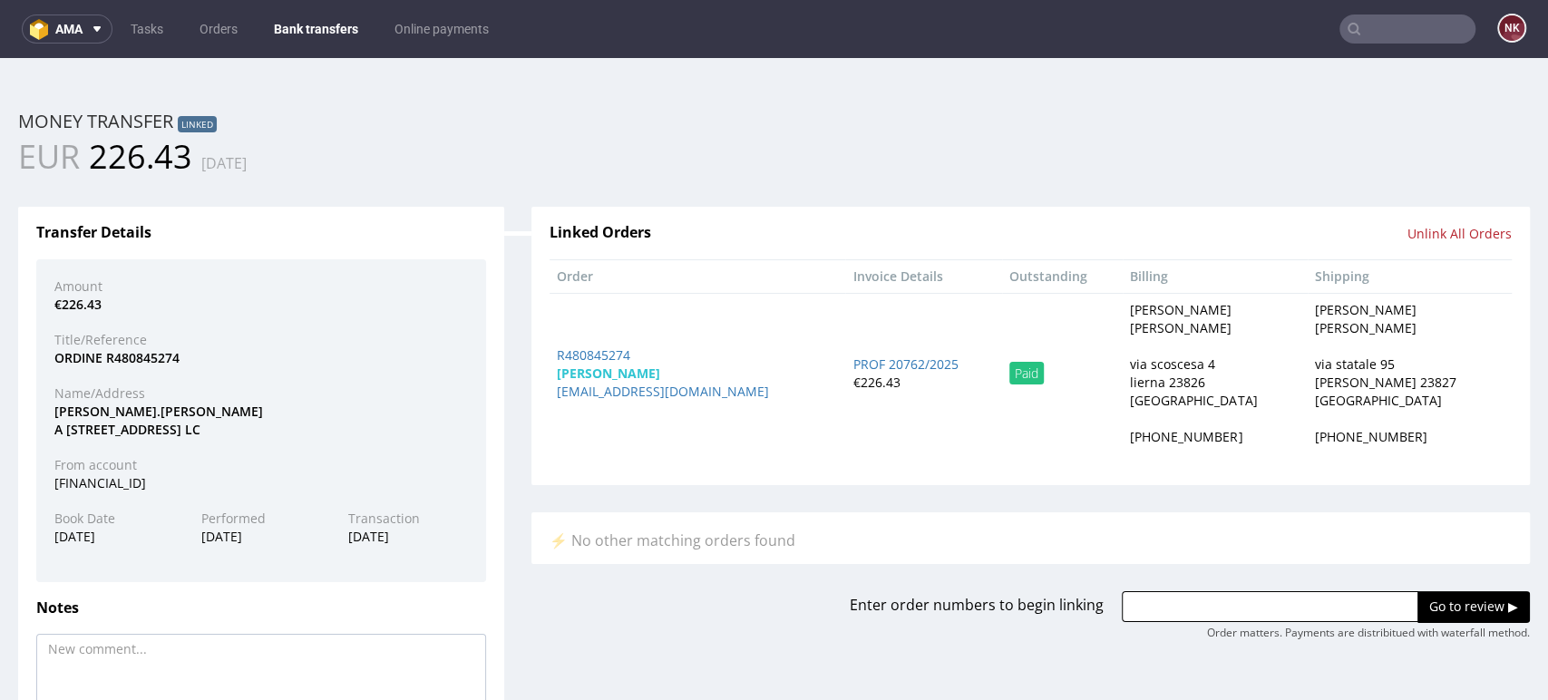
click at [308, 22] on link "Bank transfers" at bounding box center [316, 29] width 106 height 29
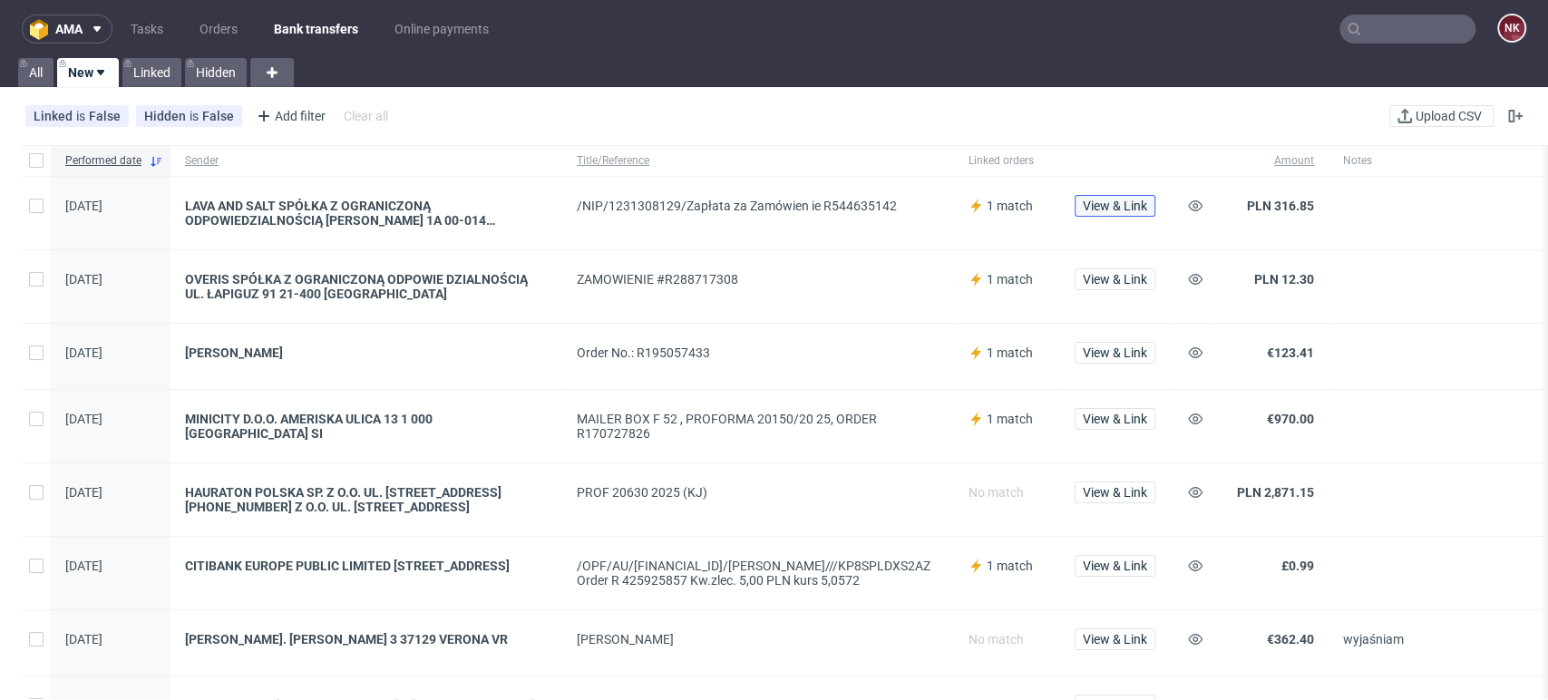
click at [1138, 199] on span "View & Link" at bounding box center [1115, 205] width 64 height 13
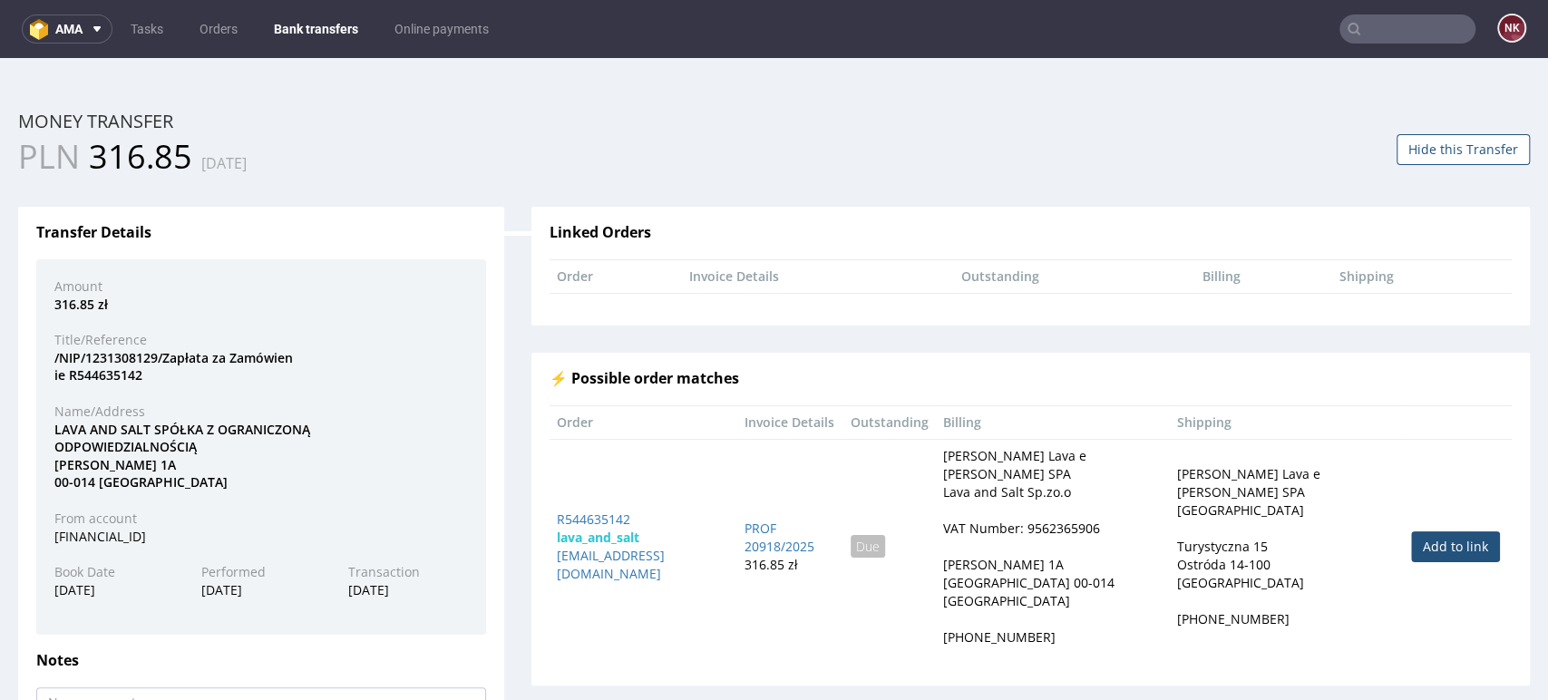
scroll to position [197, 0]
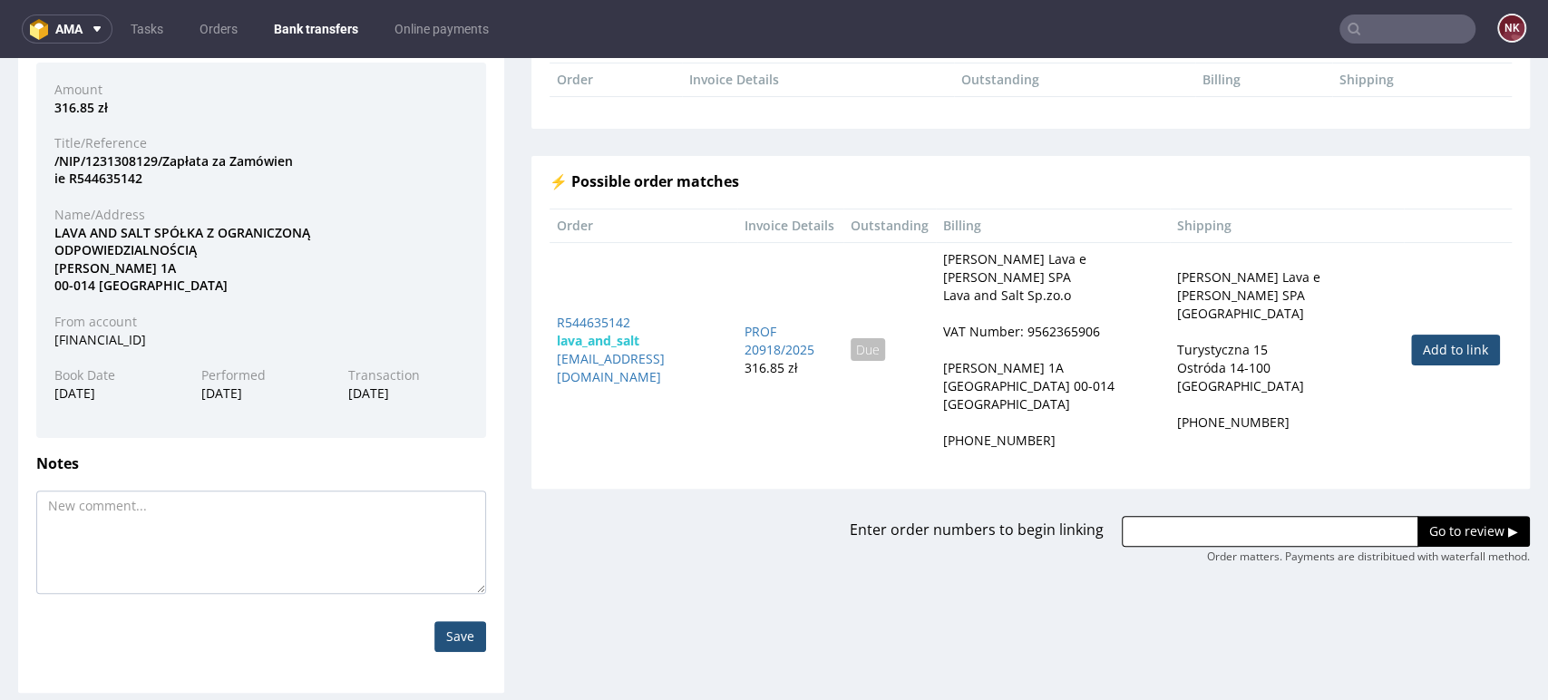
click at [1426, 337] on link "Add to link" at bounding box center [1455, 350] width 89 height 31
type input "R544635142"
click at [1417, 516] on input "Go to review ▶" at bounding box center [1473, 531] width 112 height 31
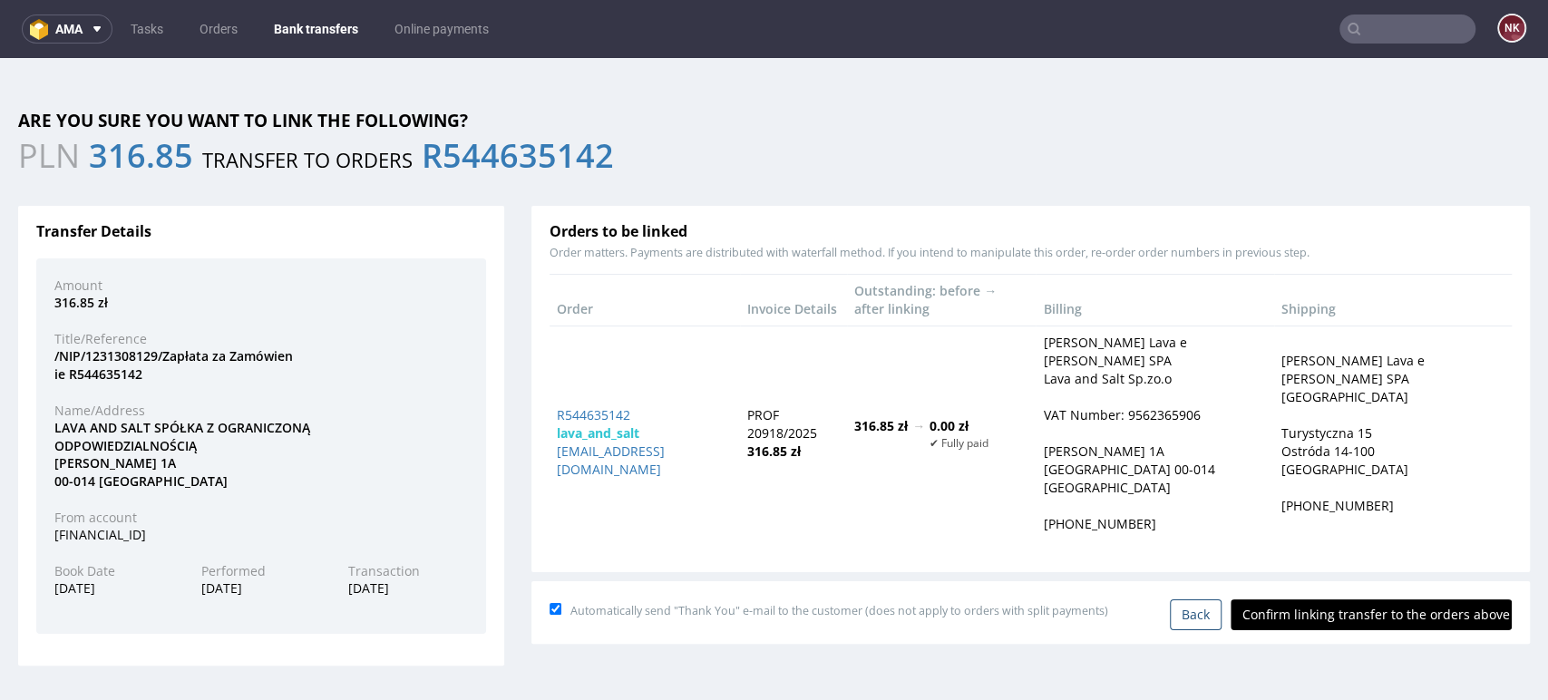
scroll to position [0, 0]
click at [1288, 599] on input "Confirm linking transfer to the orders above" at bounding box center [1371, 614] width 281 height 31
type input "In progress..."
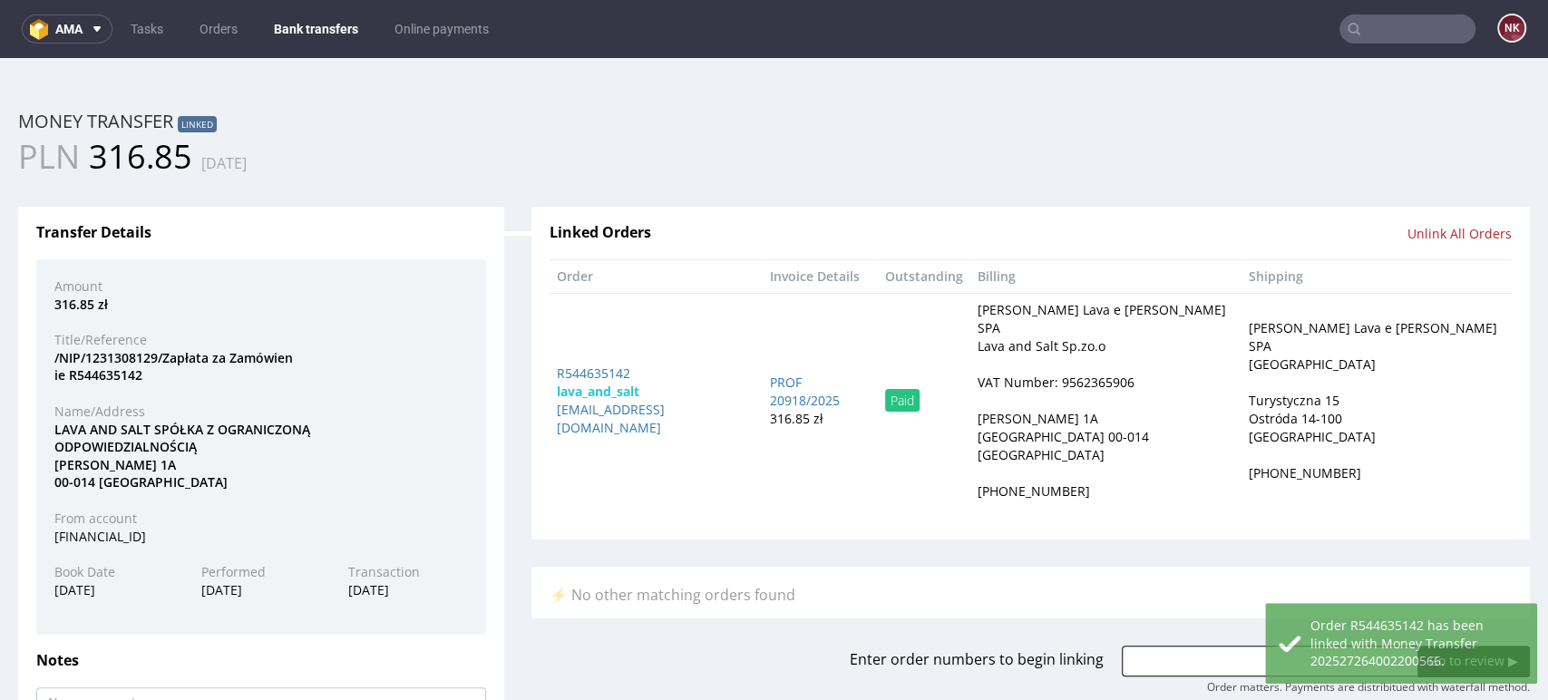
click at [310, 33] on link "Bank transfers" at bounding box center [316, 29] width 106 height 29
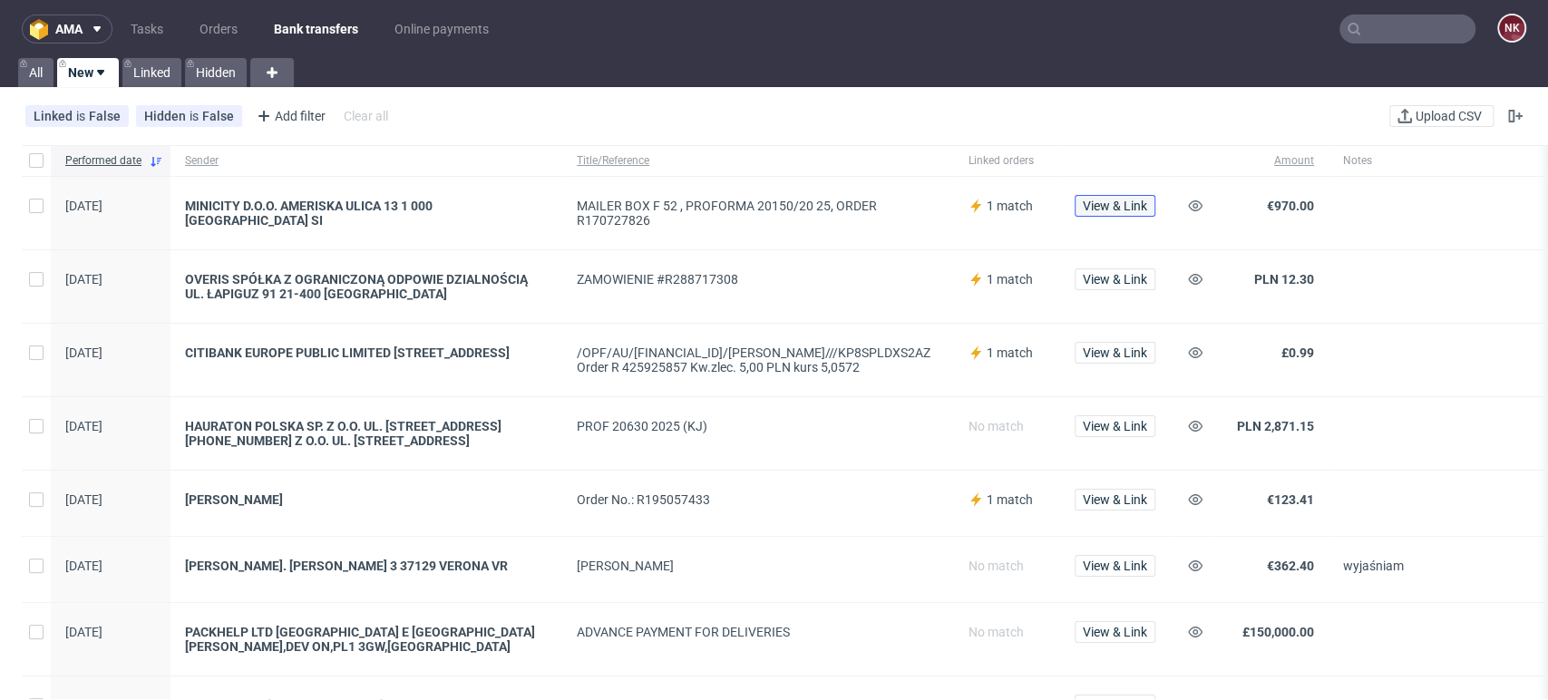
click at [1104, 201] on span "View & Link" at bounding box center [1115, 205] width 64 height 13
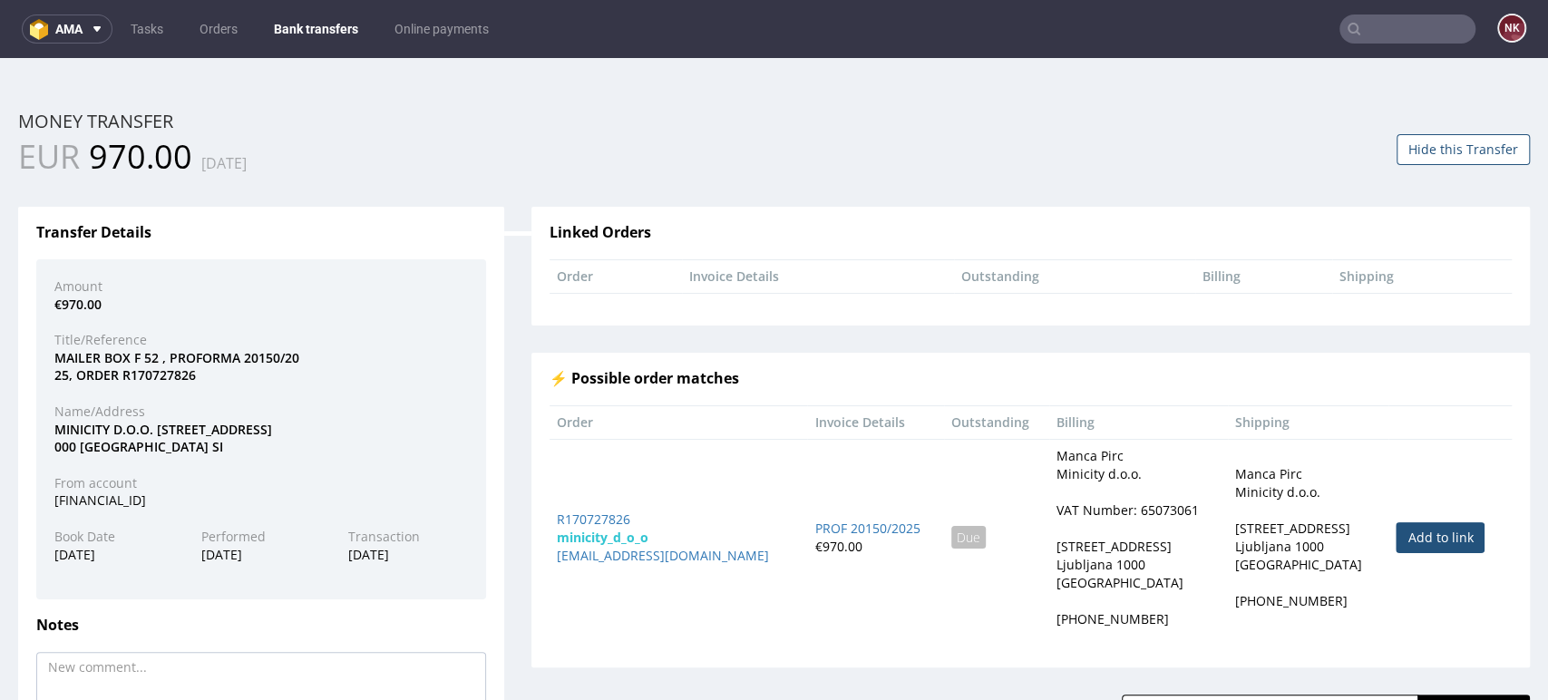
scroll to position [161, 0]
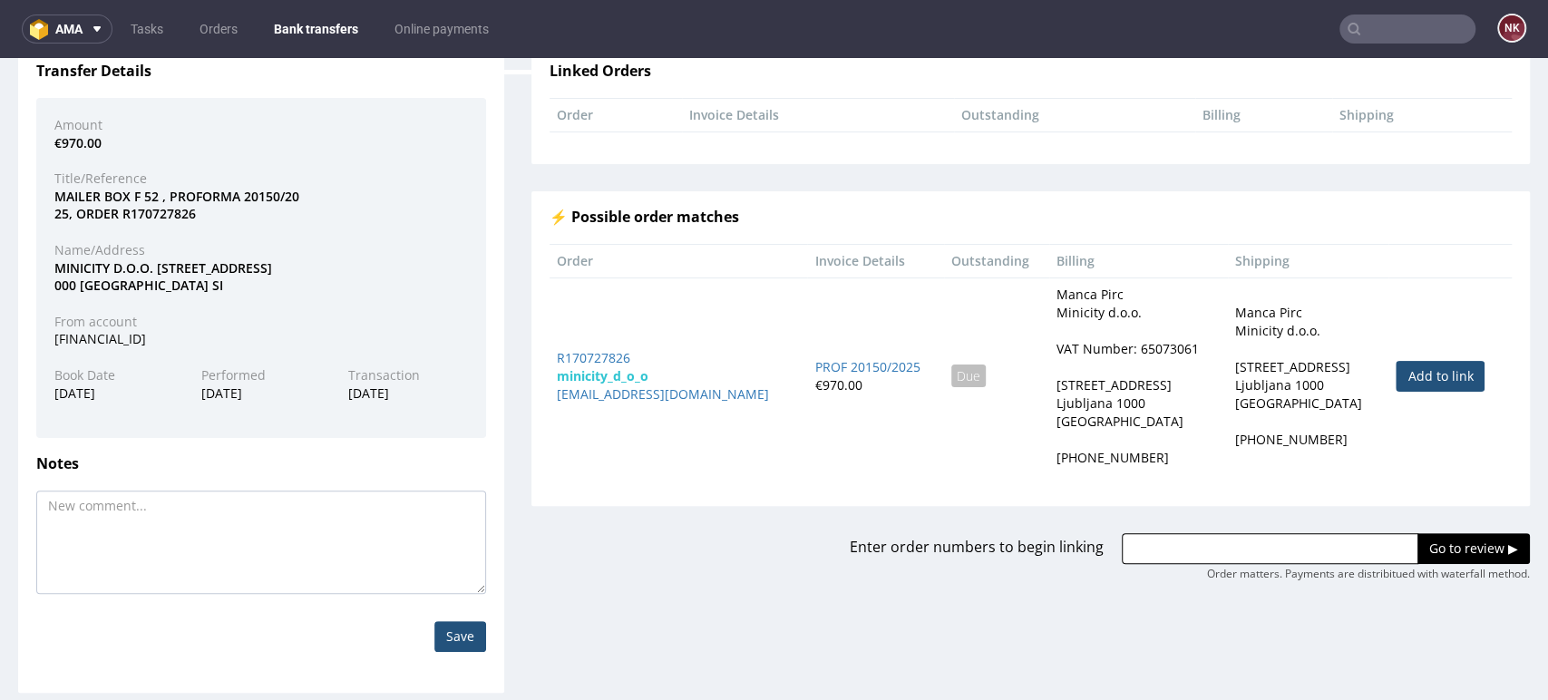
click at [1396, 366] on link "Add to link" at bounding box center [1440, 376] width 89 height 31
type input "R170727826"
click at [1433, 539] on input "Go to review ▶" at bounding box center [1473, 548] width 112 height 31
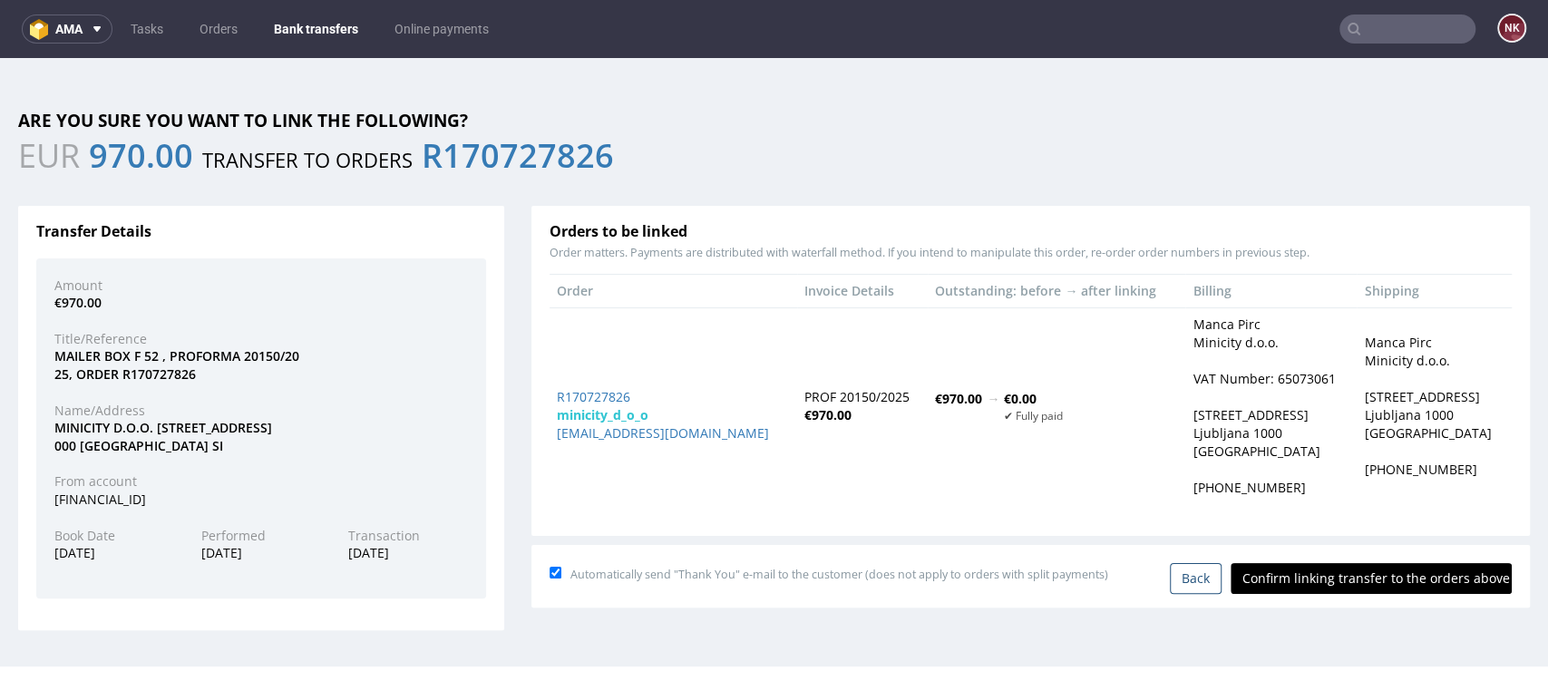
scroll to position [0, 0]
click at [1358, 572] on input "Confirm linking transfer to the orders above" at bounding box center [1371, 578] width 281 height 31
type input "In progress..."
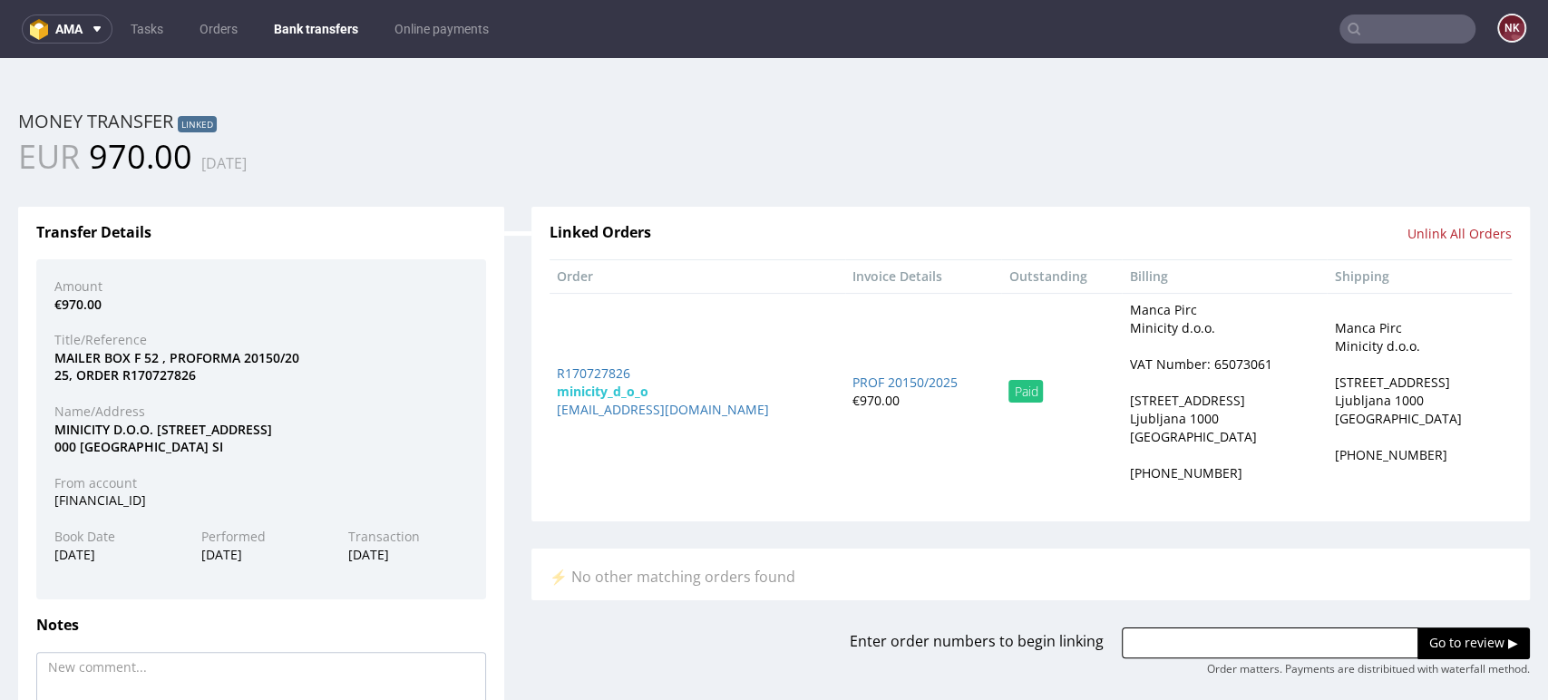
click at [287, 50] on nav "ama Tasks Orders Bank transfers Online payments NK" at bounding box center [774, 29] width 1548 height 58
click at [314, 30] on link "Bank transfers" at bounding box center [316, 29] width 106 height 29
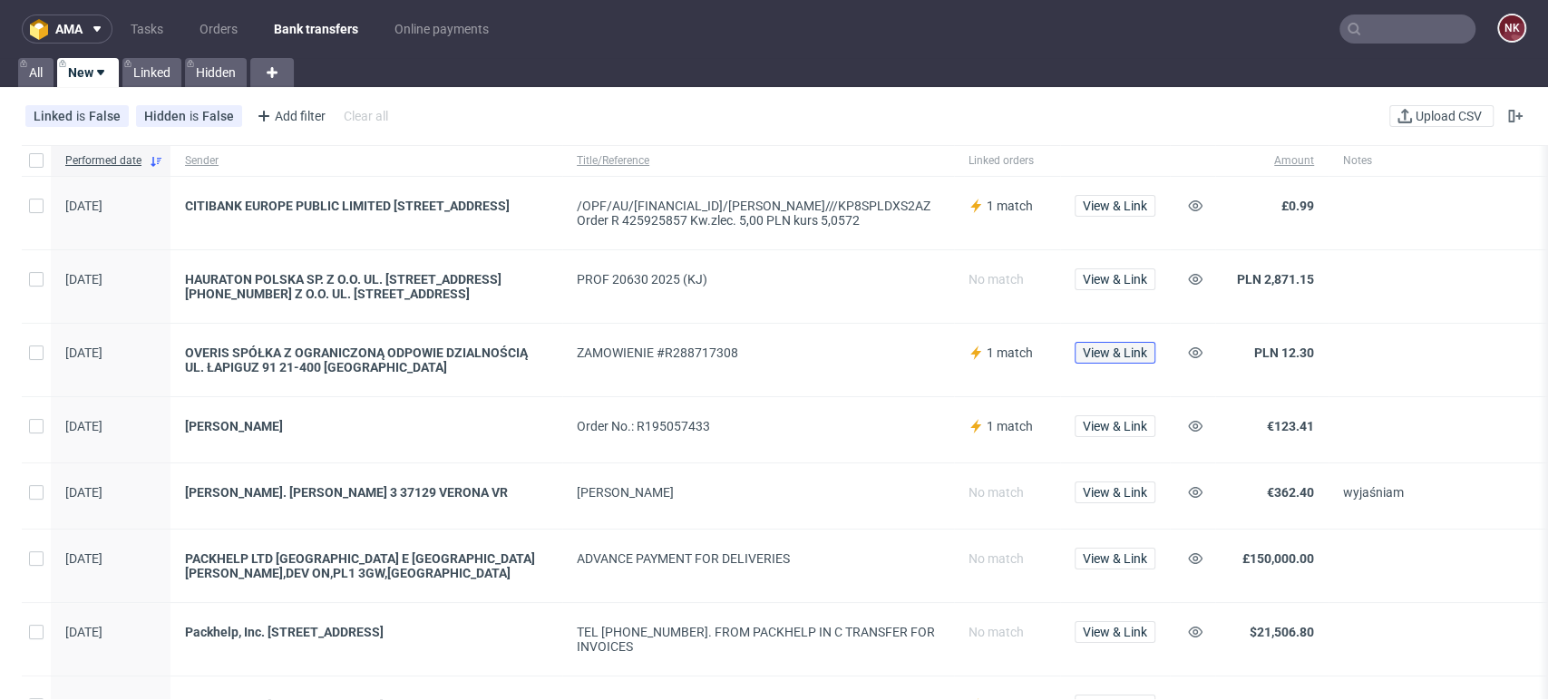
click at [1121, 342] on button "View & Link" at bounding box center [1115, 353] width 81 height 22
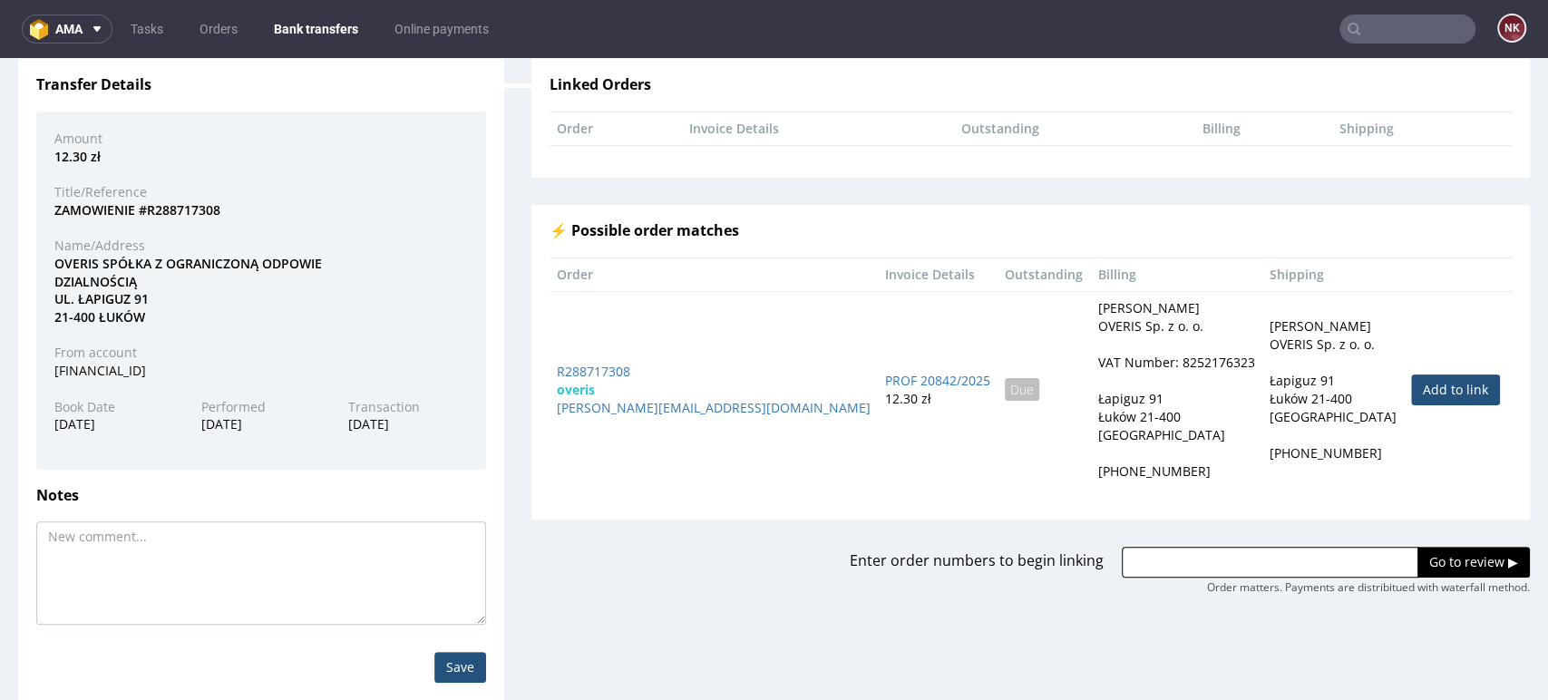
scroll to position [149, 0]
click at [1411, 390] on link "Add to link" at bounding box center [1455, 389] width 89 height 31
type input "R288717308"
click at [1417, 559] on input "Go to review ▶" at bounding box center [1473, 561] width 112 height 31
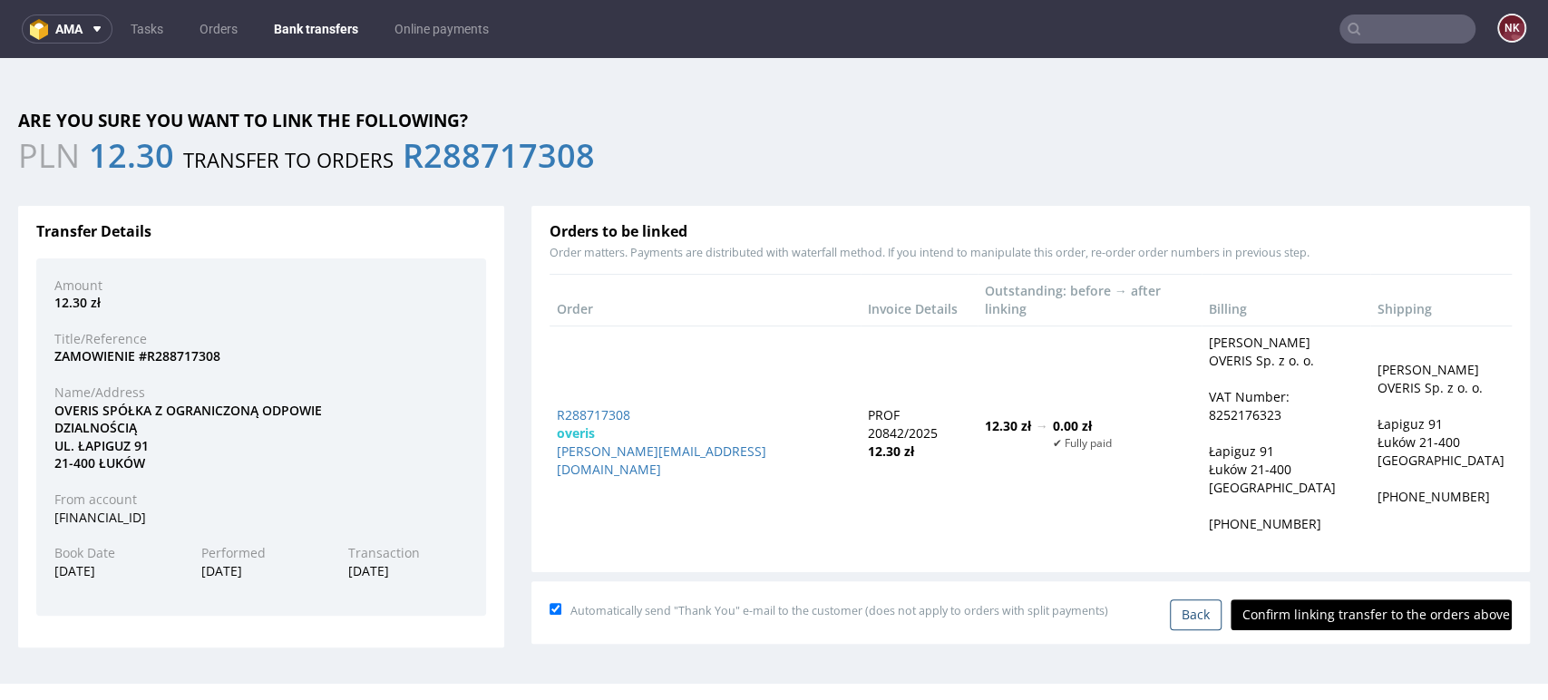
scroll to position [0, 0]
click at [1346, 599] on input "Confirm linking transfer to the orders above" at bounding box center [1371, 614] width 281 height 31
type input "In progress..."
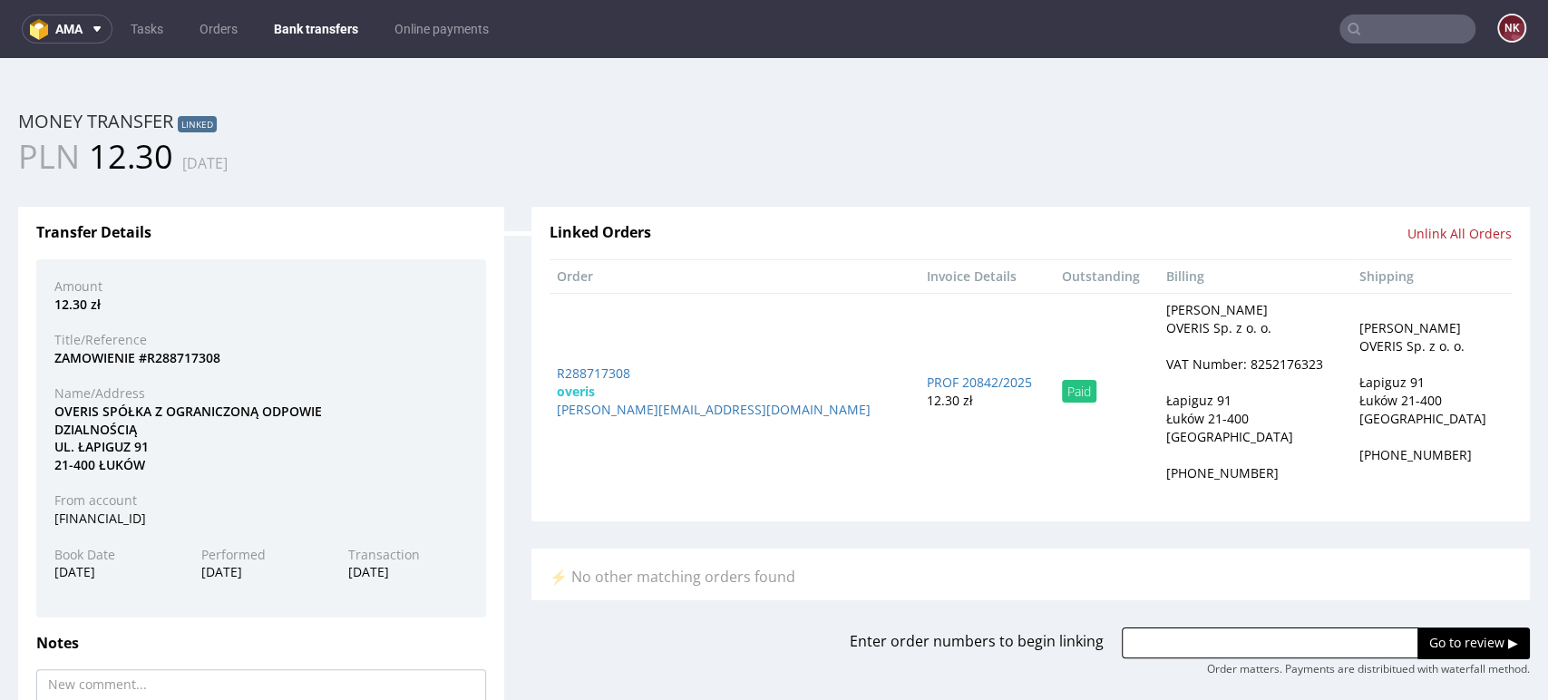
click at [506, 468] on div "Transfer Details Amount 12.30 zł Title/Reference ZAMOWIENIE #R288717308 Name/Ad…" at bounding box center [261, 526] width 513 height 692
click at [1311, 178] on div "PLN 12.30 29.09.2025" at bounding box center [774, 156] width 1539 height 45
click at [1462, 122] on div "Money transfer Linked" at bounding box center [774, 121] width 1512 height 25
click at [332, 32] on link "Bank transfers" at bounding box center [316, 29] width 106 height 29
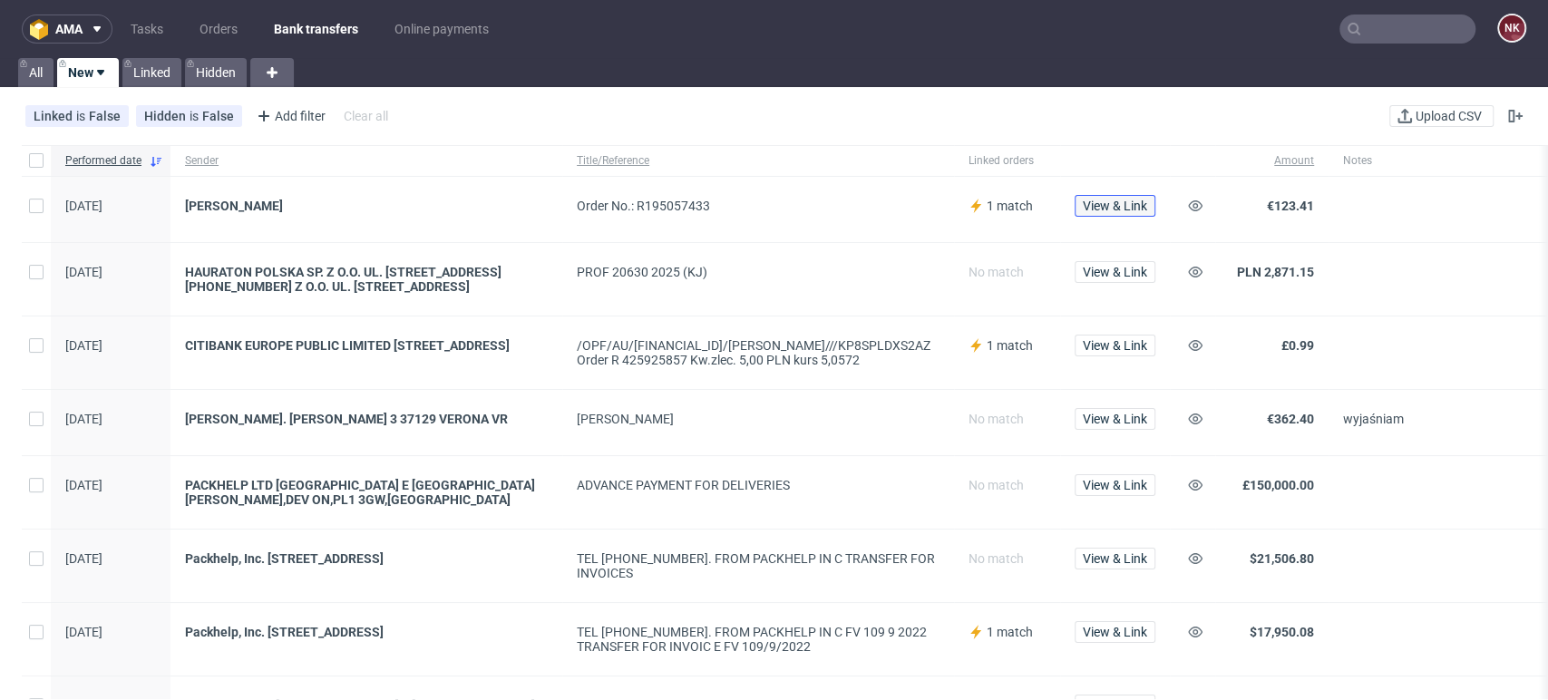
click at [1120, 207] on span "View & Link" at bounding box center [1115, 205] width 64 height 13
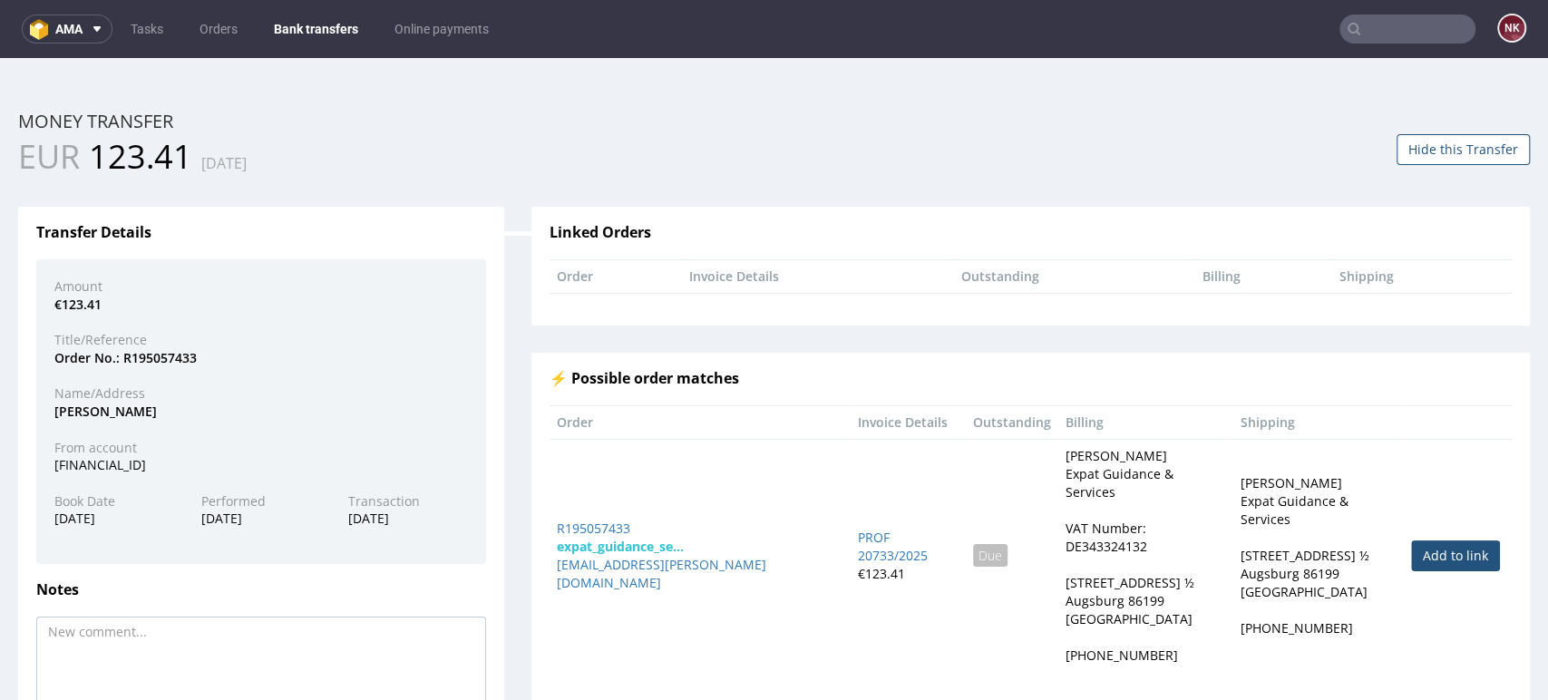
scroll to position [126, 0]
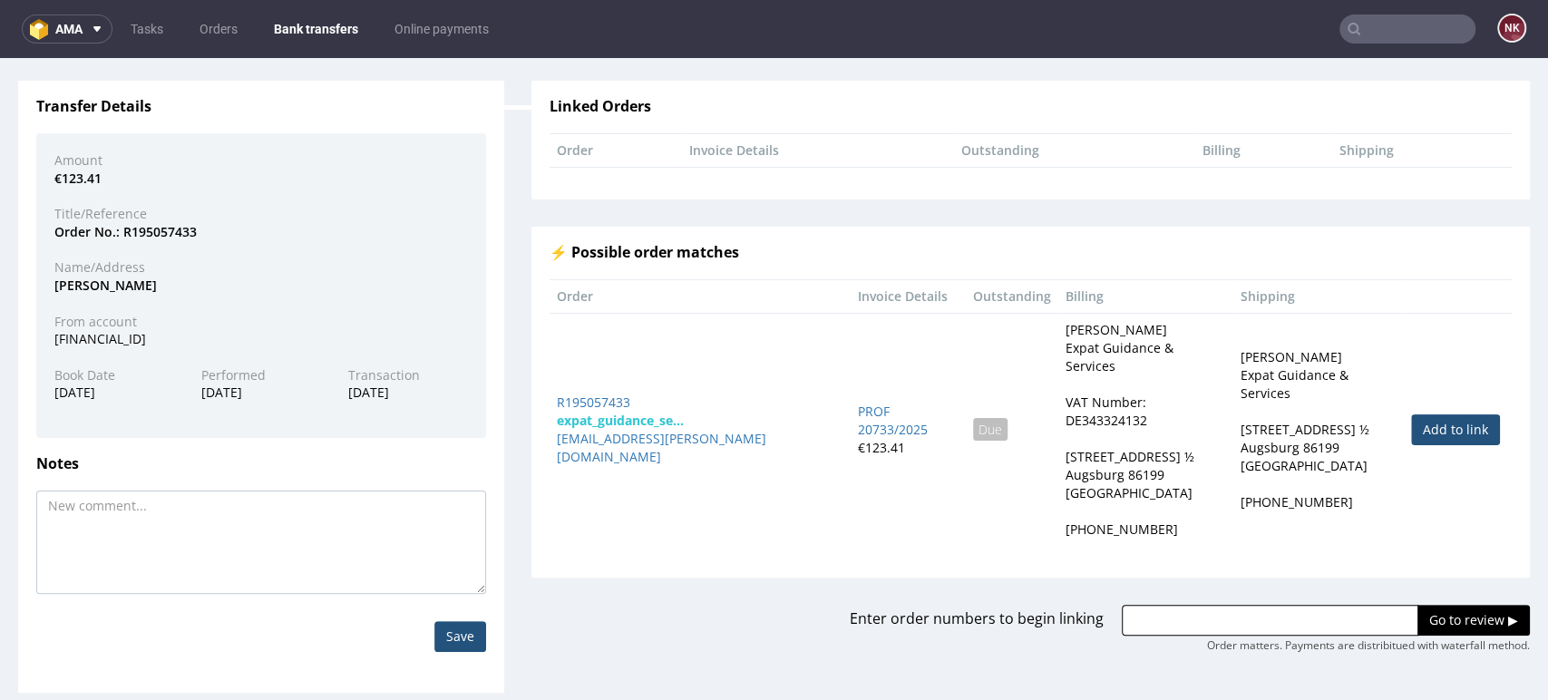
click at [1436, 414] on link "Add to link" at bounding box center [1455, 429] width 89 height 31
type input "R195057433"
click at [1417, 605] on input "Go to review ▶" at bounding box center [1473, 620] width 112 height 31
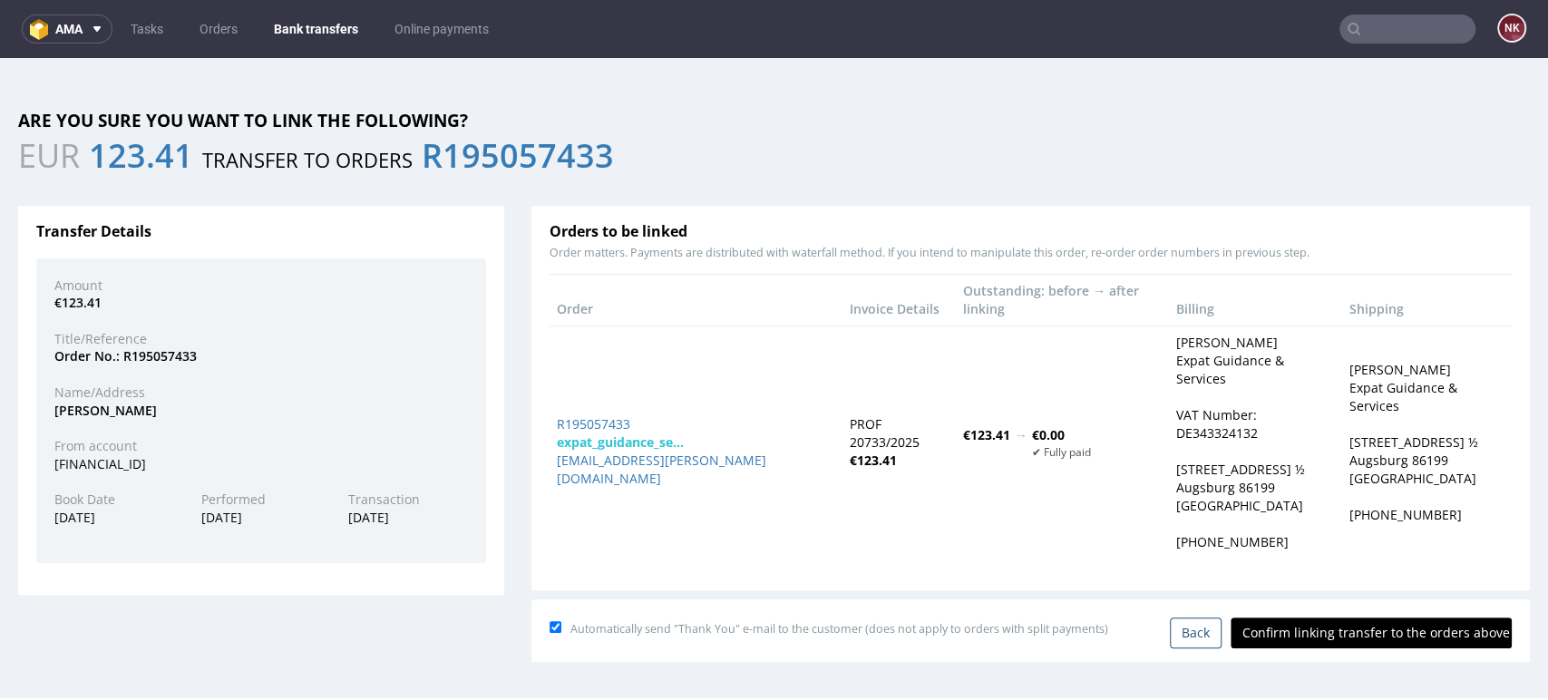
scroll to position [0, 0]
click at [1342, 618] on input "Confirm linking transfer to the orders above" at bounding box center [1371, 633] width 281 height 31
type input "In progress..."
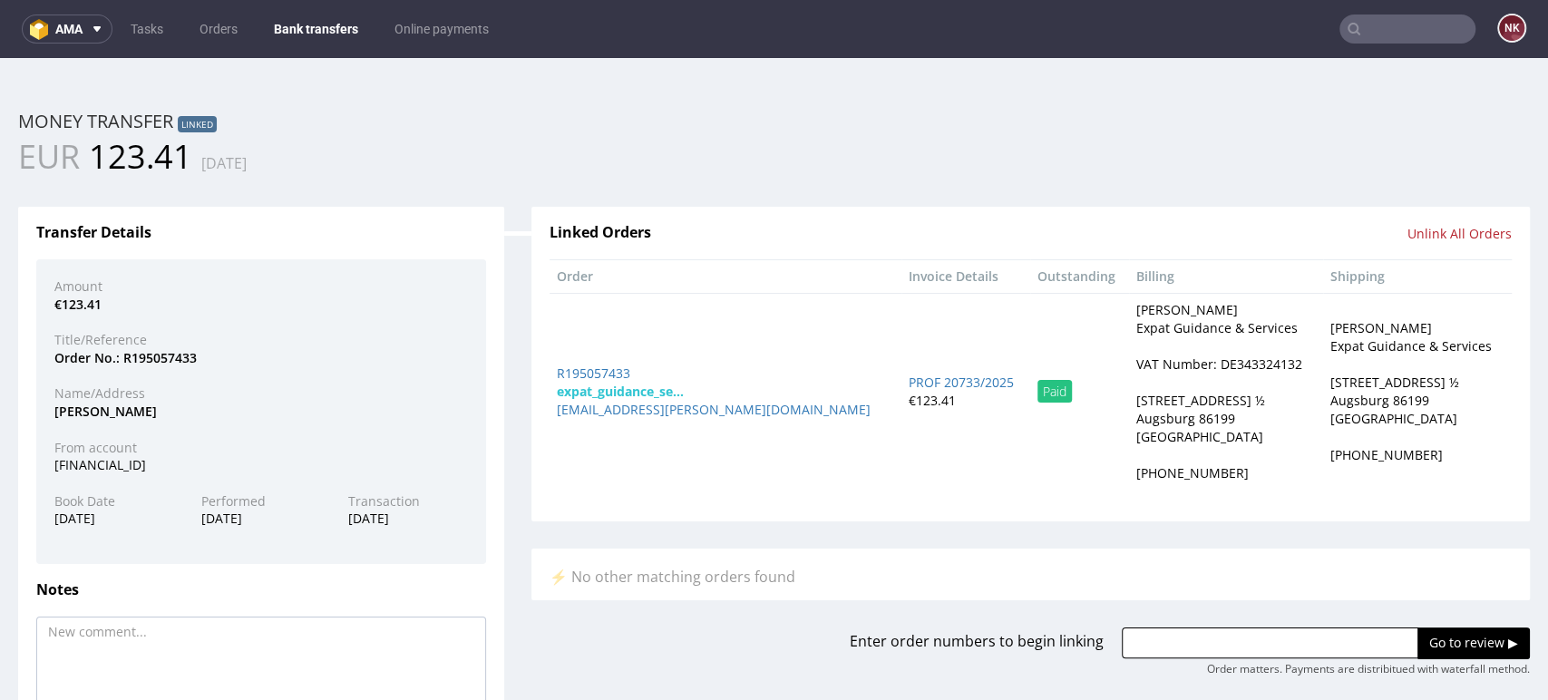
click at [340, 30] on link "Bank transfers" at bounding box center [316, 29] width 106 height 29
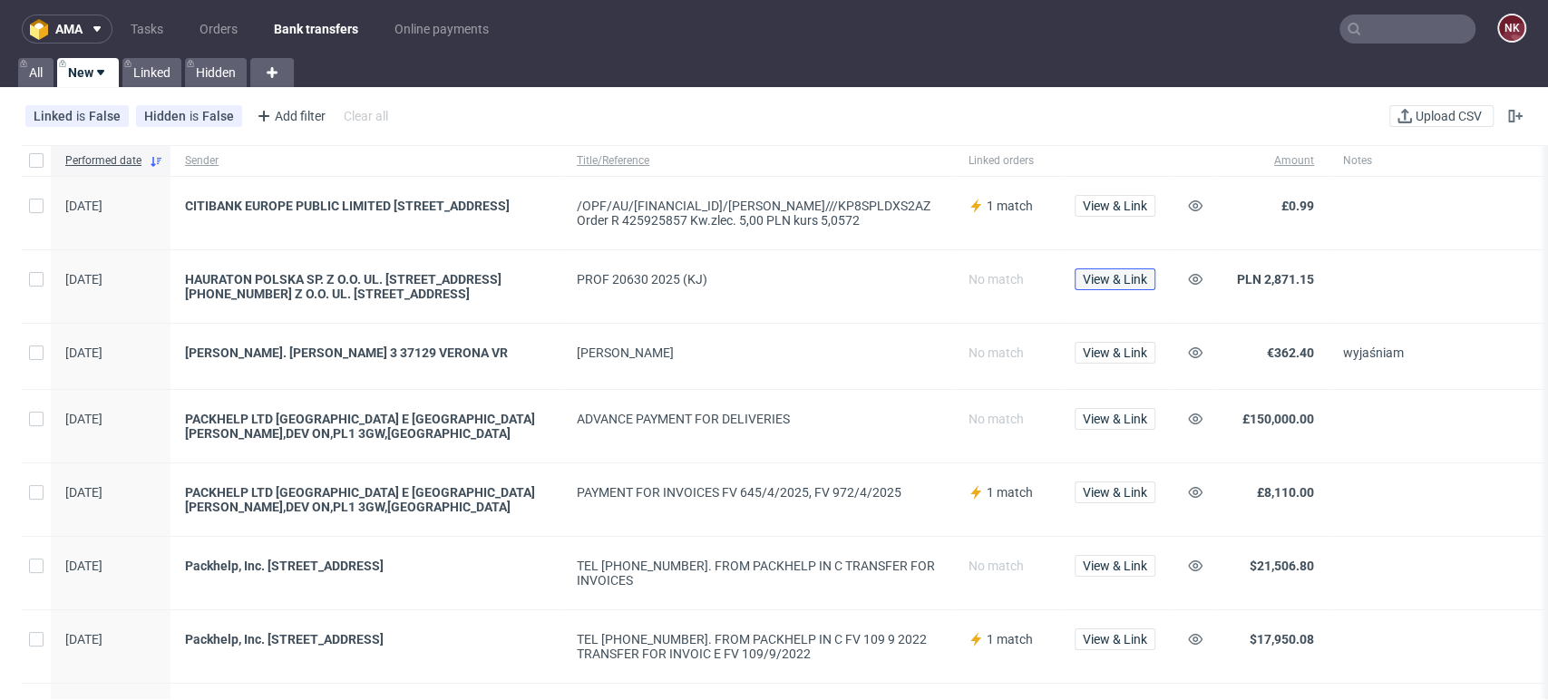
click at [1128, 277] on span "View & Link" at bounding box center [1115, 279] width 64 height 13
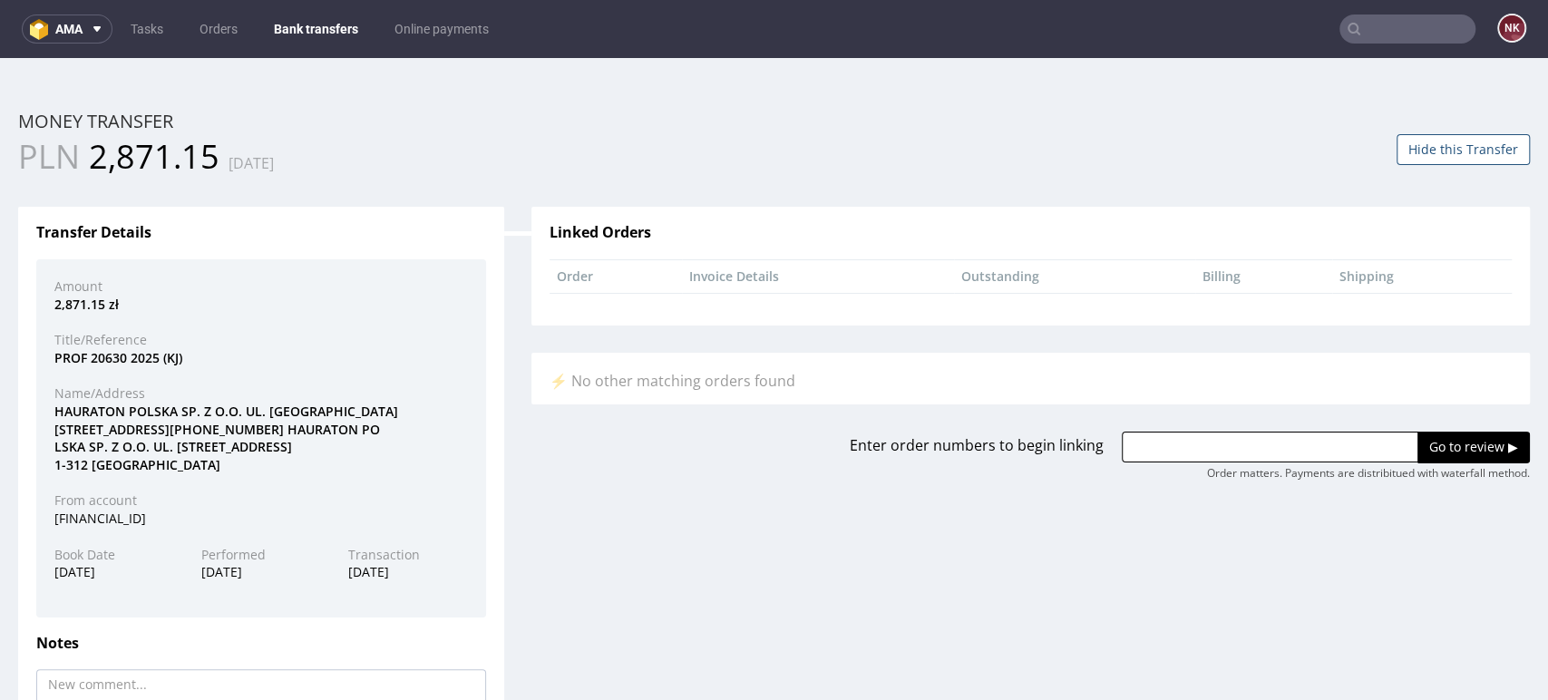
click at [97, 404] on div "HAURATON POLSKA SP. Z O.O. UL. OSTR OWSKA 398 61-312 POZNAŃ HAURATON PO LSKA SP…" at bounding box center [261, 438] width 441 height 71
copy div "HAURATON"
click at [1153, 450] on input "text" at bounding box center [1270, 447] width 297 height 31
paste input "R951367644"
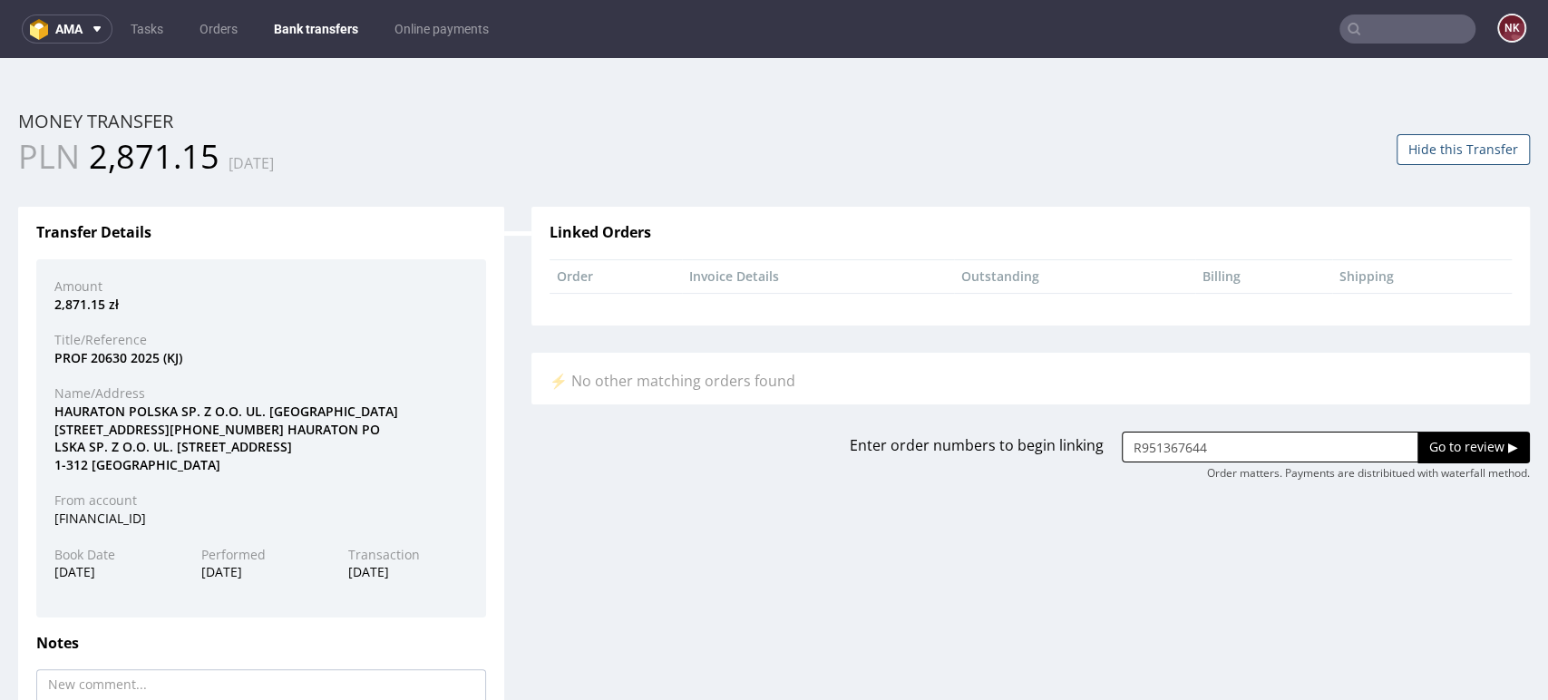
type input "R951367644"
click at [1418, 455] on input "Go to review ▶" at bounding box center [1473, 447] width 112 height 31
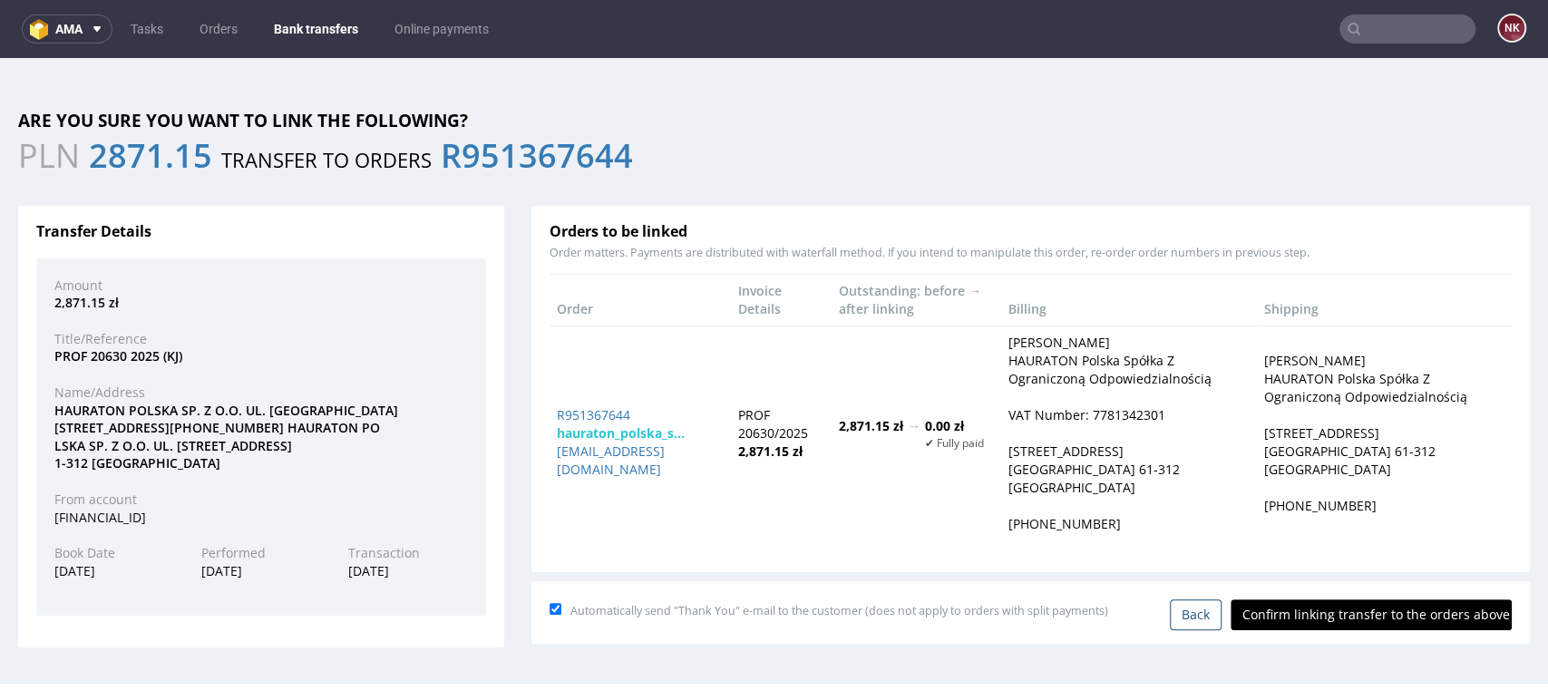
click at [1320, 615] on input "Confirm linking transfer to the orders above" at bounding box center [1371, 614] width 281 height 31
type input "In progress..."
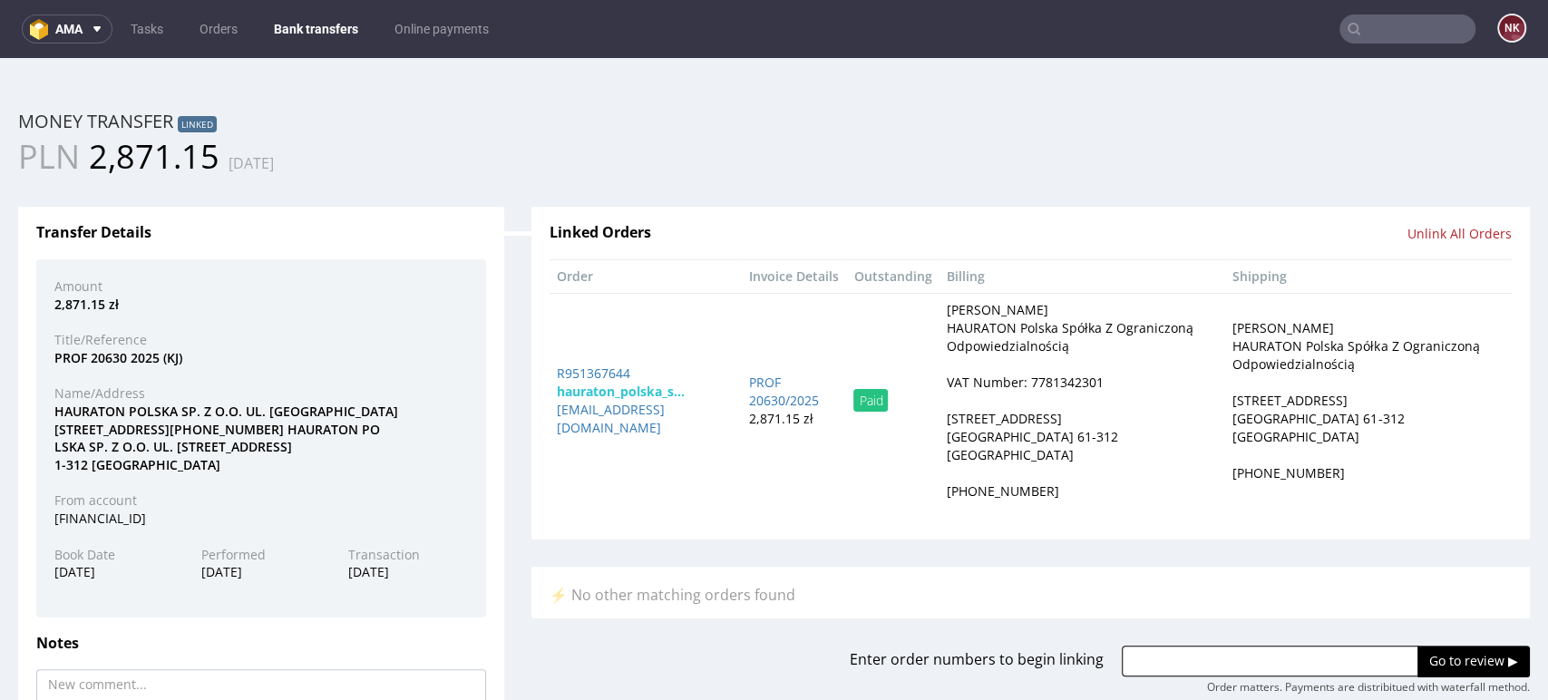
click at [293, 15] on link "Bank transfers" at bounding box center [316, 29] width 106 height 29
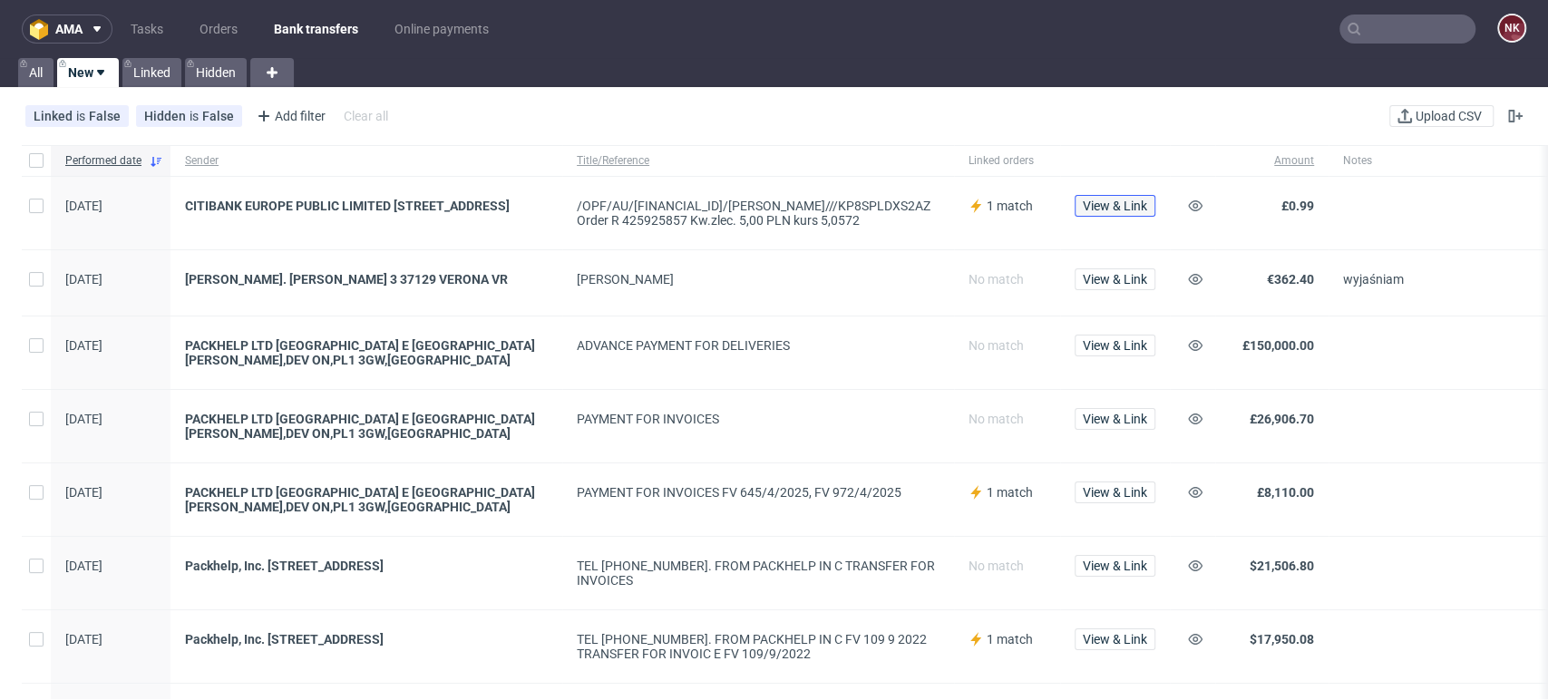
click at [1099, 209] on span "View & Link" at bounding box center [1115, 205] width 64 height 13
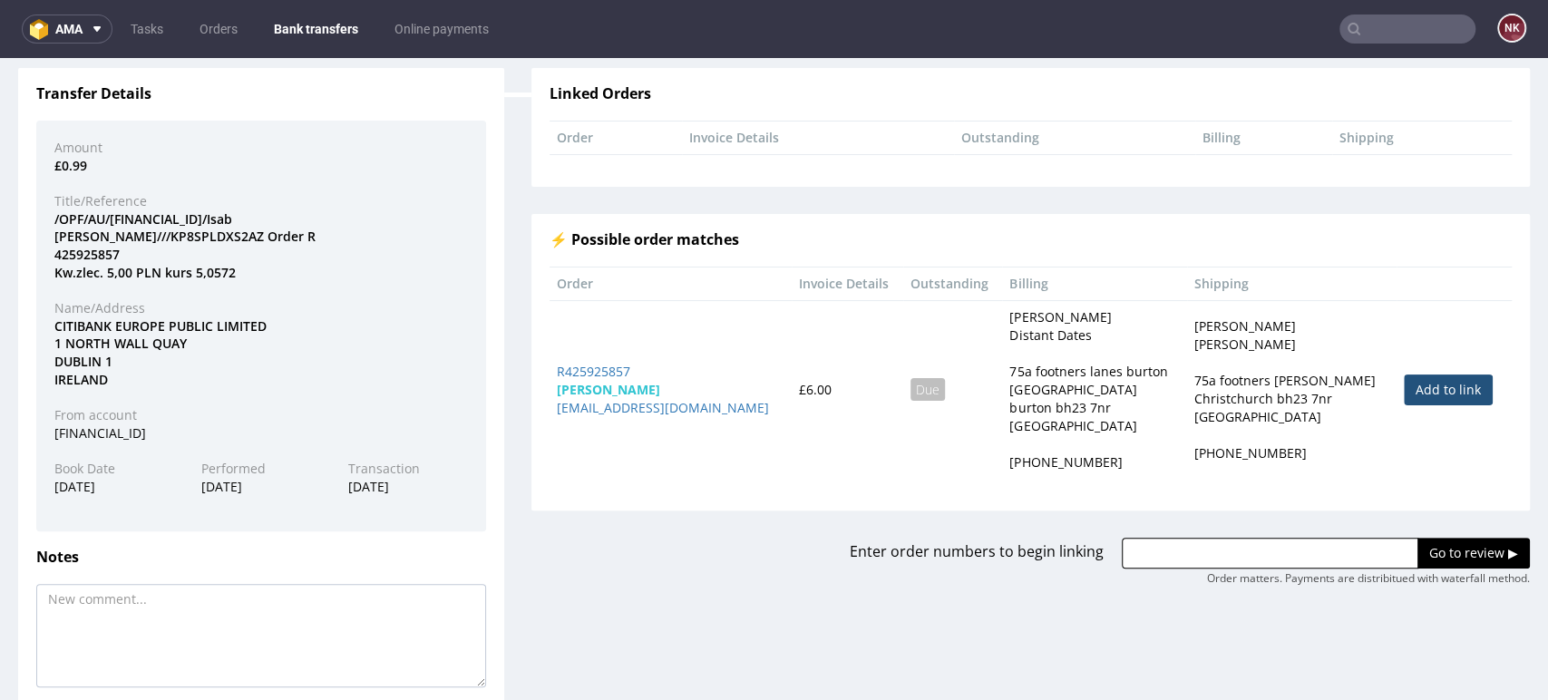
scroll to position [138, 0]
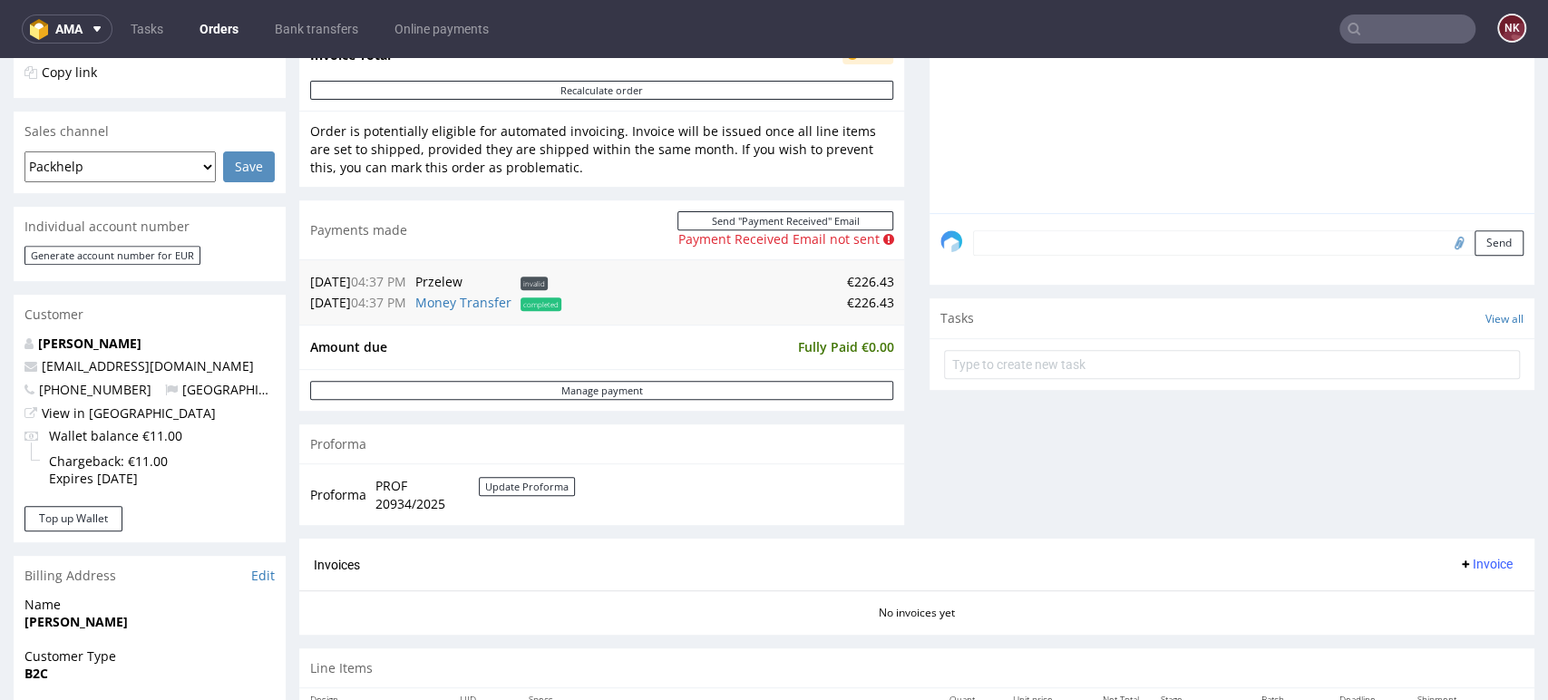
scroll to position [418, 0]
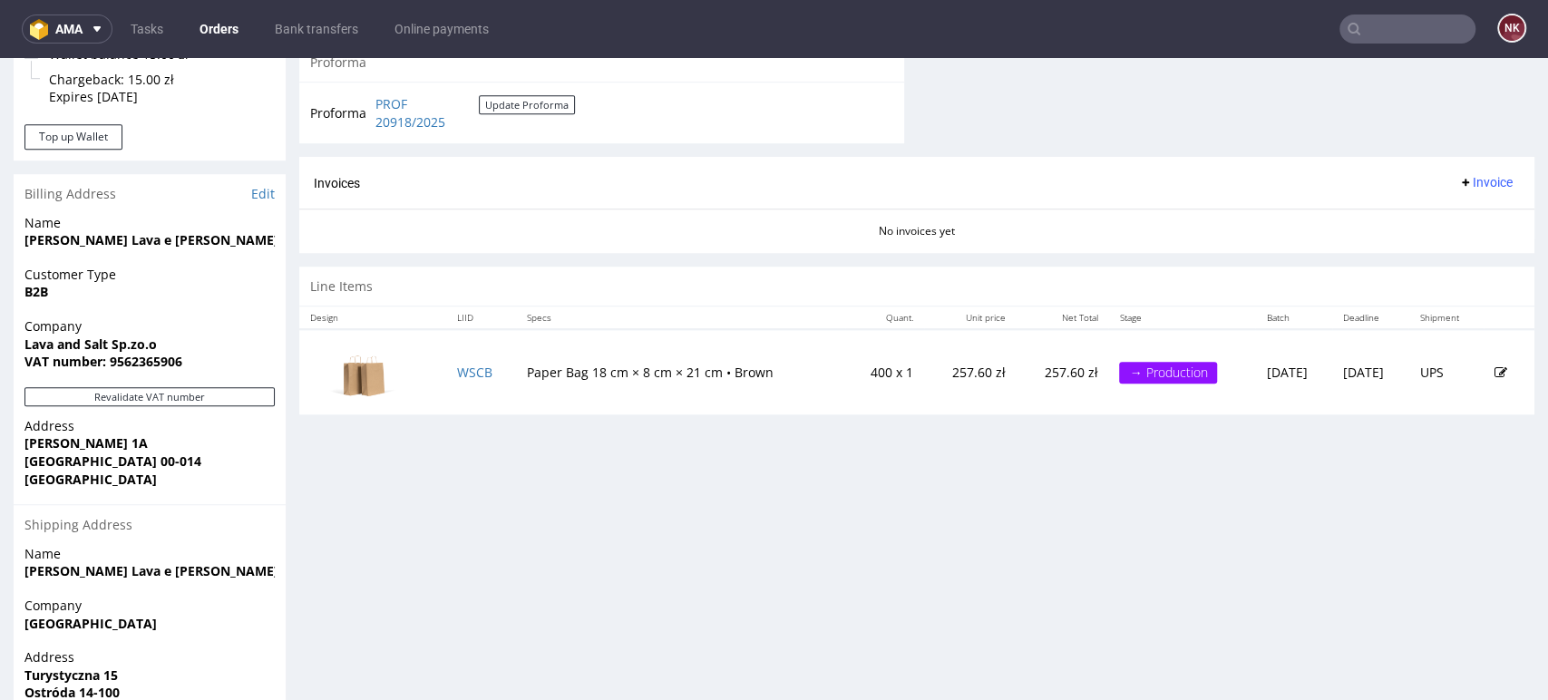
scroll to position [853, 0]
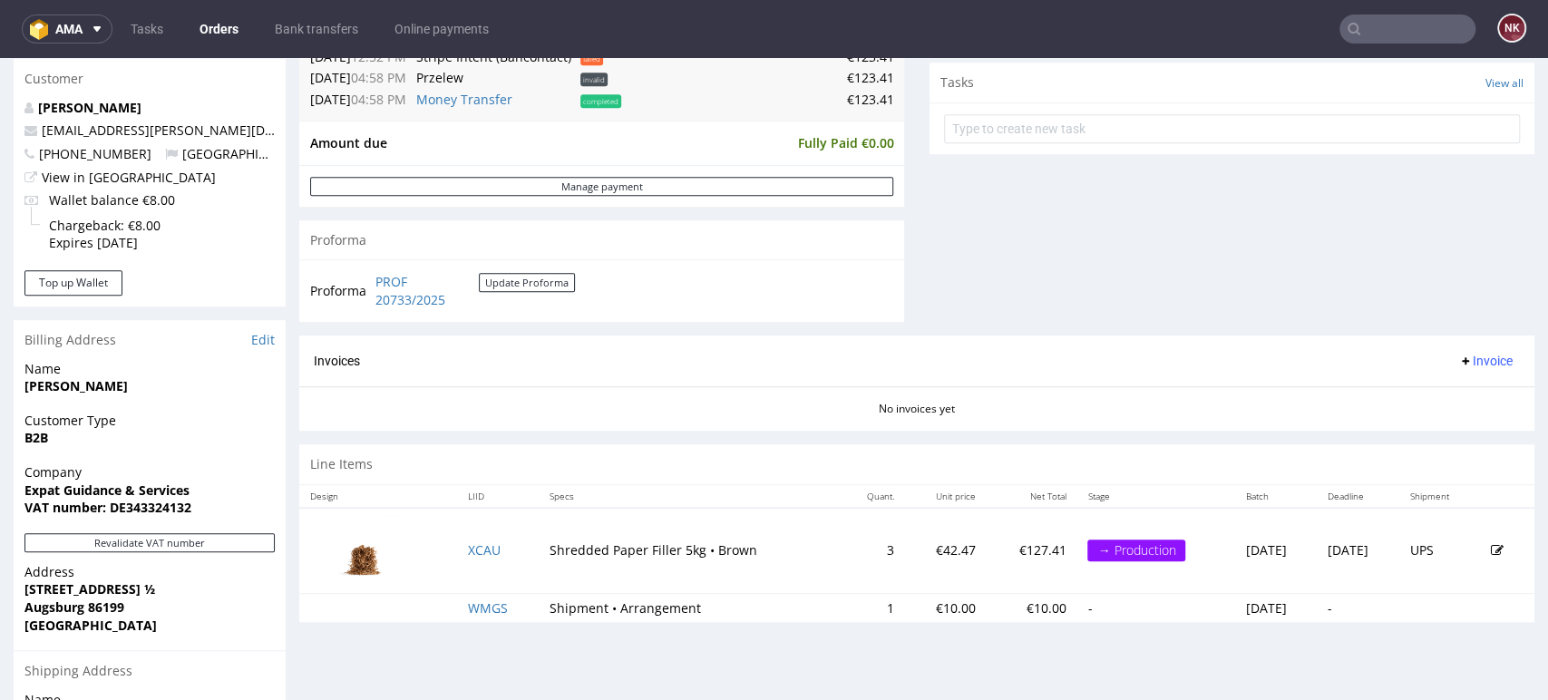
scroll to position [689, 0]
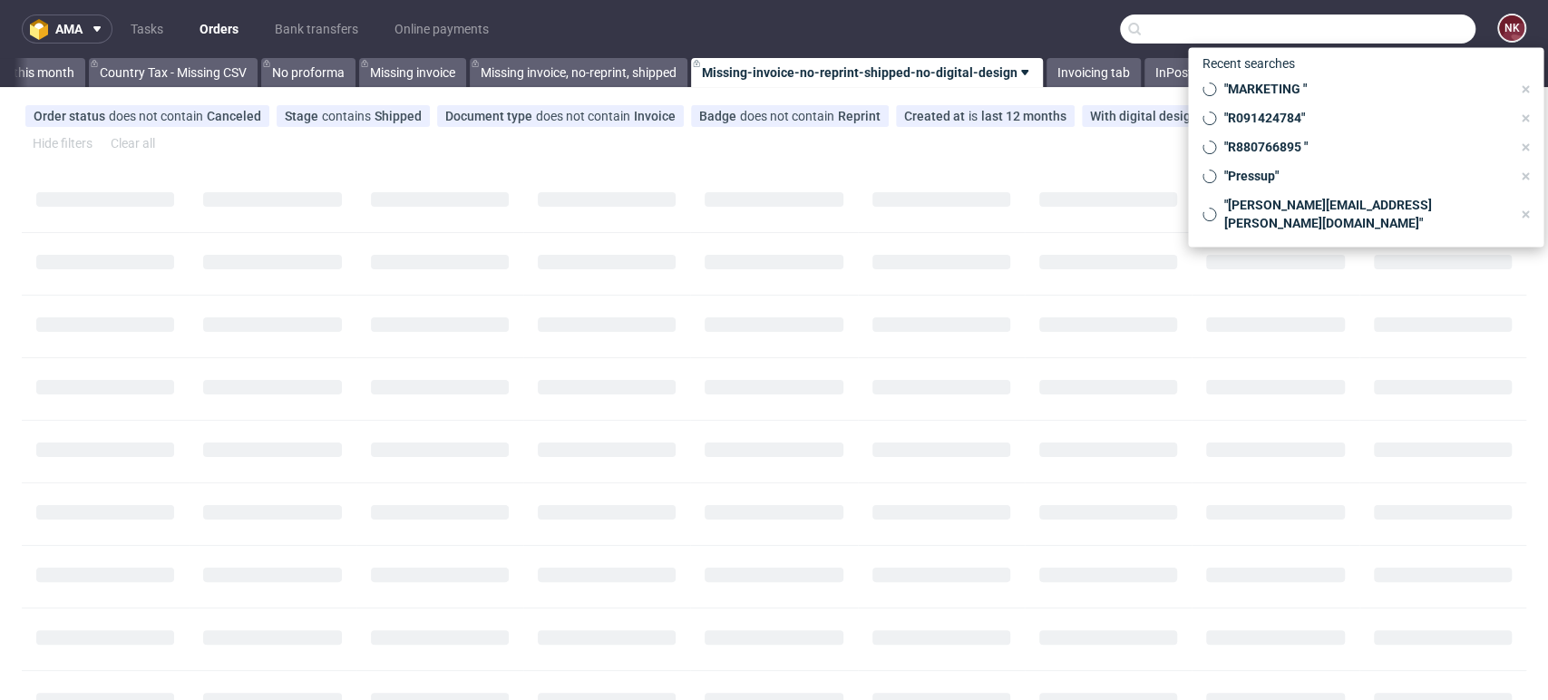
click at [1406, 29] on input "text" at bounding box center [1297, 29] width 355 height 29
paste input "HAURATON"
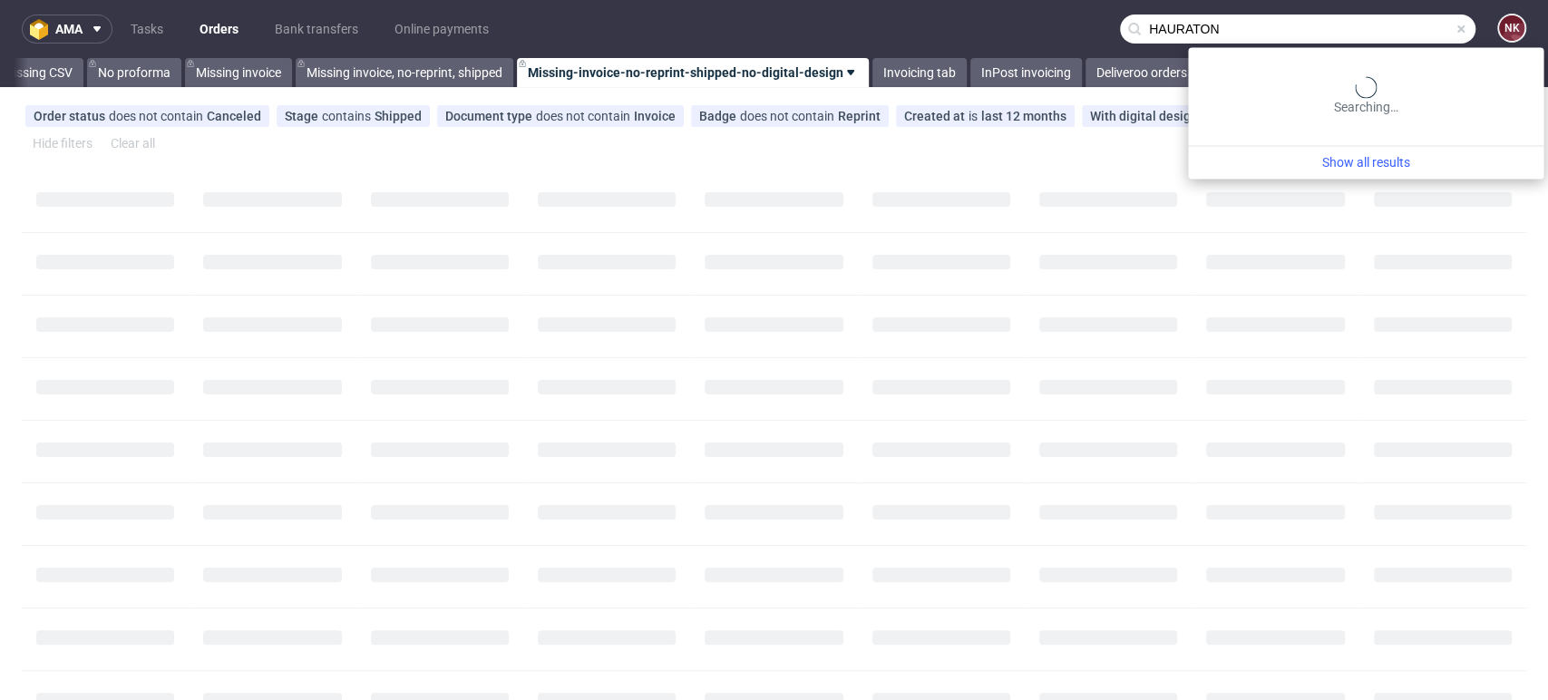
scroll to position [0, 2567]
type input "HAURATON"
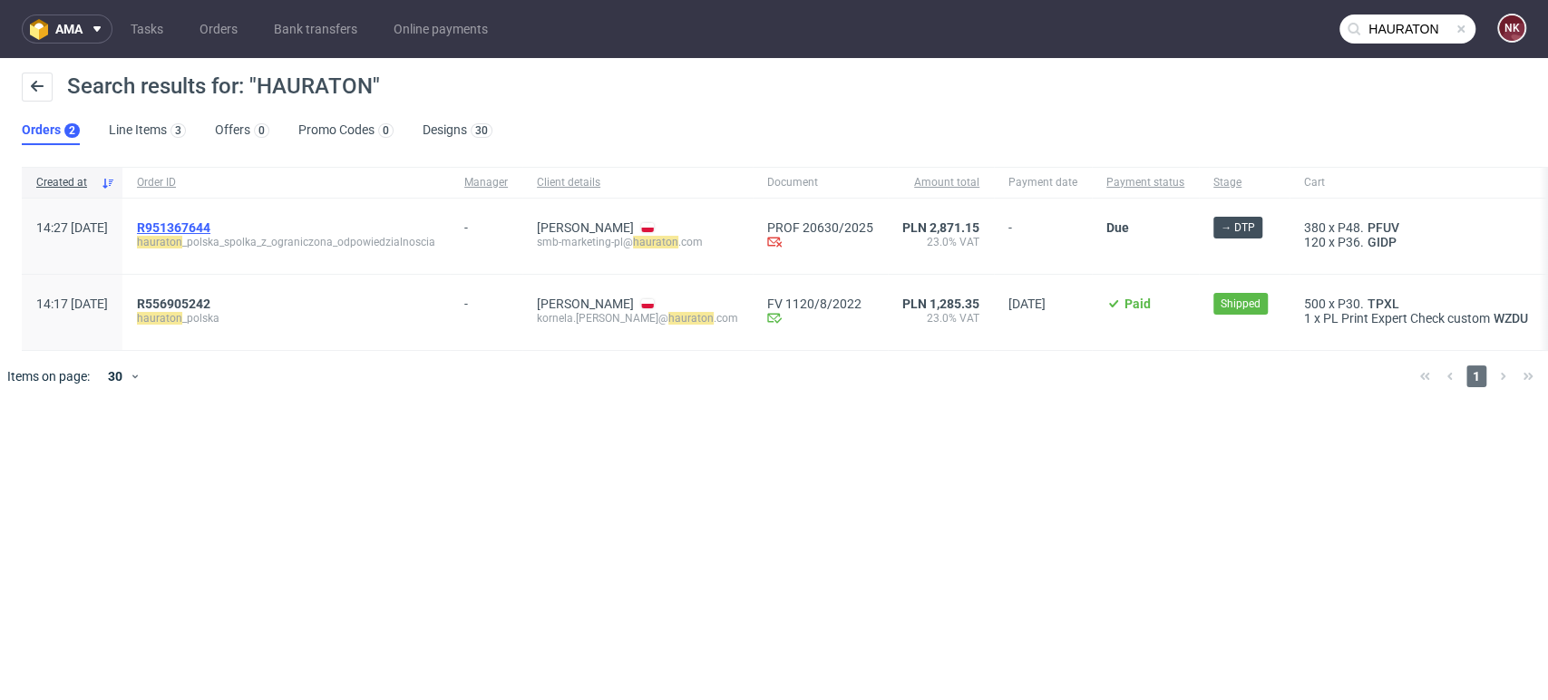
click at [210, 225] on span "R951367644" at bounding box center [173, 227] width 73 height 15
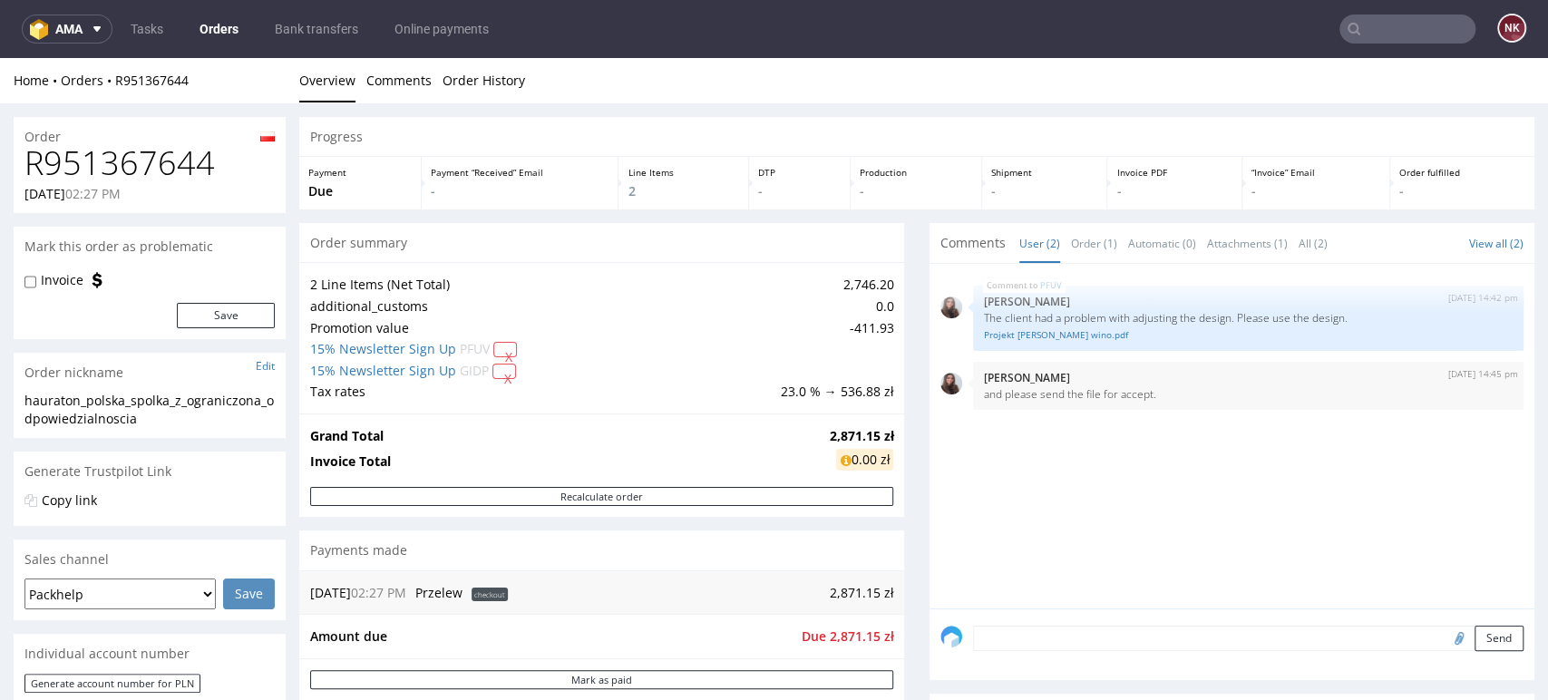
click at [108, 163] on h1 "R951367644" at bounding box center [149, 163] width 250 height 36
copy h1 "R951367644"
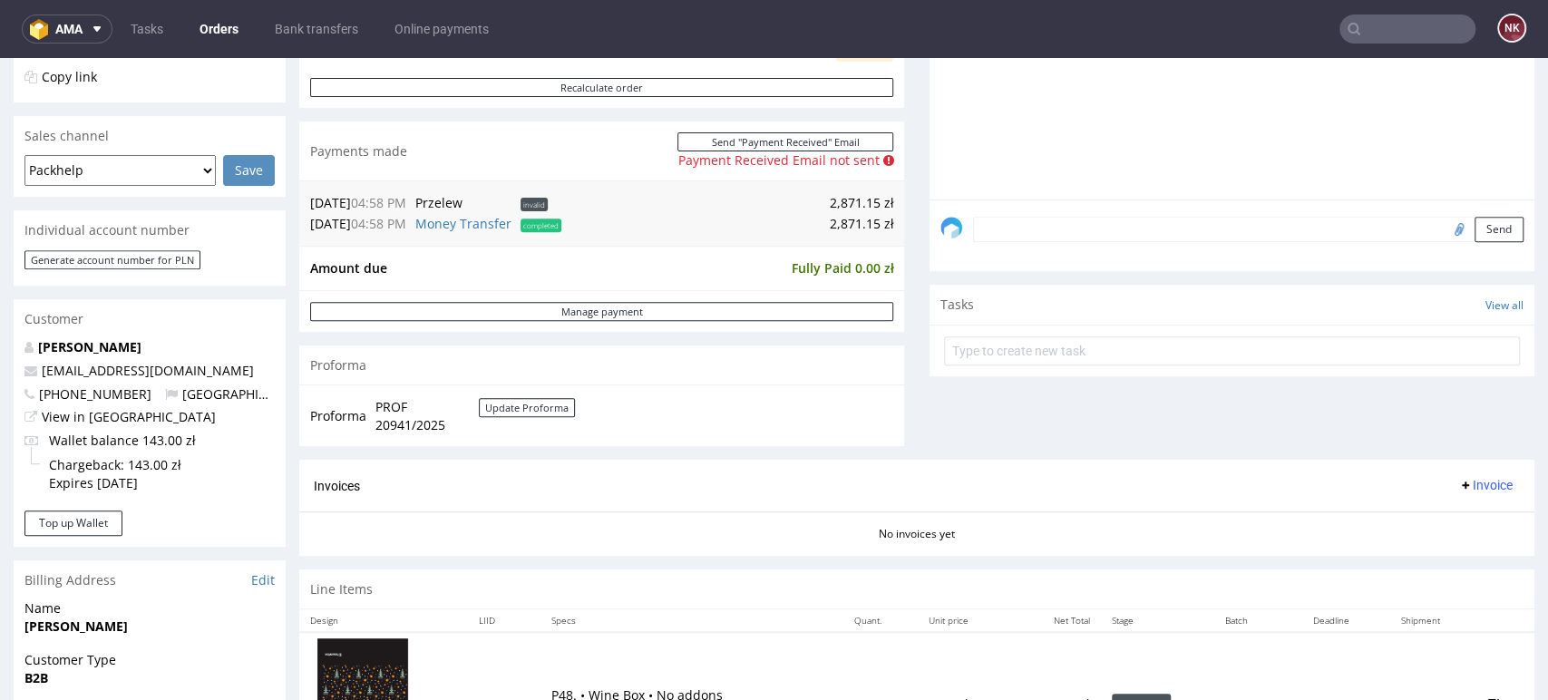
scroll to position [427, 0]
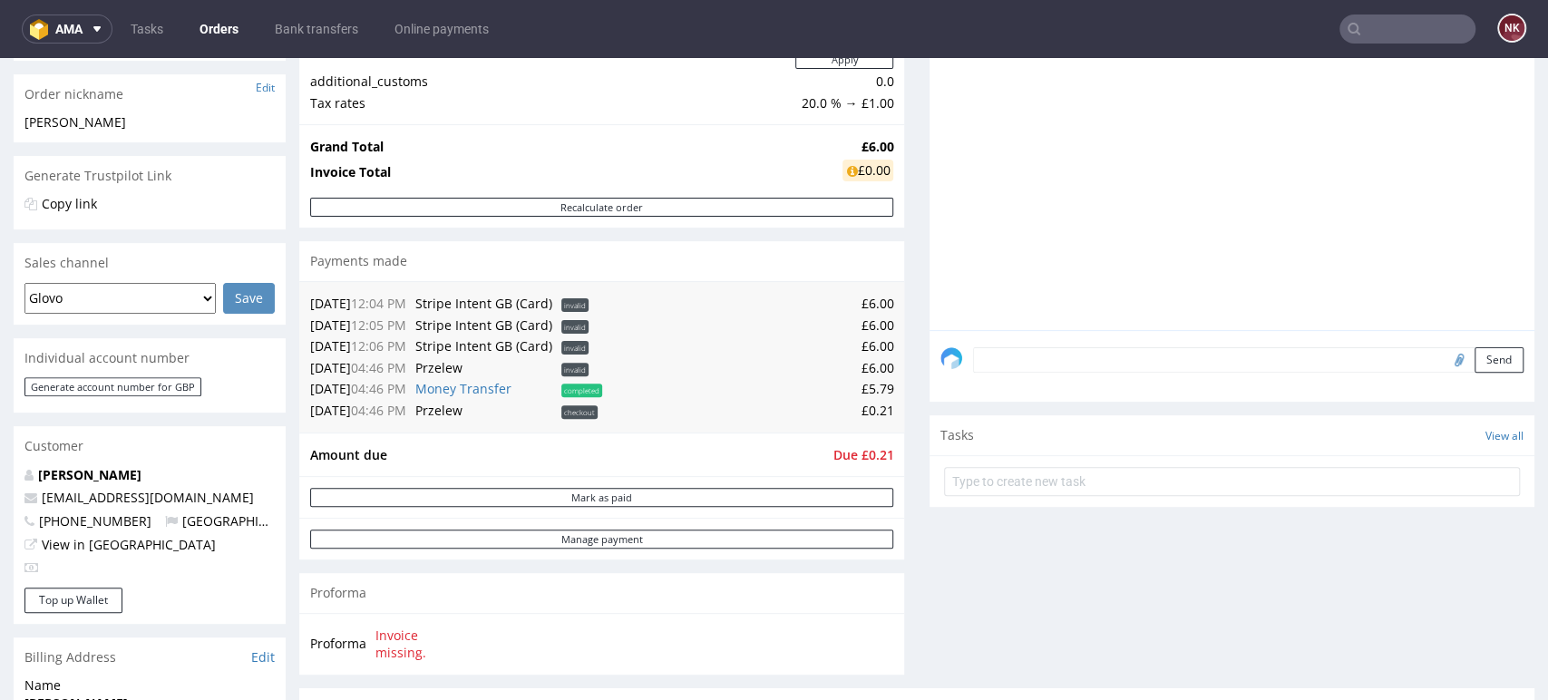
scroll to position [283, 0]
